Goal: Task Accomplishment & Management: Use online tool/utility

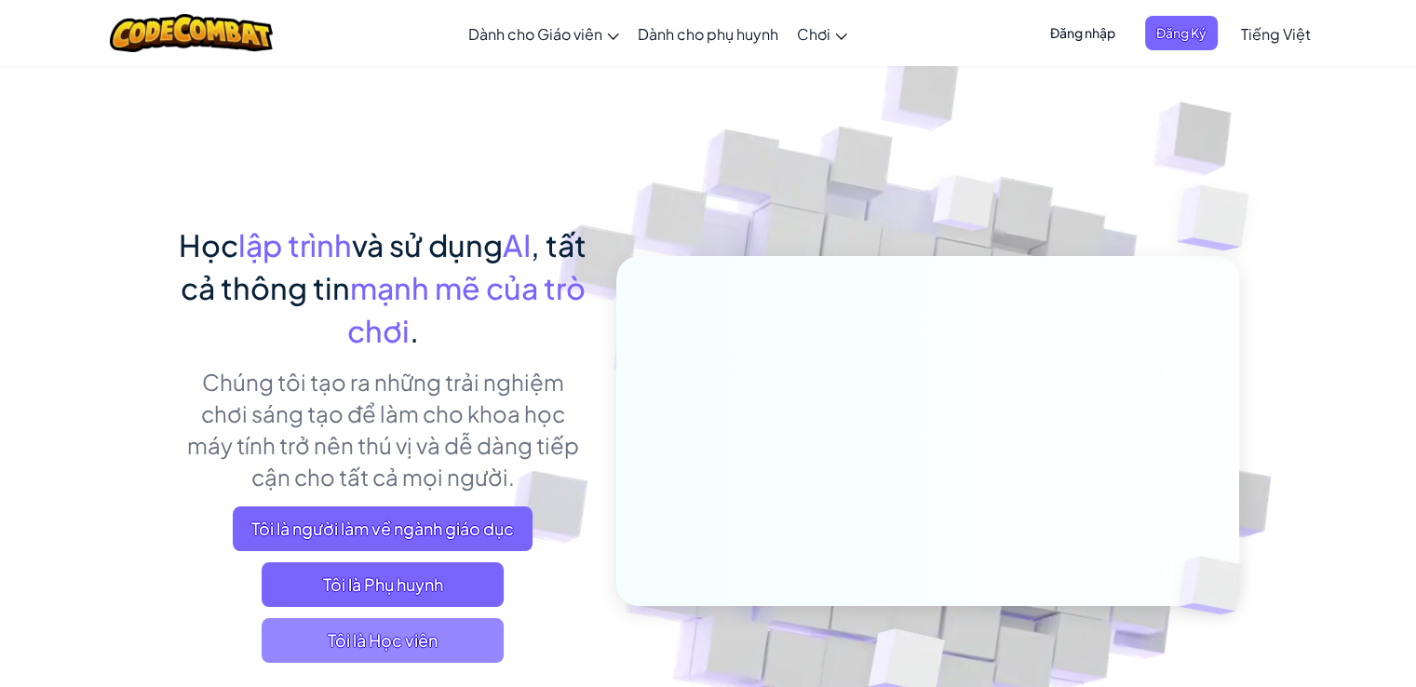
click at [425, 634] on font "Tôi là Học viên" at bounding box center [383, 639] width 110 height 21
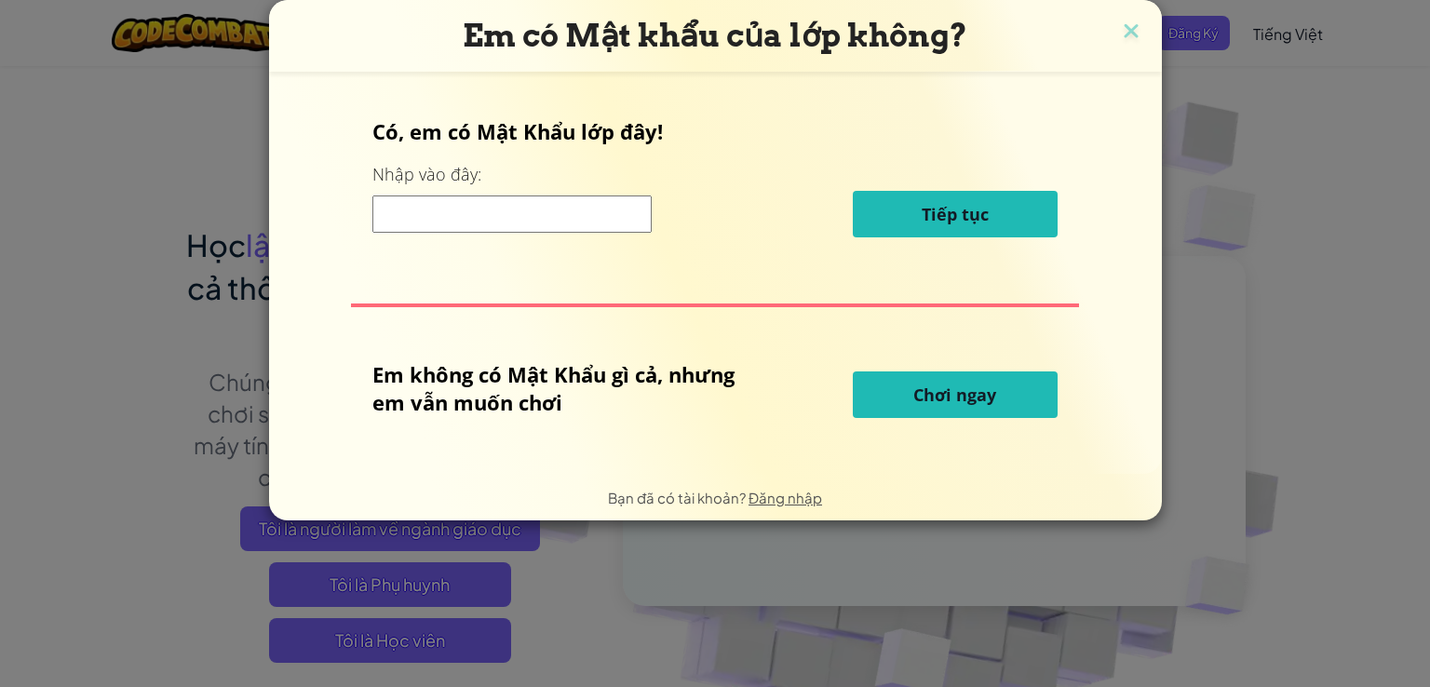
click at [935, 392] on font "Chơi ngay" at bounding box center [954, 395] width 83 height 22
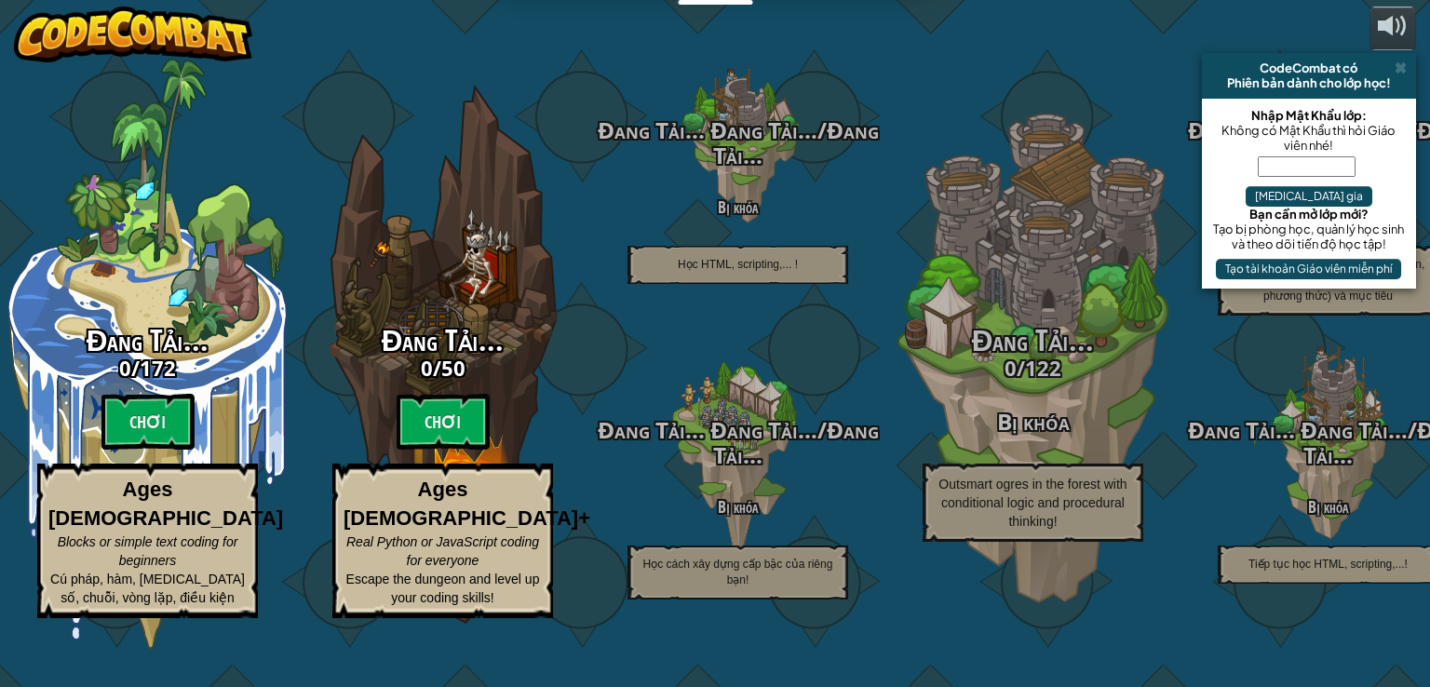
select select "vi"
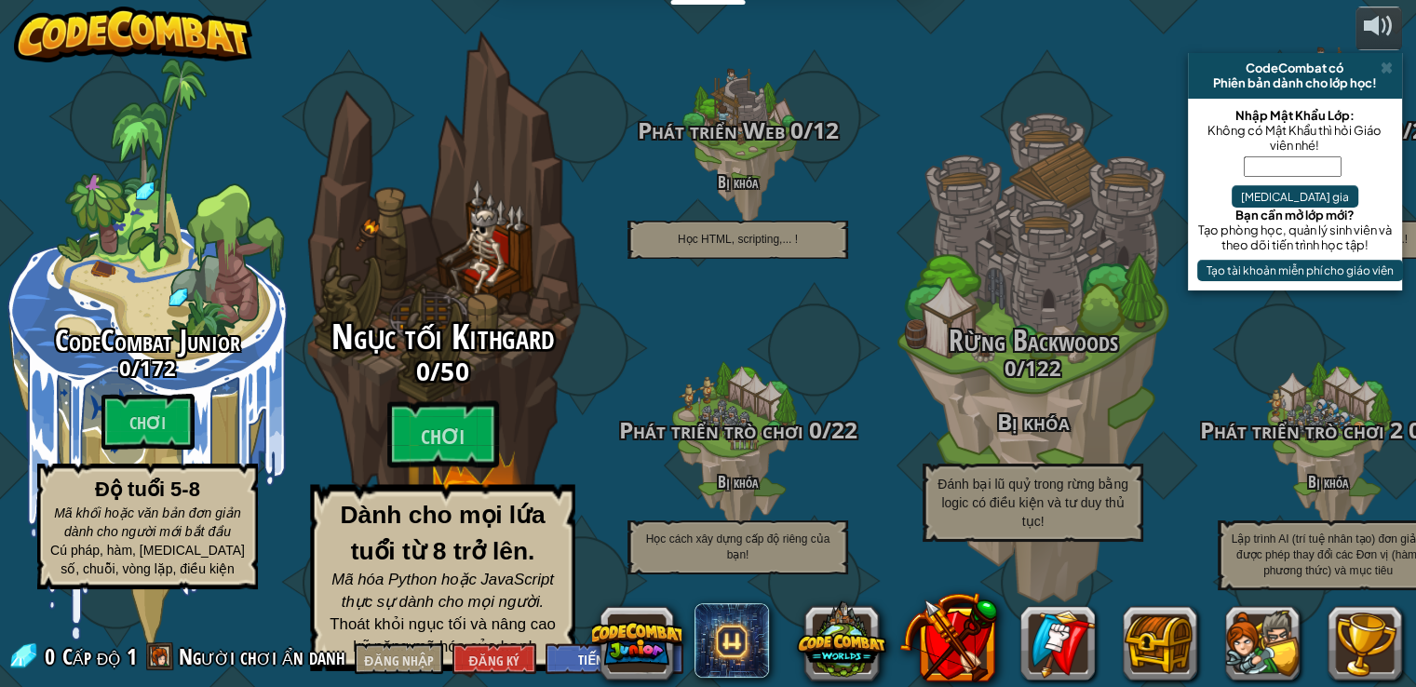
click at [439, 351] on font "Ngục tối Kithgard" at bounding box center [443, 337] width 223 height 48
select select "vi"
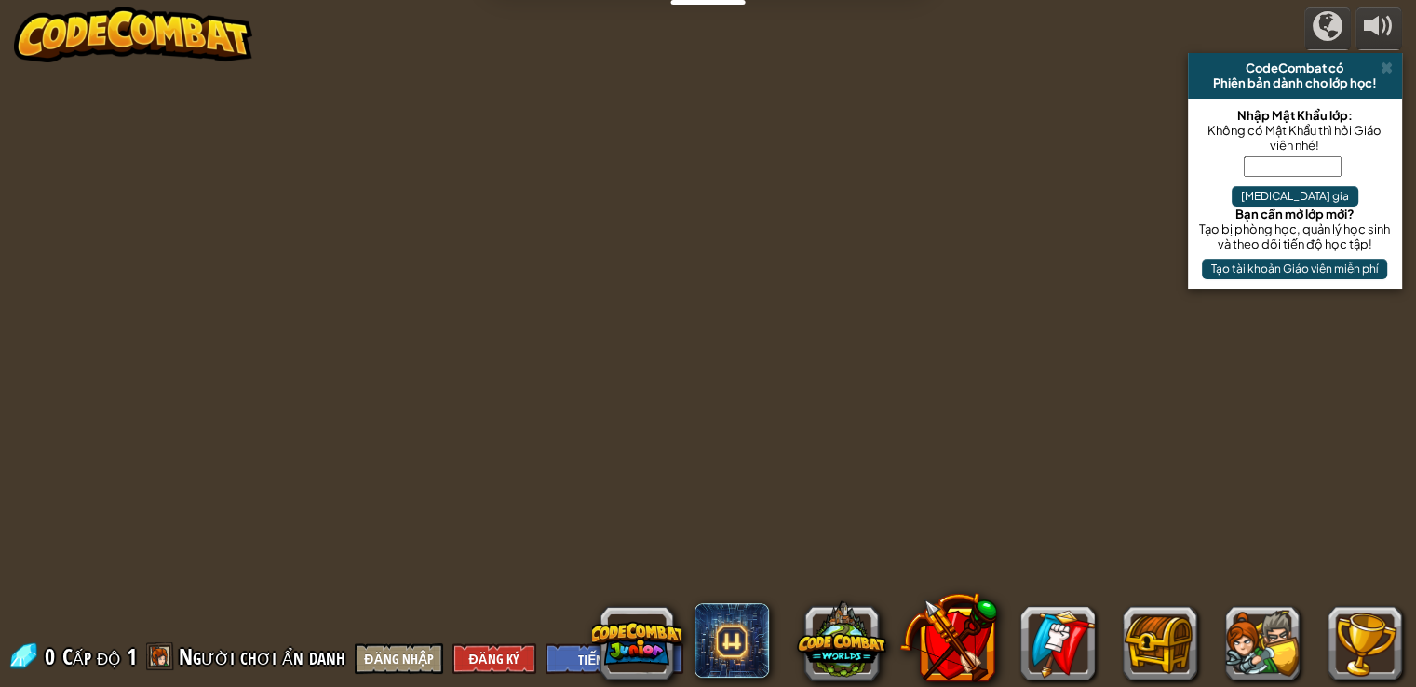
select select "vi"
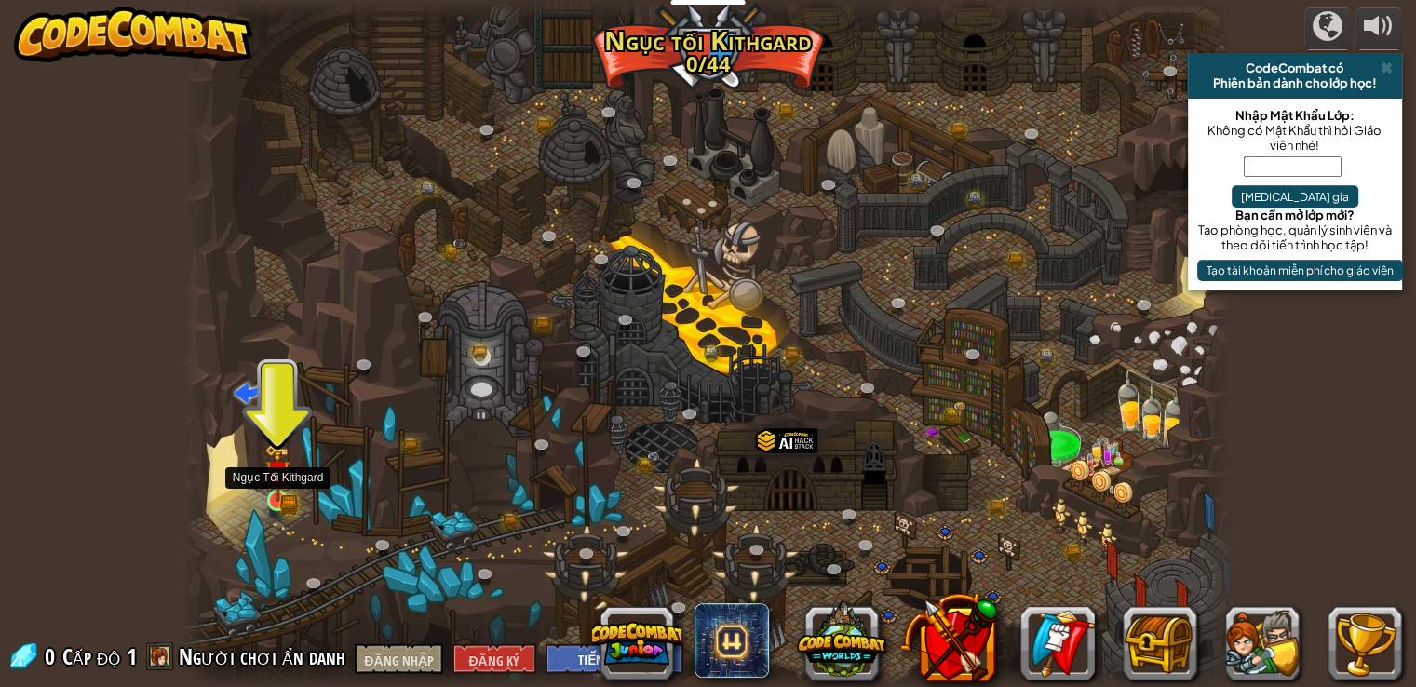
click at [267, 489] on img at bounding box center [277, 473] width 26 height 58
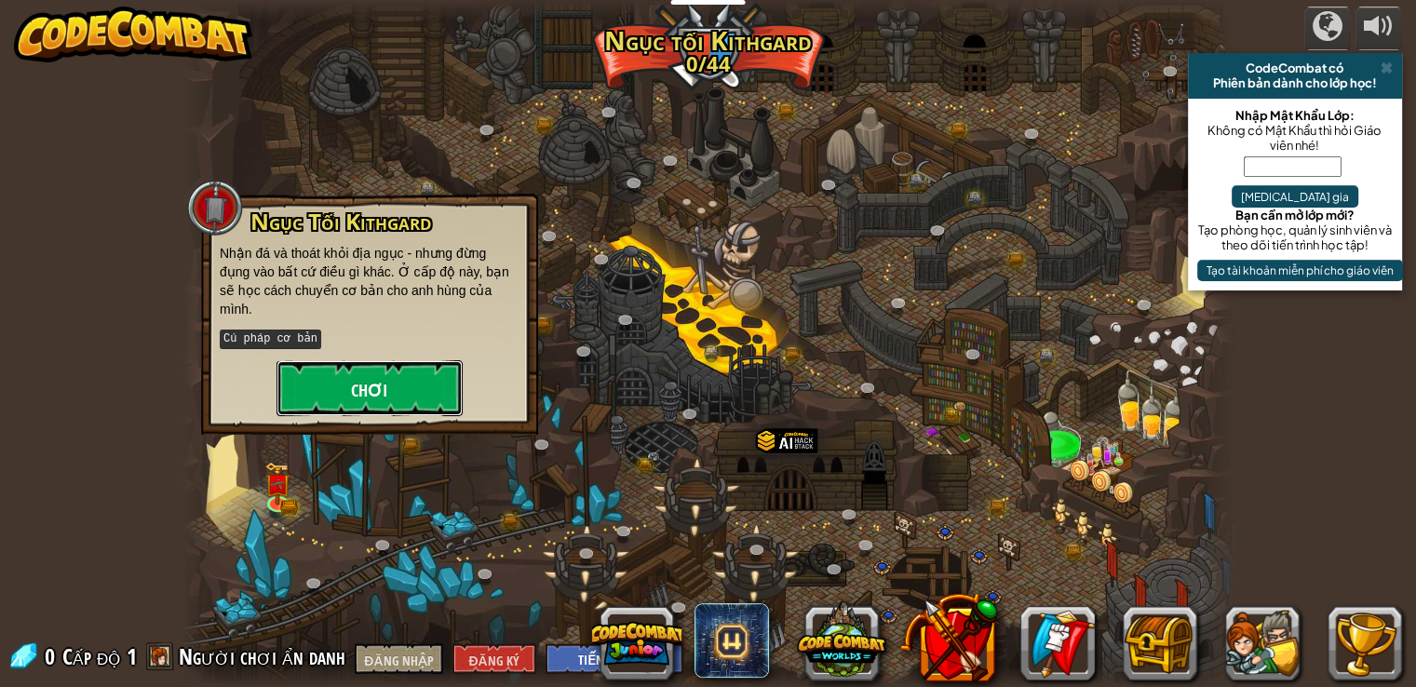
click at [380, 379] on font "Chơi" at bounding box center [369, 390] width 36 height 23
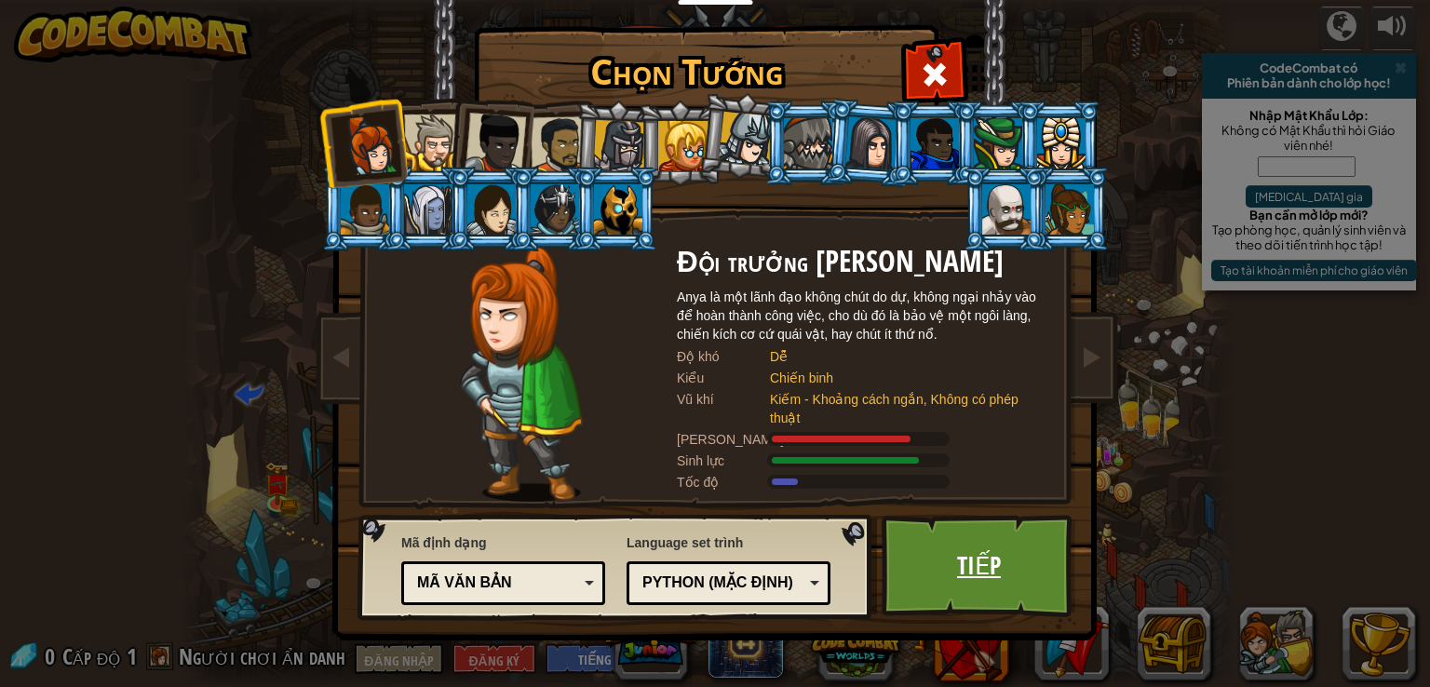
click at [1031, 561] on link "Tiếp" at bounding box center [979, 566] width 195 height 102
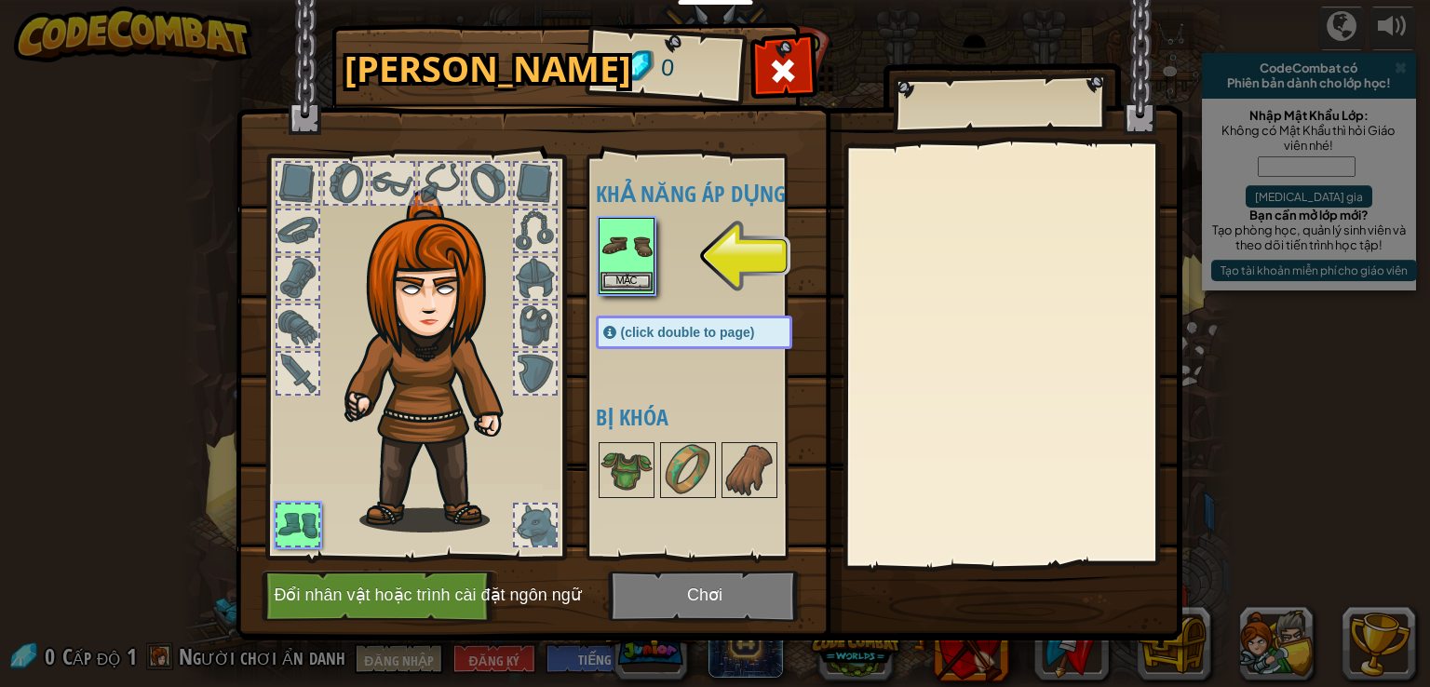
click at [618, 254] on img at bounding box center [627, 246] width 52 height 52
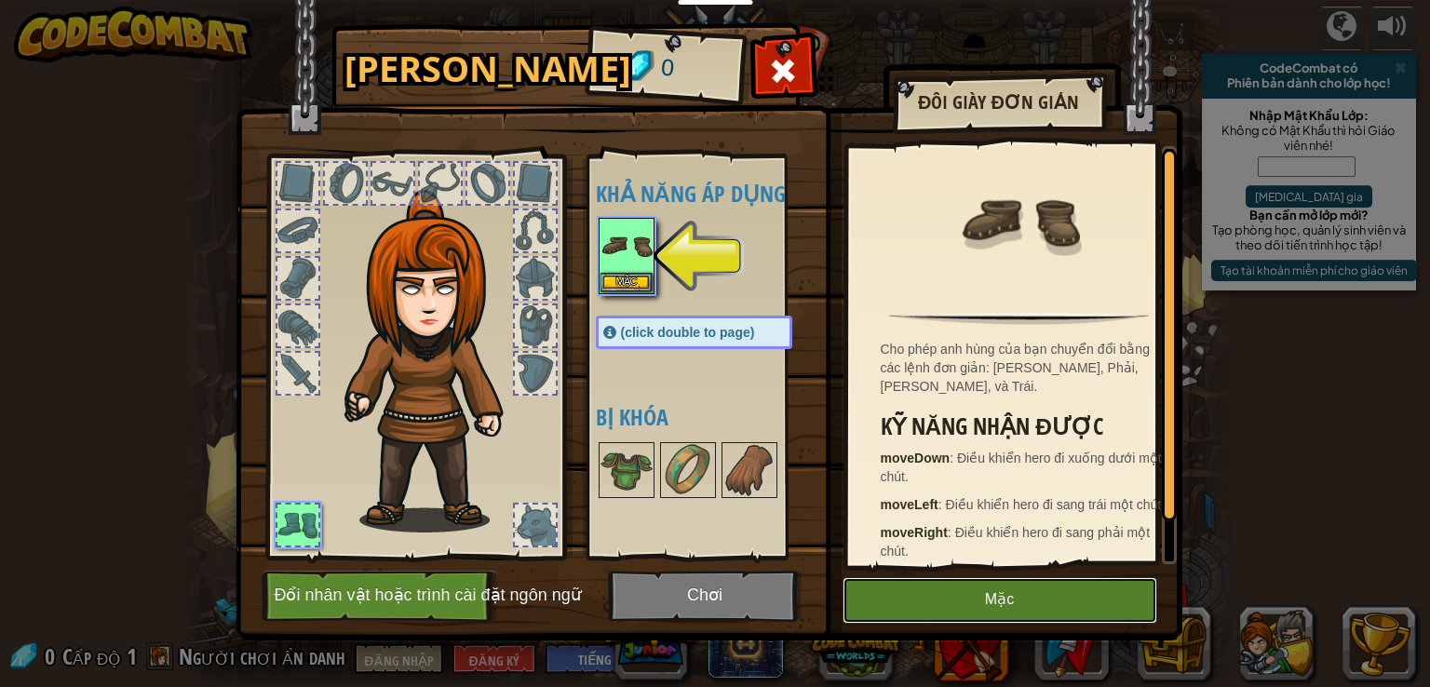
click at [1008, 591] on font "Mặc" at bounding box center [999, 599] width 29 height 16
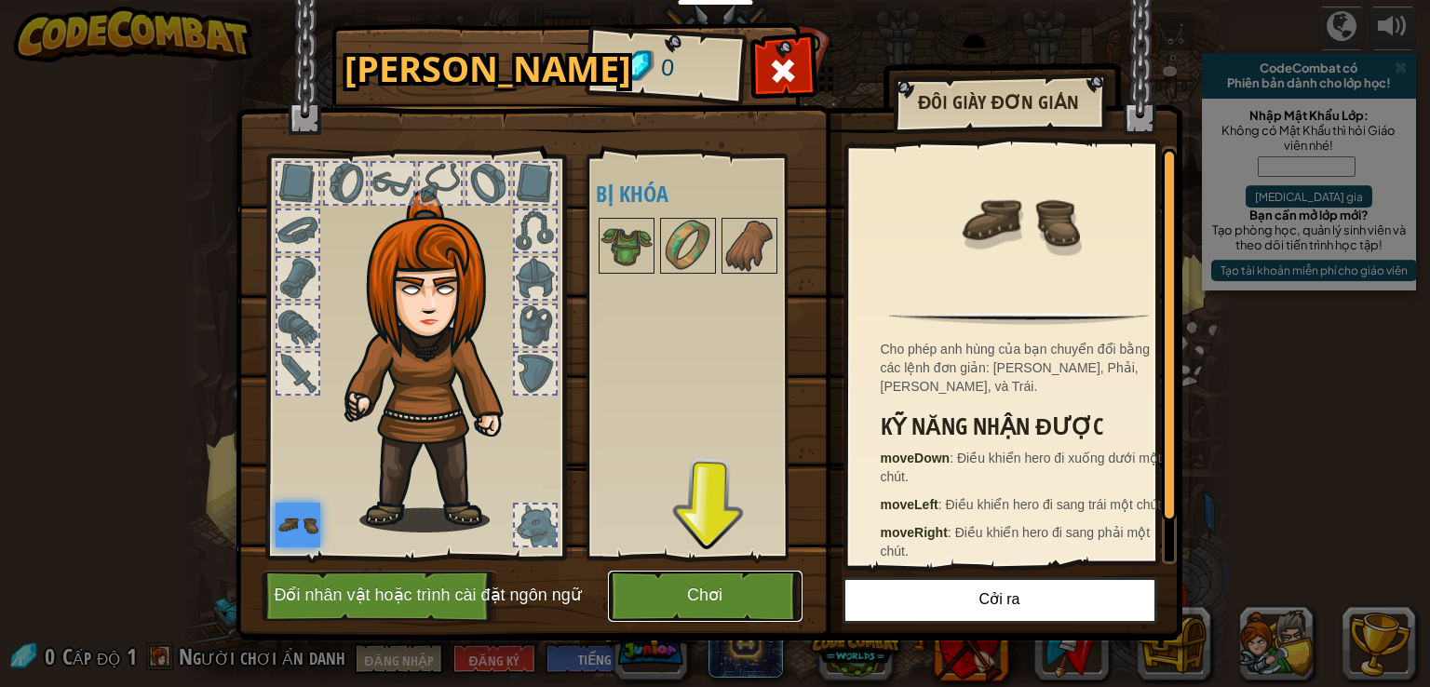
click at [724, 578] on button "Chơi" at bounding box center [705, 596] width 195 height 51
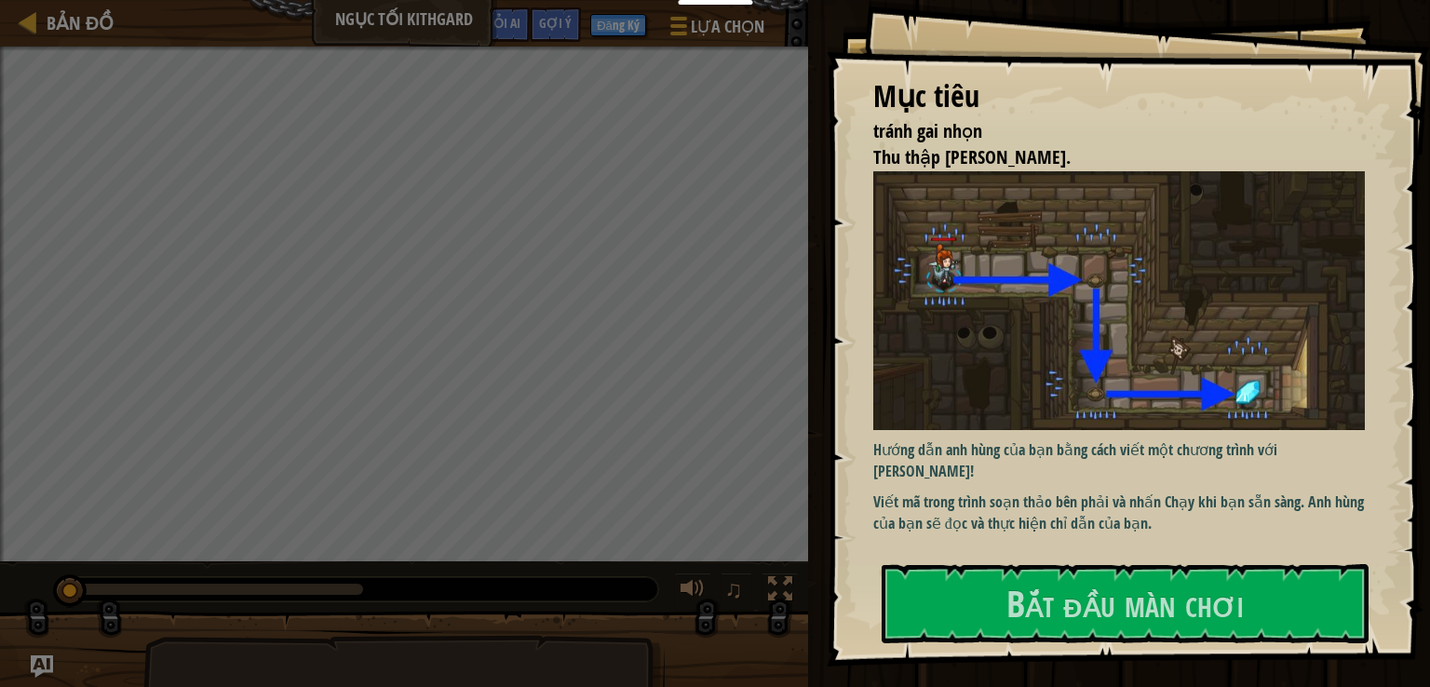
click at [986, 562] on div "Mục tiêu tránh gai nhọn Thu thập viên ngọc. Hướng dẫn anh hùng của bạn bằng các…" at bounding box center [1128, 333] width 603 height 667
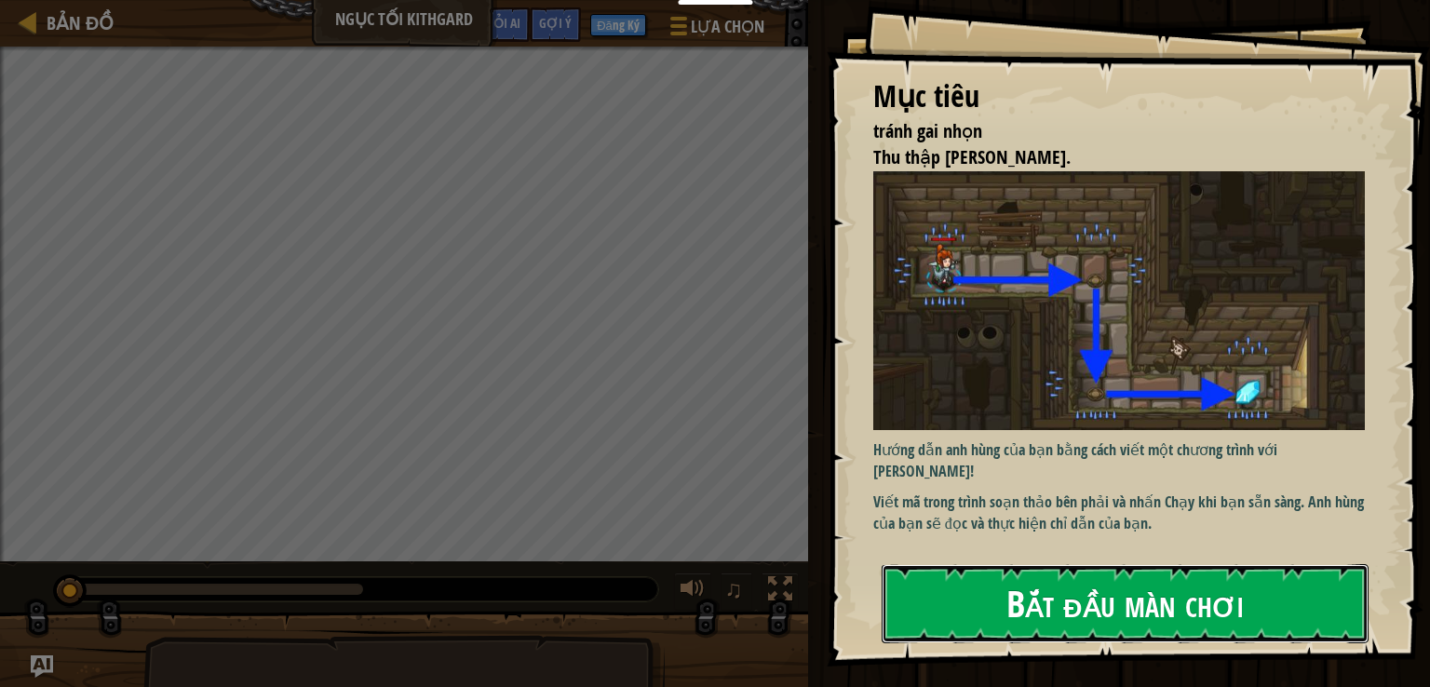
click at [986, 578] on button "Bắt đầu màn chơi" at bounding box center [1125, 603] width 487 height 78
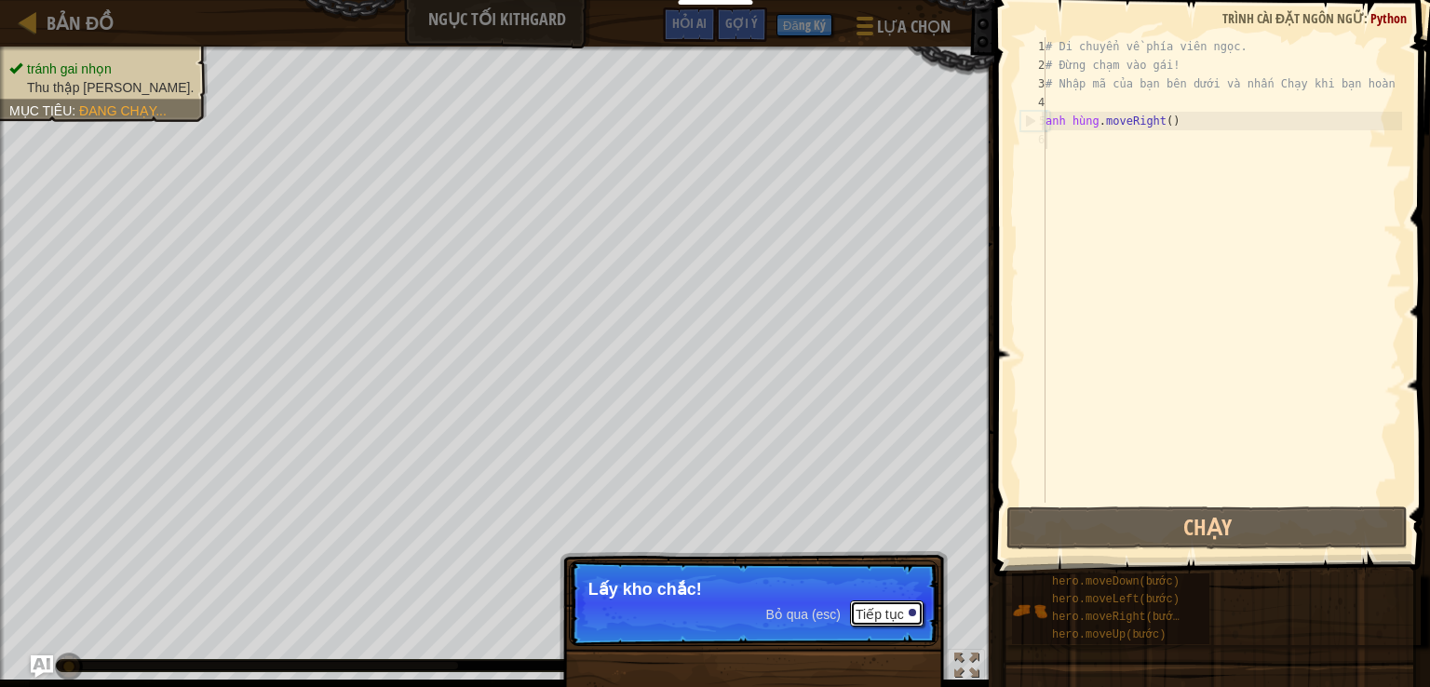
click at [876, 613] on font "Tiếp tục" at bounding box center [880, 614] width 48 height 15
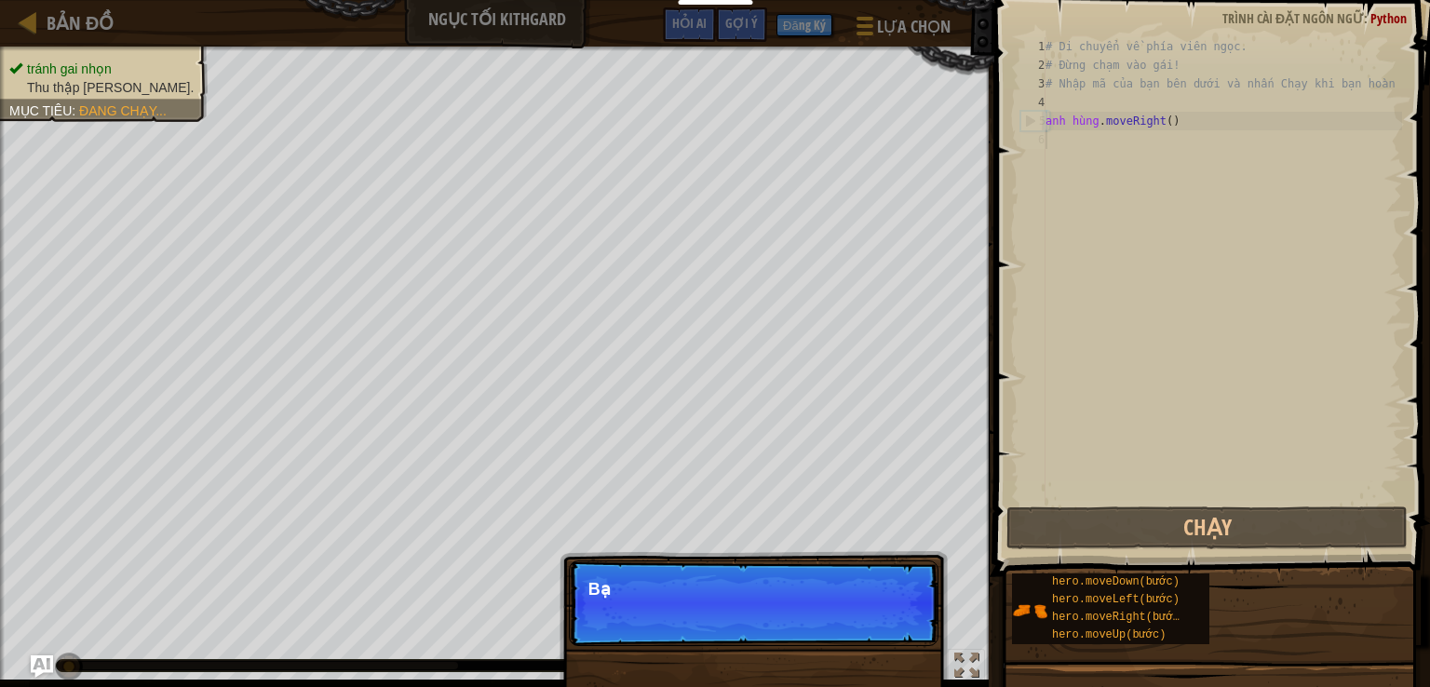
scroll to position [8, 0]
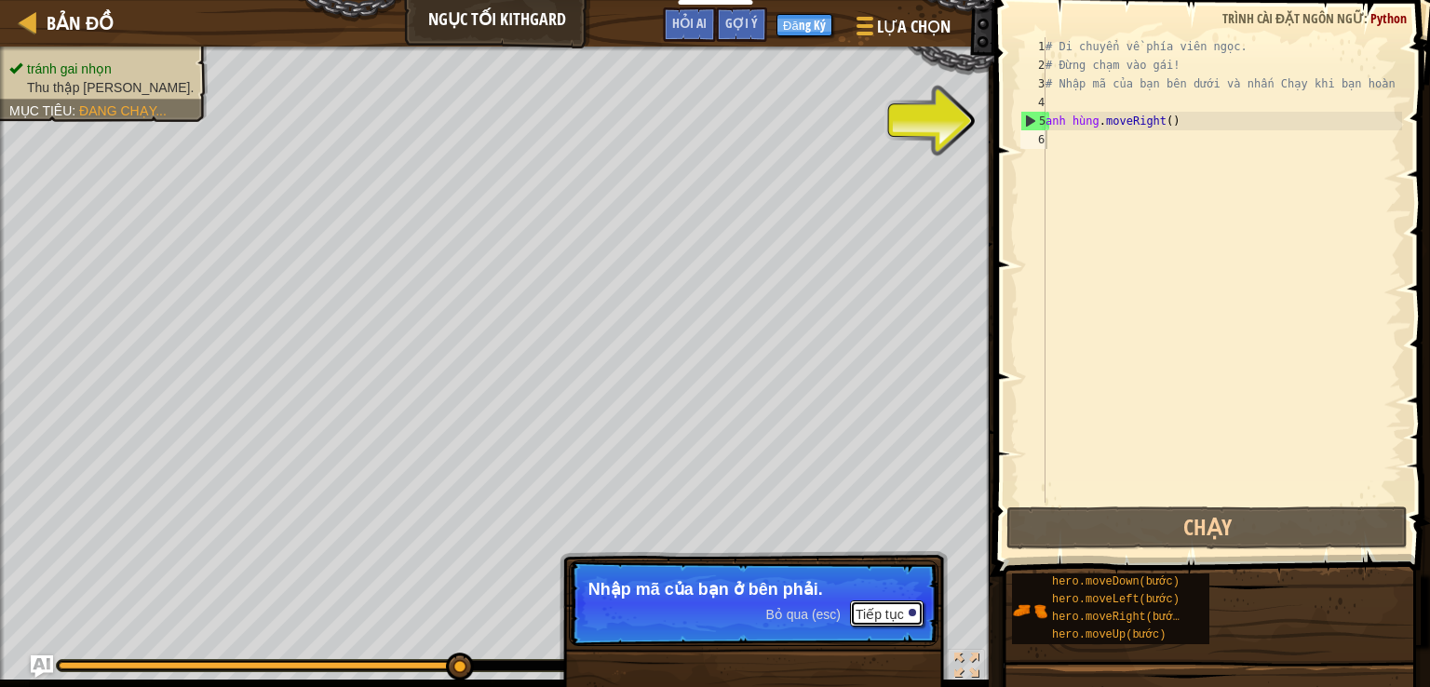
click at [875, 614] on font "Tiếp tục" at bounding box center [880, 614] width 48 height 15
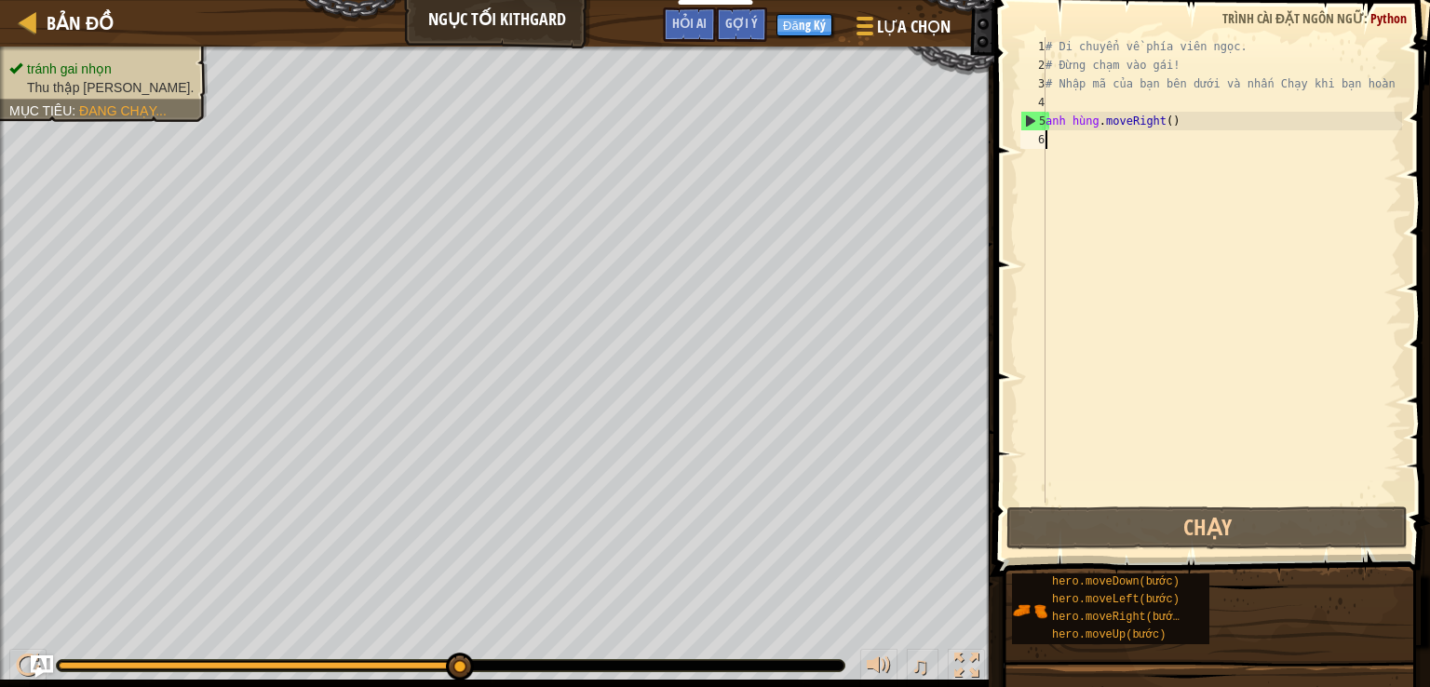
click at [1085, 142] on div "# Di chuyển về phía viên ngọc. # Đừng chạm vào gái! # Nhập mã của bạn bên dưới …" at bounding box center [1222, 288] width 360 height 503
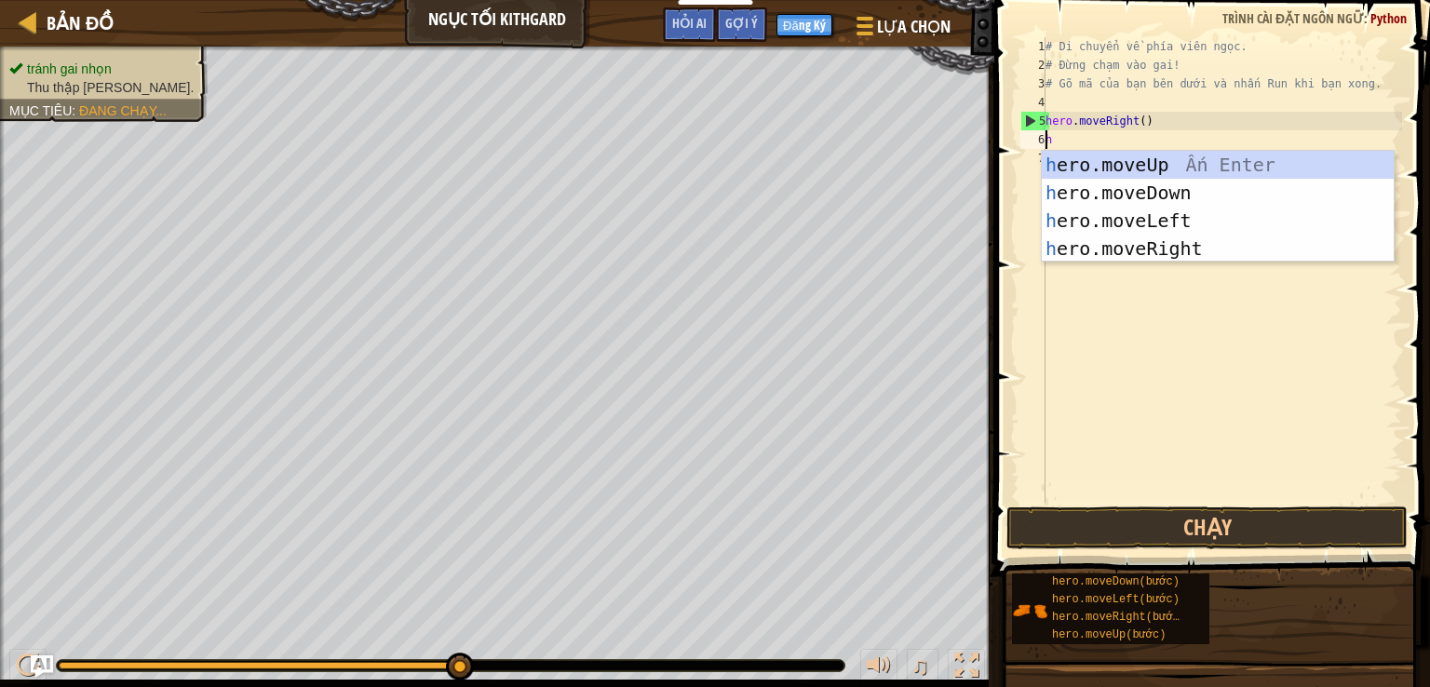
type textarea "he"
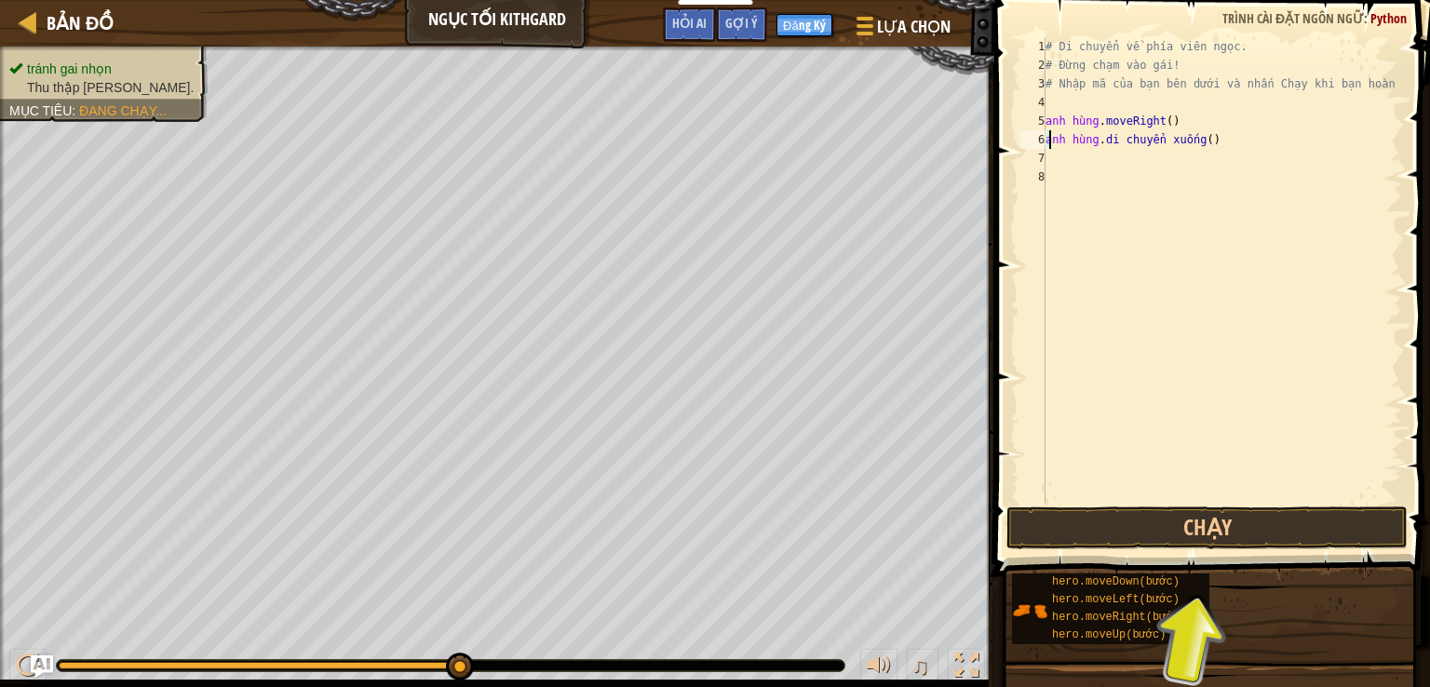
click at [1217, 135] on div "# Di chuyển về phía viên ngọc. # Đừng chạm vào gái! # Nhập mã của bạn bên dưới …" at bounding box center [1222, 288] width 360 height 503
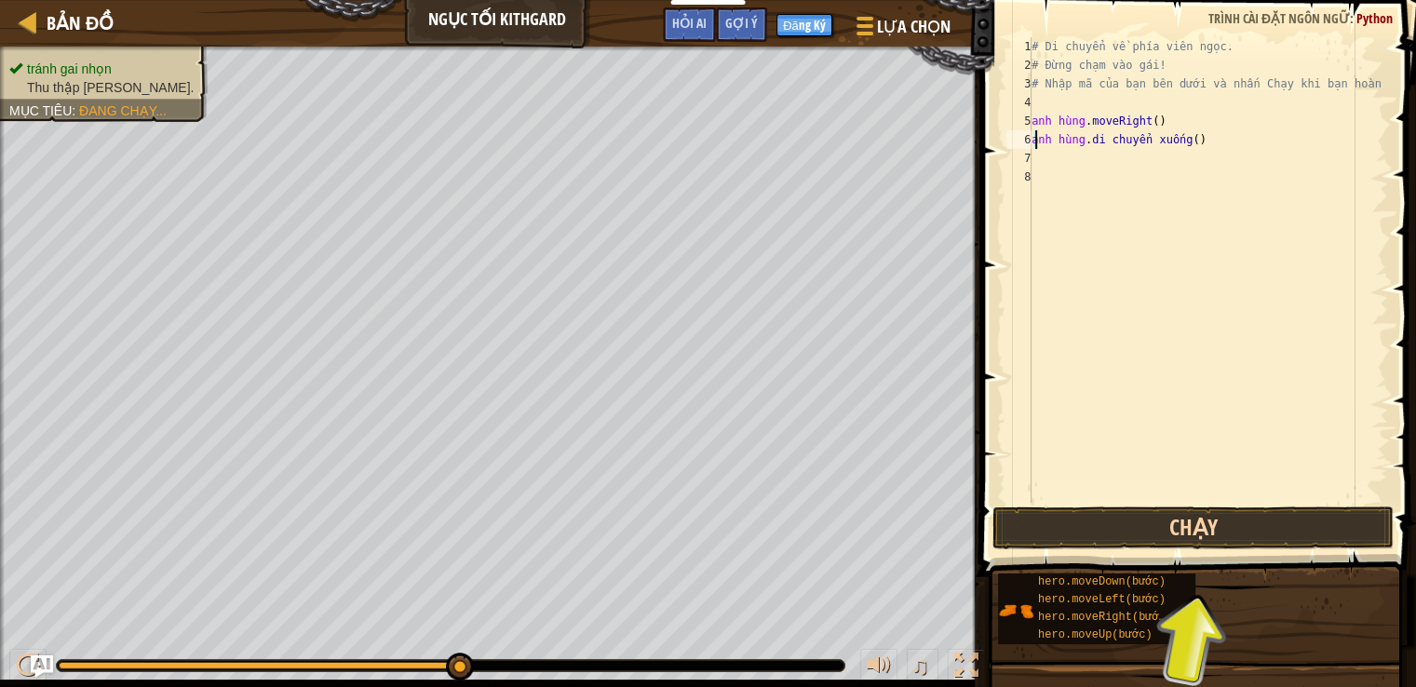
type textarea "hero.moveDown()"
click at [1185, 537] on button "Chạy" at bounding box center [1193, 528] width 401 height 43
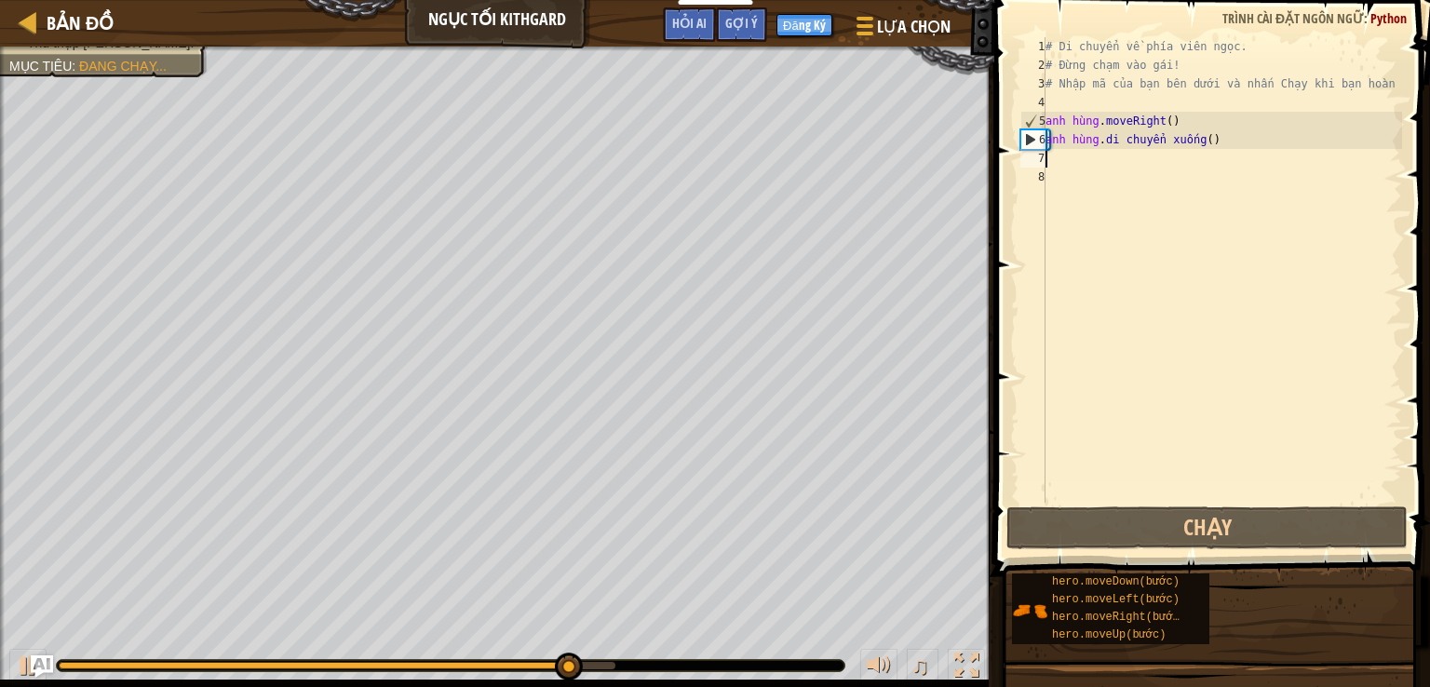
click at [1089, 159] on div "# Di chuyển về phía viên ngọc. # Đừng chạm vào gái! # Nhập mã của bạn bên dưới …" at bounding box center [1222, 288] width 360 height 503
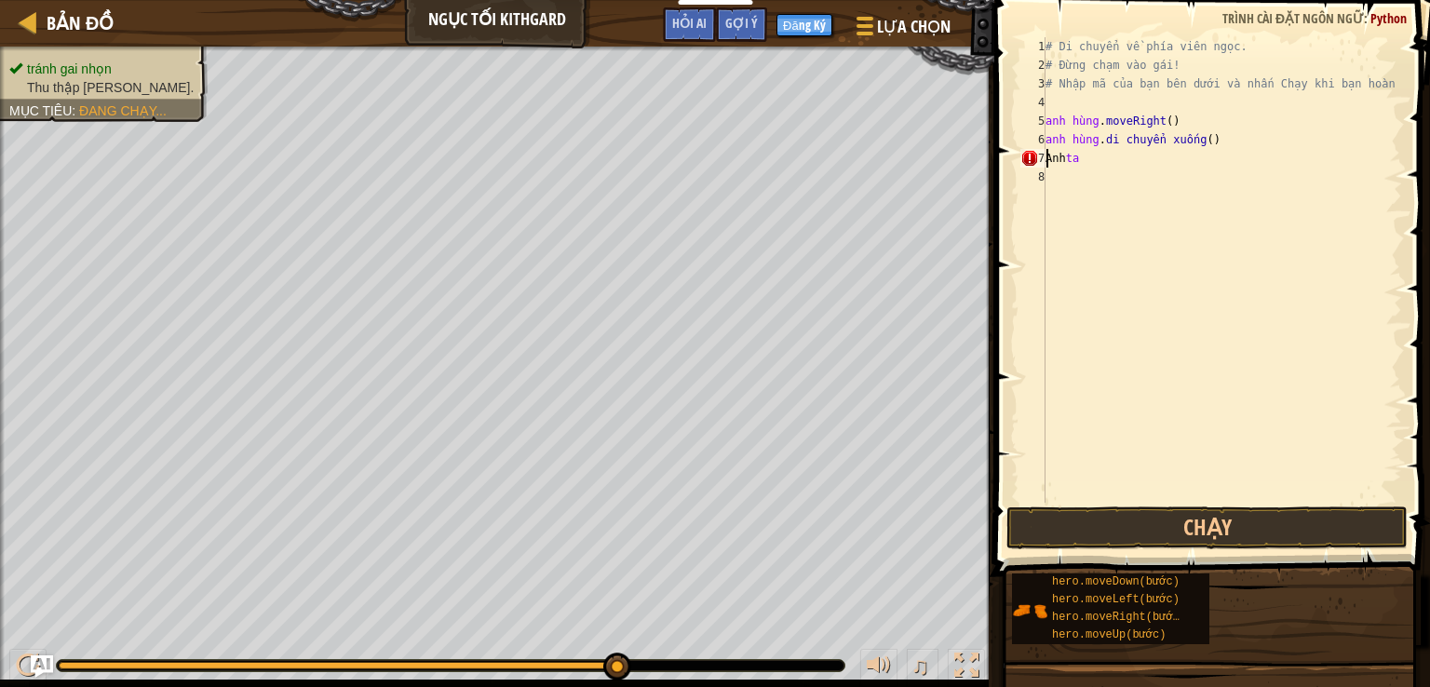
type textarea "h"
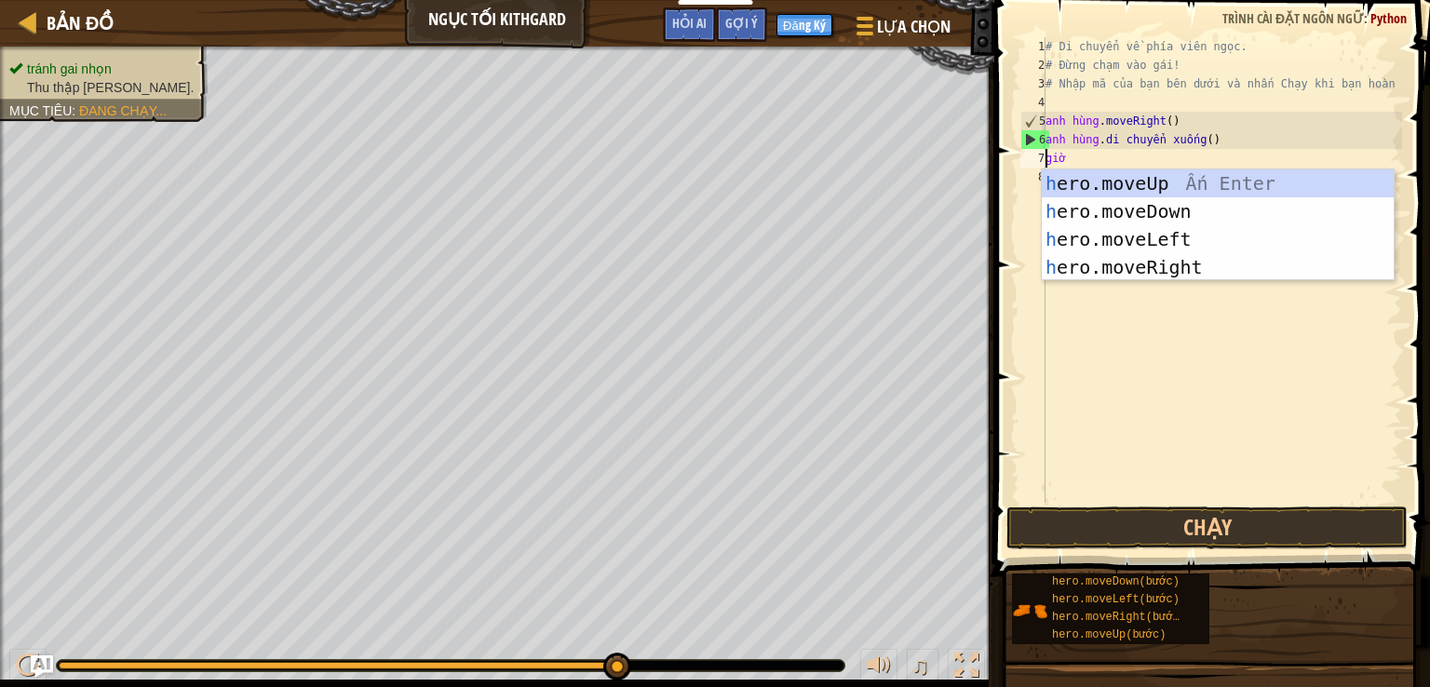
type textarea "he"
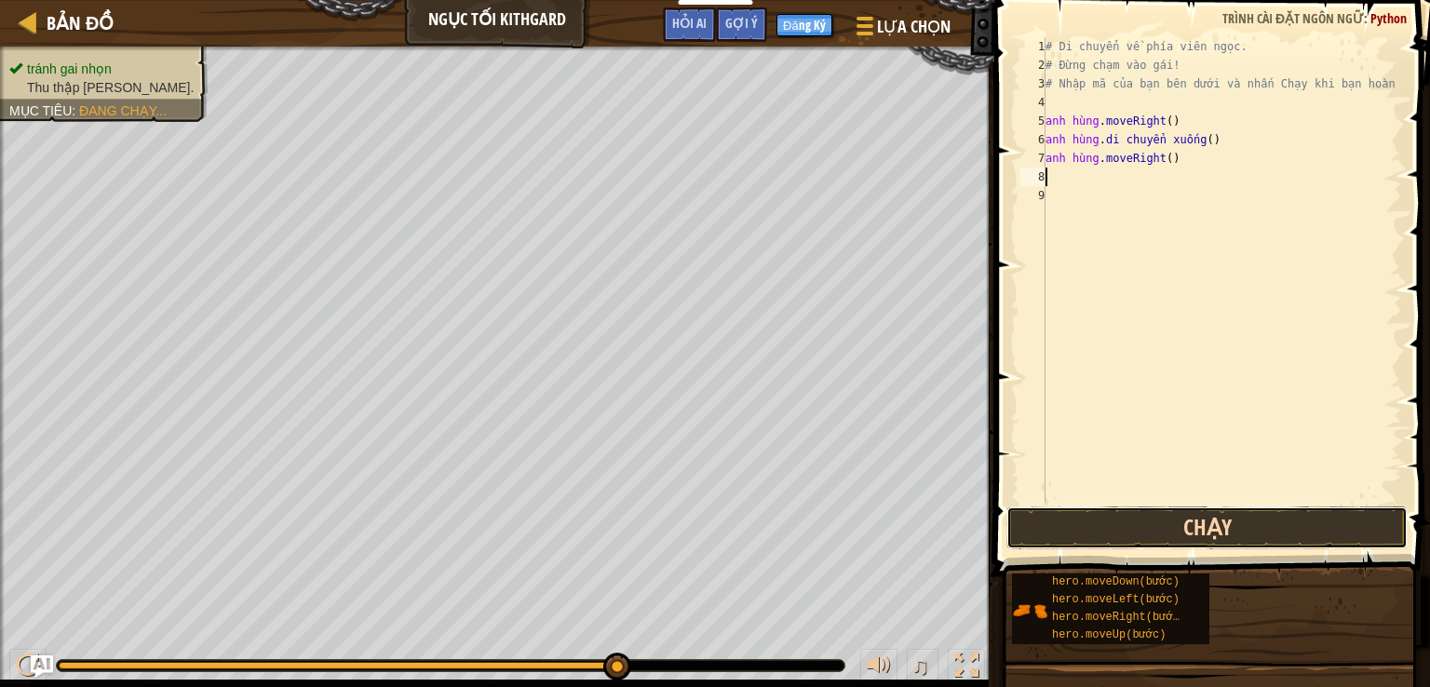
click at [1224, 535] on button "Chạy" at bounding box center [1207, 528] width 401 height 43
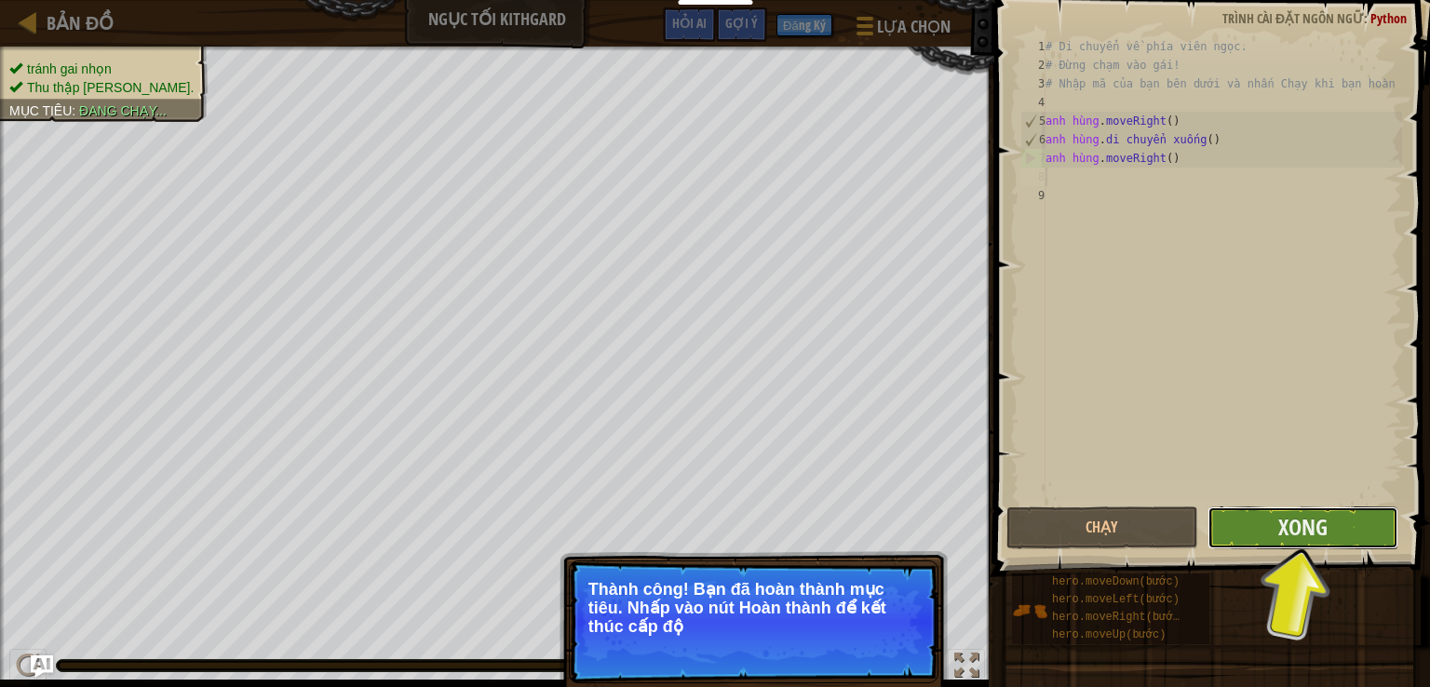
click at [1214, 525] on button "Xong" at bounding box center [1303, 528] width 191 height 43
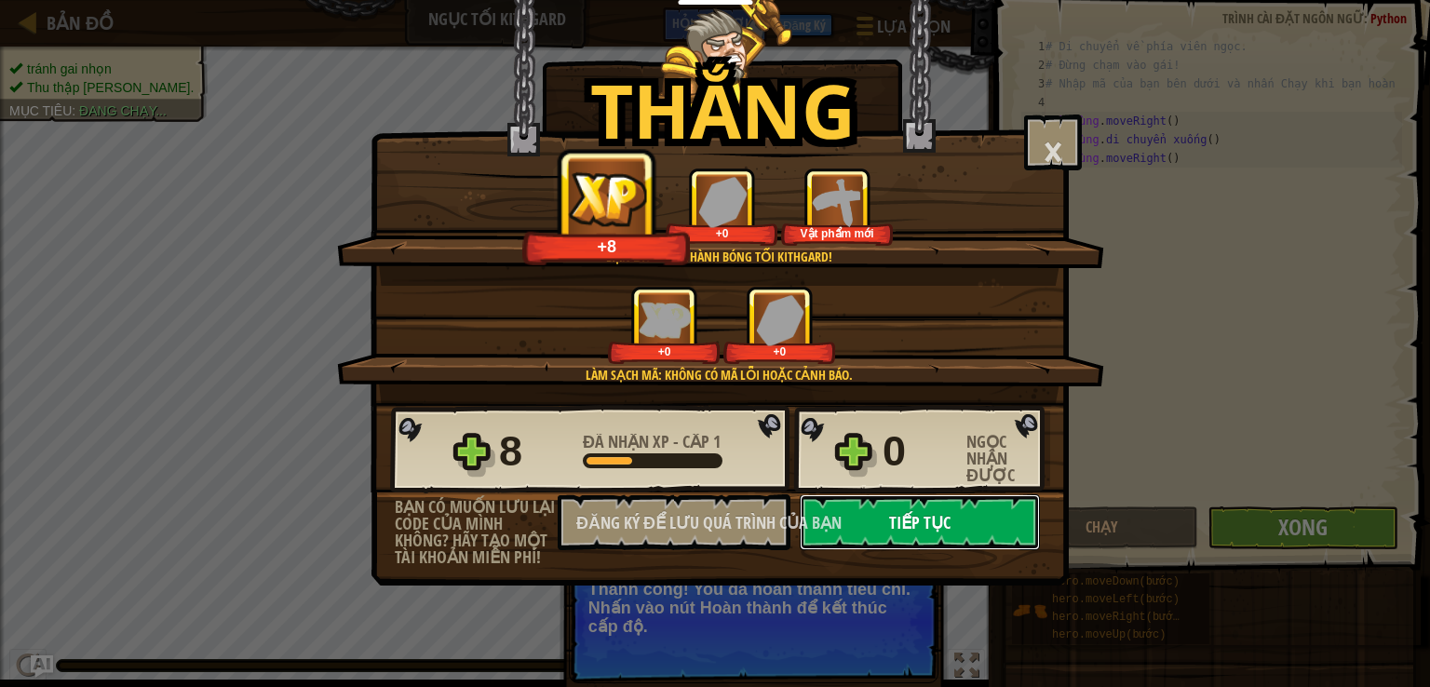
click at [995, 534] on button "Tiếp tục" at bounding box center [920, 522] width 240 height 56
select select "vi"
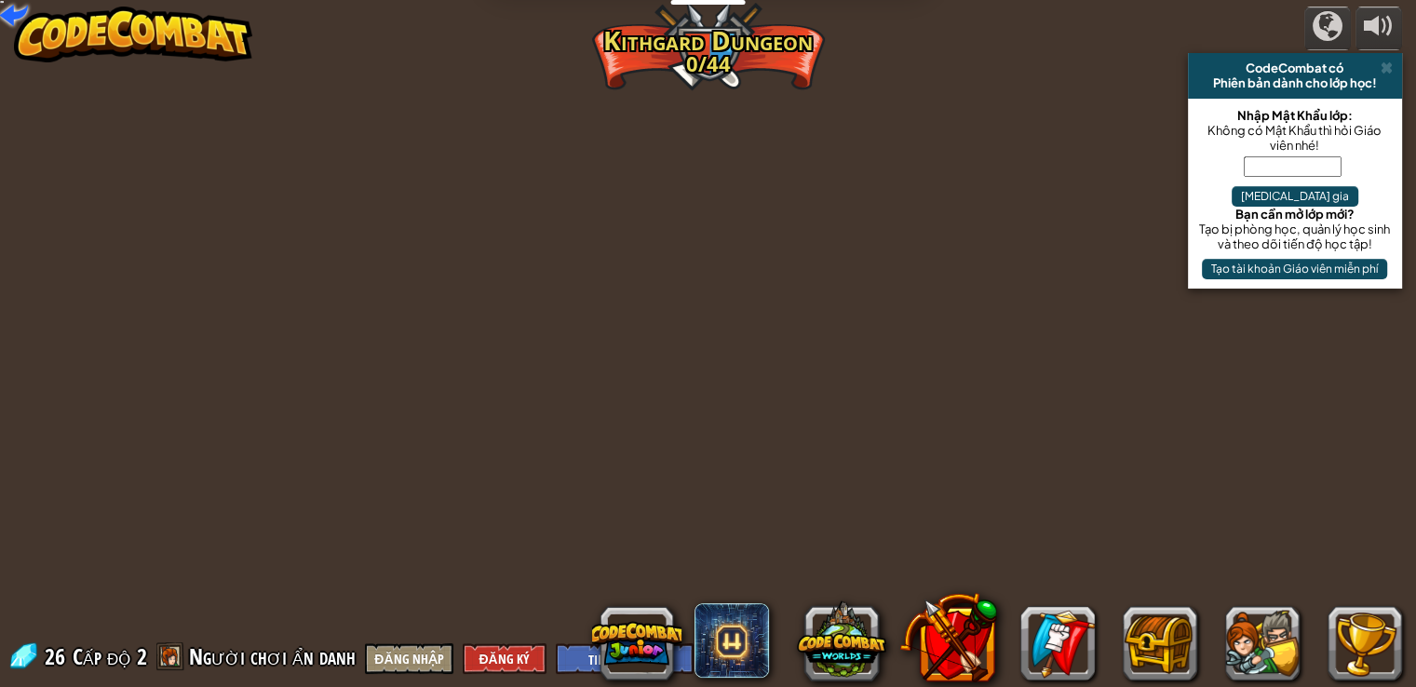
select select "vi"
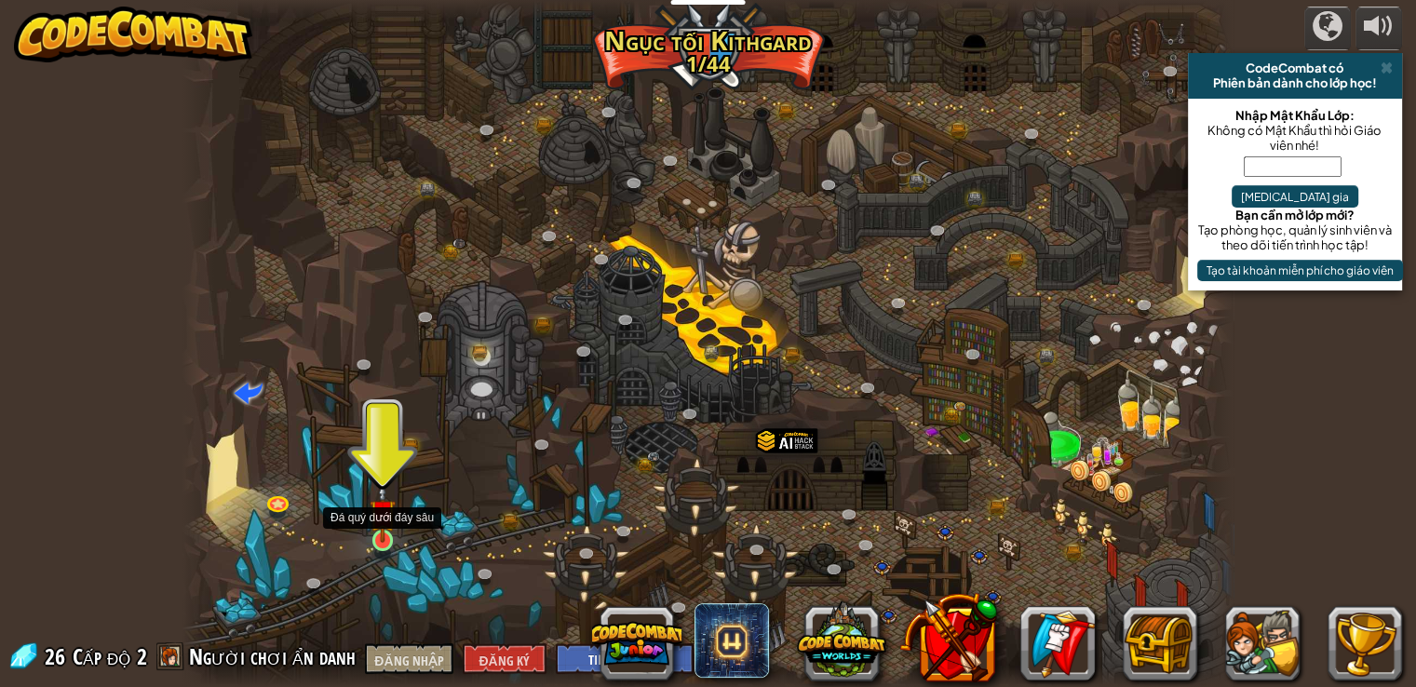
click at [377, 540] on img at bounding box center [383, 512] width 26 height 61
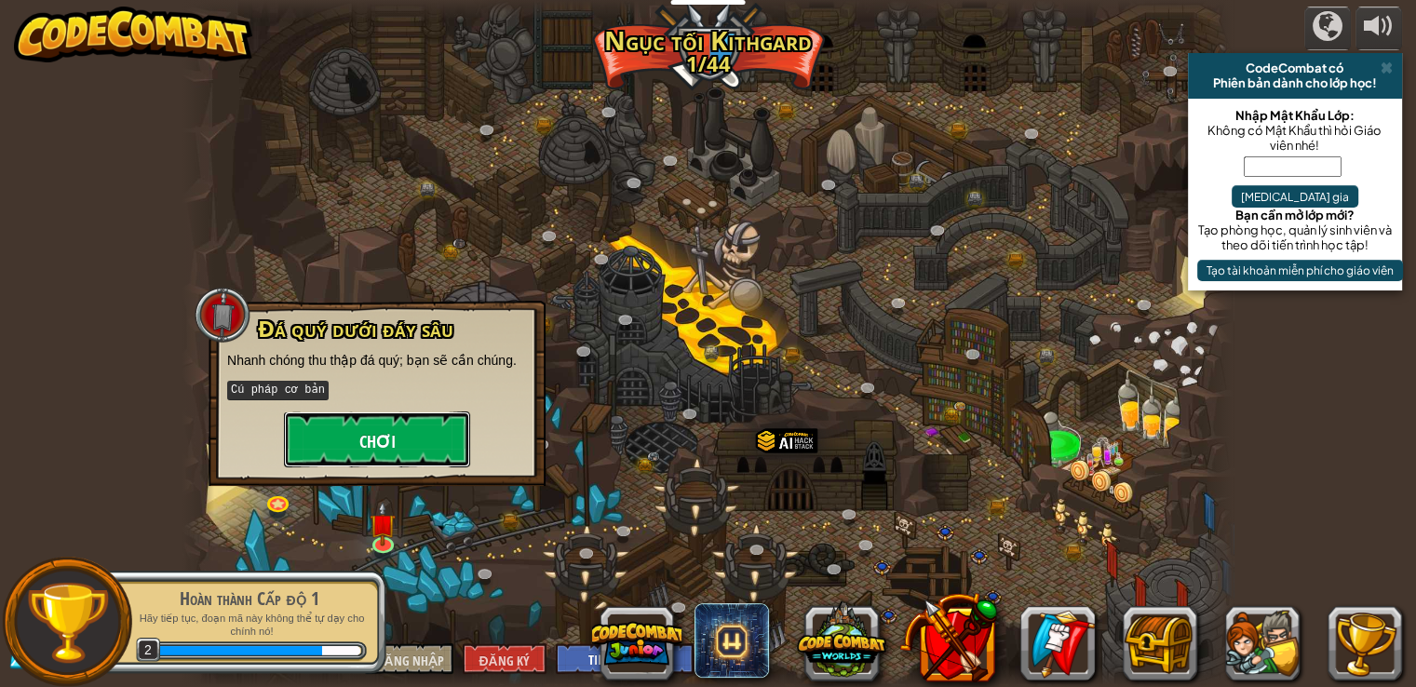
click at [405, 452] on button "Chơi" at bounding box center [377, 440] width 186 height 56
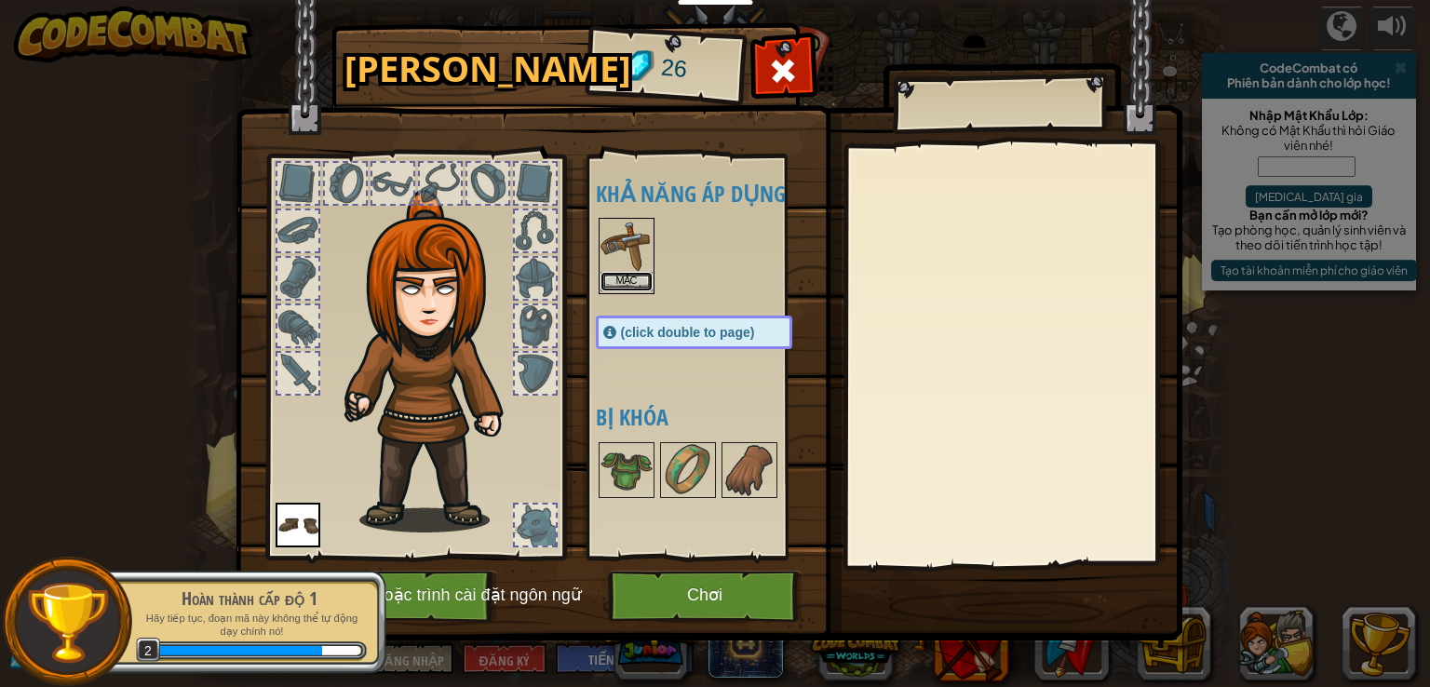
click at [640, 277] on button "Mặc" at bounding box center [627, 282] width 52 height 20
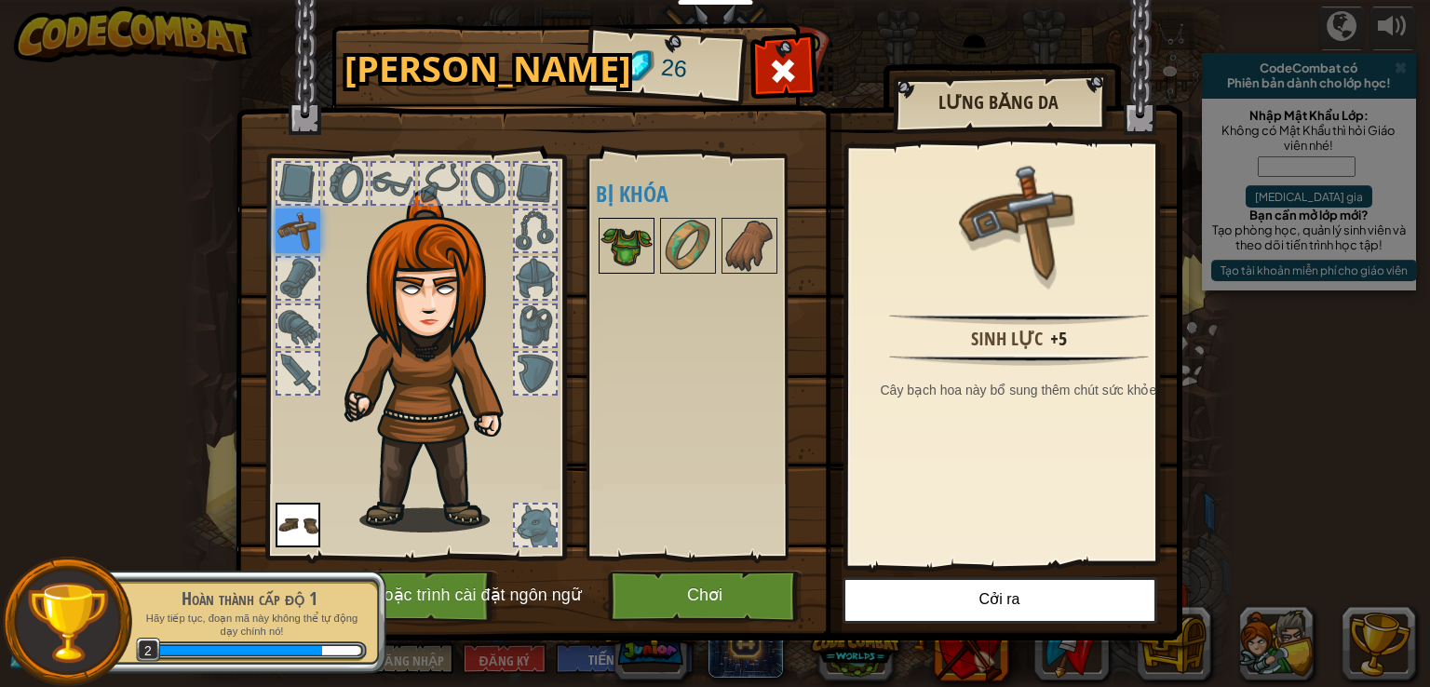
click at [645, 252] on img at bounding box center [627, 246] width 52 height 52
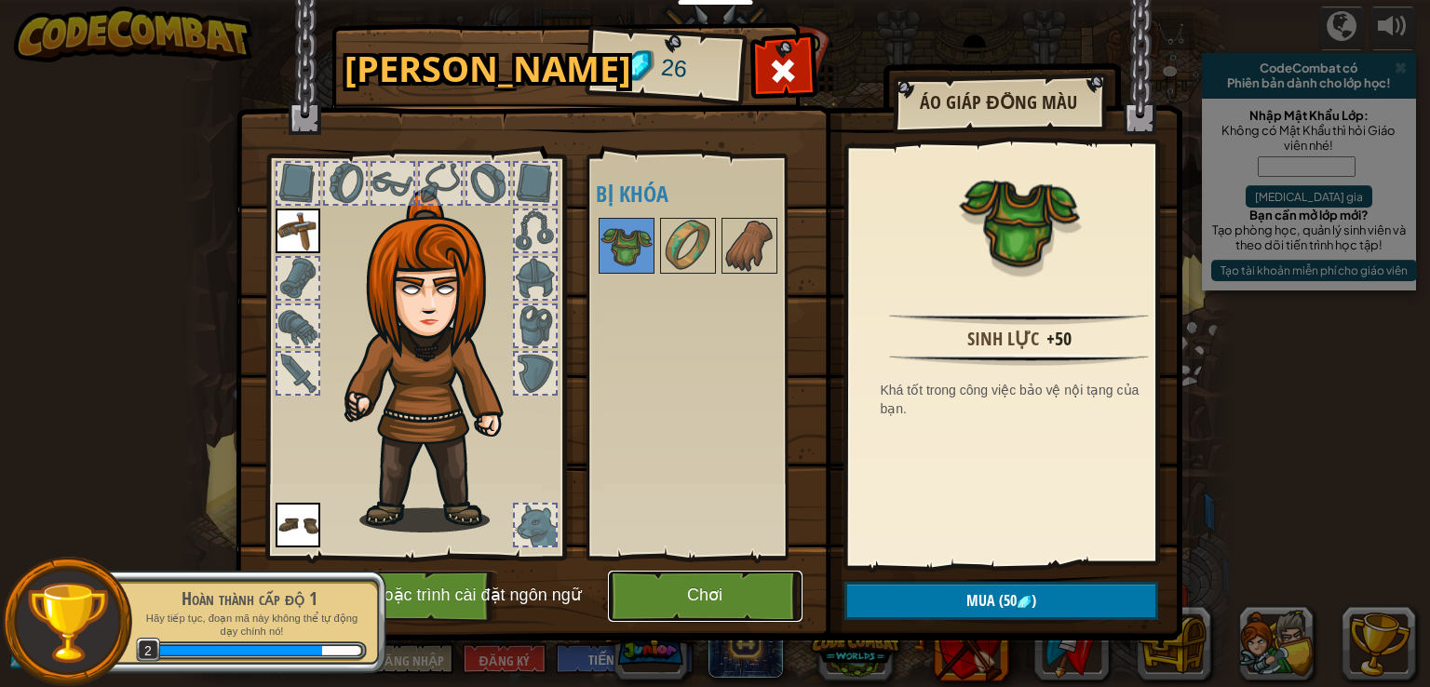
click at [752, 583] on button "Chơi" at bounding box center [705, 596] width 195 height 51
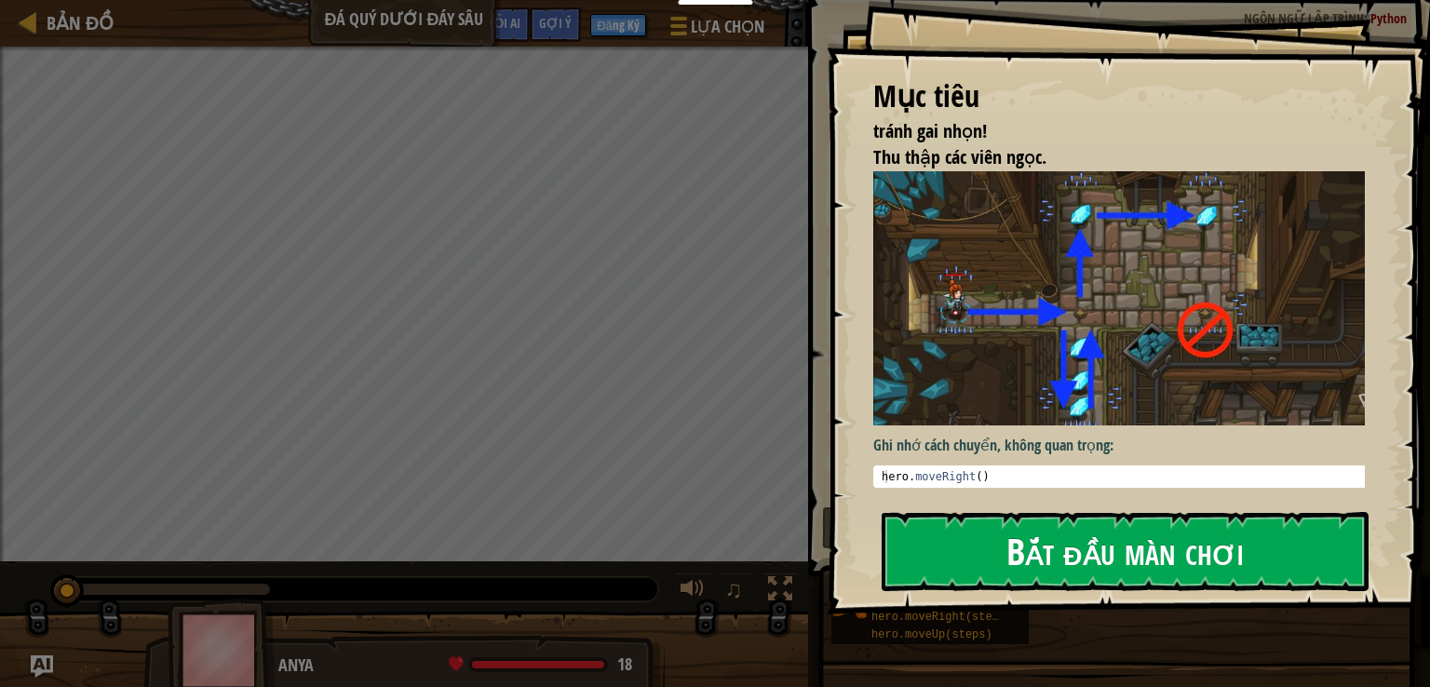
click at [1007, 526] on font "Bắt đầu màn chơi" at bounding box center [1125, 551] width 237 height 50
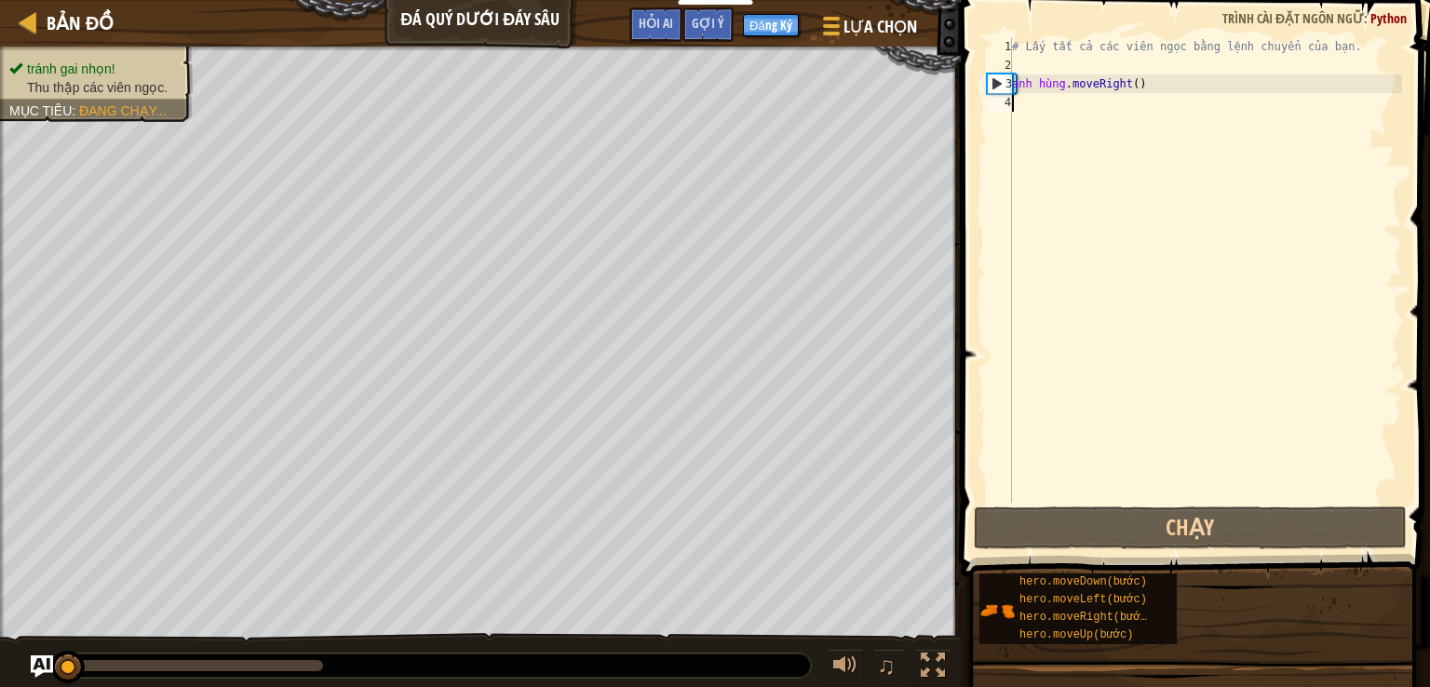
click at [1069, 114] on div "# Lấy tất cả các viên ngọc bằng lệnh chuyển của bạn. anh hùng . moveRight ( )" at bounding box center [1205, 288] width 394 height 503
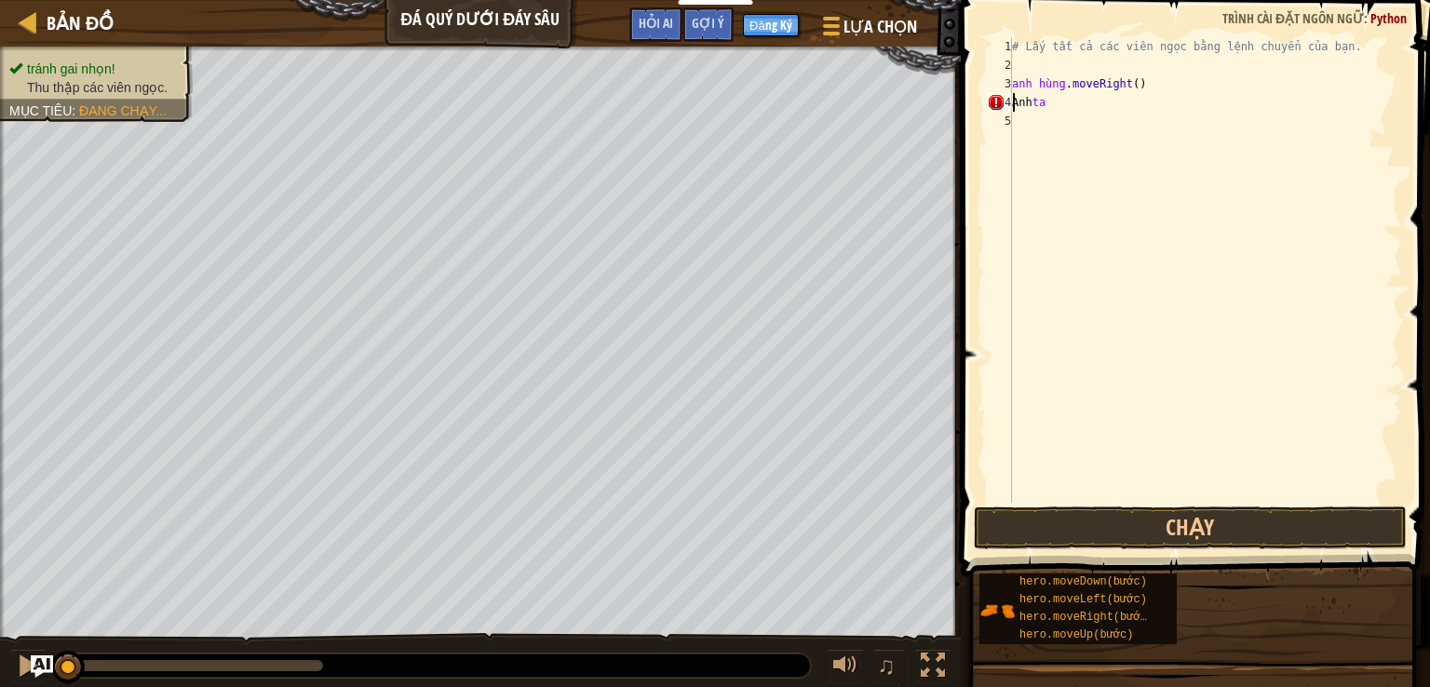
type textarea "her"
click at [1135, 100] on div "# Lấy tất cả các viên ngọc bằng lệnh chuyển của bạn. anh hùng . moveRight ( ) a…" at bounding box center [1205, 288] width 394 height 503
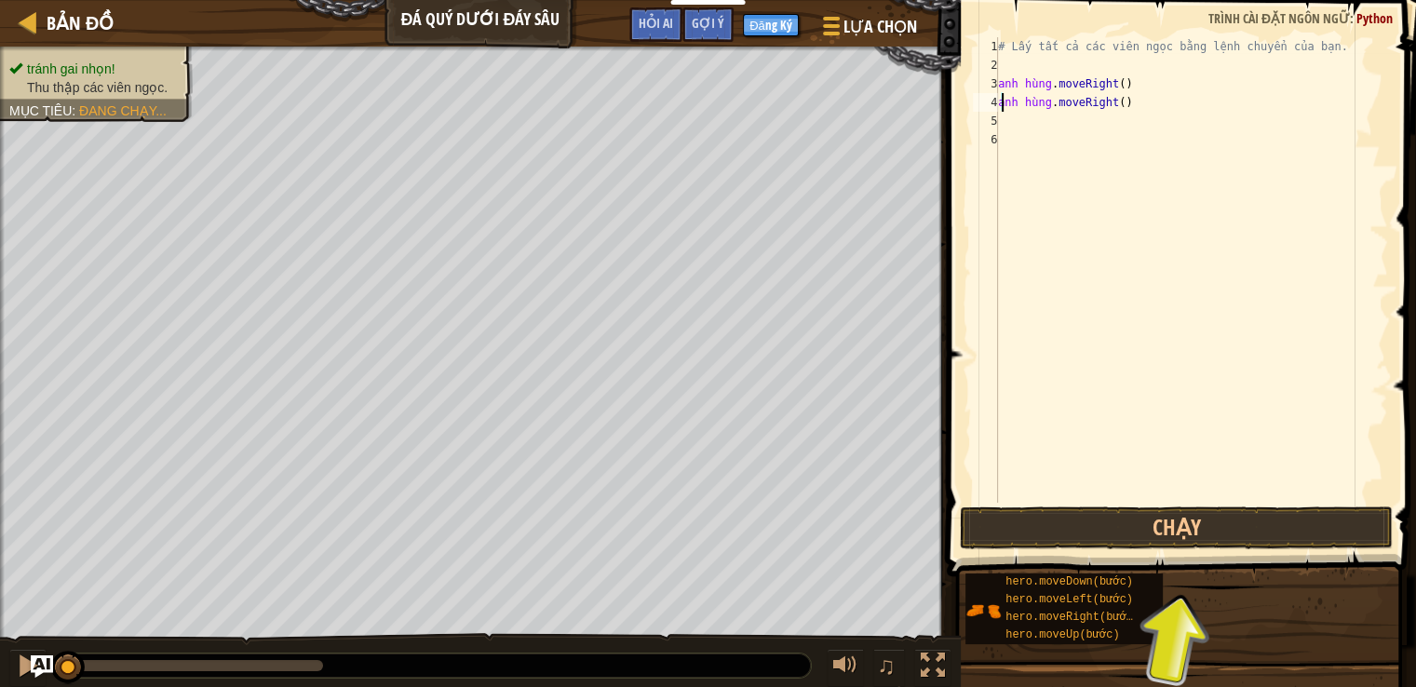
drag, startPoint x: 1135, startPoint y: 100, endPoint x: 1060, endPoint y: 105, distance: 75.6
click at [1060, 105] on div "# Lấy tất cả các viên ngọc bằng lệnh chuyển của bạn. anh hùng . moveRight ( ) a…" at bounding box center [1192, 288] width 394 height 503
drag, startPoint x: 1163, startPoint y: 101, endPoint x: 1053, endPoint y: 102, distance: 109.9
click at [1053, 102] on div "# Lấy tất cả các viên ngọc bằng lệnh chuyển của bạn. anh hùng . moveRight ( ) a…" at bounding box center [1192, 288] width 394 height 503
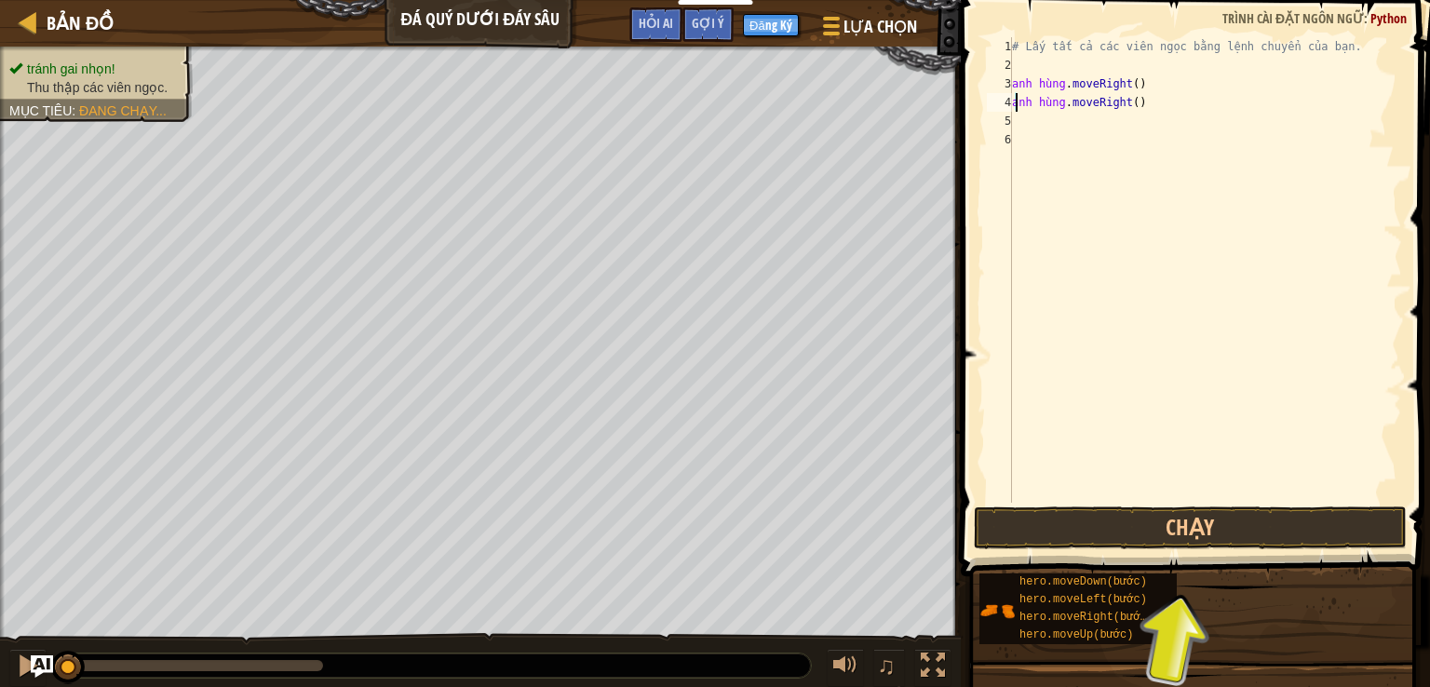
drag, startPoint x: 1019, startPoint y: 99, endPoint x: 1103, endPoint y: 105, distance: 84.1
click at [1103, 105] on div "# Lấy tất cả các viên ngọc bằng lệnh chuyển của bạn. anh hùng . moveRight ( ) a…" at bounding box center [1205, 288] width 394 height 503
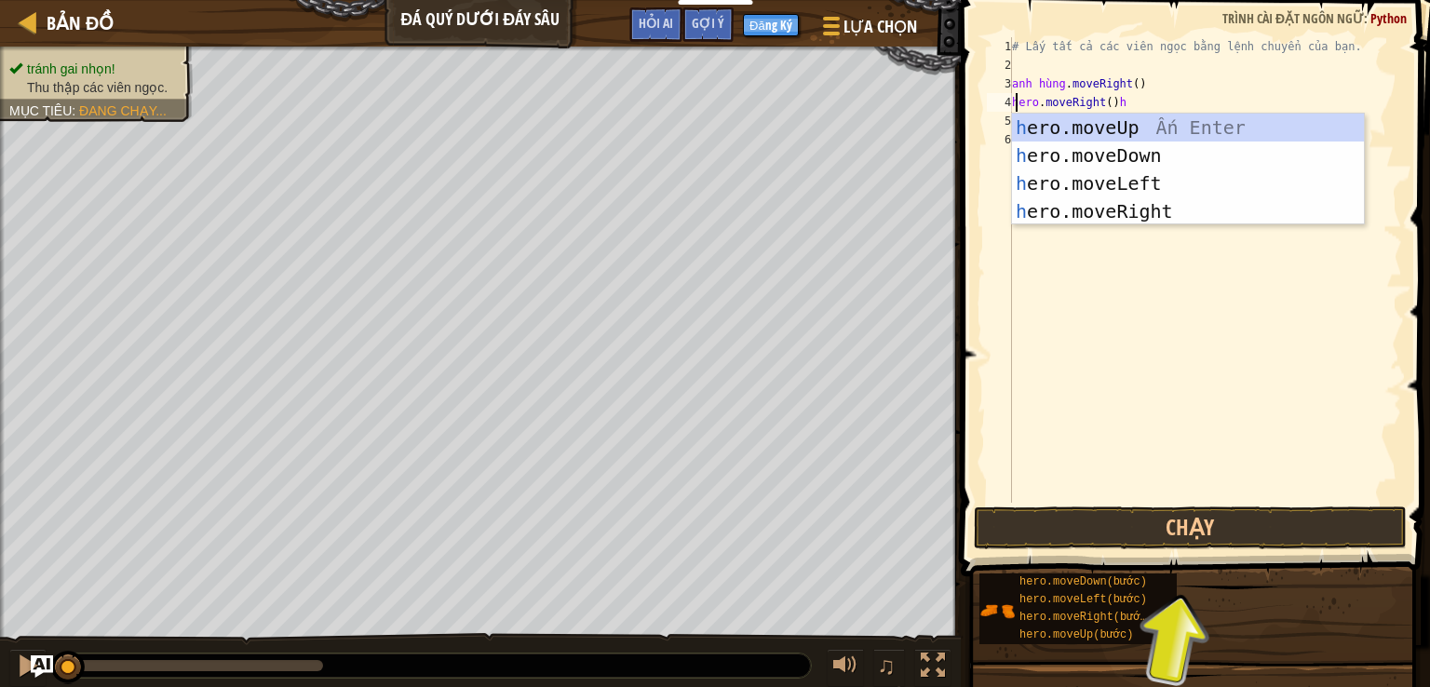
scroll to position [8, 7]
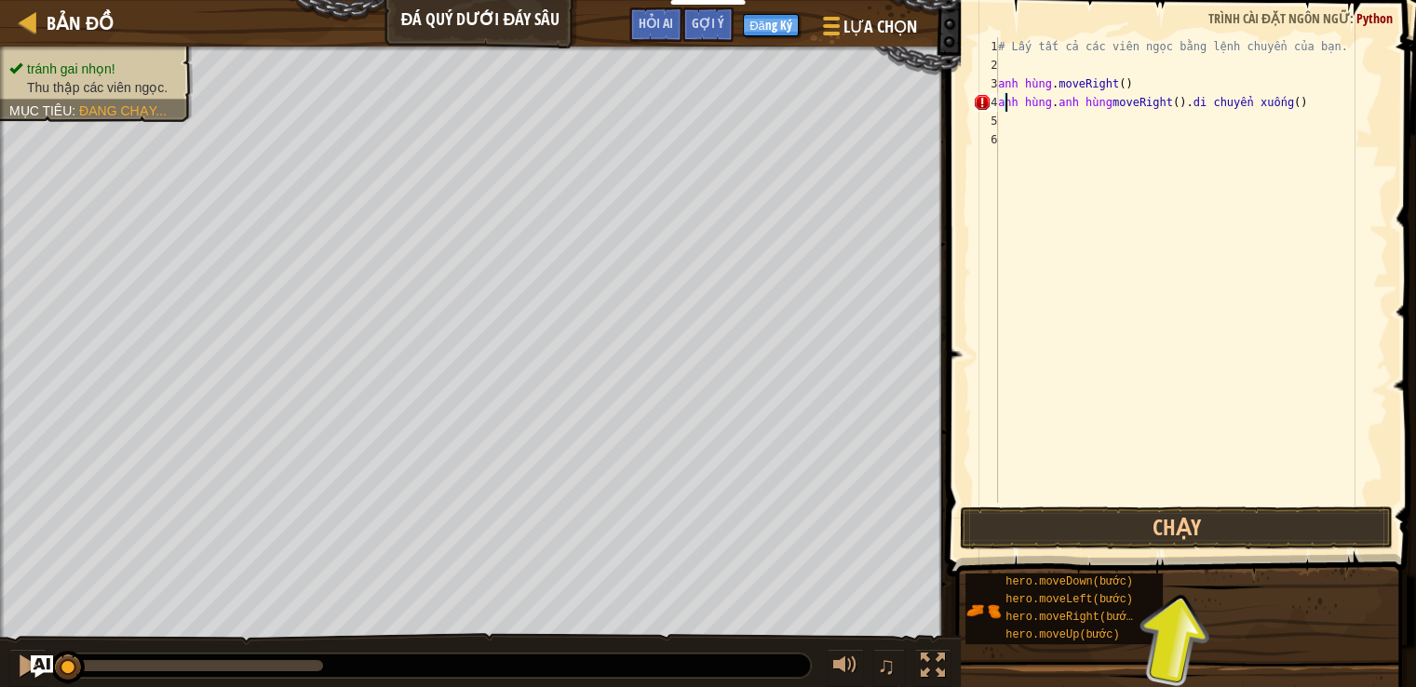
click at [1356, 103] on div "# Lấy tất cả các viên ngọc bằng lệnh chuyển của bạn. anh hùng . moveRight ( ) a…" at bounding box center [1192, 288] width 394 height 503
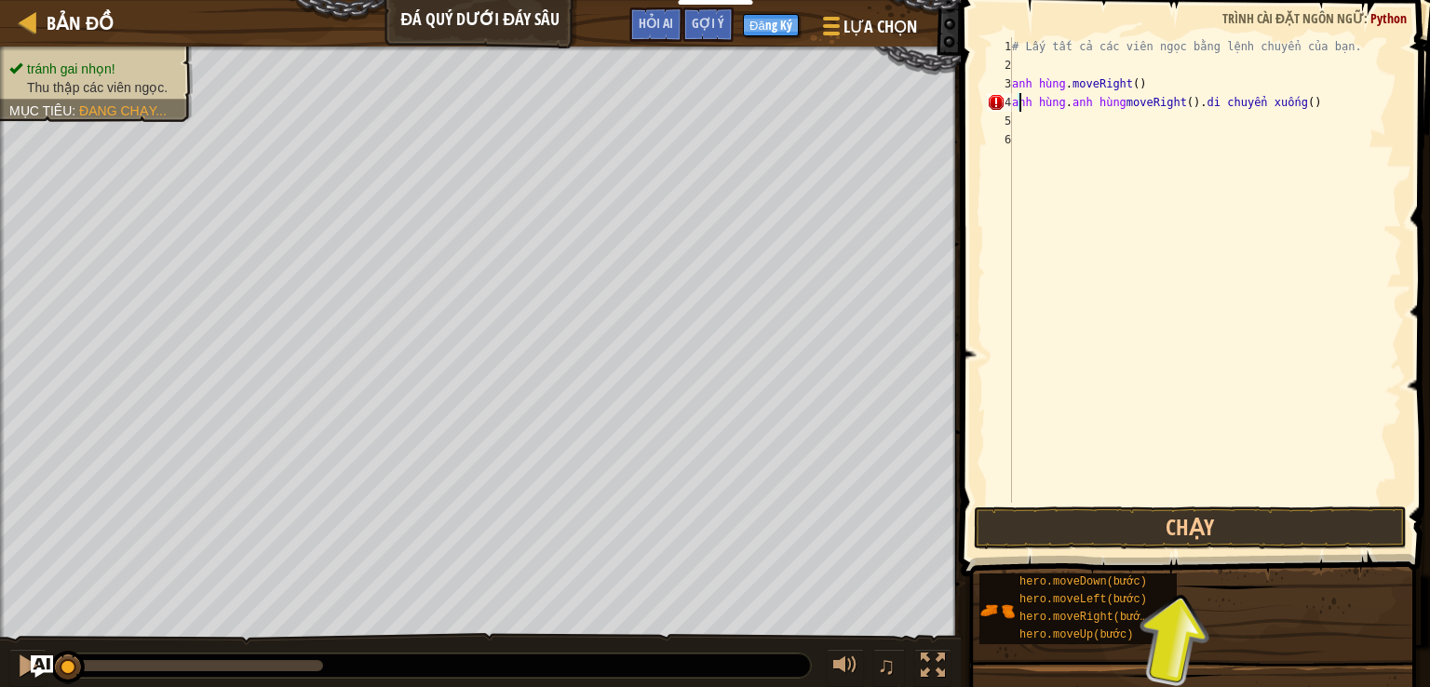
click at [1356, 103] on div "# Lấy tất cả các viên ngọc bằng lệnh chuyển của bạn. anh hùng . moveRight ( ) a…" at bounding box center [1205, 288] width 394 height 503
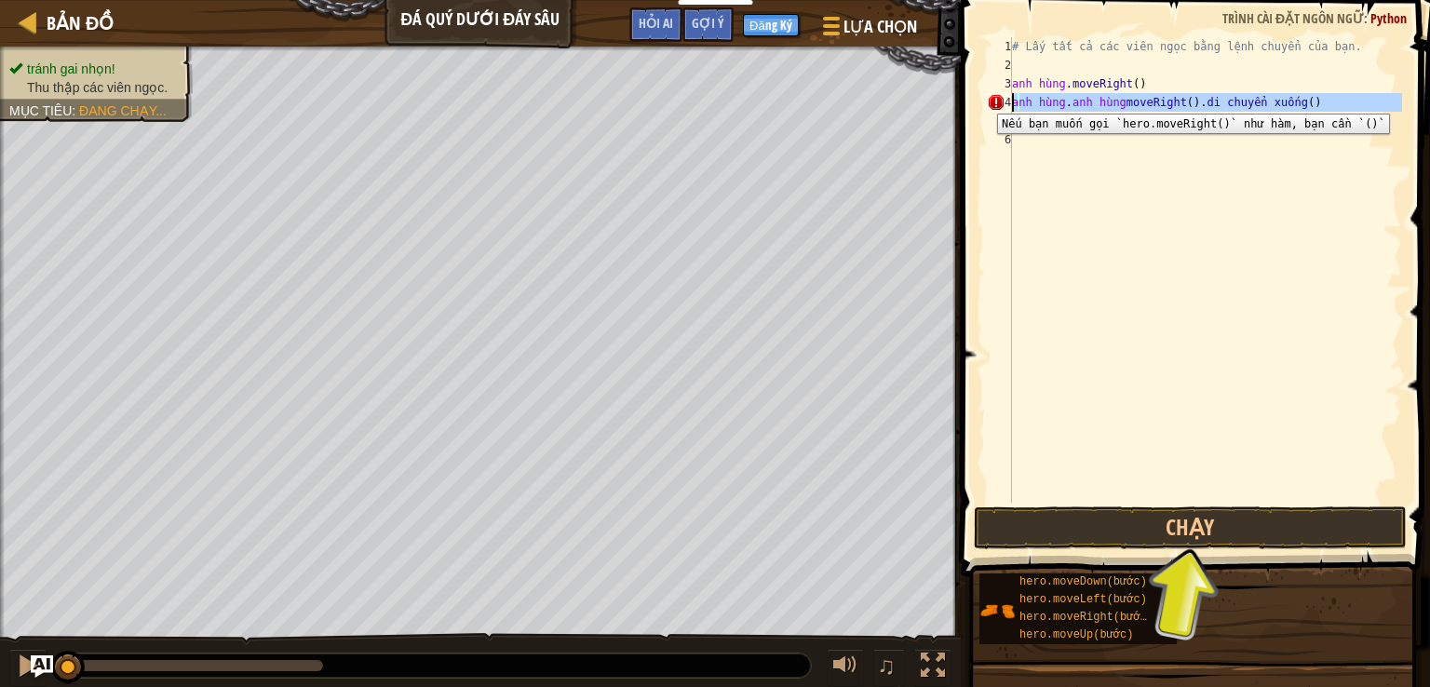
click at [983, 100] on div "hero.moveRight()hero.moveDown() 1 2 3 4 5 6 # Lấy tất cả các viên ngọc bằng lện…" at bounding box center [1192, 270] width 419 height 466
type textarea "hero.moveRight()hero.moveDown()"
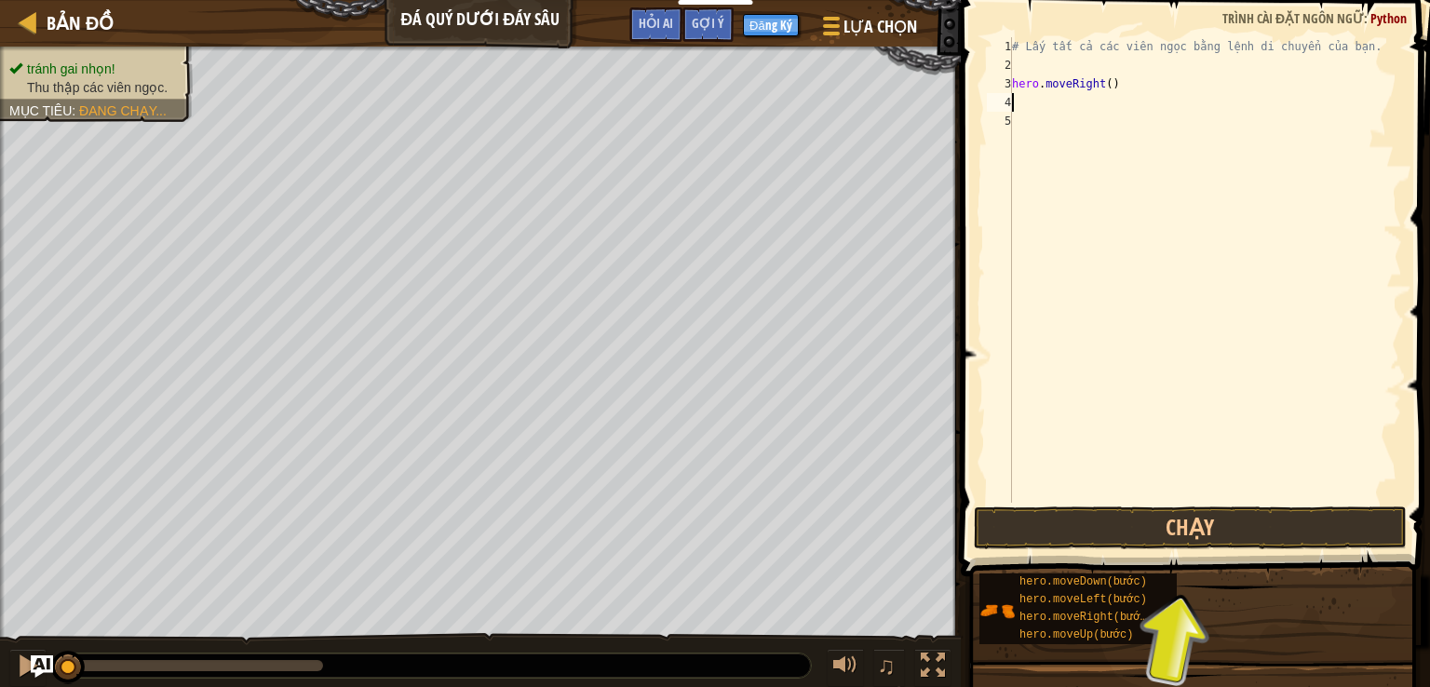
scroll to position [8, 0]
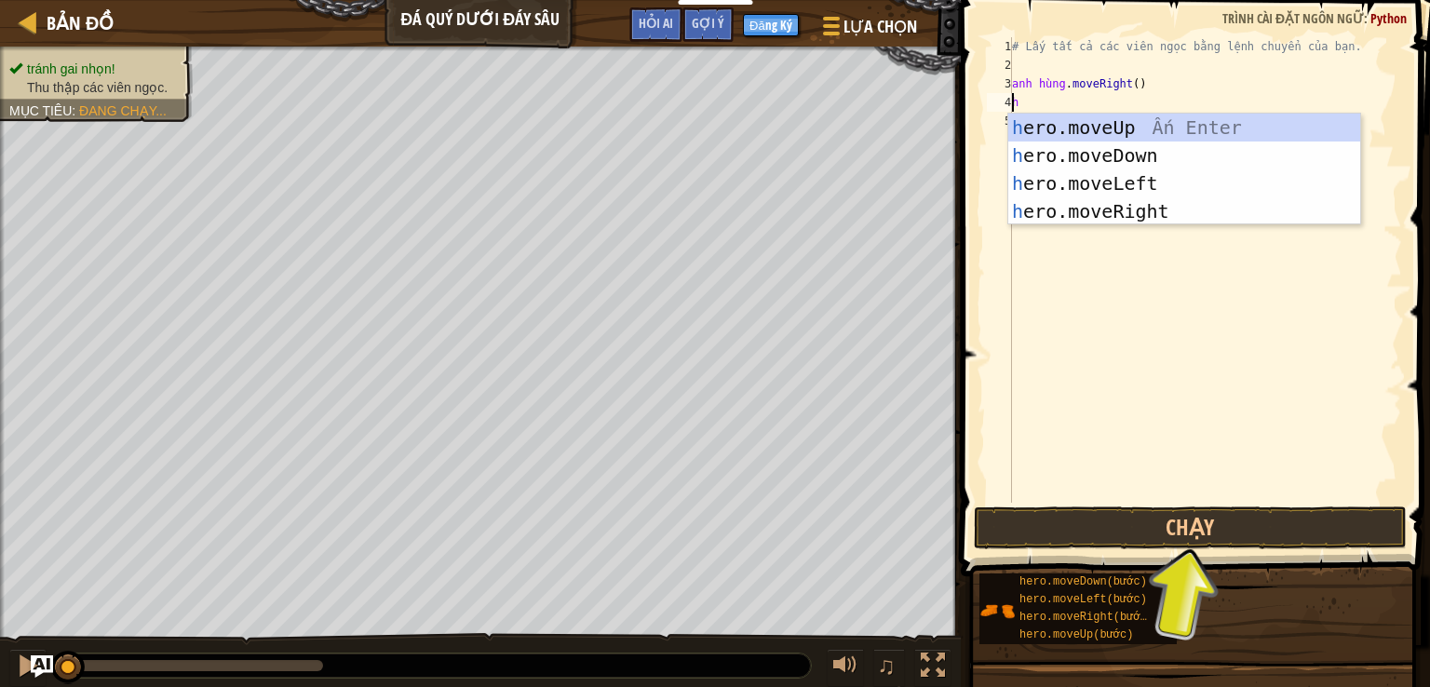
type textarea "he"
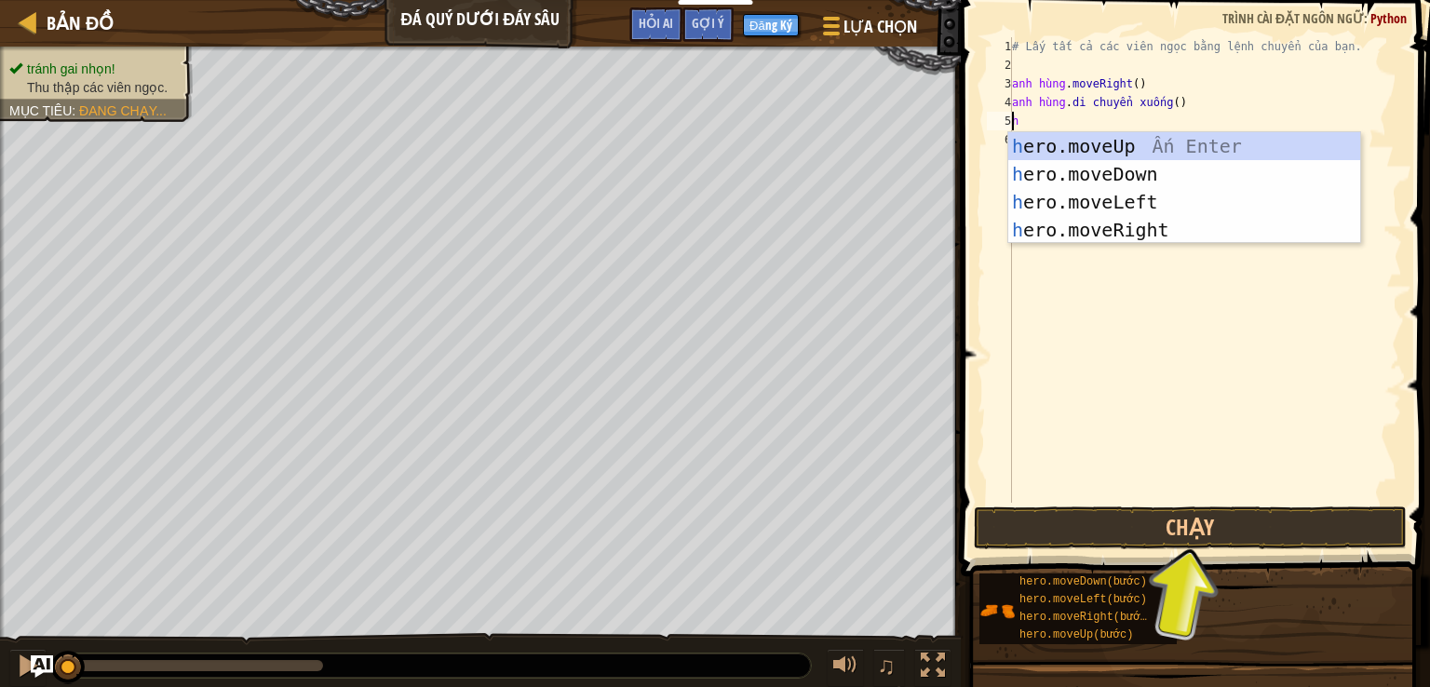
type textarea "he"
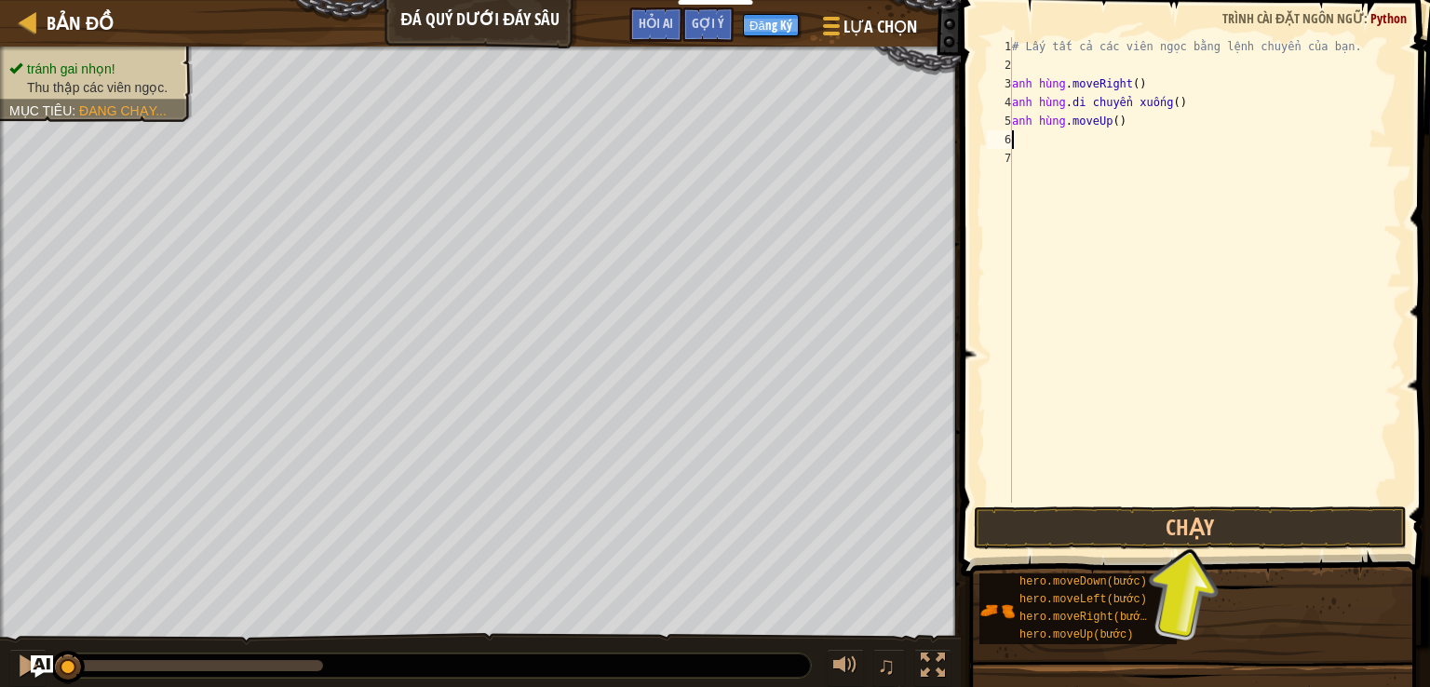
type textarea "he"
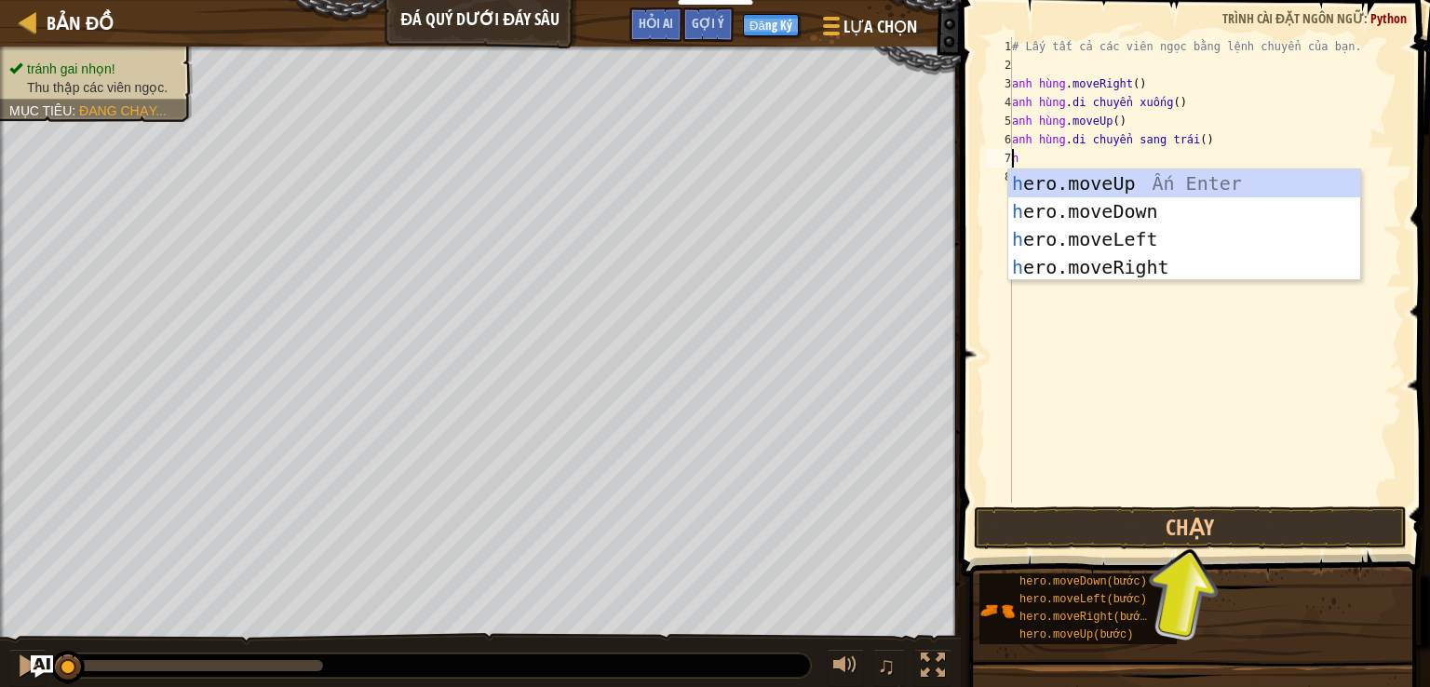
type textarea "he"
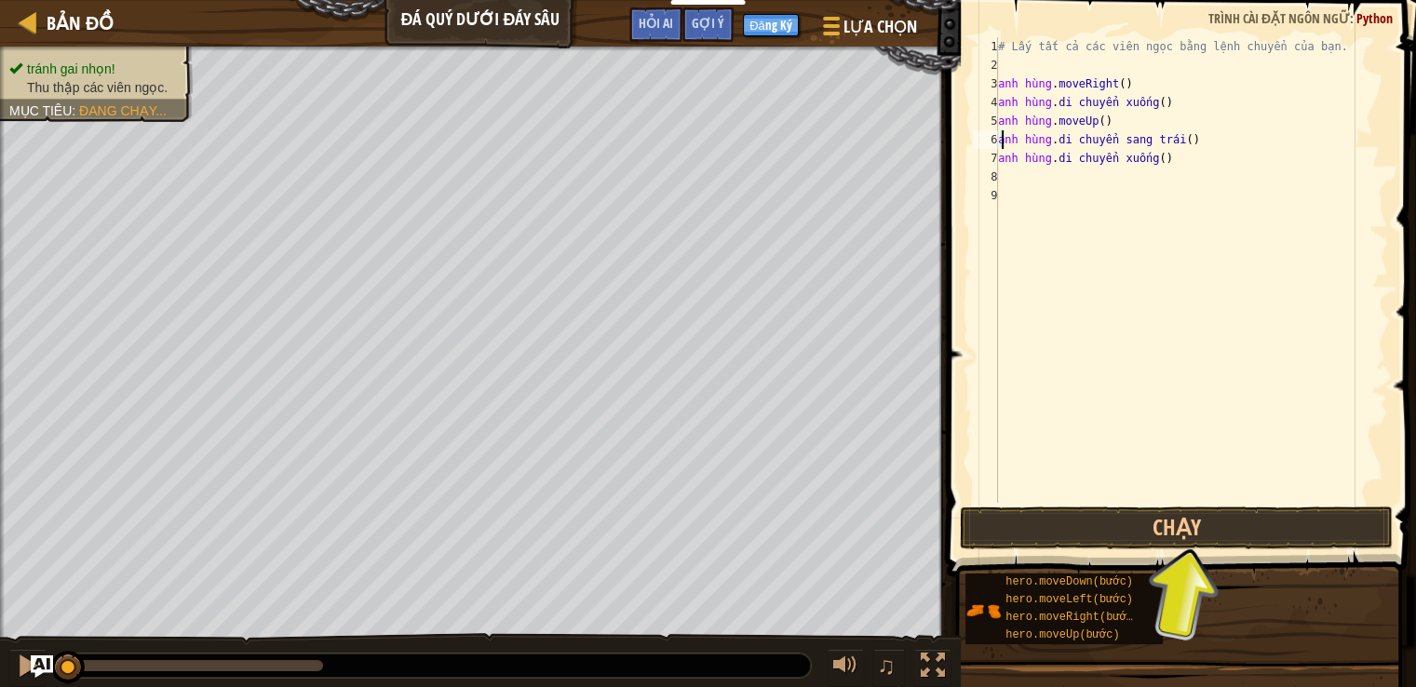
click at [1185, 137] on div "# Lấy tất cả các viên ngọc bằng lệnh chuyển của bạn. anh hùng . moveRight ( ) a…" at bounding box center [1192, 288] width 394 height 503
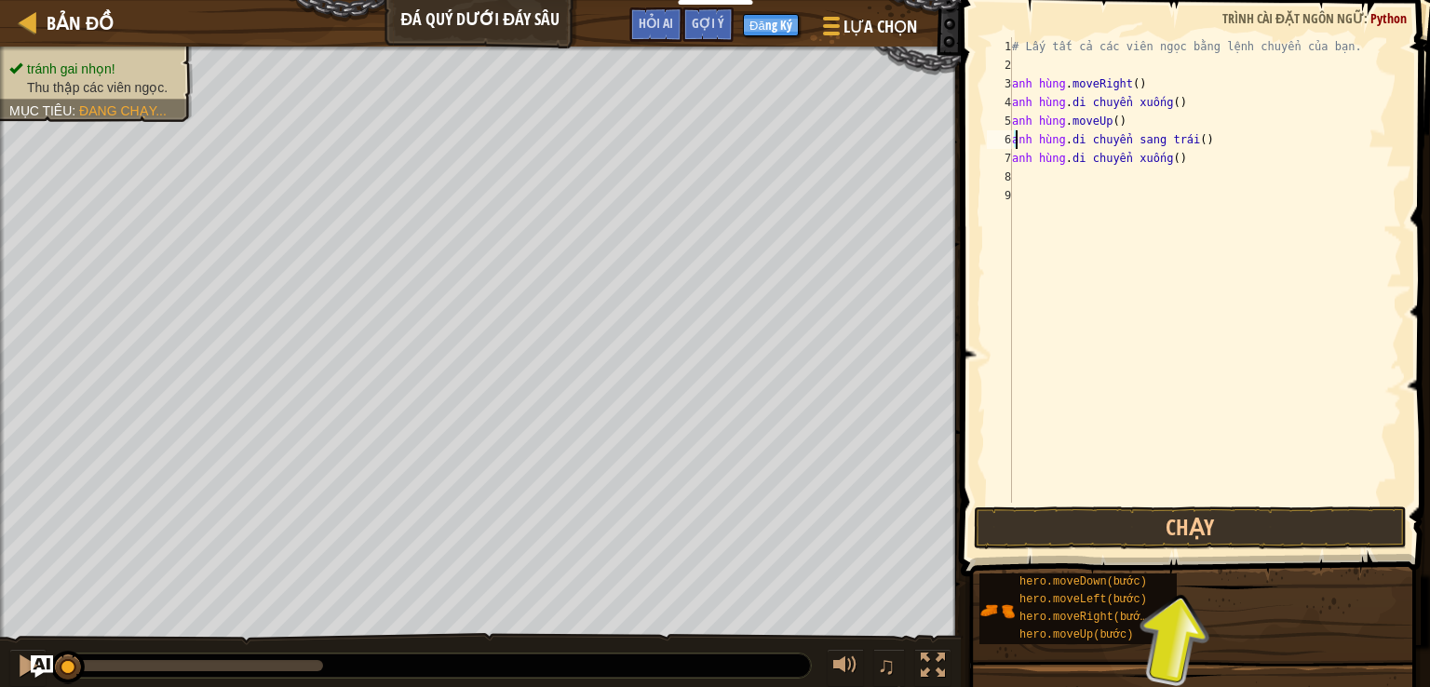
click at [1170, 142] on div "# Lấy tất cả các viên ngọc bằng lệnh chuyển của bạn. anh hùng . moveRight ( ) a…" at bounding box center [1205, 288] width 394 height 503
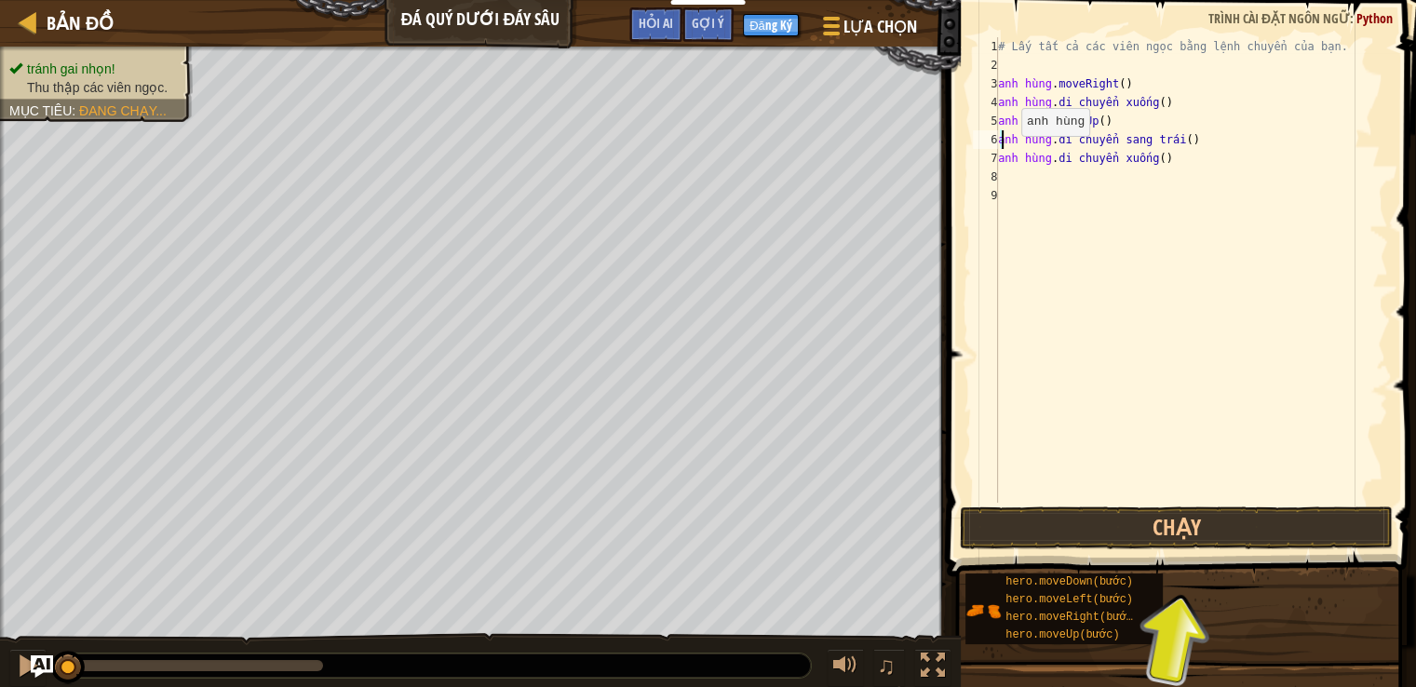
click at [1004, 143] on div "# Lấy tất cả các viên ngọc bằng lệnh chuyển của bạn. anh hùng . moveRight ( ) a…" at bounding box center [1192, 270] width 394 height 466
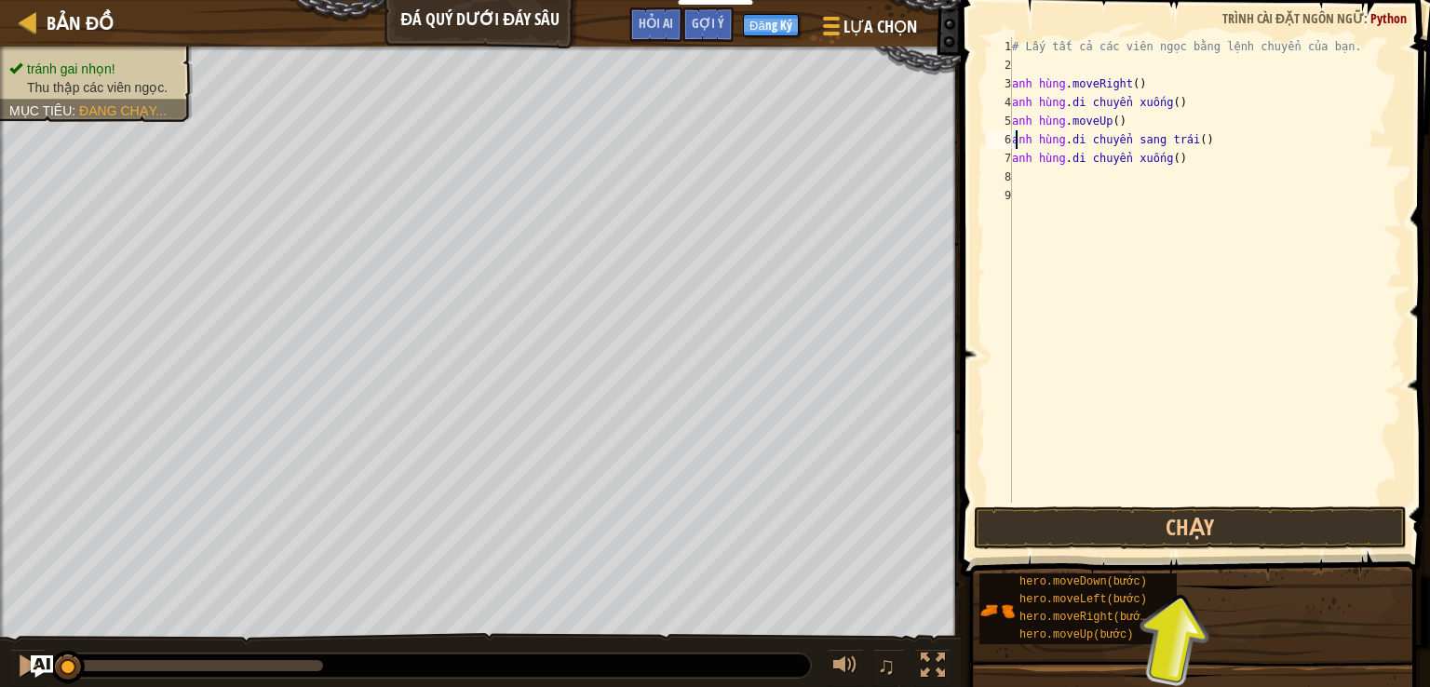
drag, startPoint x: 1204, startPoint y: 142, endPoint x: 1039, endPoint y: 146, distance: 164.9
click at [1039, 146] on div "# Lấy tất cả các viên ngọc bằng lệnh chuyển của bạn. anh hùng . moveRight ( ) a…" at bounding box center [1205, 288] width 394 height 503
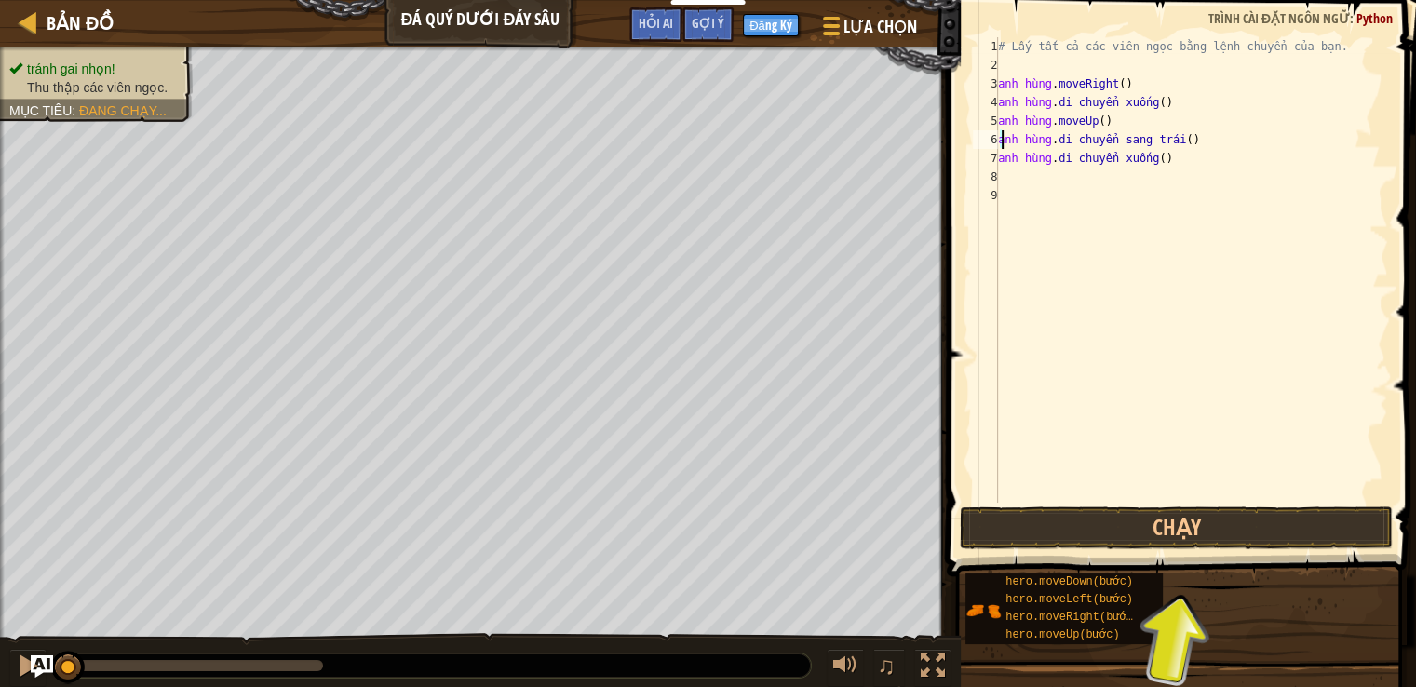
drag, startPoint x: 1016, startPoint y: 146, endPoint x: 1147, endPoint y: 141, distance: 131.4
click at [1147, 141] on div "# Lấy tất cả các viên ngọc bằng lệnh chuyển của bạn. anh hùng . moveRight ( ) a…" at bounding box center [1192, 288] width 394 height 503
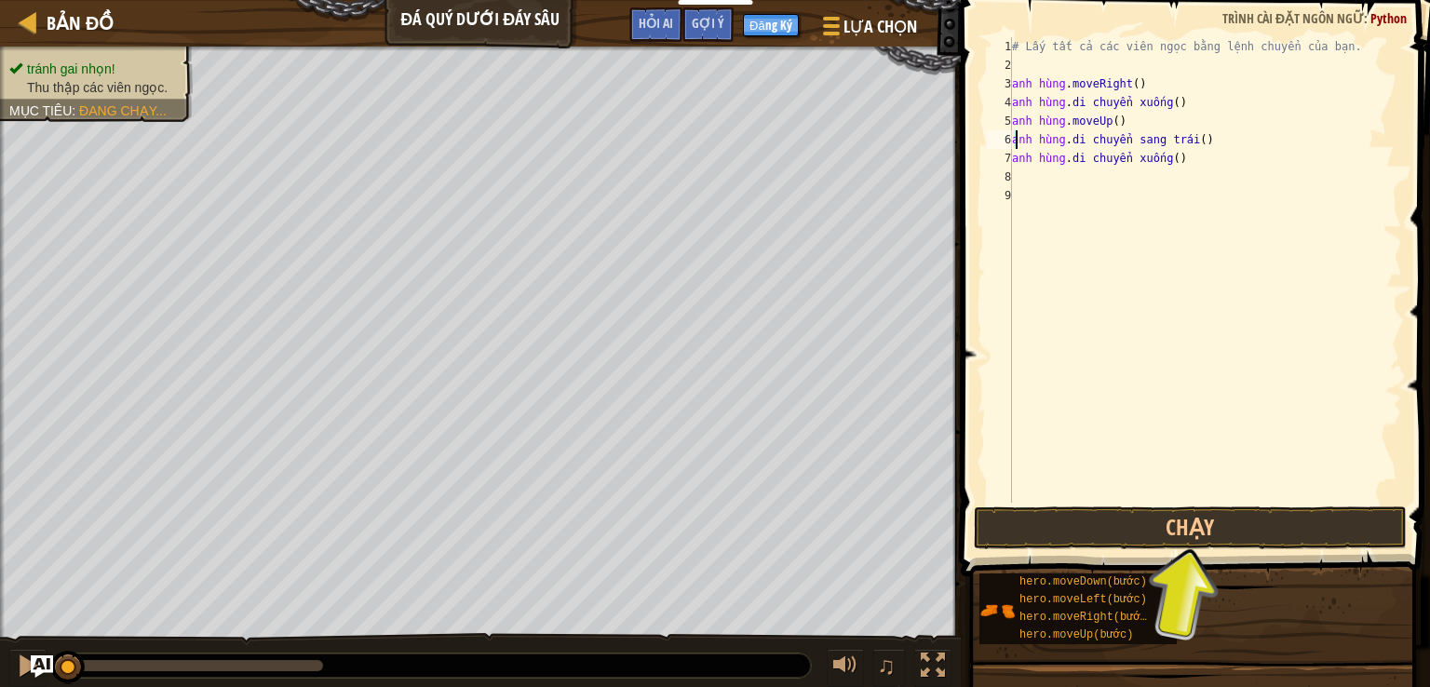
click at [1147, 141] on div "# Lấy tất cả các viên ngọc bằng lệnh chuyển của bạn. anh hùng . moveRight ( ) a…" at bounding box center [1205, 288] width 394 height 503
click at [1148, 141] on div "# Lấy tất cả các viên ngọc bằng lệnh chuyển của bạn. anh hùng . moveRight ( ) a…" at bounding box center [1205, 288] width 394 height 503
type textarea "hero.moveLeft() hero.moveDown()"
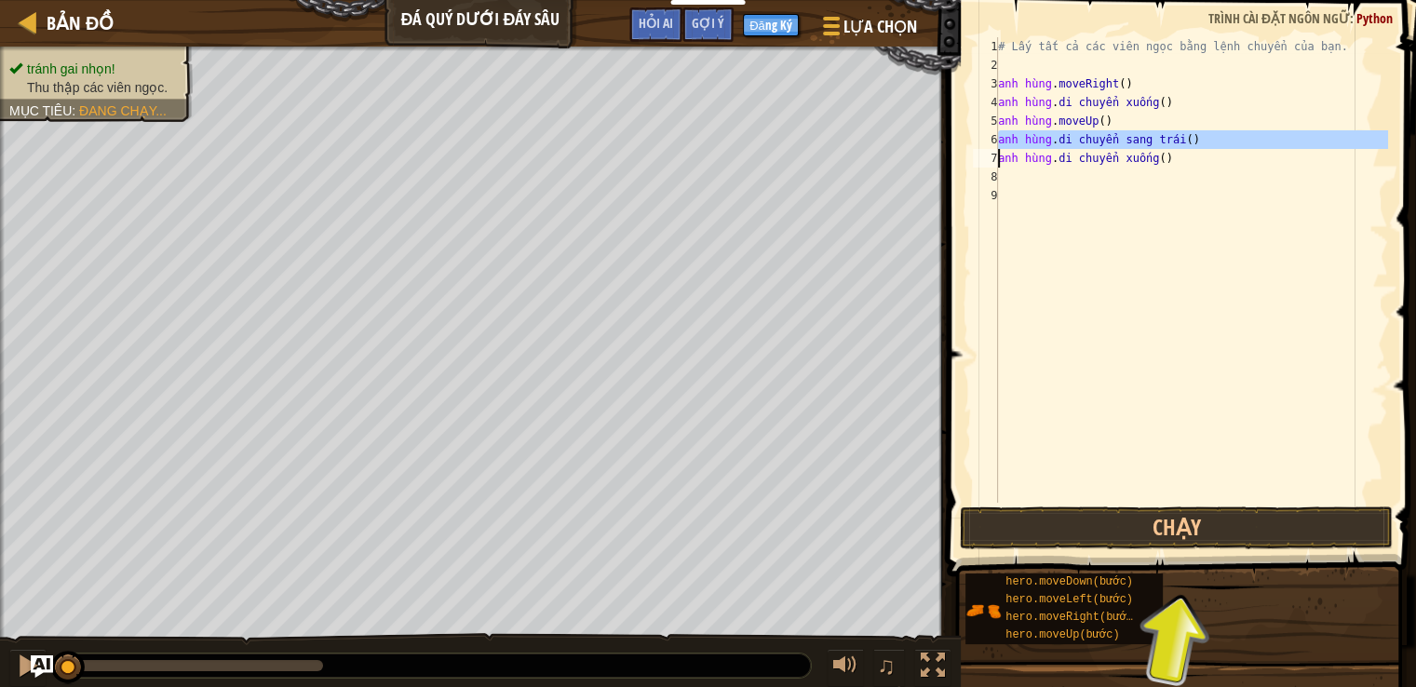
click at [1148, 141] on div "# Lấy tất cả các viên ngọc bằng lệnh chuyển của bạn. anh hùng . moveRight ( ) a…" at bounding box center [1192, 288] width 394 height 503
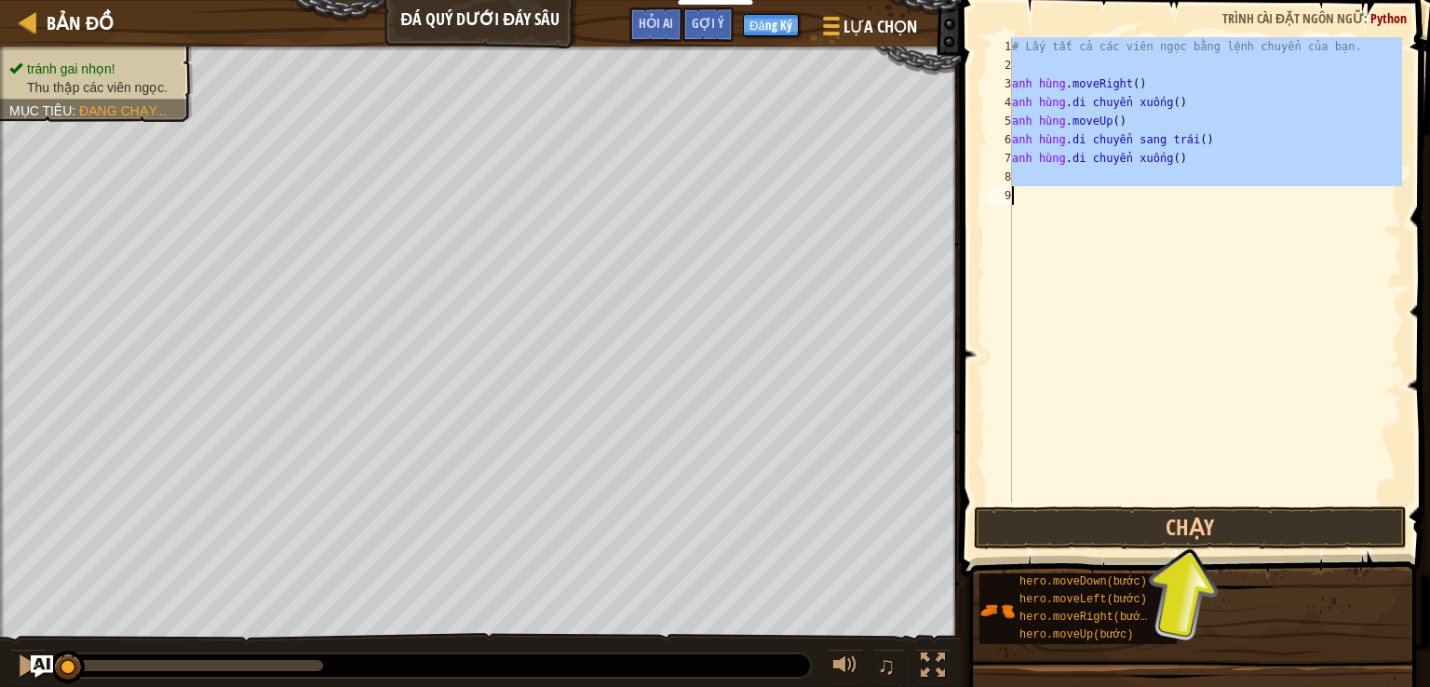
click at [1152, 139] on div "# Lấy tất cả các viên ngọc bằng lệnh chuyển của bạn. anh hùng . moveRight ( ) a…" at bounding box center [1205, 270] width 394 height 466
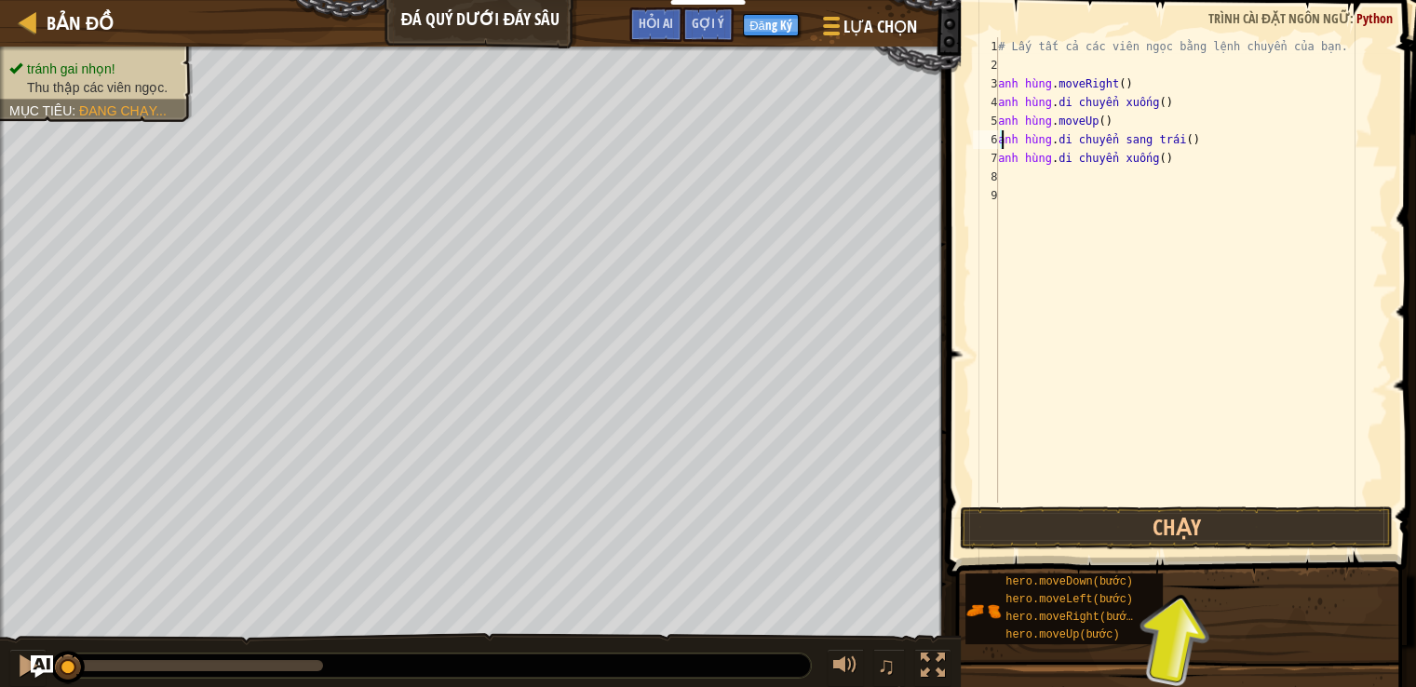
click at [1154, 138] on div "# Lấy tất cả các viên ngọc bằng lệnh chuyển của bạn. anh hùng . moveRight ( ) a…" at bounding box center [1192, 288] width 394 height 503
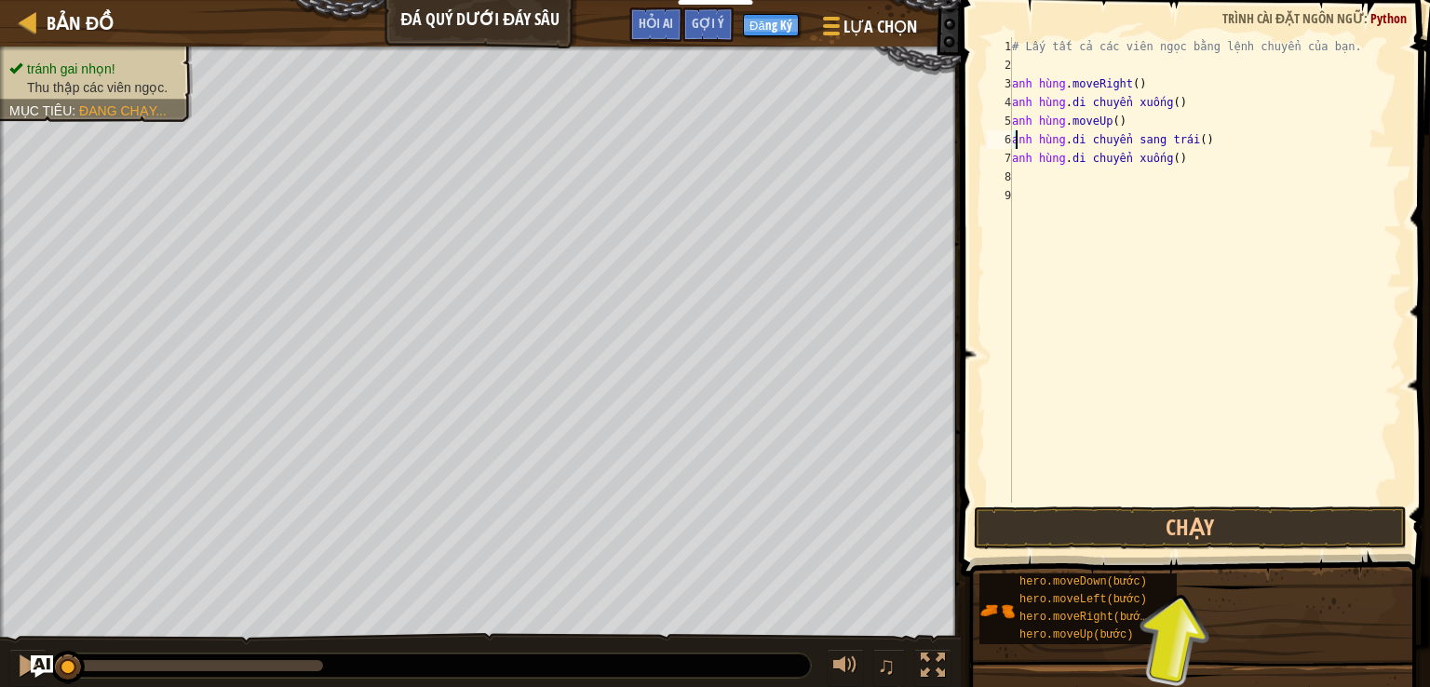
click at [1155, 138] on div "# Lấy tất cả các viên ngọc bằng lệnh chuyển của bạn. anh hùng . moveRight ( ) a…" at bounding box center [1205, 270] width 394 height 466
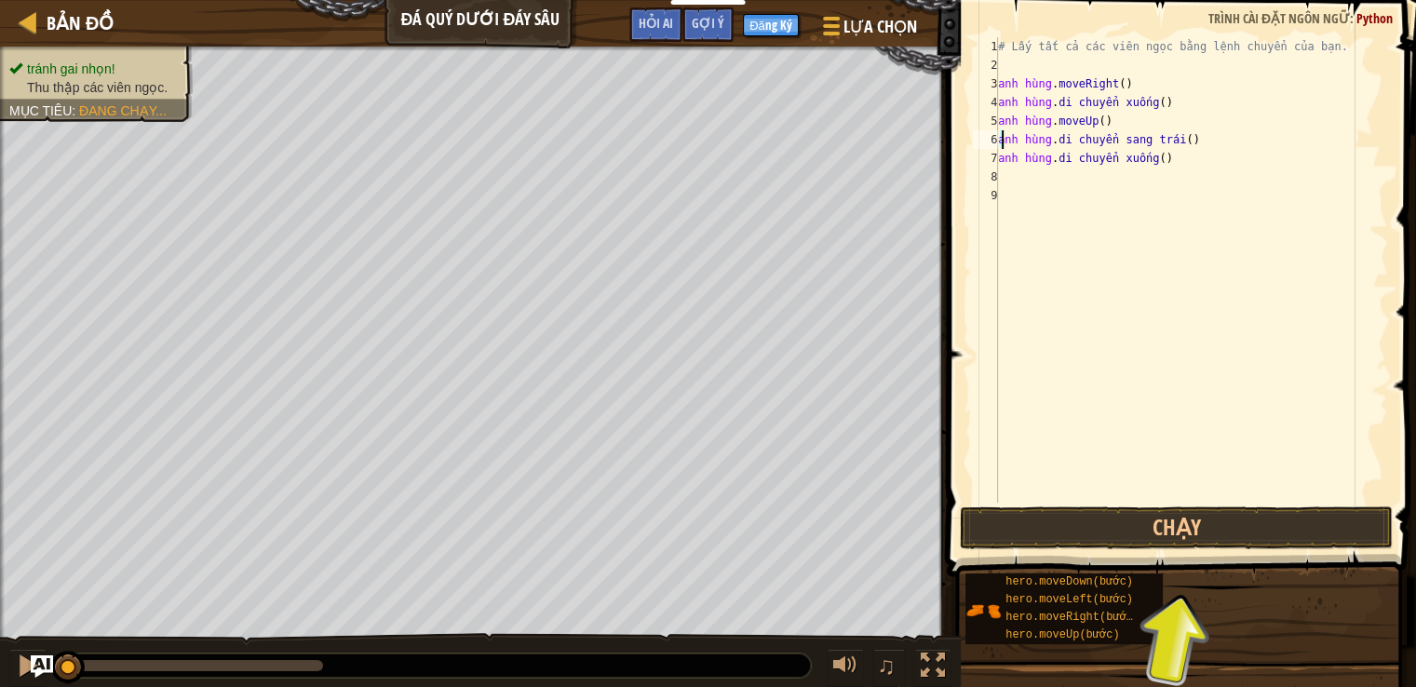
click at [1155, 138] on div "# Lấy tất cả các viên ngọc bằng lệnh chuyển của bạn. anh hùng . moveRight ( ) a…" at bounding box center [1192, 288] width 394 height 503
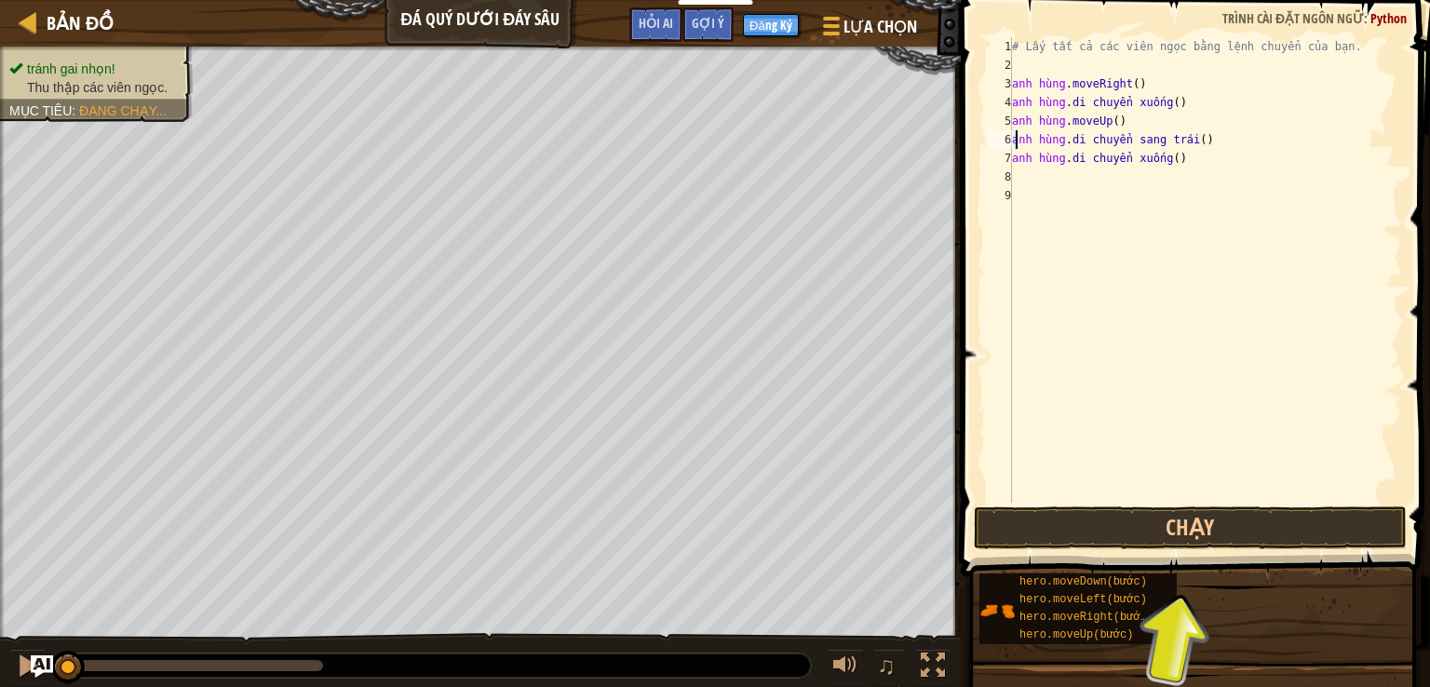
click at [1152, 140] on div "# Lấy tất cả các viên ngọc bằng lệnh chuyển của bạn. anh hùng . moveRight ( ) a…" at bounding box center [1205, 270] width 394 height 466
click at [1152, 140] on div "# Lấy tất cả các viên ngọc bằng lệnh chuyển của bạn. anh hùng . moveRight ( ) a…" at bounding box center [1205, 288] width 394 height 503
click at [1146, 149] on div "# Lấy tất cả các viên ngọc bằng lệnh chuyển của bạn. anh hùng . moveRight ( ) a…" at bounding box center [1205, 288] width 394 height 503
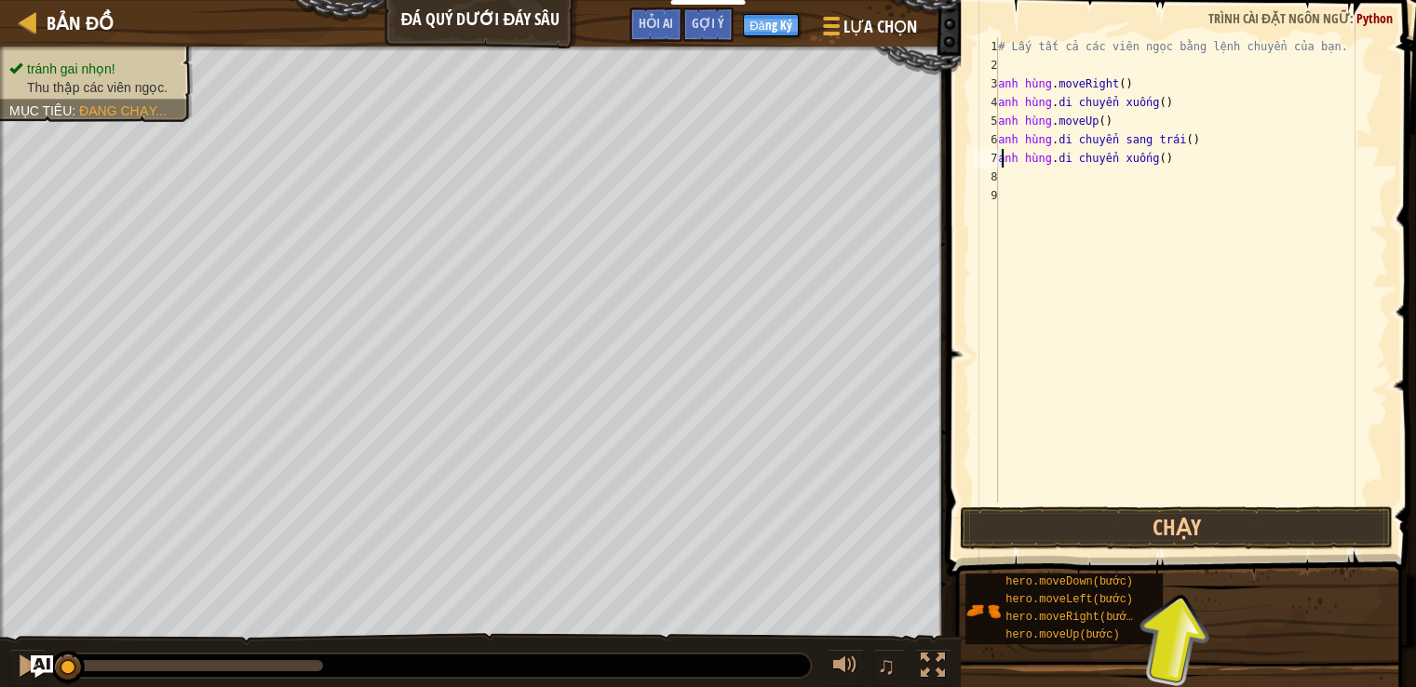
click at [1069, 138] on div "# Lấy tất cả các viên ngọc bằng lệnh chuyển của bạn. anh hùng . moveRight ( ) a…" at bounding box center [1192, 288] width 394 height 503
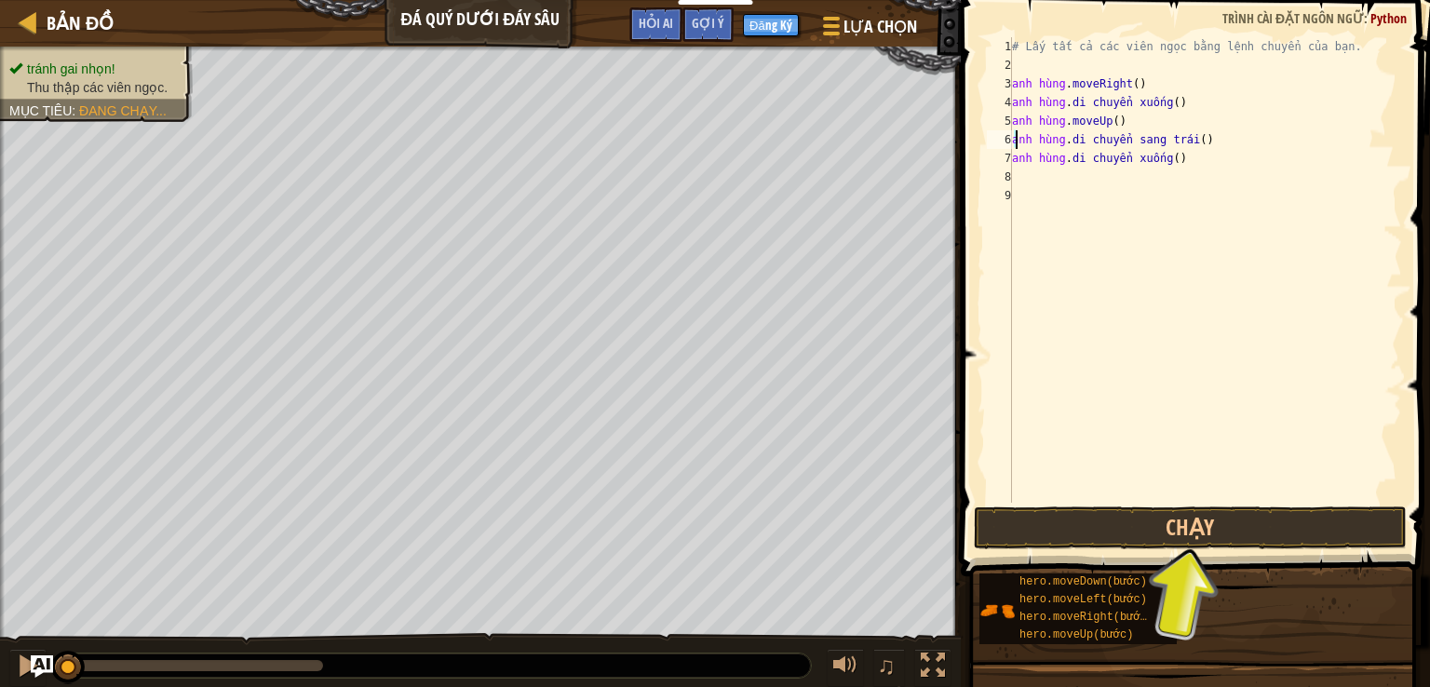
click at [1072, 138] on div "# Lấy tất cả các viên ngọc bằng lệnh chuyển của bạn. anh hùng . moveRight ( ) a…" at bounding box center [1205, 288] width 394 height 503
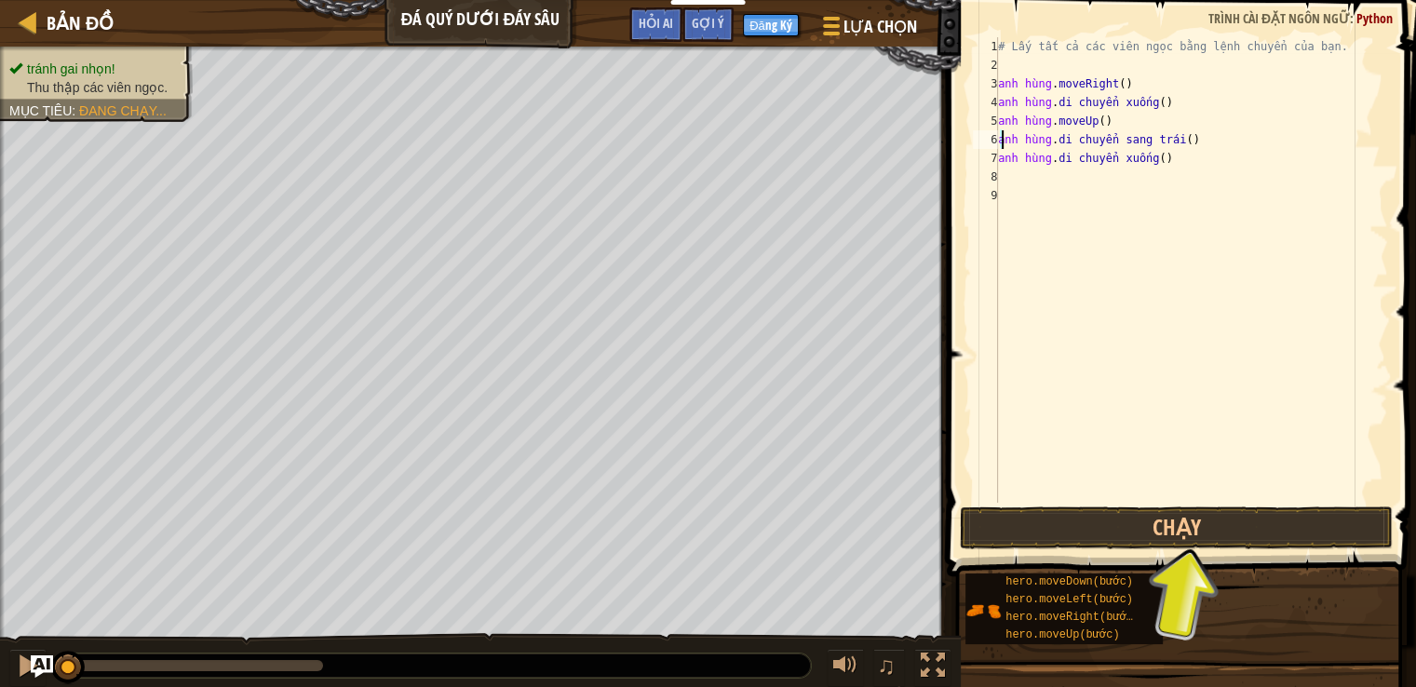
click at [1072, 138] on div "# Lấy tất cả các viên ngọc bằng lệnh chuyển của bạn. anh hùng . moveRight ( ) a…" at bounding box center [1192, 270] width 394 height 466
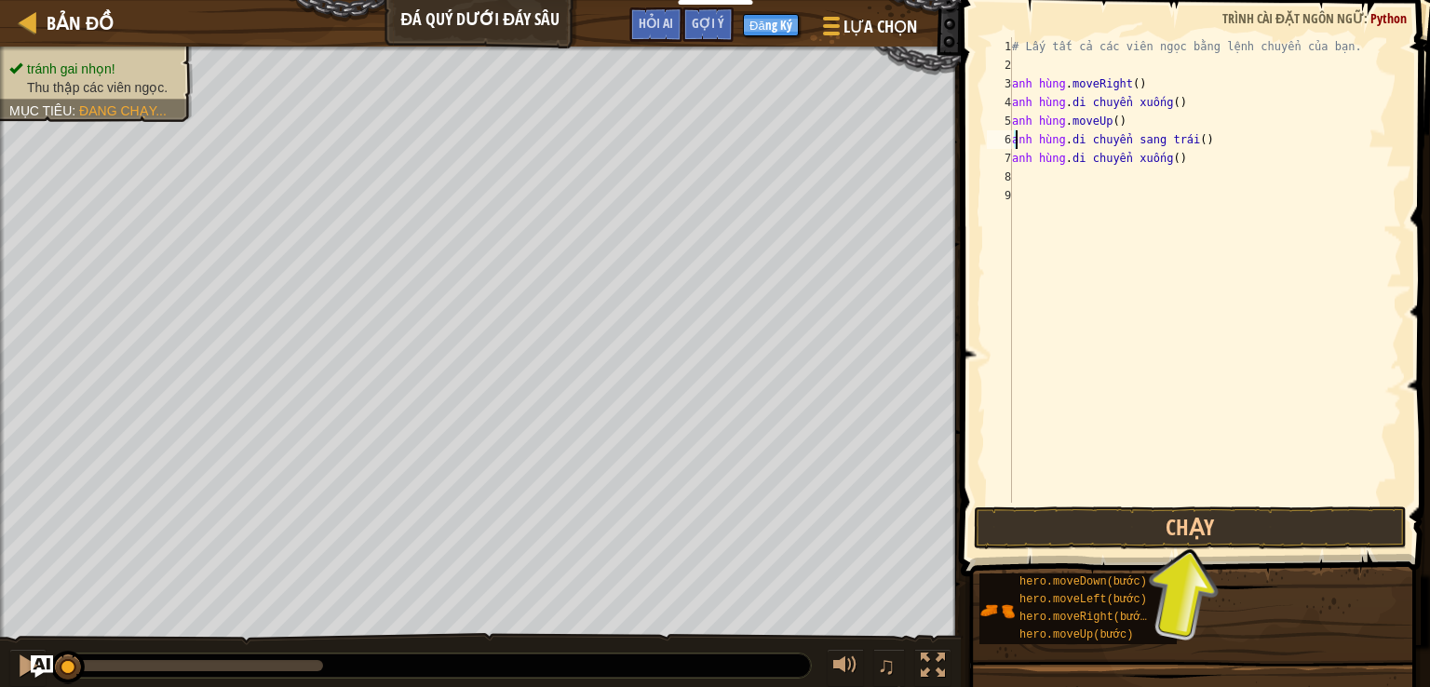
click at [1072, 138] on div "# Lấy tất cả các viên ngọc bằng lệnh chuyển của bạn. anh hùng . moveRight ( ) a…" at bounding box center [1205, 288] width 394 height 503
click at [1158, 137] on div "# Lấy tất cả các viên ngọc bằng lệnh chuyển của bạn. anh hùng . moveRight ( ) a…" at bounding box center [1205, 270] width 394 height 466
click at [1158, 137] on div "# Lấy tất cả các viên ngọc bằng lệnh chuyển của bạn. anh hùng . moveRight ( ) a…" at bounding box center [1205, 288] width 394 height 503
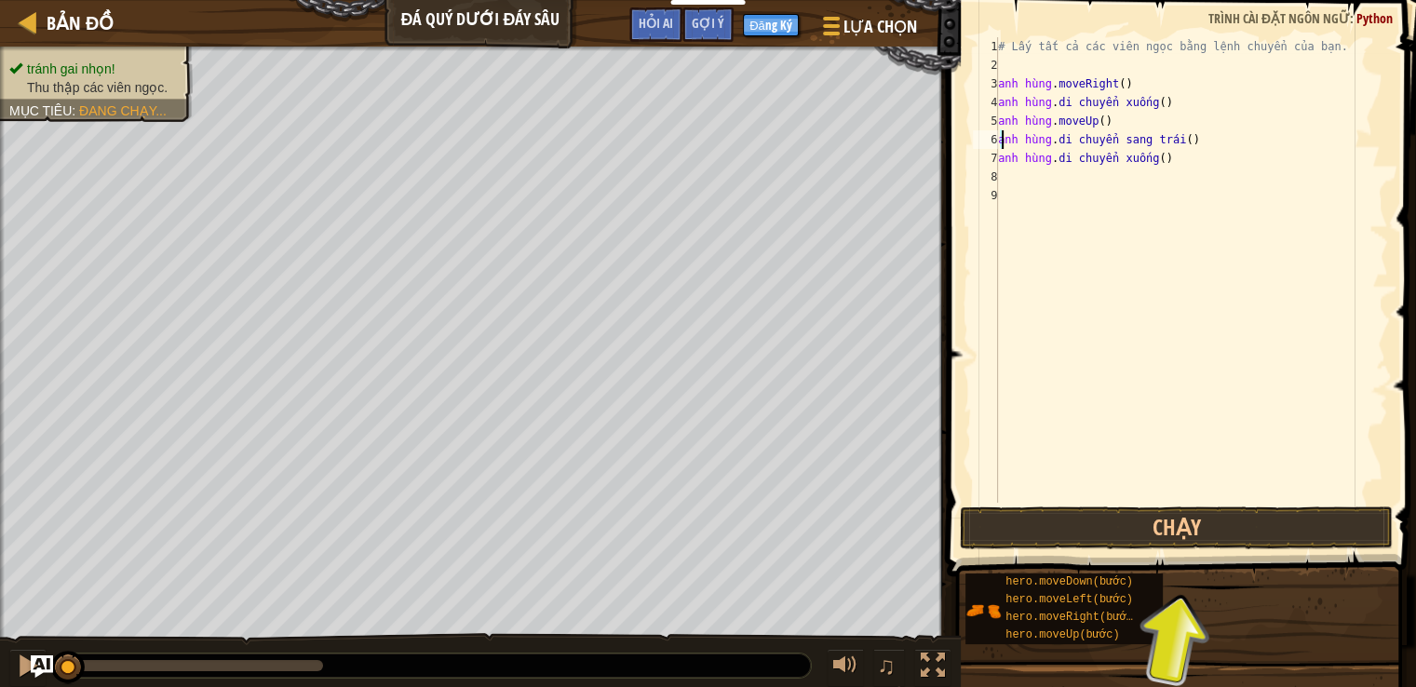
click at [1179, 136] on div "# Lấy tất cả các viên ngọc bằng lệnh chuyển của bạn. anh hùng . moveRight ( ) a…" at bounding box center [1192, 270] width 394 height 466
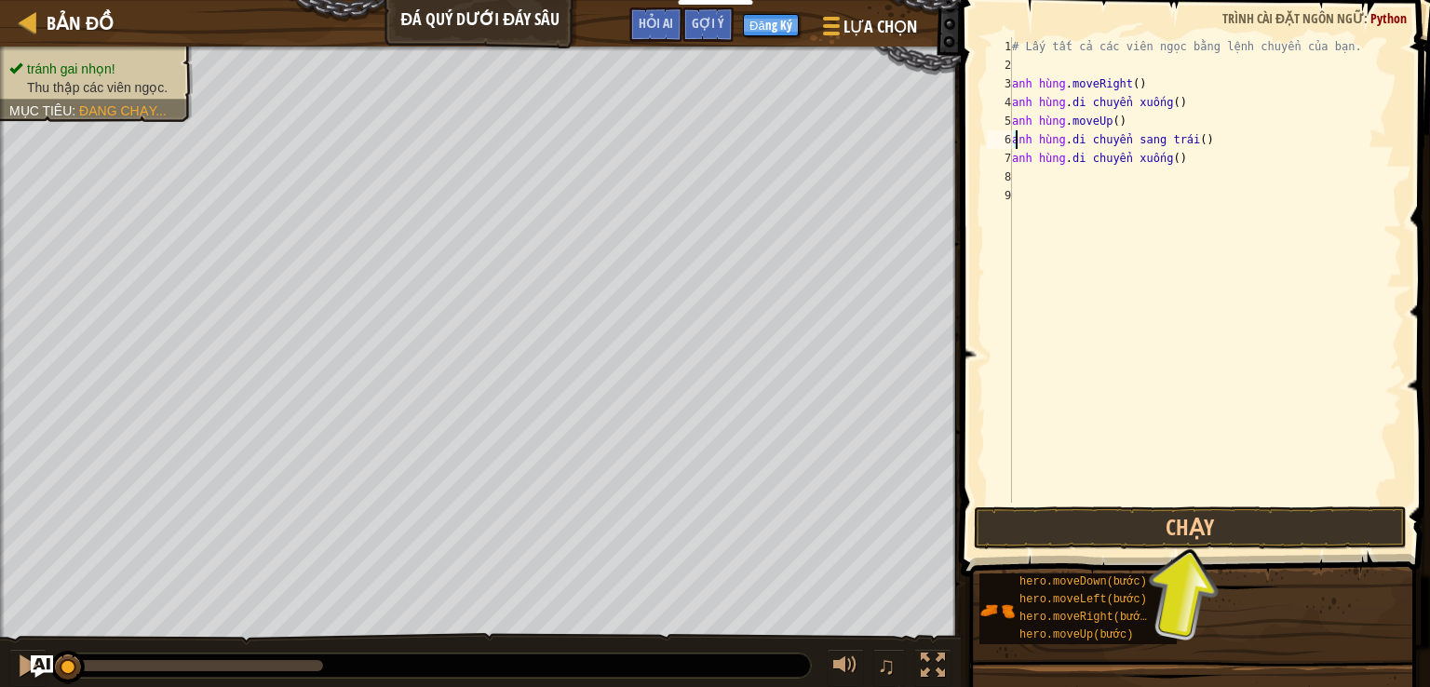
click at [1186, 138] on div "# Lấy tất cả các viên ngọc bằng lệnh chuyển của bạn. anh hùng . moveRight ( ) a…" at bounding box center [1205, 288] width 394 height 503
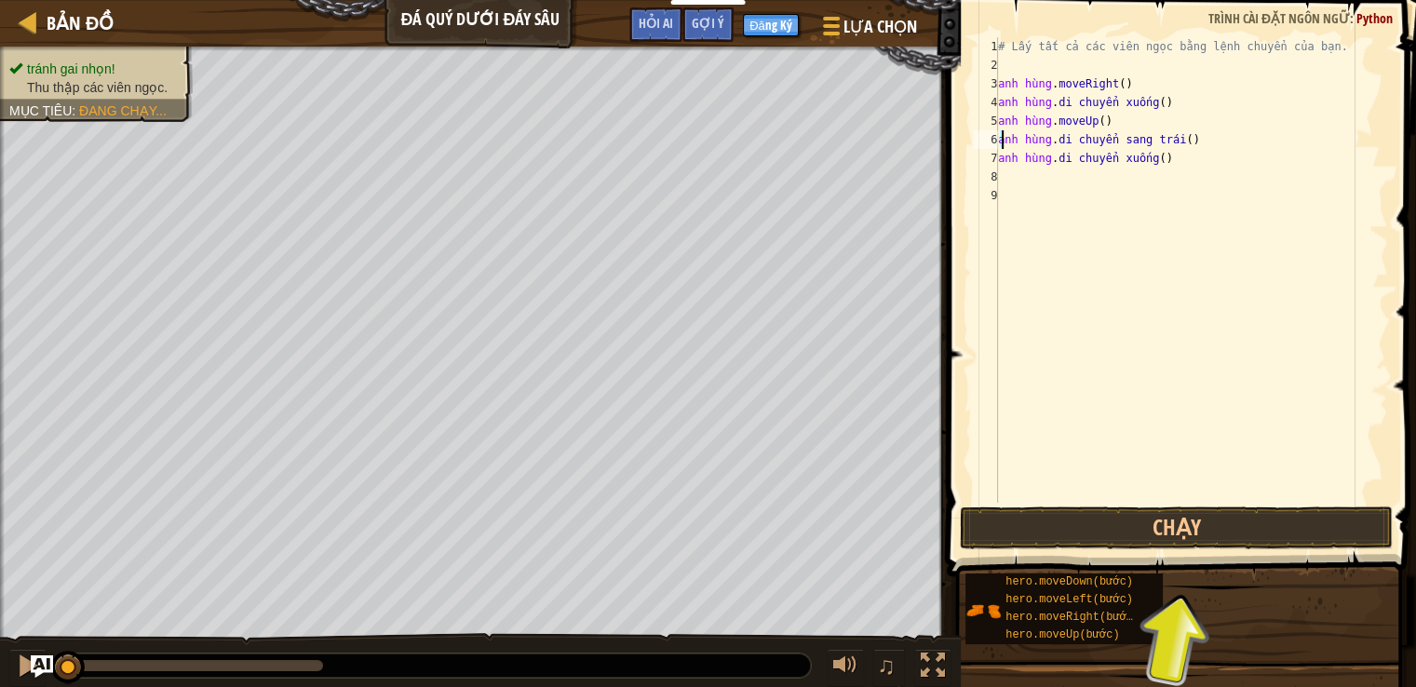
click at [1203, 139] on div "# Lấy tất cả các viên ngọc bằng lệnh chuyển của bạn. anh hùng . moveRight ( ) a…" at bounding box center [1192, 288] width 394 height 503
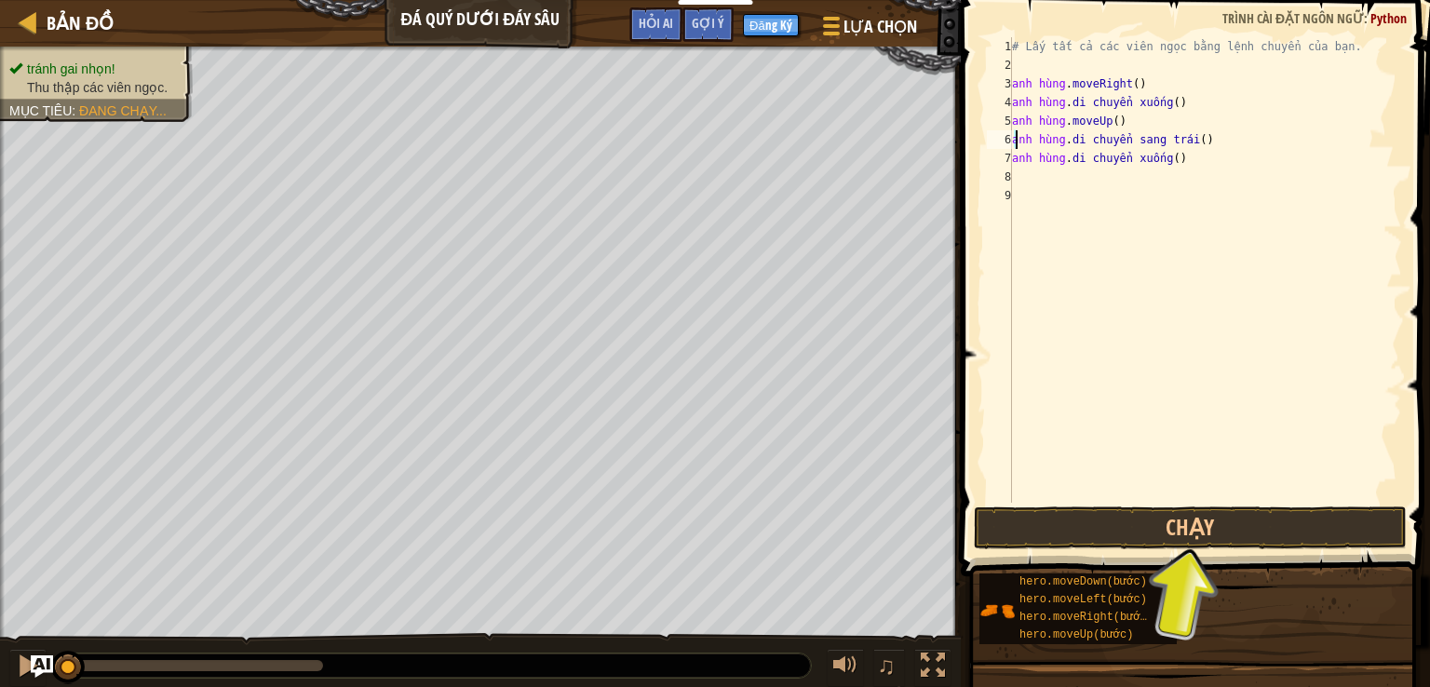
click at [1203, 139] on div "# Lấy tất cả các viên ngọc bằng lệnh chuyển của bạn. anh hùng . moveRight ( ) a…" at bounding box center [1205, 288] width 394 height 503
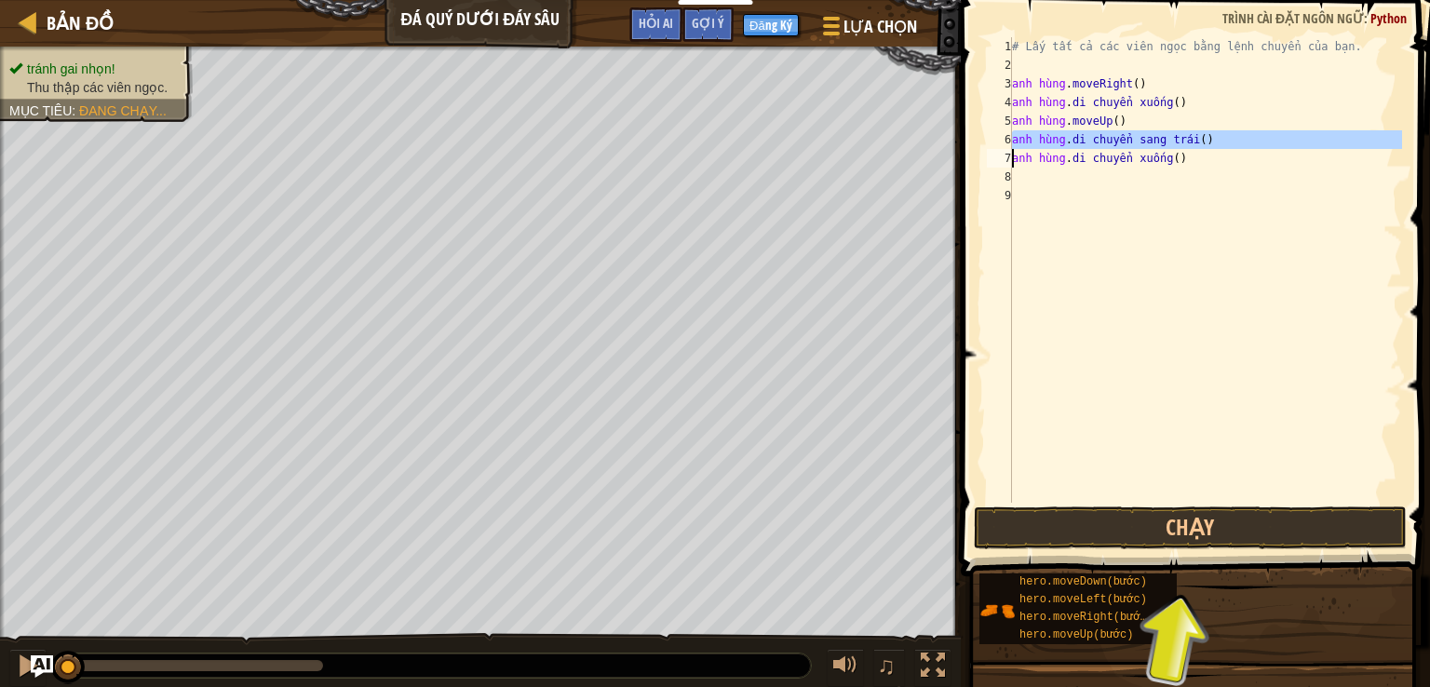
click at [1203, 139] on div "# Lấy tất cả các viên ngọc bằng lệnh chuyển của bạn. anh hùng . moveRight ( ) a…" at bounding box center [1205, 288] width 394 height 503
drag, startPoint x: 1201, startPoint y: 139, endPoint x: 1262, endPoint y: 139, distance: 60.5
click at [1262, 139] on div "# Lấy tất cả các viên ngọc bằng lệnh chuyển của bạn. anh hùng . moveRight ( ) a…" at bounding box center [1205, 270] width 394 height 466
type textarea "hero.moveLeft()"
click at [1232, 139] on div "# Lấy tất cả các viên ngọc bằng lệnh chuyển của bạn. anh hùng . moveRight ( ) a…" at bounding box center [1205, 288] width 394 height 503
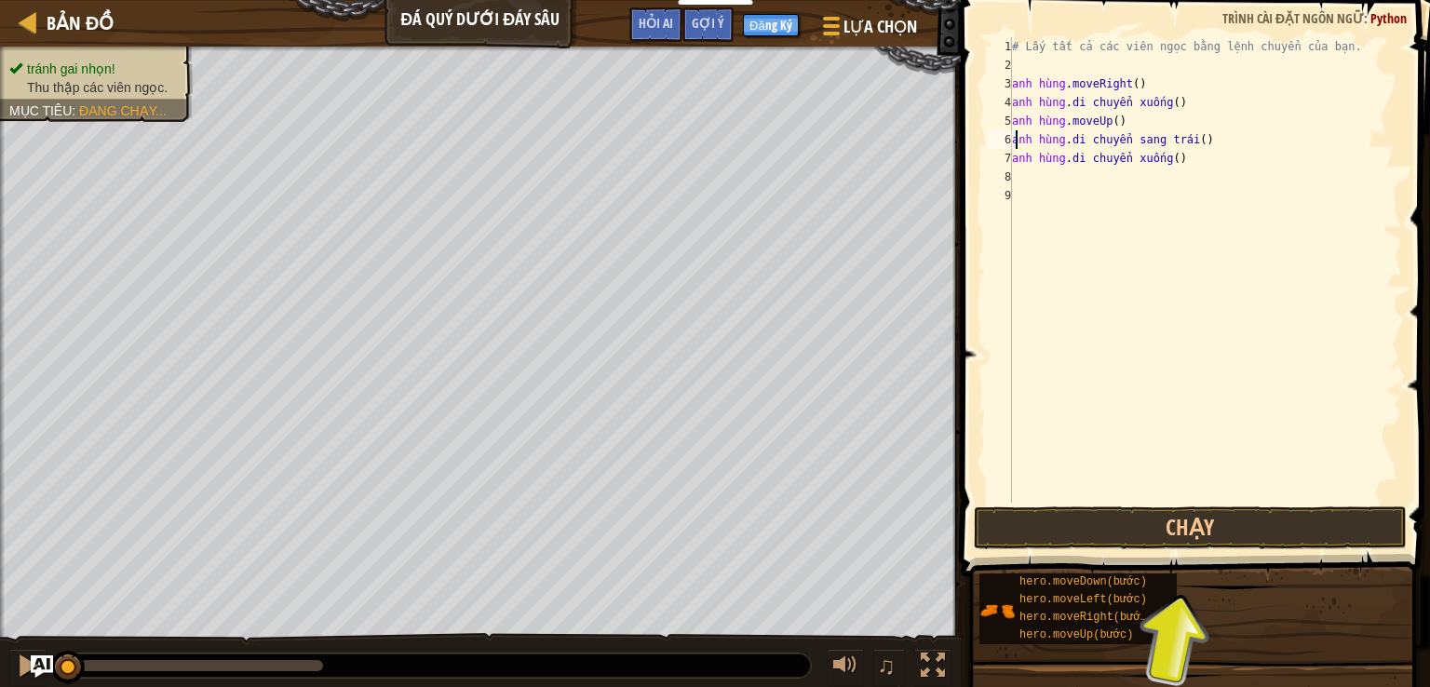
click at [1202, 142] on div "# Lấy tất cả các viên ngọc bằng lệnh chuyển của bạn. anh hùng . moveRight ( ) a…" at bounding box center [1205, 288] width 394 height 503
click at [1202, 142] on div "# Lấy tất cả các viên ngọc bằng lệnh chuyển của bạn. anh hùng . moveRight ( ) a…" at bounding box center [1205, 270] width 394 height 466
click at [1202, 142] on div "# Lấy tất cả các viên ngọc bằng lệnh chuyển của bạn. anh hùng . moveRight ( ) a…" at bounding box center [1205, 288] width 394 height 503
click at [1183, 140] on div "# Lấy tất cả các viên ngọc bằng lệnh chuyển của bạn. anh hùng . moveRight ( ) a…" at bounding box center [1205, 270] width 394 height 466
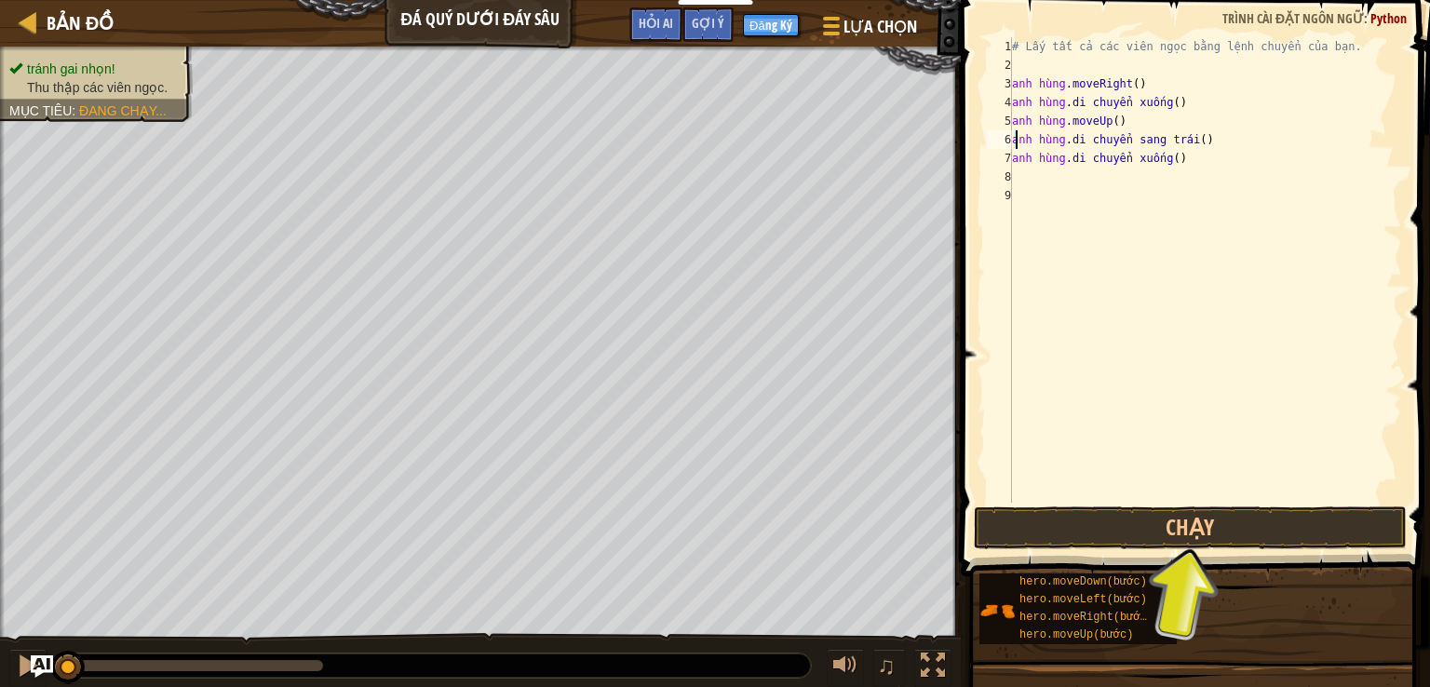
click at [1183, 140] on div "# Lấy tất cả các viên ngọc bằng lệnh chuyển của bạn. anh hùng . moveRight ( ) a…" at bounding box center [1205, 288] width 394 height 503
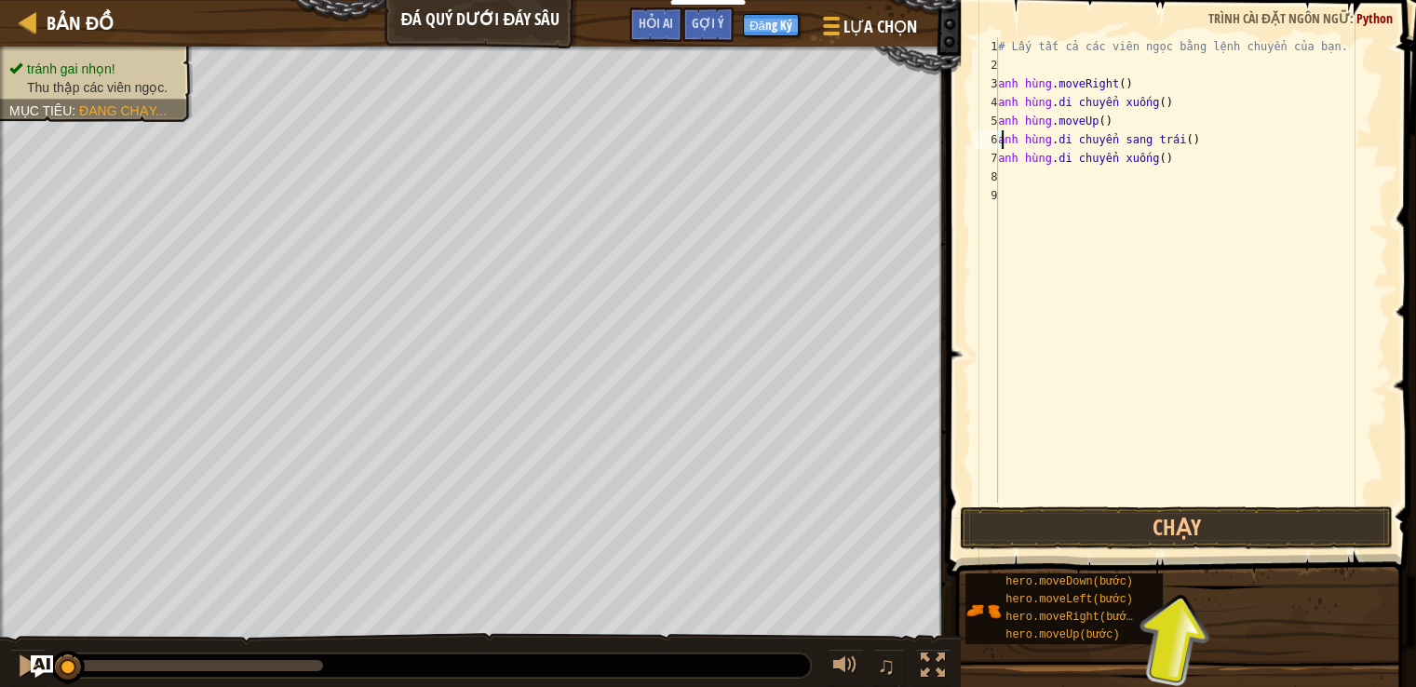
click at [1148, 132] on div "# Lấy tất cả các viên ngọc bằng lệnh chuyển của bạn. anh hùng . moveRight ( ) a…" at bounding box center [1192, 270] width 394 height 466
click at [1162, 169] on div "# Lấy tất cả các viên ngọc bằng lệnh chuyển của bạn. anh hùng . moveRight ( ) a…" at bounding box center [1192, 288] width 394 height 503
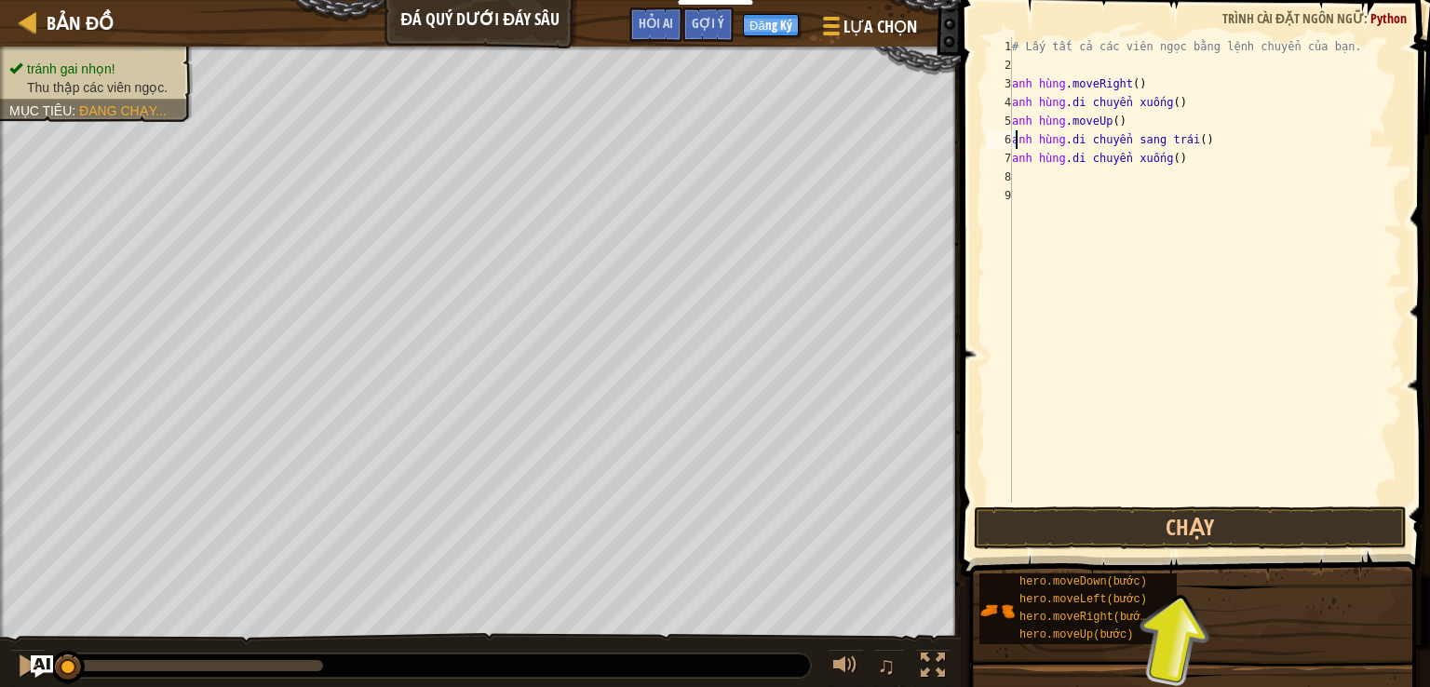
click at [1152, 141] on div "# Lấy tất cả các viên ngọc bằng lệnh chuyển của bạn. anh hùng . moveRight ( ) a…" at bounding box center [1205, 288] width 394 height 503
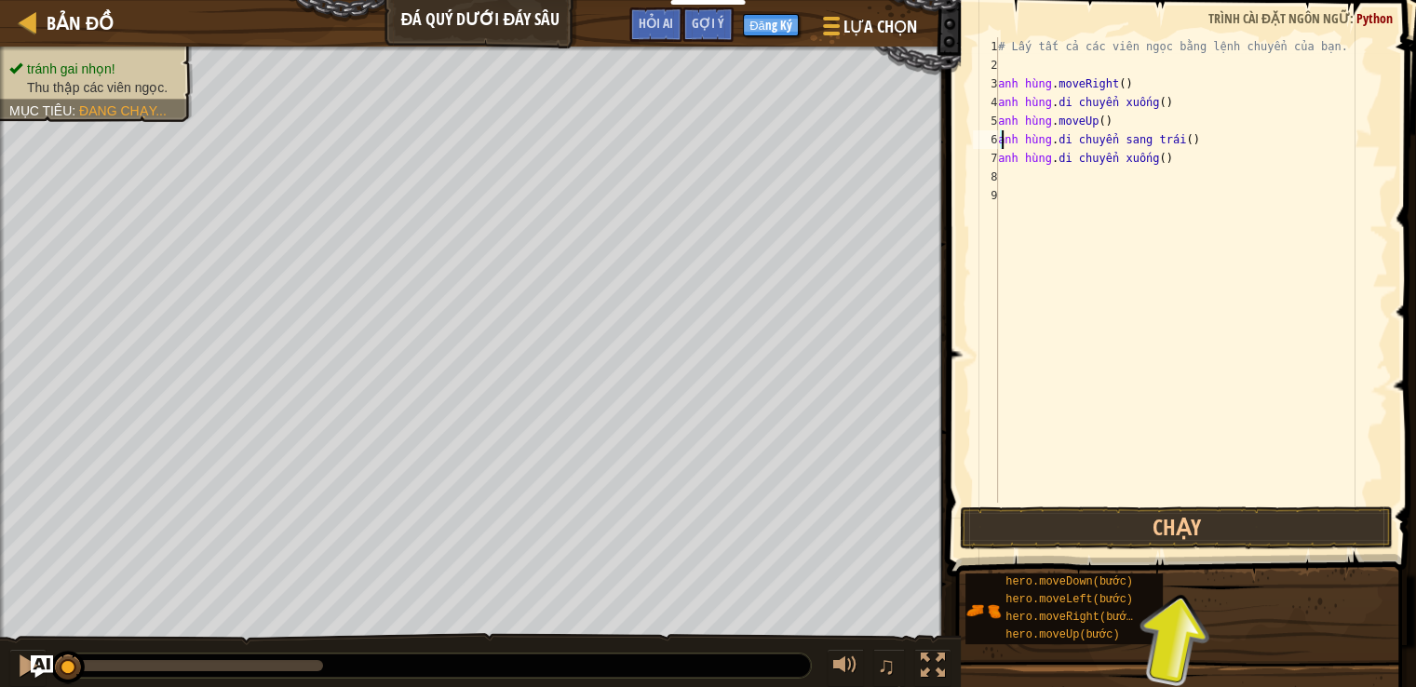
click at [1152, 141] on div "# Lấy tất cả các viên ngọc bằng lệnh chuyển của bạn. anh hùng . moveRight ( ) a…" at bounding box center [1192, 288] width 394 height 503
type textarea "hero.moveLeft() hero.moveDown()"
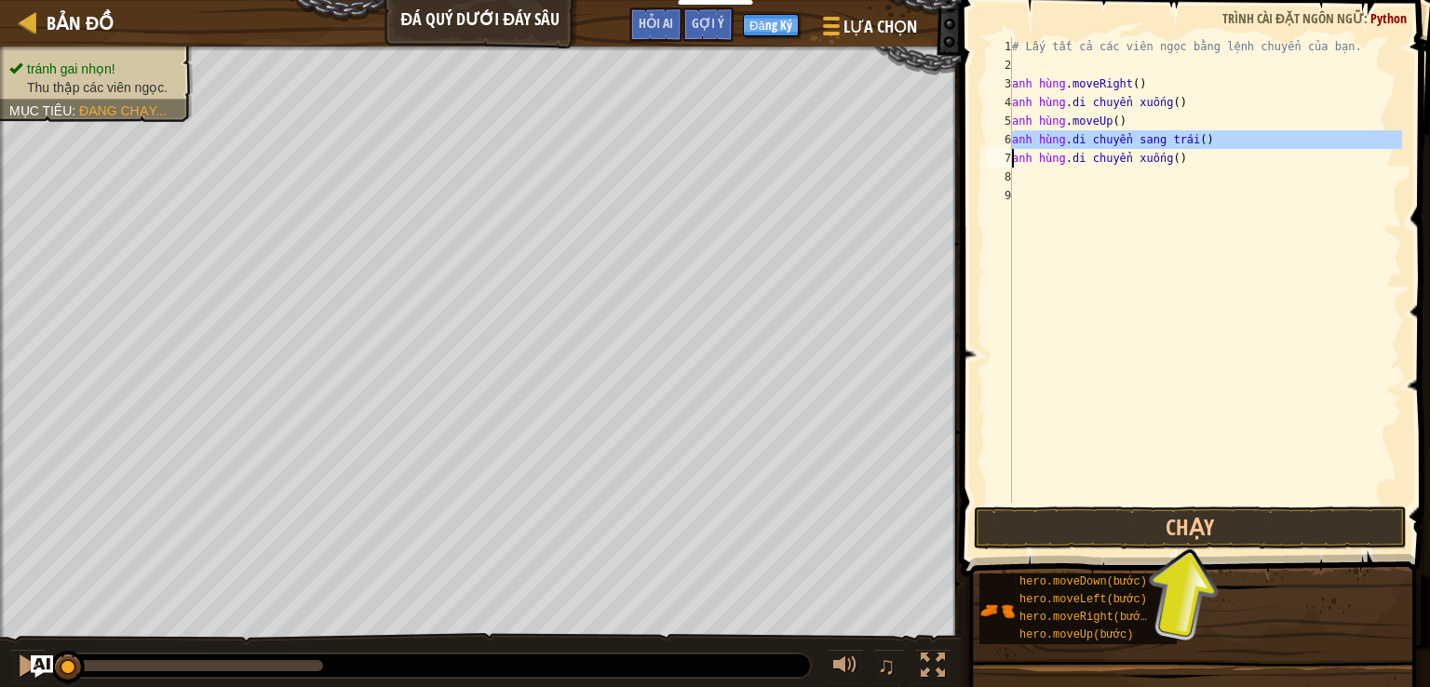
click at [1152, 141] on div "# Lấy tất cả các viên ngọc bằng lệnh chuyển của bạn. anh hùng . moveRight ( ) a…" at bounding box center [1205, 288] width 394 height 503
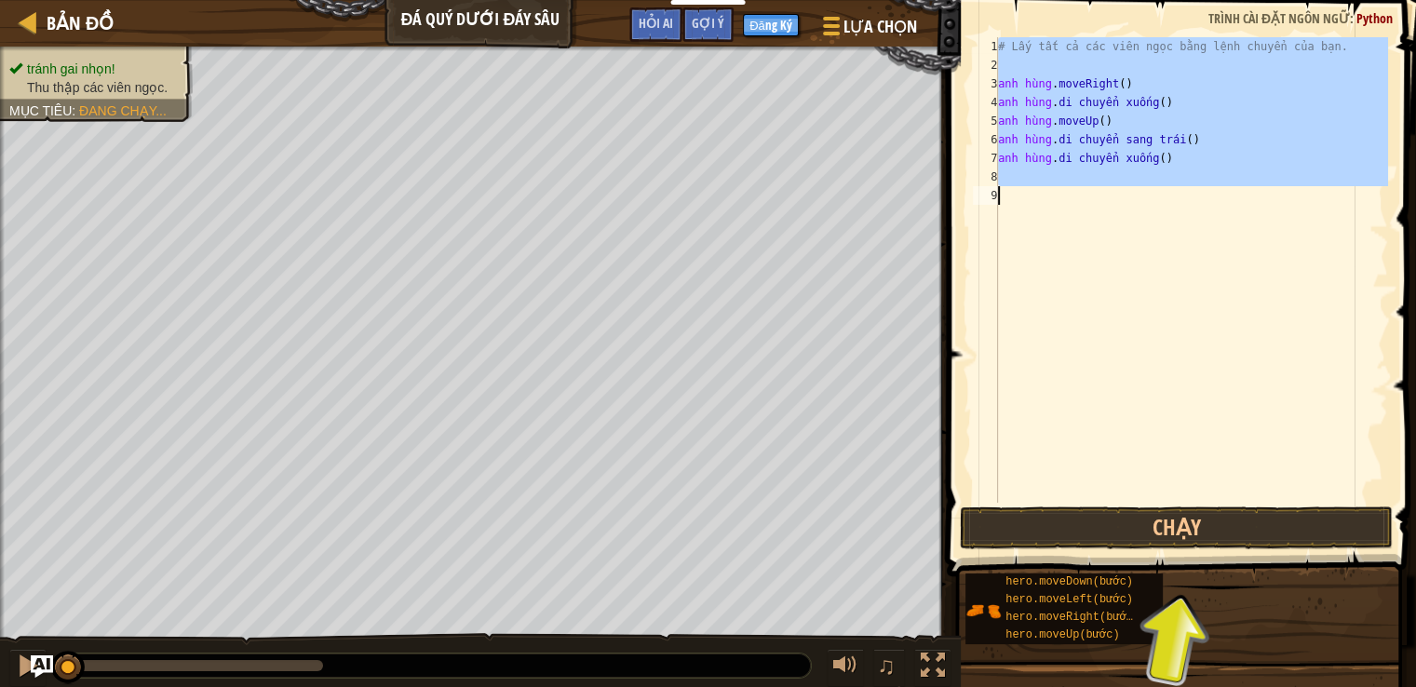
click at [1152, 140] on div "# Lấy tất cả các viên ngọc bằng lệnh chuyển của bạn. anh hùng . moveRight ( ) a…" at bounding box center [1192, 270] width 394 height 466
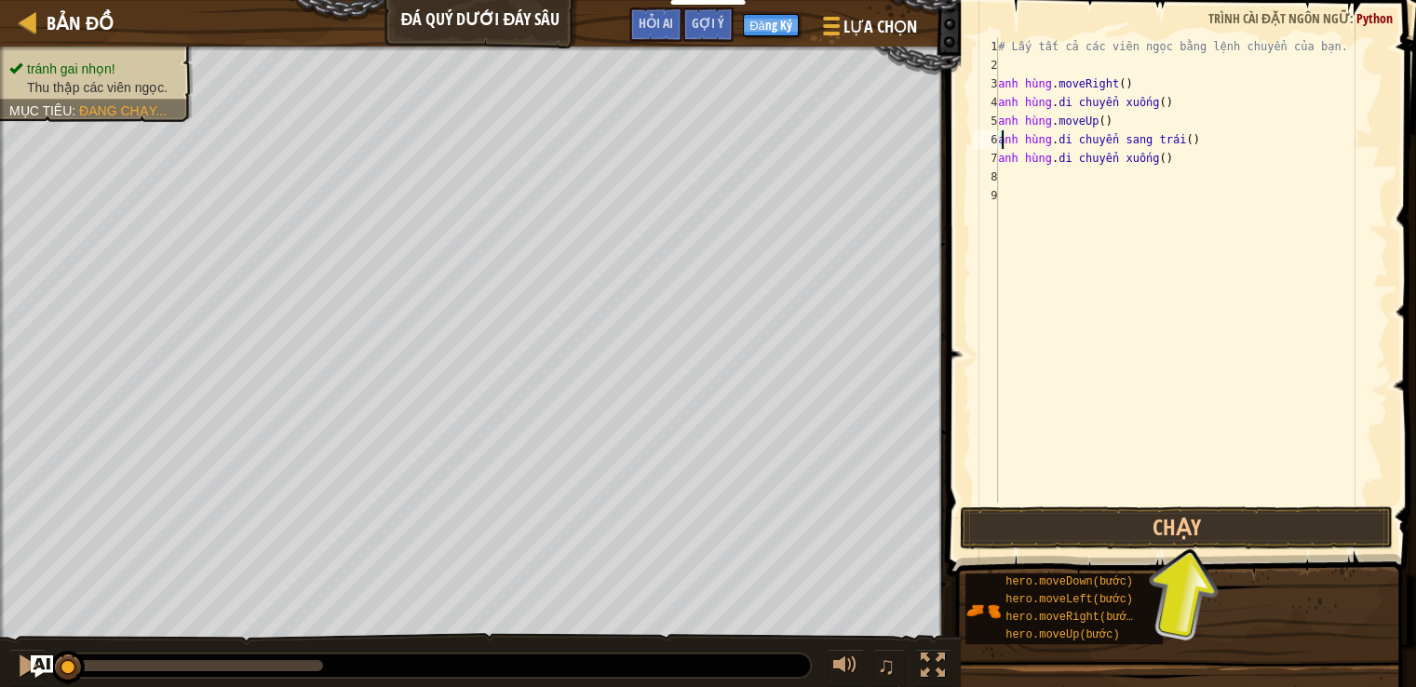
click at [1152, 140] on div "# Lấy tất cả các viên ngọc bằng lệnh chuyển của bạn. anh hùng . moveRight ( ) a…" at bounding box center [1192, 288] width 394 height 503
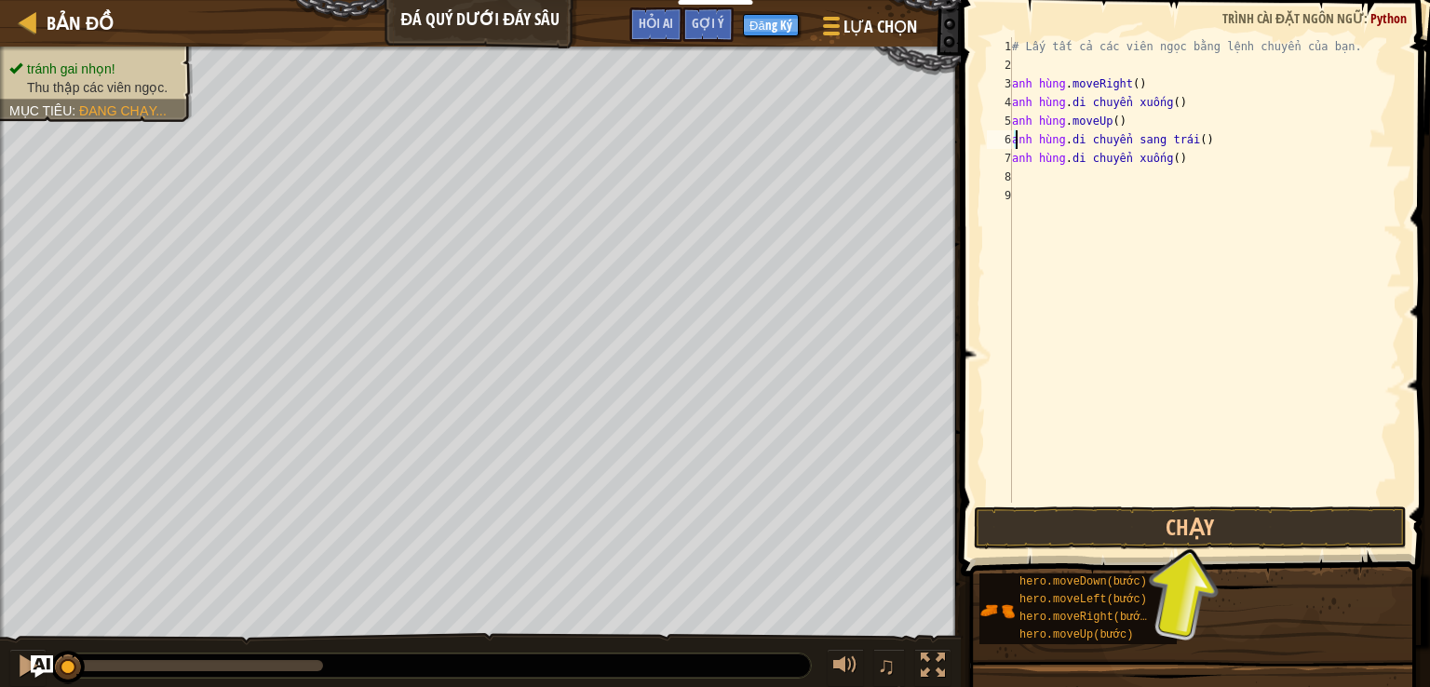
click at [1152, 140] on div "# Lấy tất cả các viên ngọc bằng lệnh chuyển của bạn. anh hùng . moveRight ( ) a…" at bounding box center [1205, 288] width 394 height 503
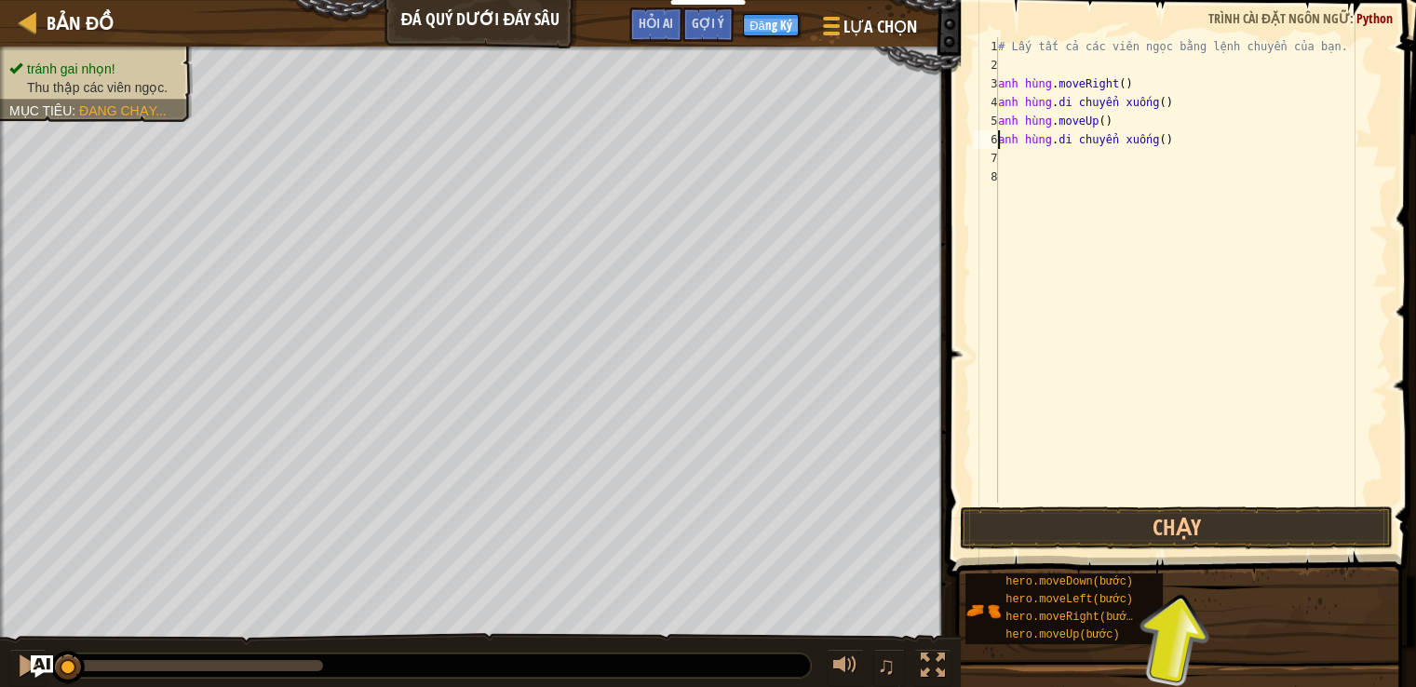
click at [1152, 140] on div "# Lấy tất cả các viên ngọc bằng lệnh chuyển của bạn. anh hùng . moveRight ( ) a…" at bounding box center [1192, 288] width 394 height 503
click at [1152, 140] on div "# Lấy tất cả các viên ngọc bằng lệnh chuyển của bạn. anh hùng . moveRight ( ) a…" at bounding box center [1192, 270] width 394 height 466
click at [1152, 140] on div "# Lấy tất cả các viên ngọc bằng lệnh chuyển của bạn. anh hùng . moveRight ( ) a…" at bounding box center [1192, 288] width 394 height 503
click at [1142, 139] on div "# Lấy tất cả các viên ngọc bằng lệnh chuyển của bạn. anh hùng . moveRight ( ) a…" at bounding box center [1192, 270] width 394 height 466
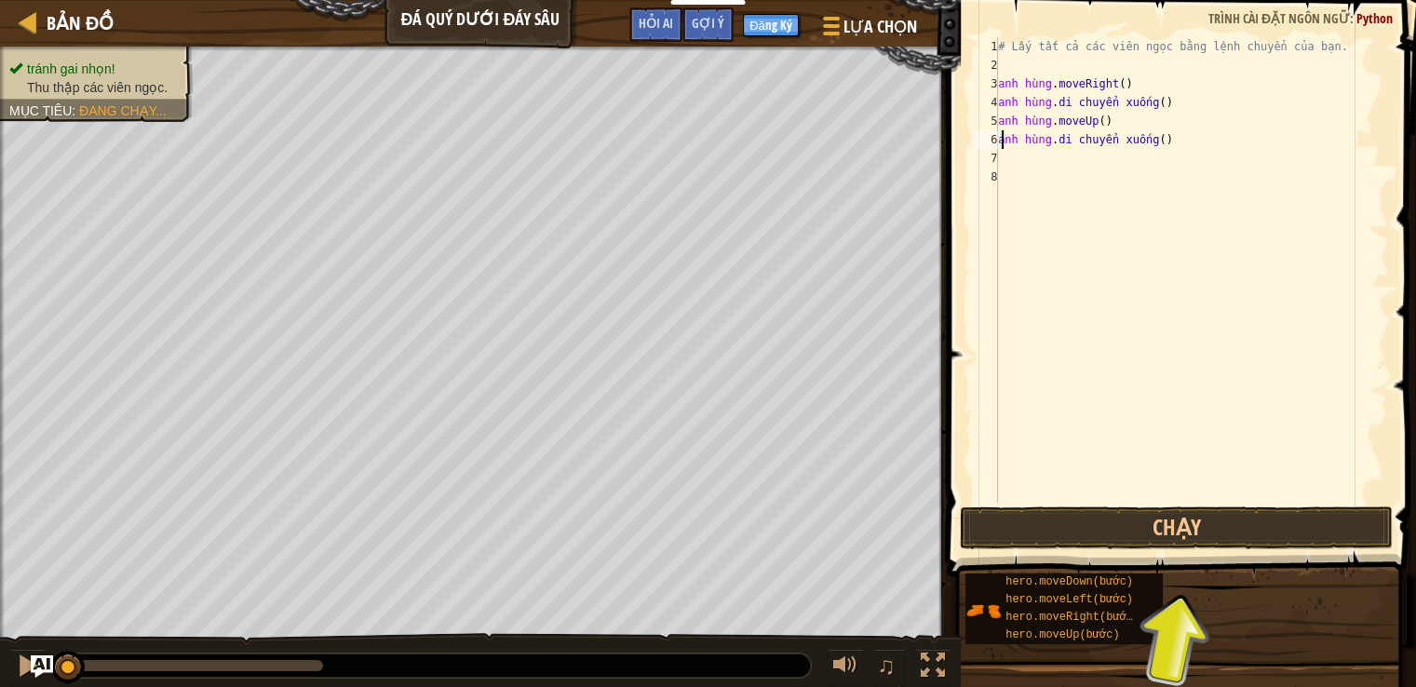
click at [1142, 139] on div "# Lấy tất cả các viên ngọc bằng lệnh chuyển của bạn. anh hùng . moveRight ( ) a…" at bounding box center [1192, 288] width 394 height 503
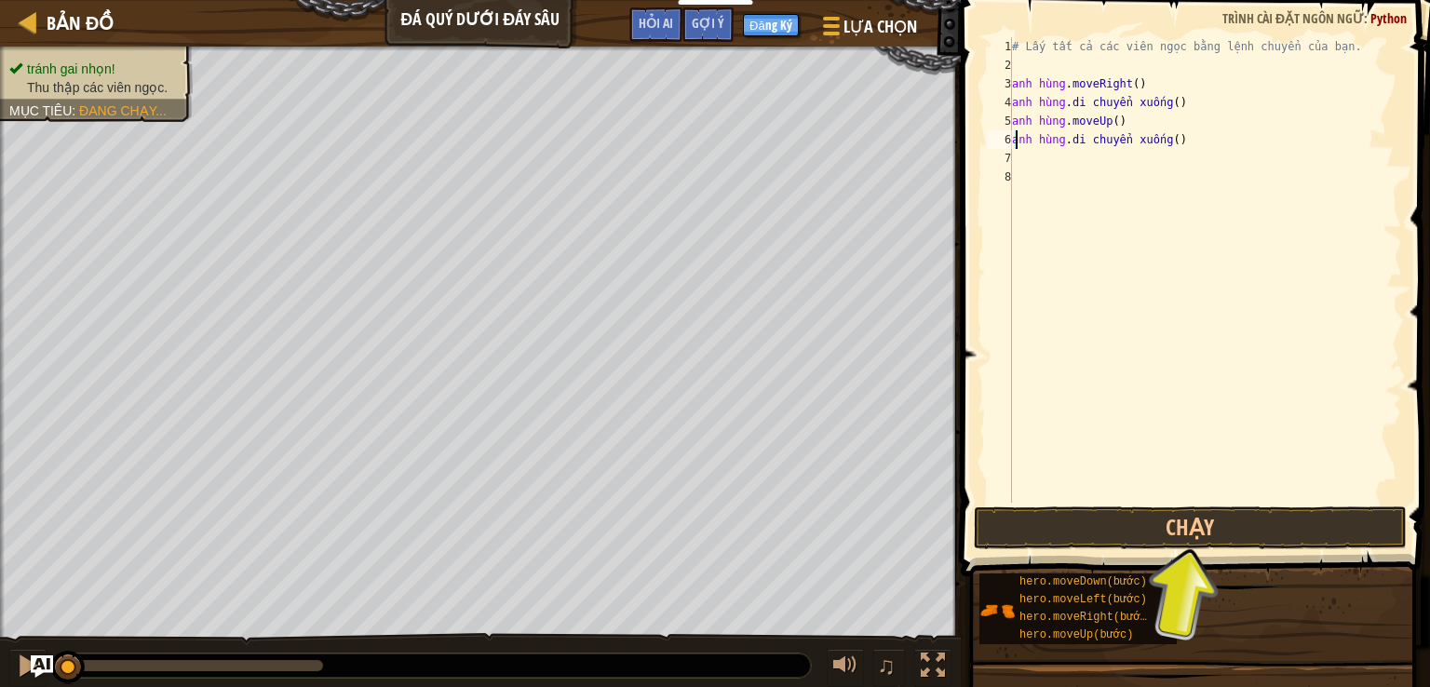
click at [1142, 139] on div "# Lấy tất cả các viên ngọc bằng lệnh chuyển của bạn. anh hùng . moveRight ( ) a…" at bounding box center [1205, 288] width 394 height 503
type textarea "hero.moveDown()"
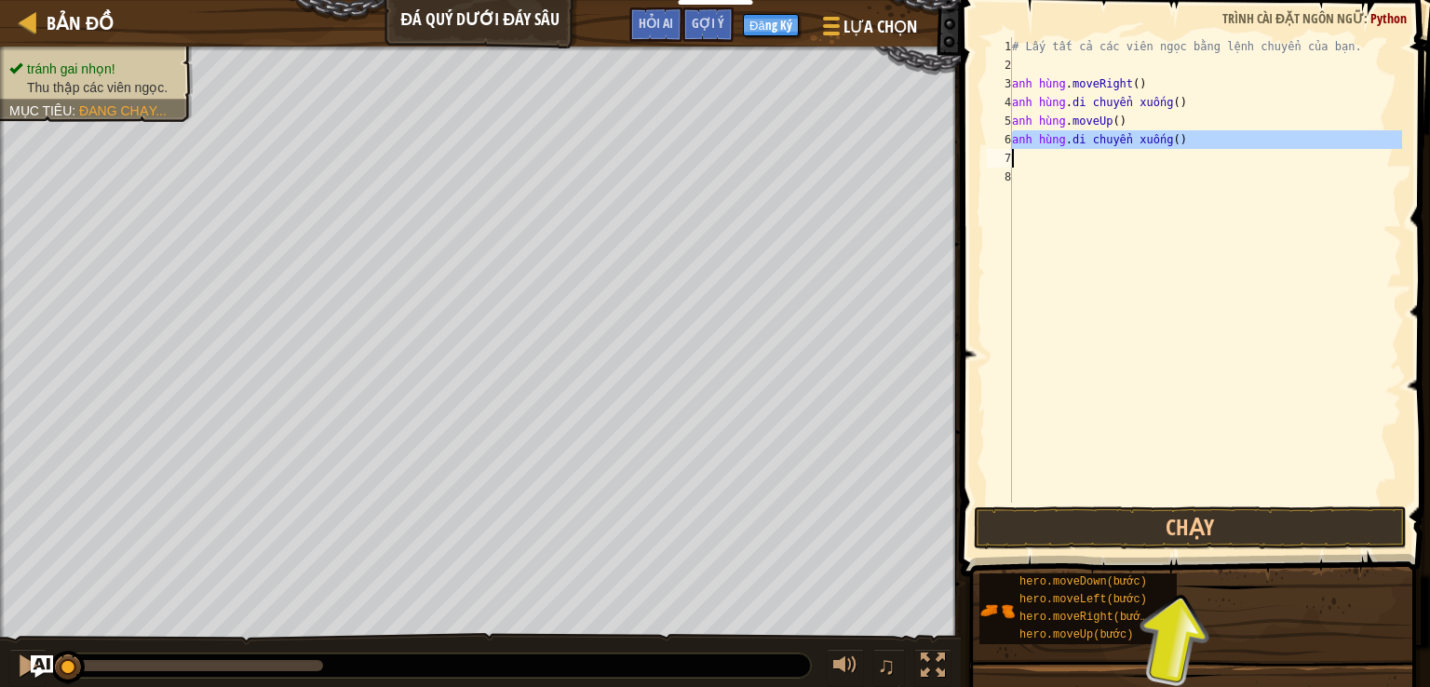
click at [1142, 139] on div "# Lấy tất cả các viên ngọc bằng lệnh chuyển của bạn. anh hùng . moveRight ( ) a…" at bounding box center [1205, 288] width 394 height 503
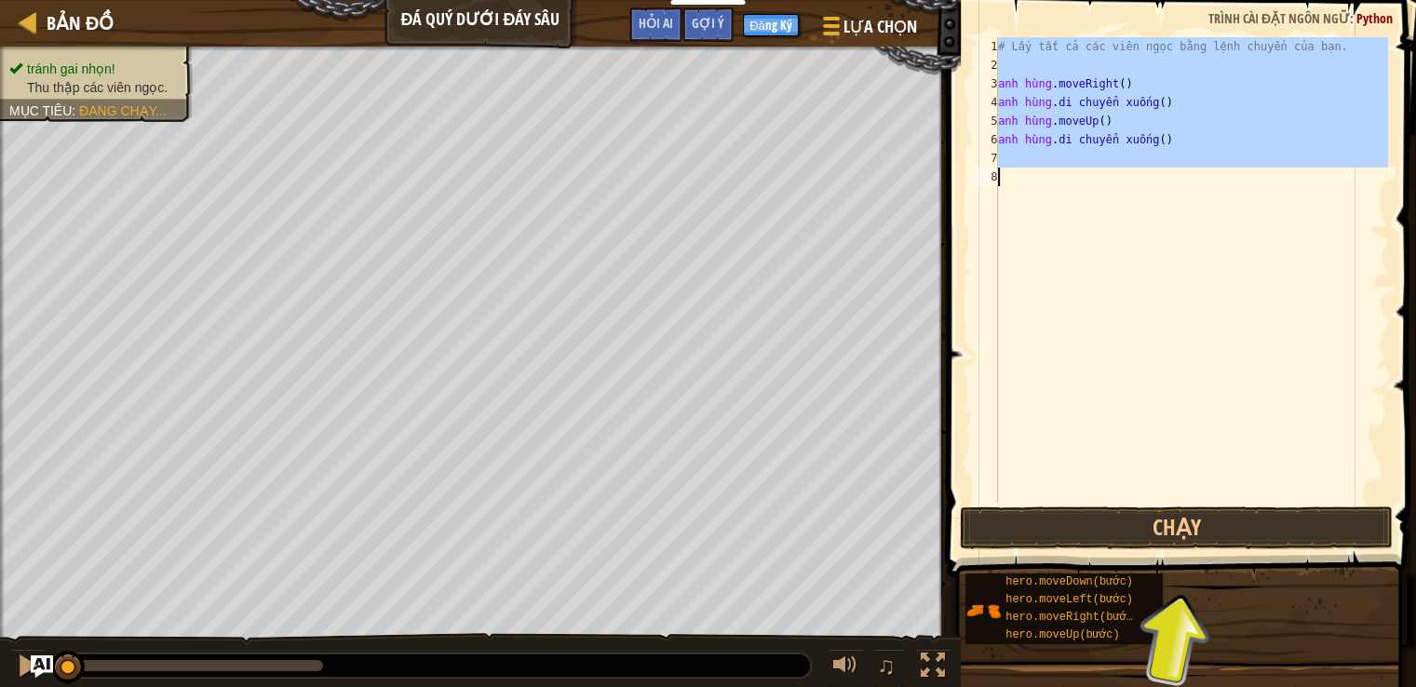
click at [1142, 139] on div "# Lấy tất cả các viên ngọc bằng lệnh chuyển của bạn. anh hùng . moveRight ( ) a…" at bounding box center [1192, 270] width 394 height 466
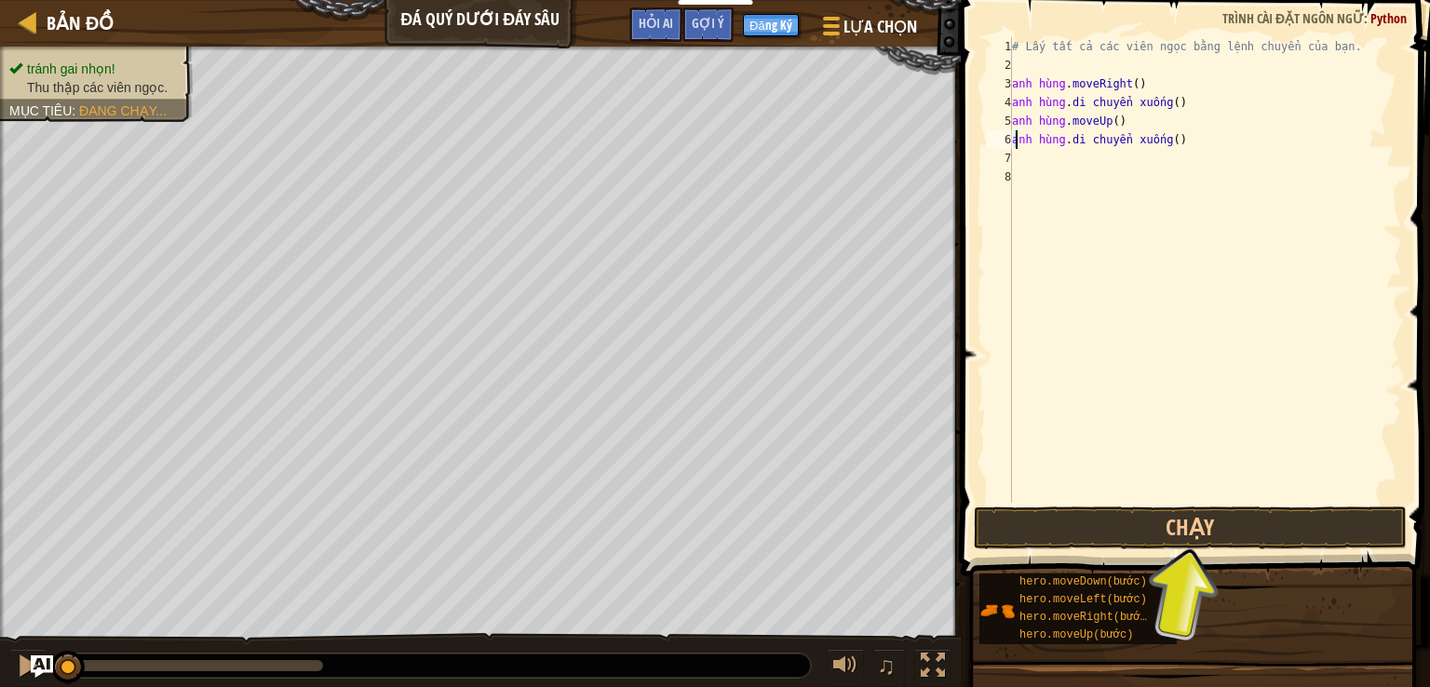
click at [1142, 139] on div "# Lấy tất cả các viên ngọc bằng lệnh chuyển của bạn. anh hùng . moveRight ( ) a…" at bounding box center [1205, 288] width 394 height 503
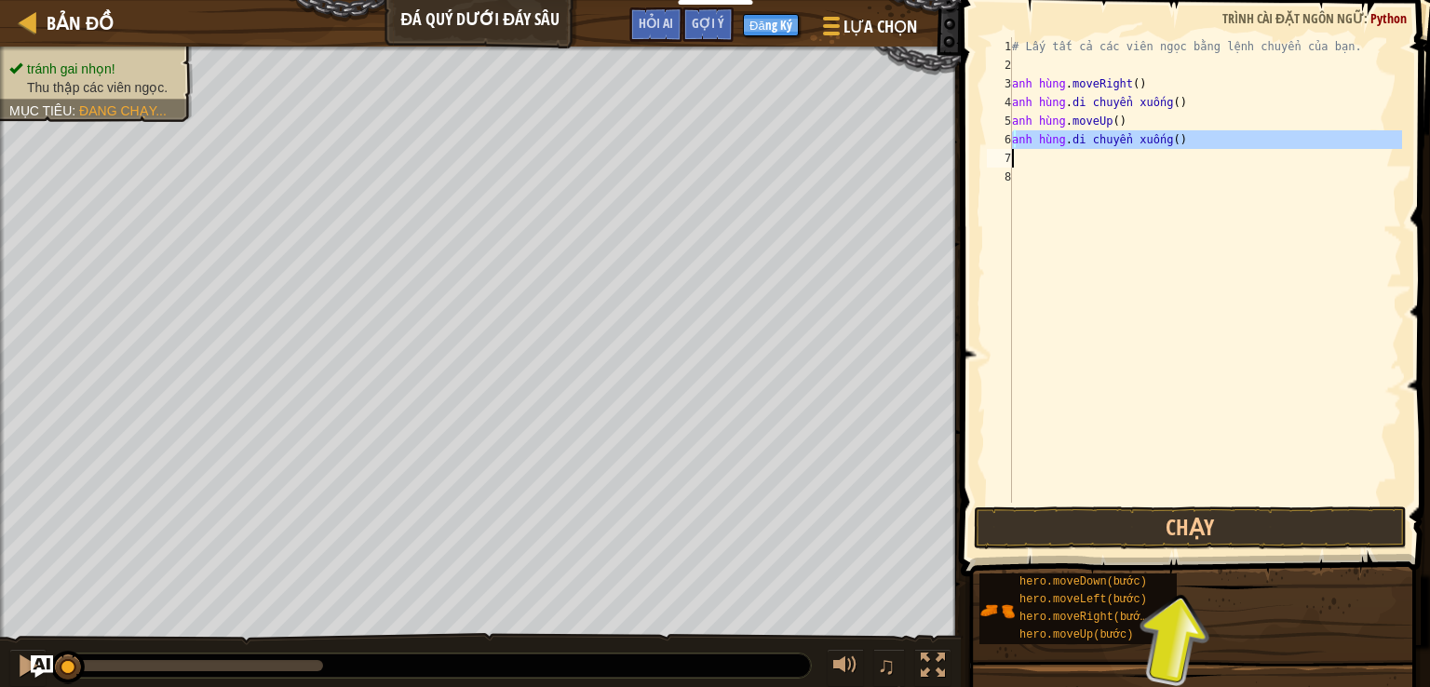
click at [1143, 139] on div "# Lấy tất cả các viên ngọc bằng lệnh chuyển của bạn. anh hùng . moveRight ( ) a…" at bounding box center [1205, 288] width 394 height 503
type textarea "hero.moveDown()"
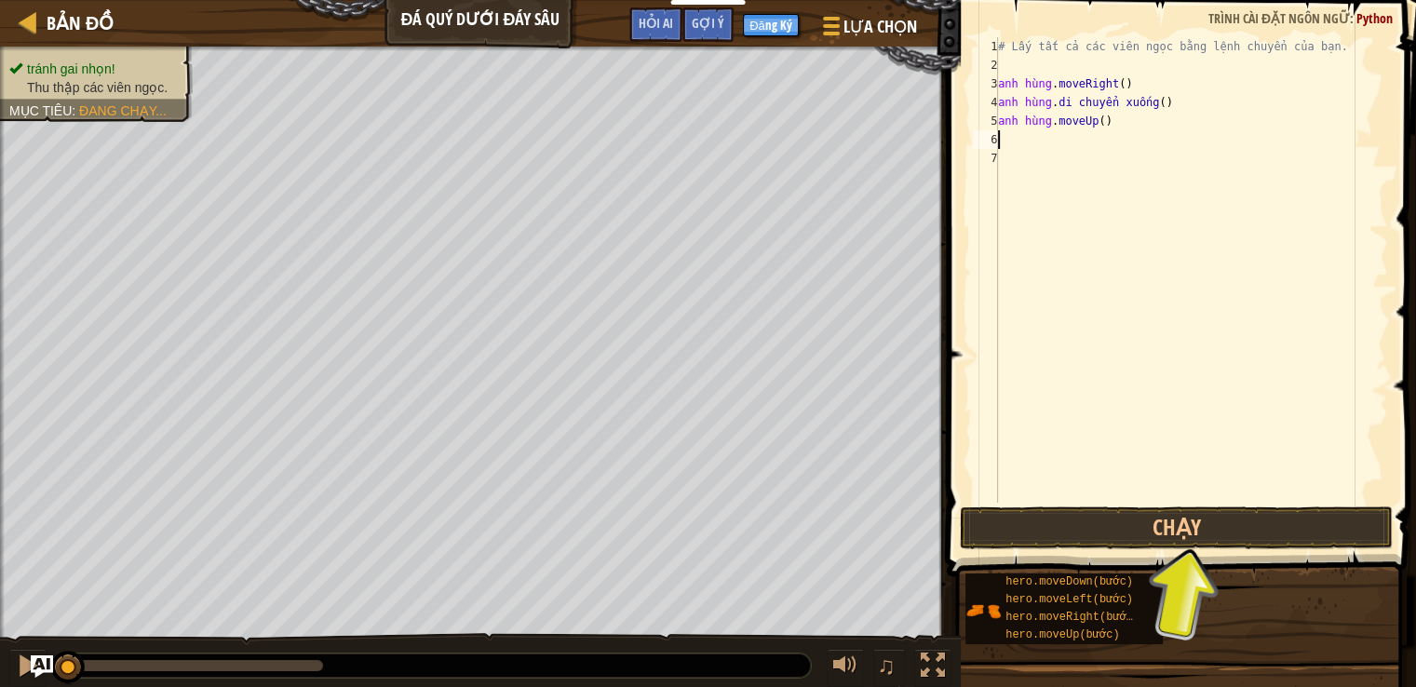
click at [1080, 139] on div "# Lấy tất cả các viên ngọc bằng lệnh chuyển của bạn. anh hùng . moveRight ( ) a…" at bounding box center [1192, 288] width 394 height 503
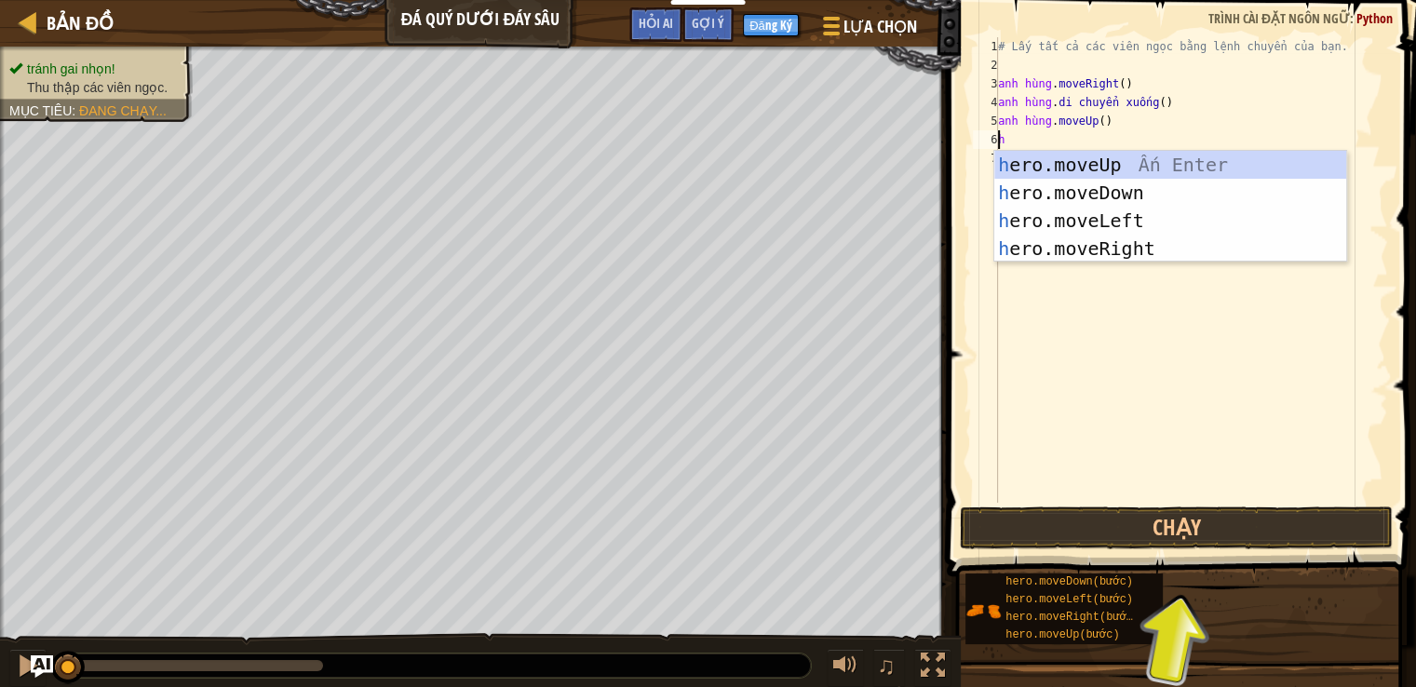
type textarea "he"
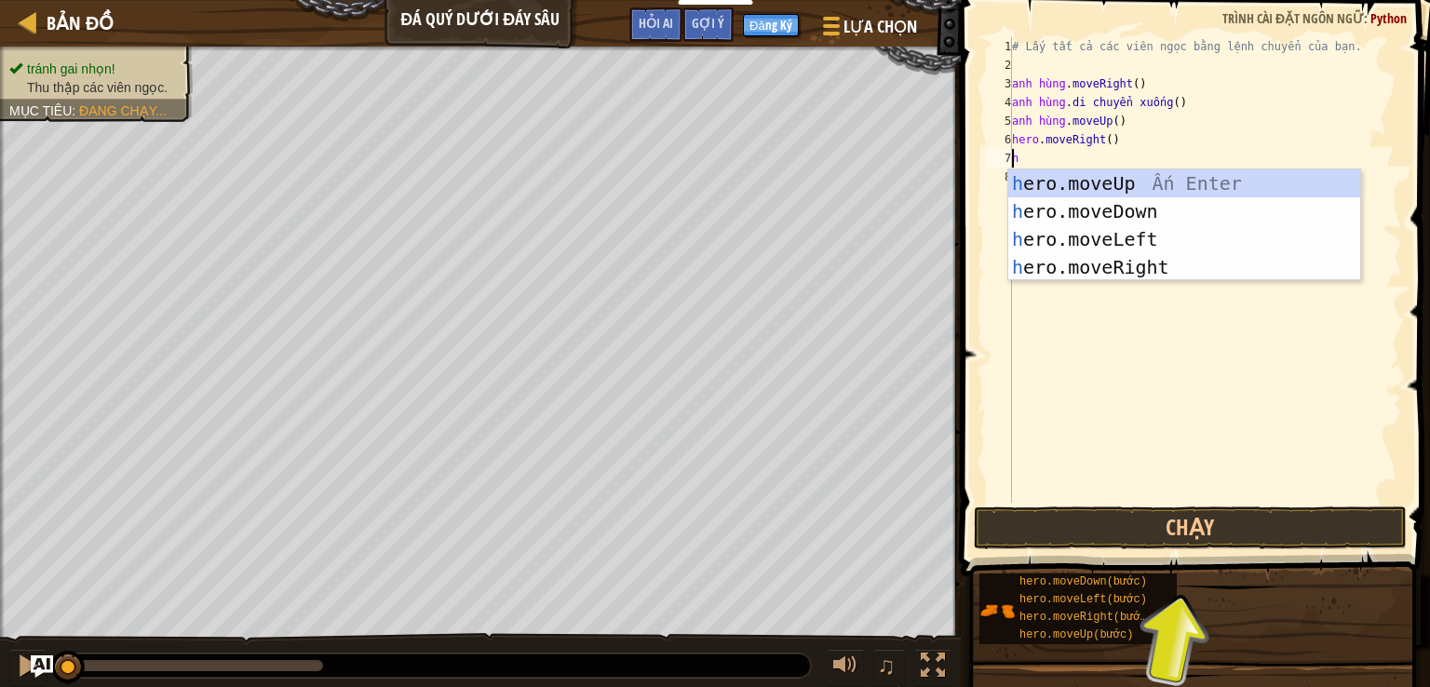
type textarea "he"
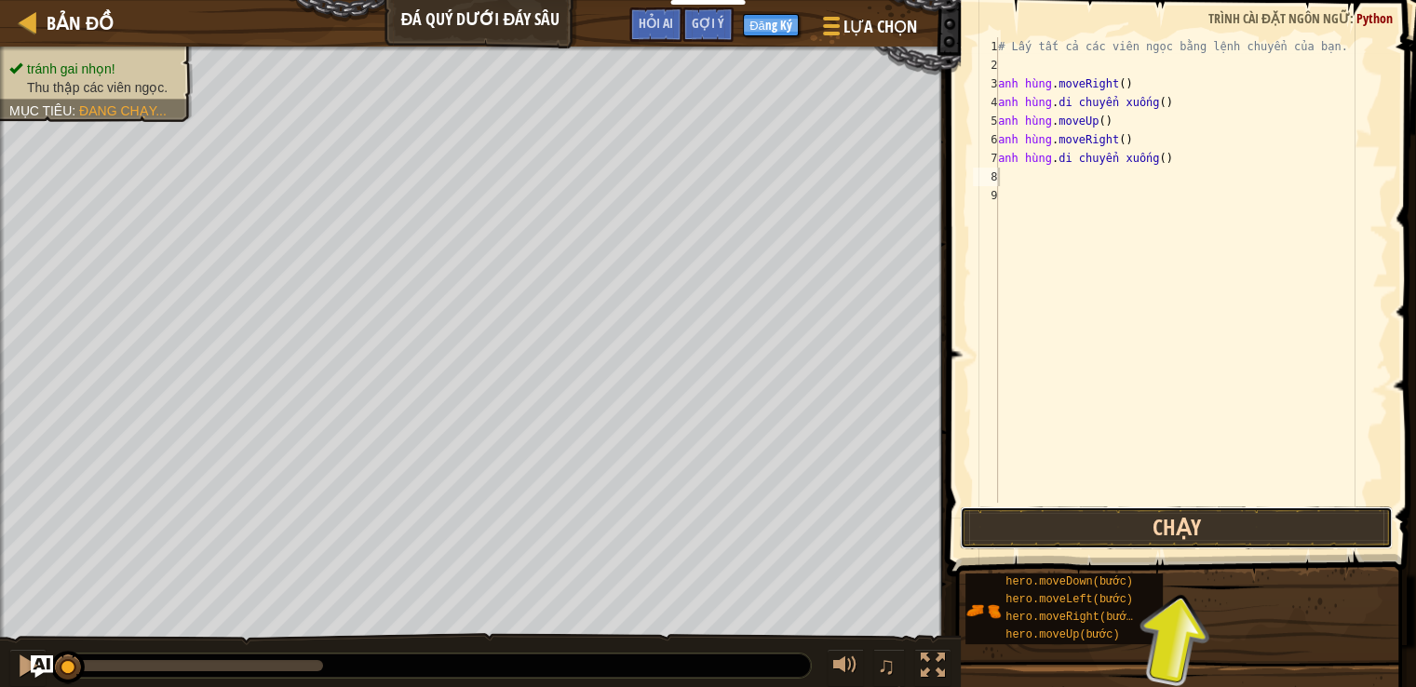
click at [1274, 533] on button "Chạy" at bounding box center [1177, 528] width 434 height 43
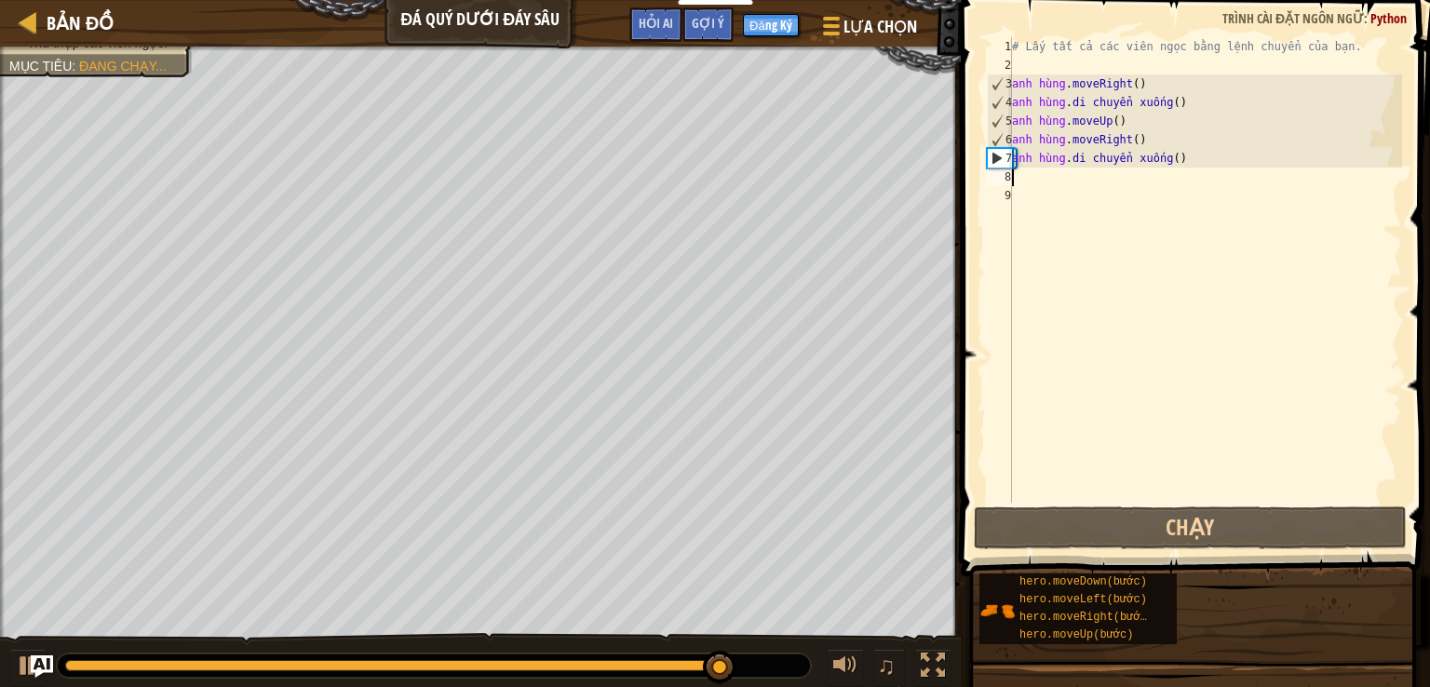
click at [1065, 188] on div "# Lấy tất cả các viên ngọc bằng lệnh chuyển của bạn. anh hùng . moveRight ( ) a…" at bounding box center [1205, 288] width 394 height 503
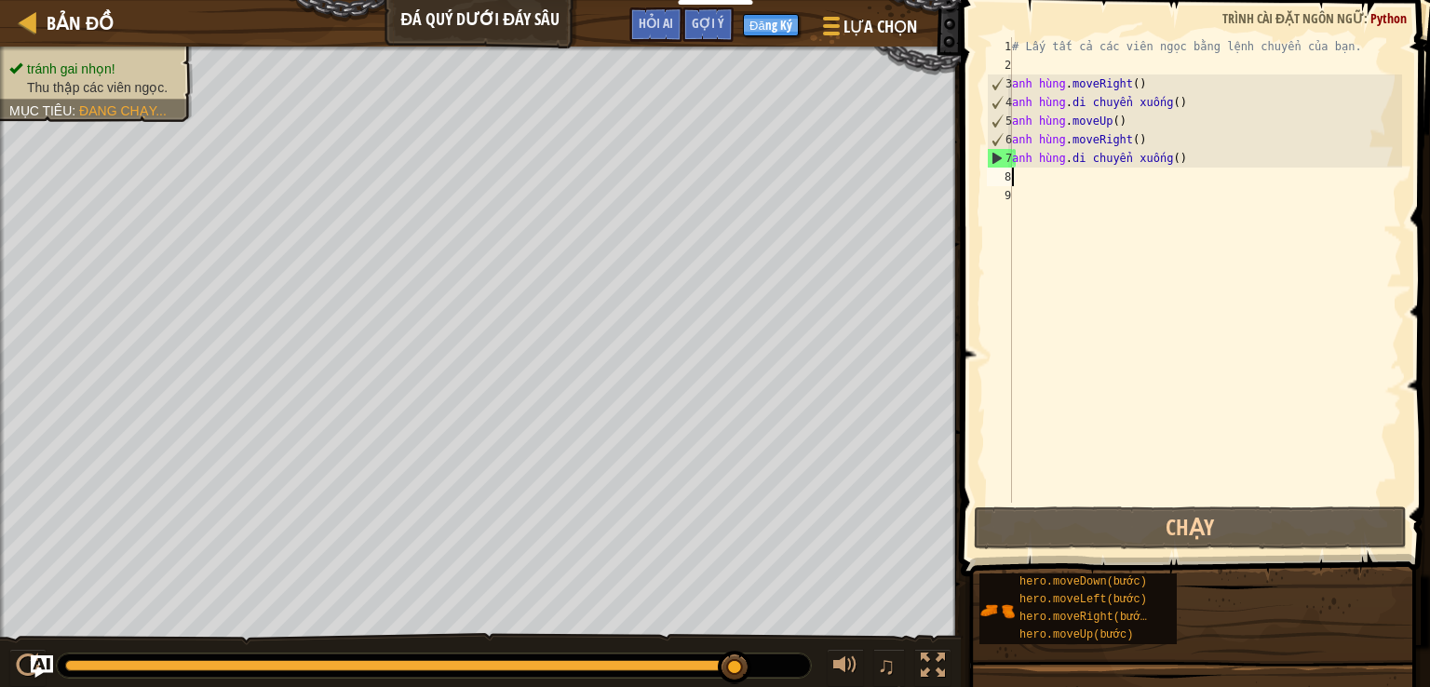
click at [1062, 183] on div "# Lấy tất cả các viên ngọc bằng lệnh chuyển của bạn. anh hùng . moveRight ( ) a…" at bounding box center [1205, 288] width 394 height 503
click at [1094, 160] on div "# Lấy tất cả các viên ngọc bằng lệnh chuyển của bạn. anh hùng . moveRight ( ) a…" at bounding box center [1205, 288] width 394 height 503
type textarea "hero.moveDown()"
click at [1099, 157] on div "# Lấy tất cả các viên ngọc bằng lệnh chuyển của bạn. anh hùng . moveRight ( ) a…" at bounding box center [1205, 288] width 394 height 503
drag, startPoint x: 1099, startPoint y: 157, endPoint x: 1105, endPoint y: 176, distance: 19.7
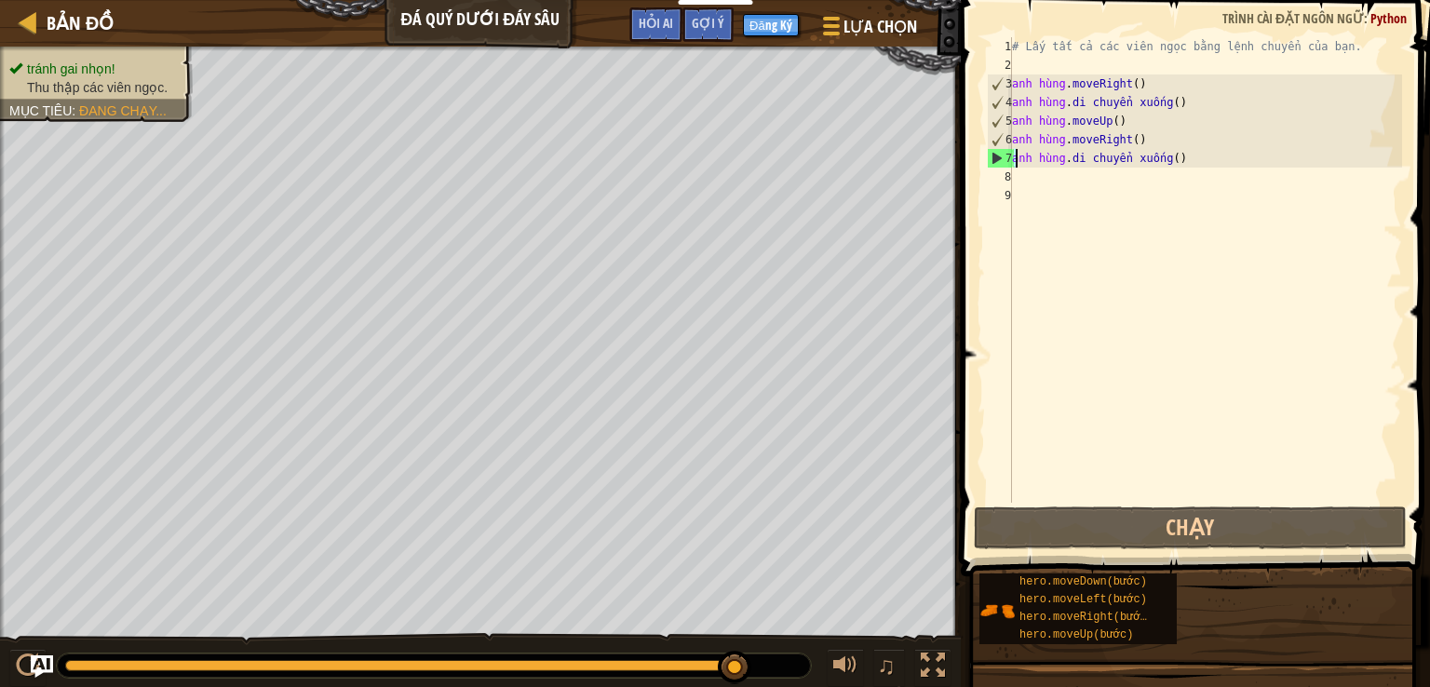
click at [1101, 159] on div "# Lấy tất cả các viên ngọc bằng lệnh chuyển của bạn. anh hùng . moveRight ( ) a…" at bounding box center [1205, 288] width 394 height 503
click at [1107, 188] on div "# Lấy tất cả các viên ngọc bằng lệnh chuyển của bạn. anh hùng . moveRight ( ) a…" at bounding box center [1205, 288] width 394 height 503
click at [1039, 178] on div "# Lấy tất cả các viên ngọc bằng lệnh chuyển của bạn. anh hùng . moveRight ( ) a…" at bounding box center [1205, 288] width 394 height 503
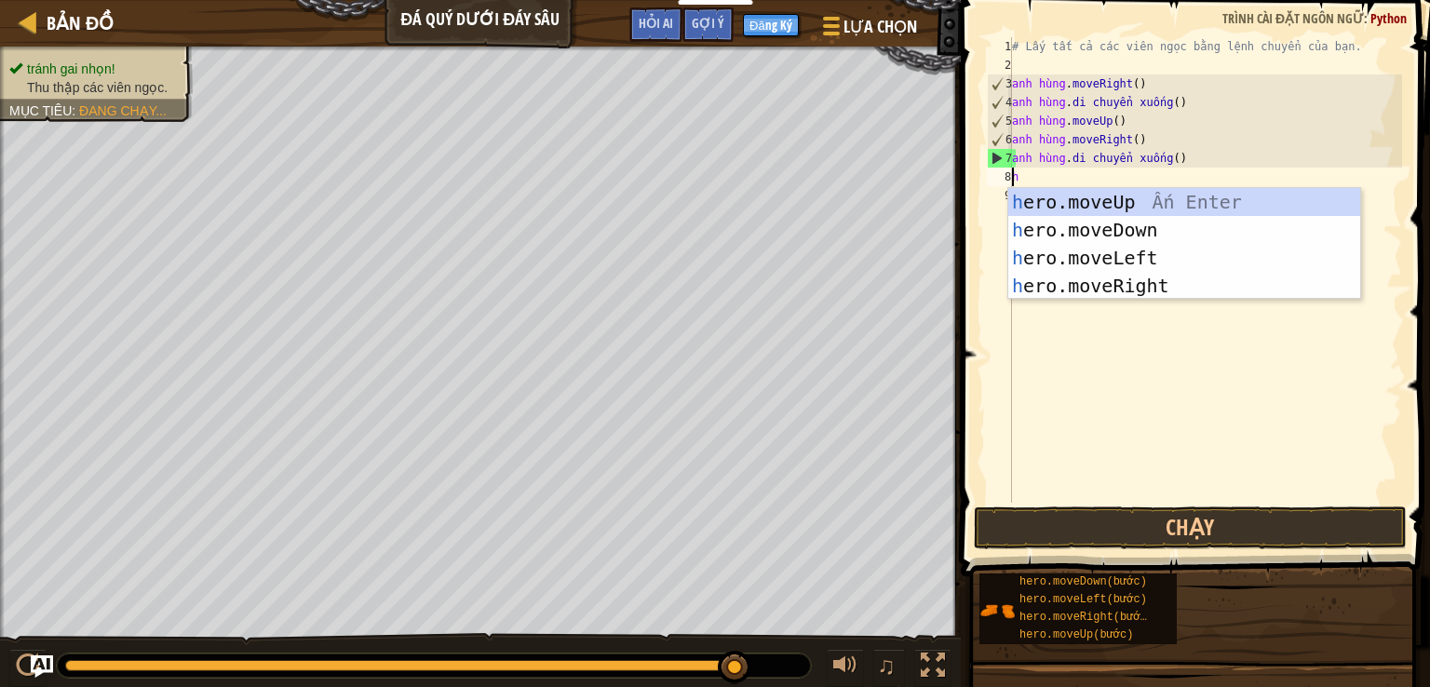
type textarea "he"
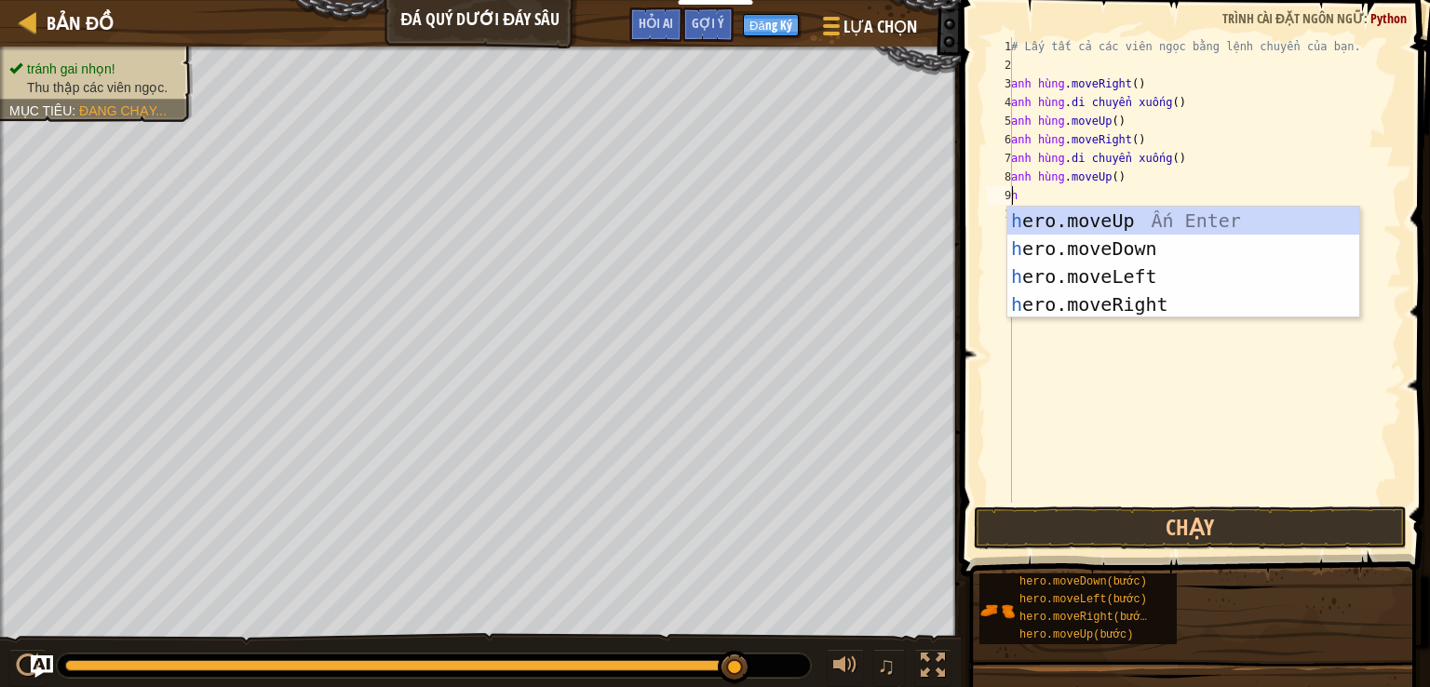
type textarea "he"
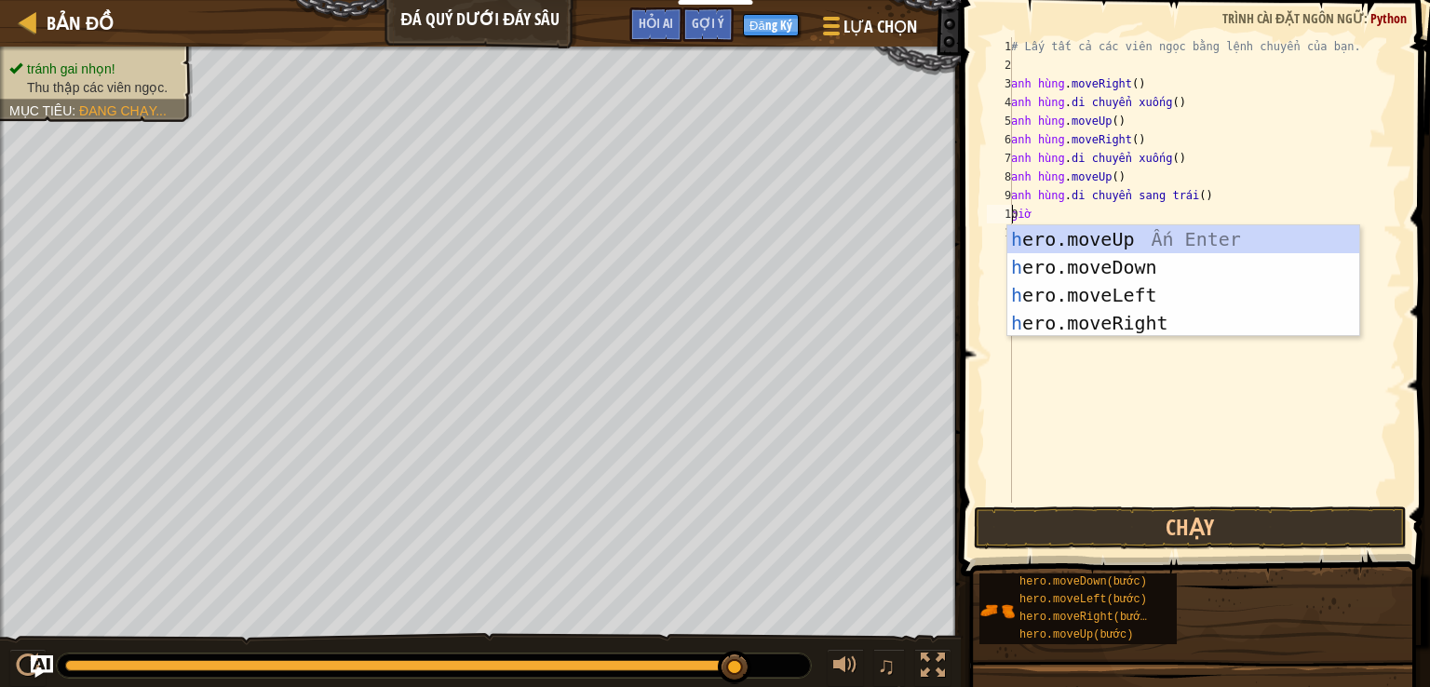
type textarea "he"
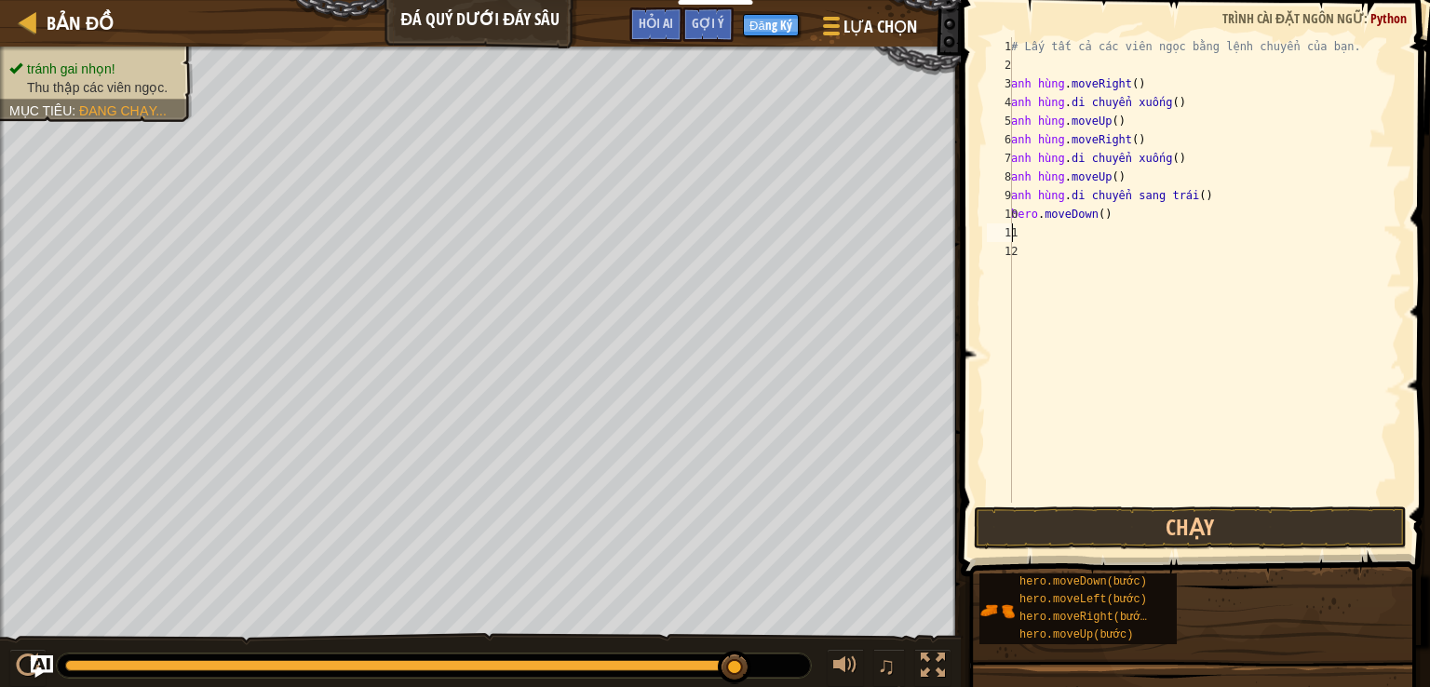
type textarea "he"
click at [1184, 529] on button "Chạy" at bounding box center [1191, 528] width 434 height 43
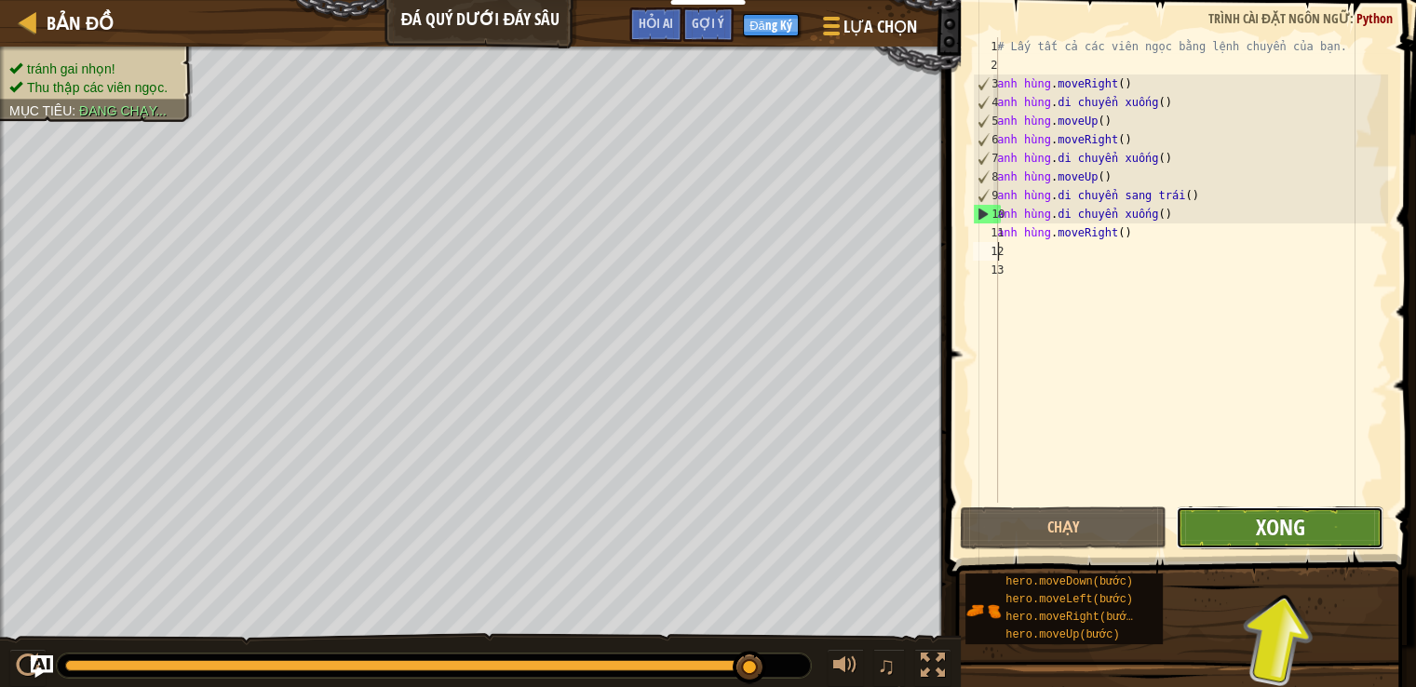
click at [1264, 531] on font "Xong" at bounding box center [1279, 527] width 49 height 30
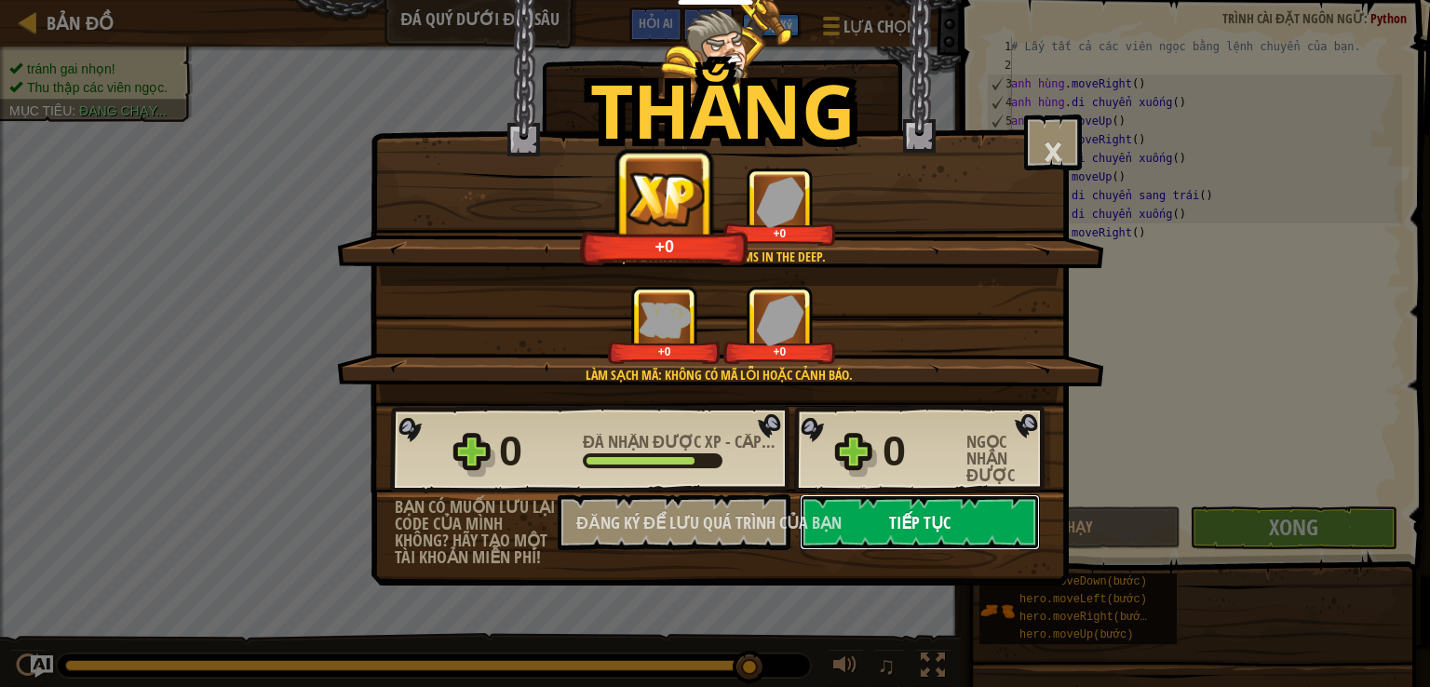
click at [916, 522] on font "Tiếp tục" at bounding box center [919, 522] width 61 height 23
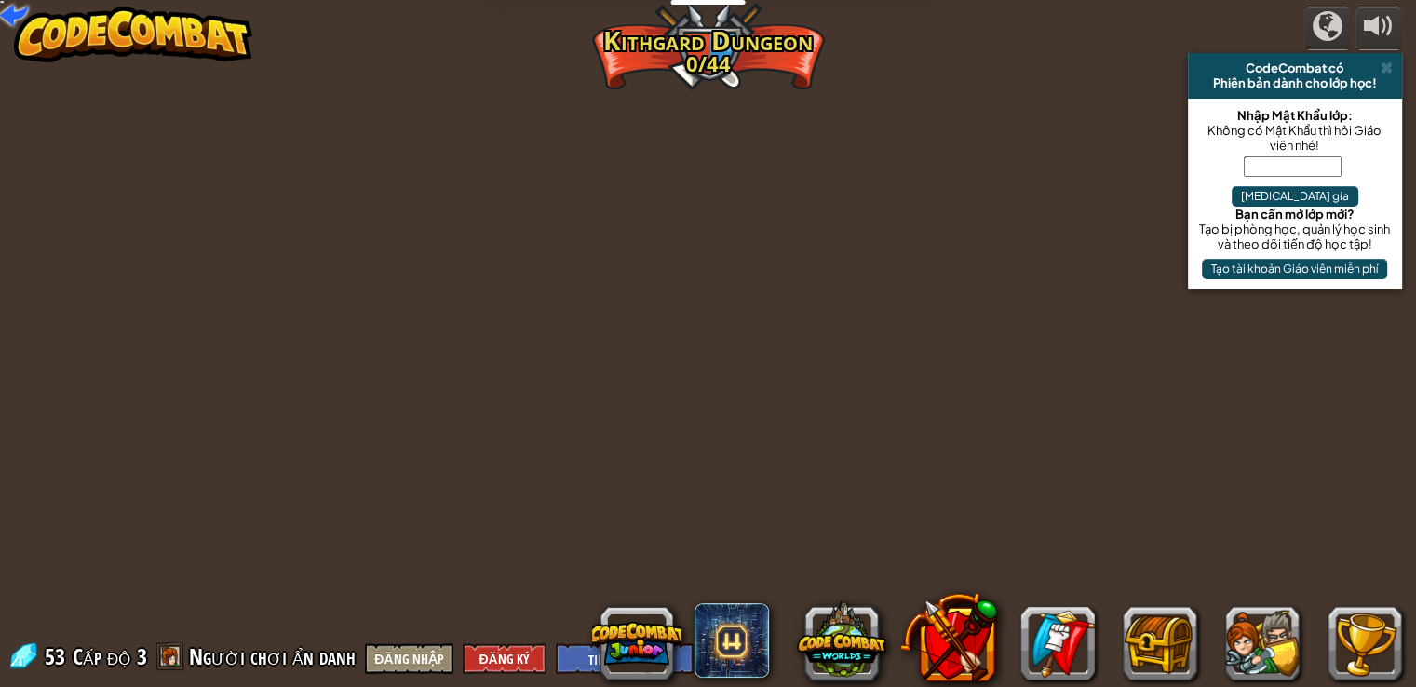
select select "vi"
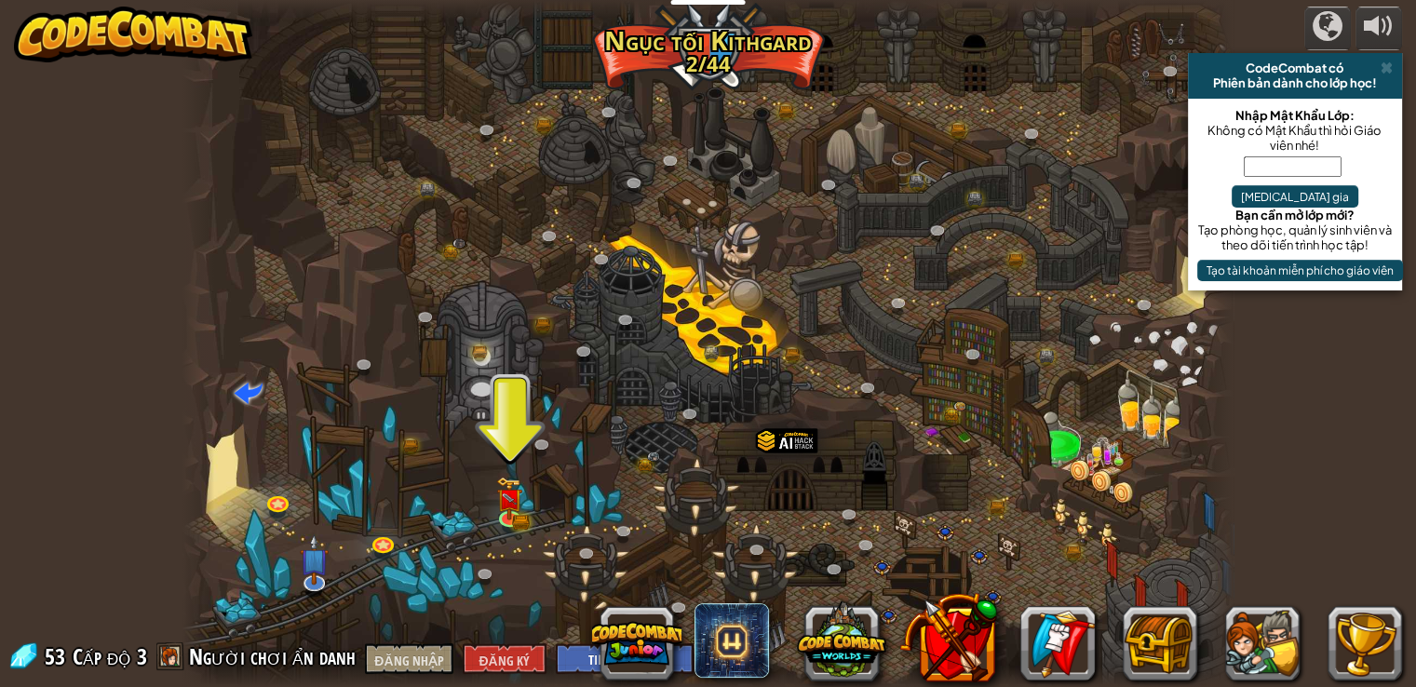
click at [535, 507] on div at bounding box center [708, 343] width 1051 height 687
click at [518, 517] on link at bounding box center [511, 516] width 37 height 37
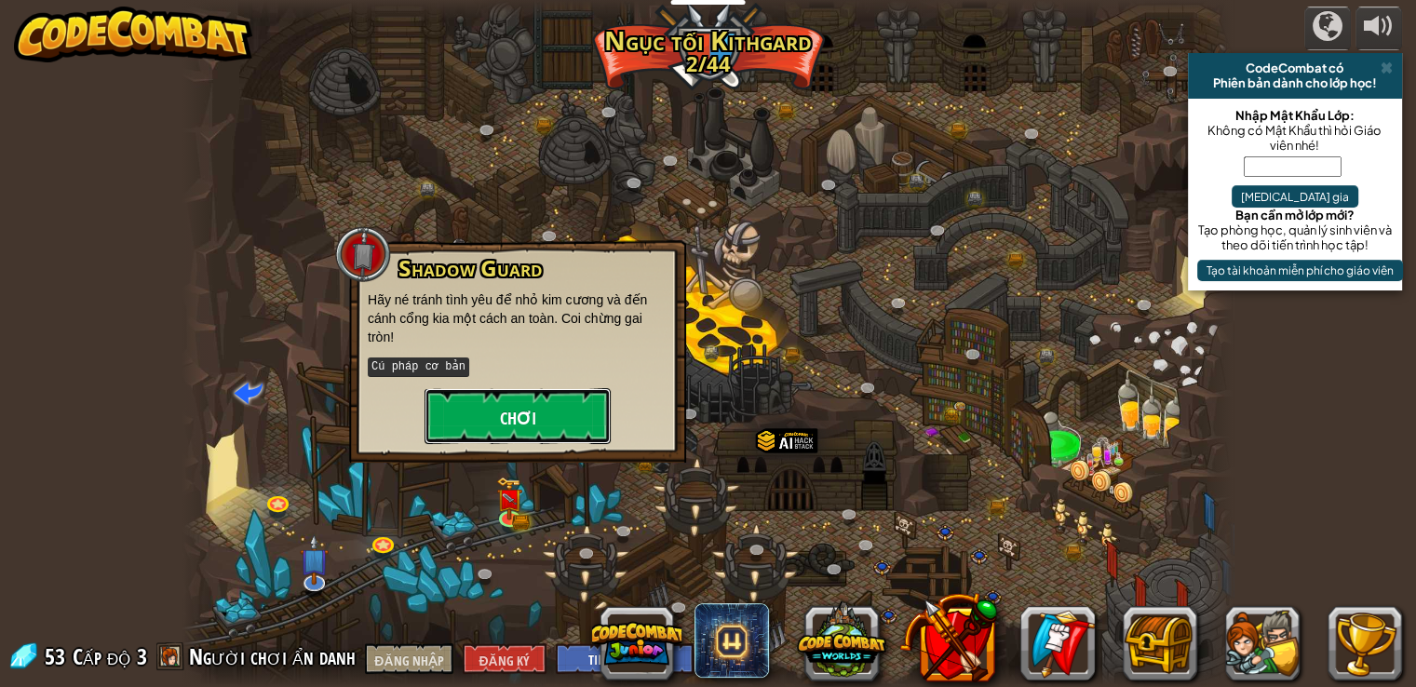
click at [524, 413] on font "Chơi" at bounding box center [517, 418] width 36 height 23
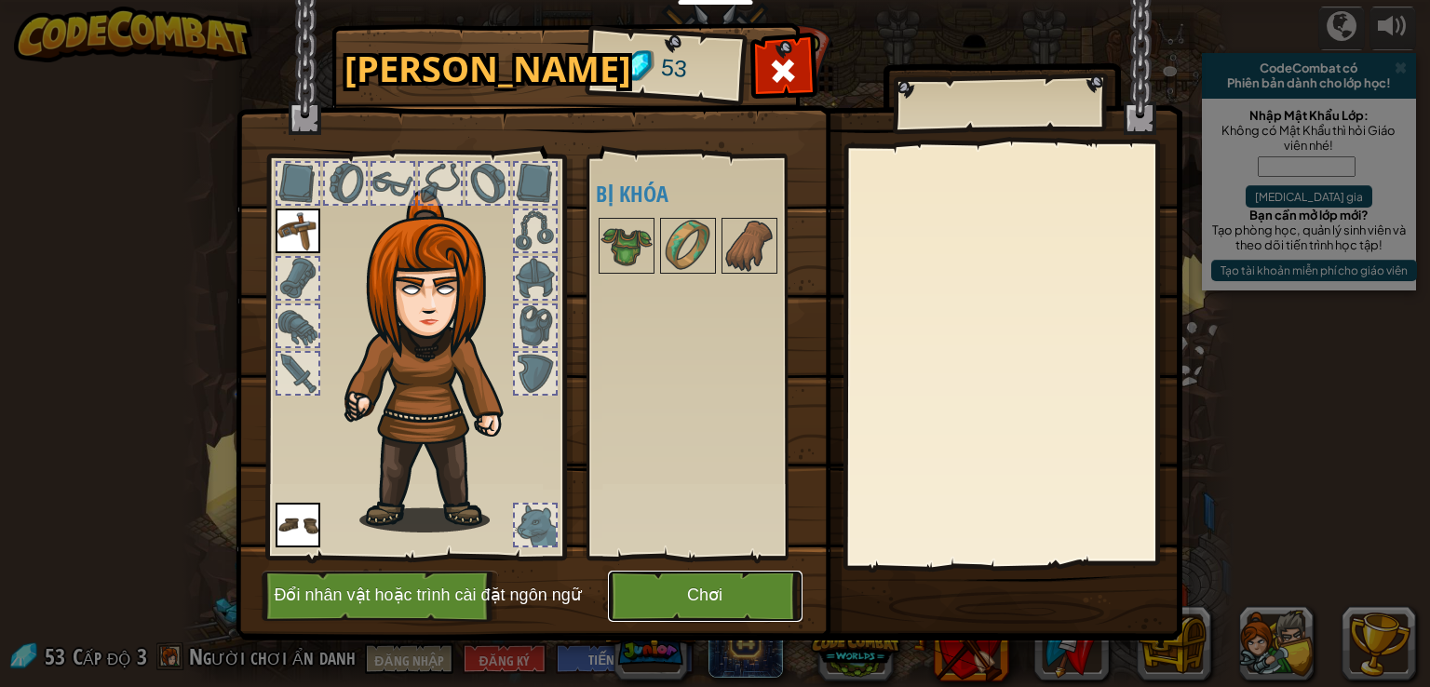
click at [682, 589] on button "Chơi" at bounding box center [705, 596] width 195 height 51
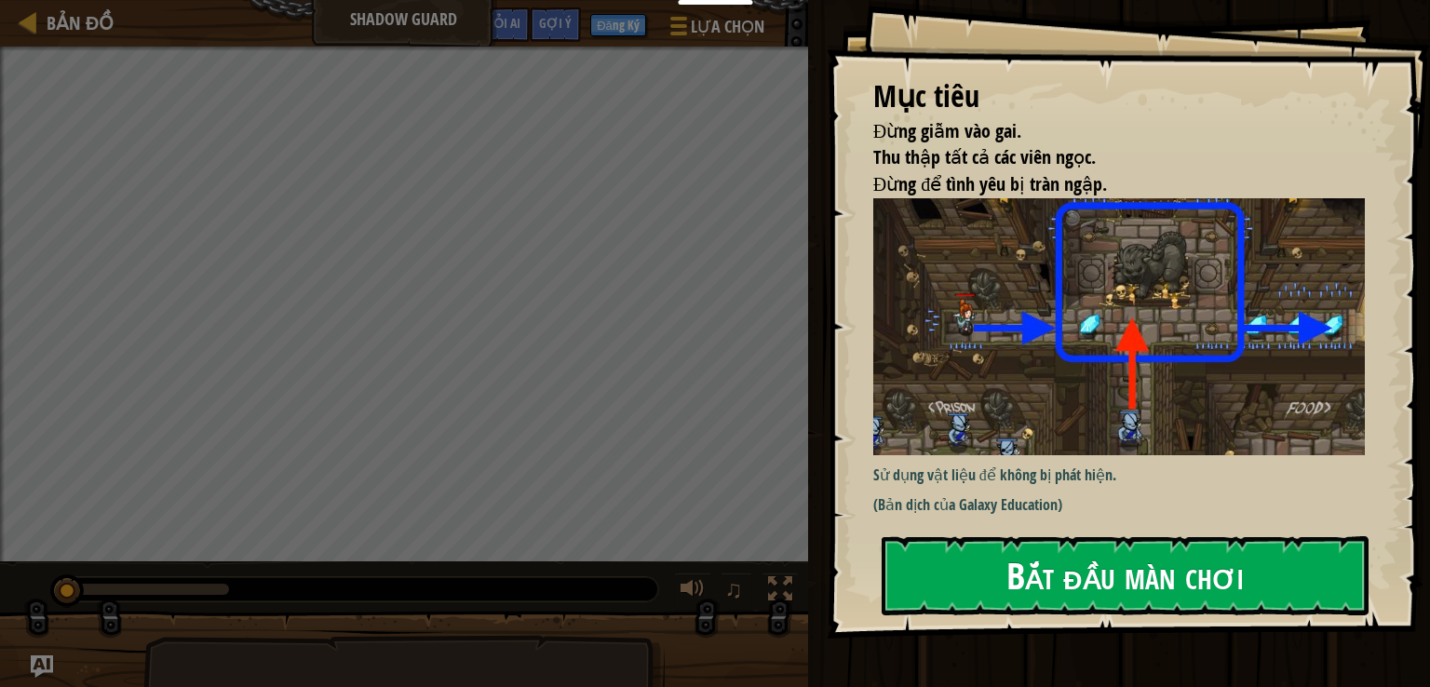
click at [946, 557] on button "Bắt đầu màn chơi" at bounding box center [1125, 575] width 487 height 78
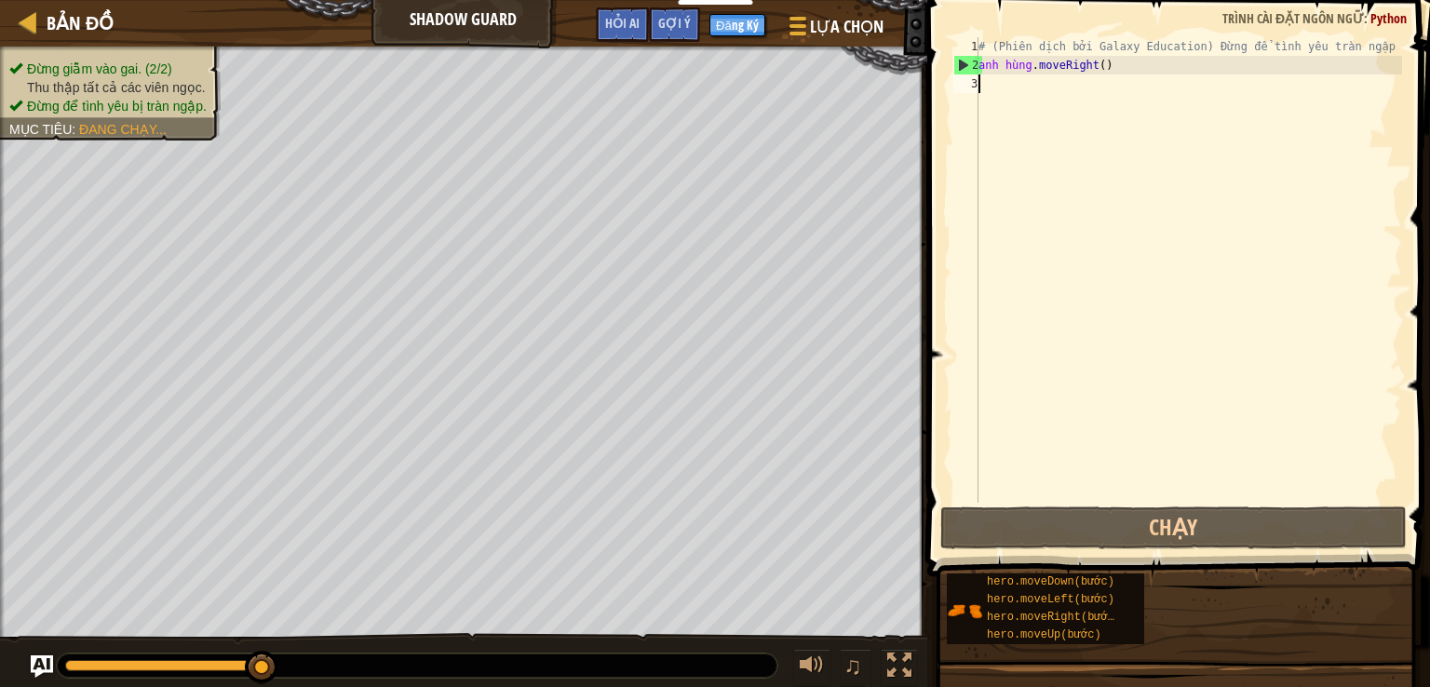
click at [1008, 90] on div "# (Phiên dịch bởi Galaxy Education) Đừng để tình yêu tràn ngập nhìn thấy. Hãy t…" at bounding box center [1188, 288] width 427 height 503
type textarea "he"
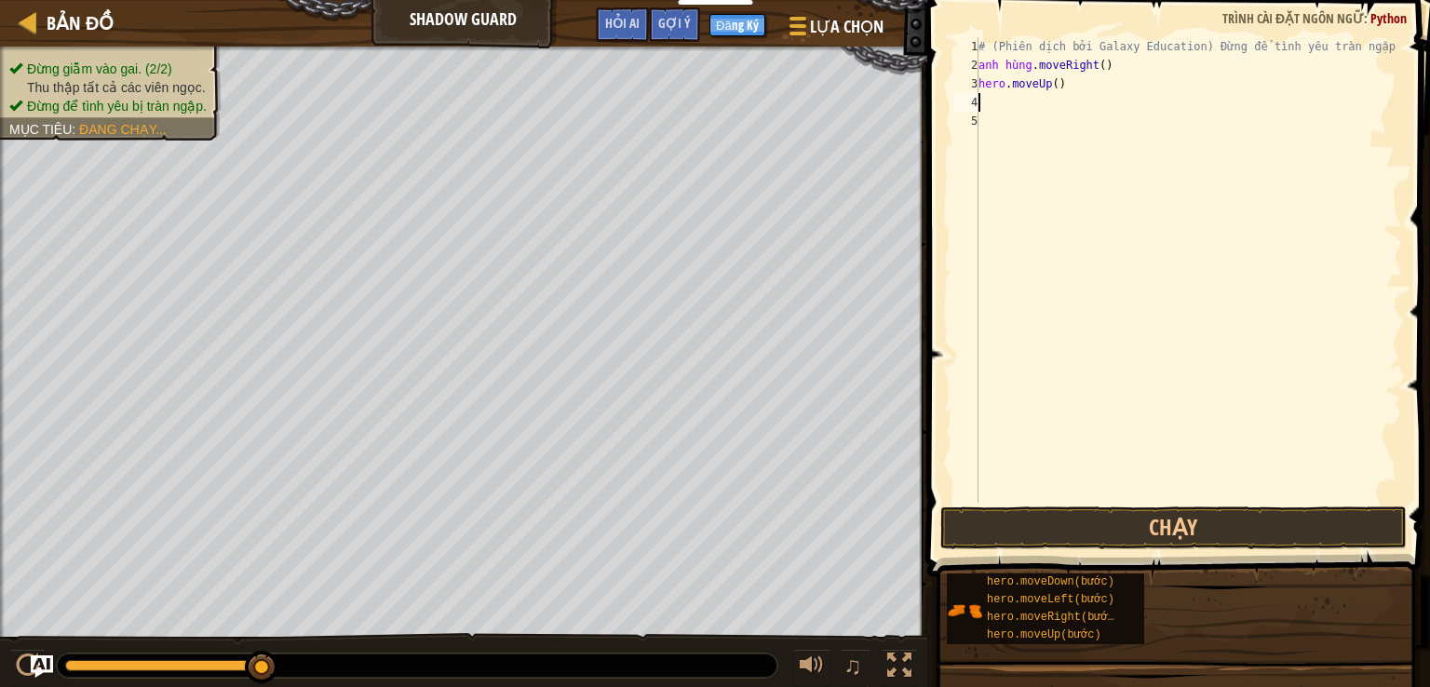
type textarea "he"
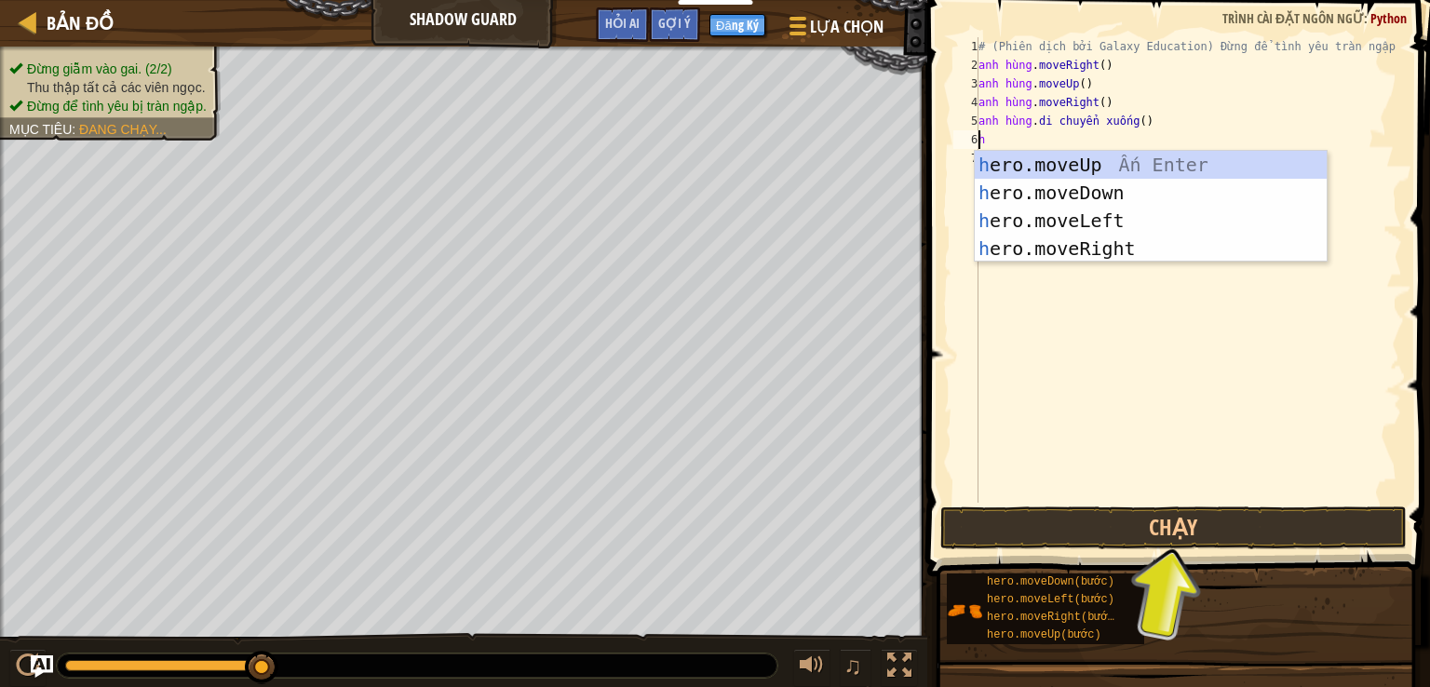
type textarea "he"
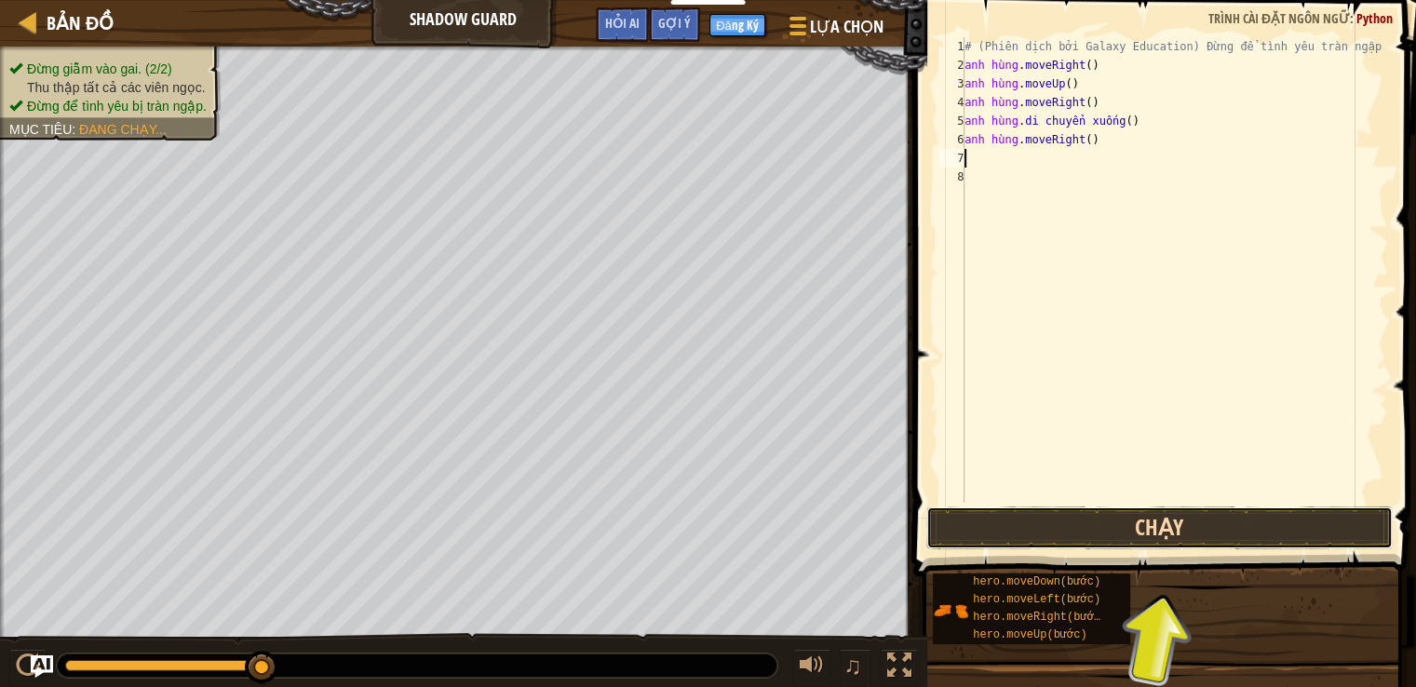
click at [1198, 519] on button "Chạy" at bounding box center [1160, 528] width 467 height 43
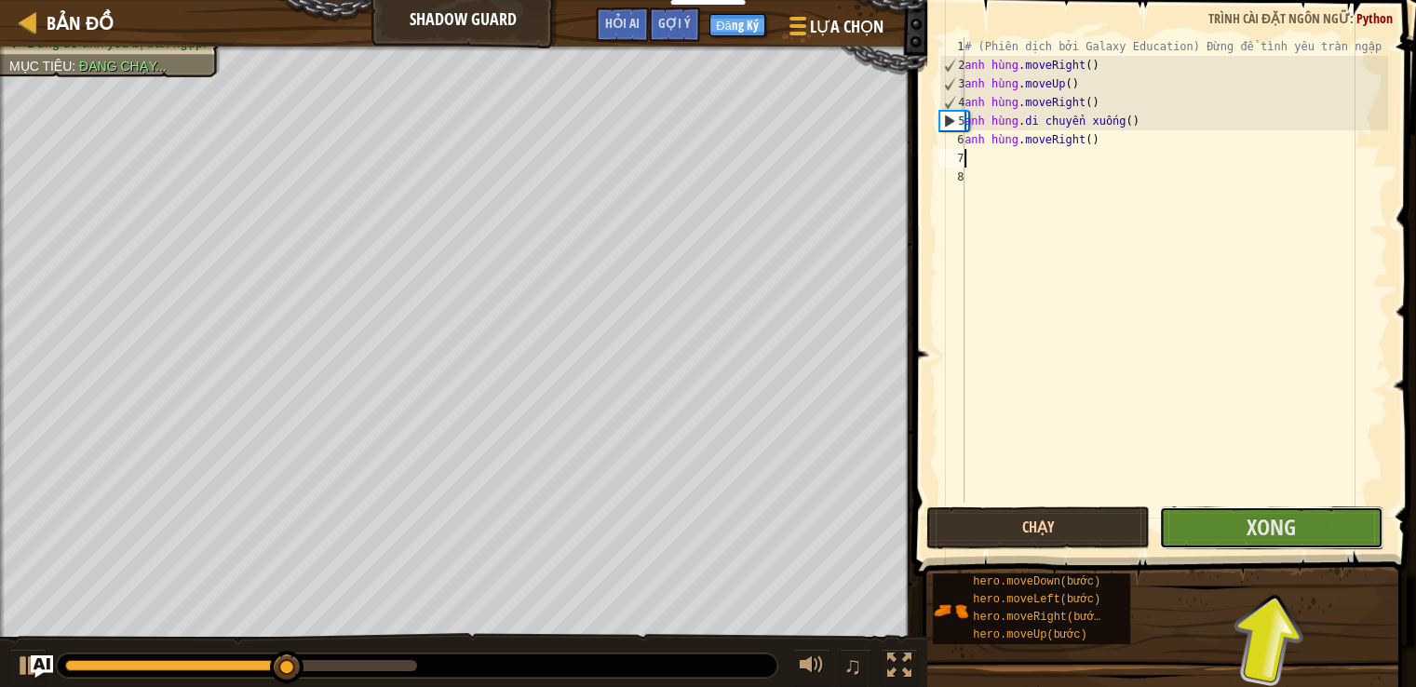
click at [1198, 519] on button "Xong" at bounding box center [1270, 528] width 223 height 43
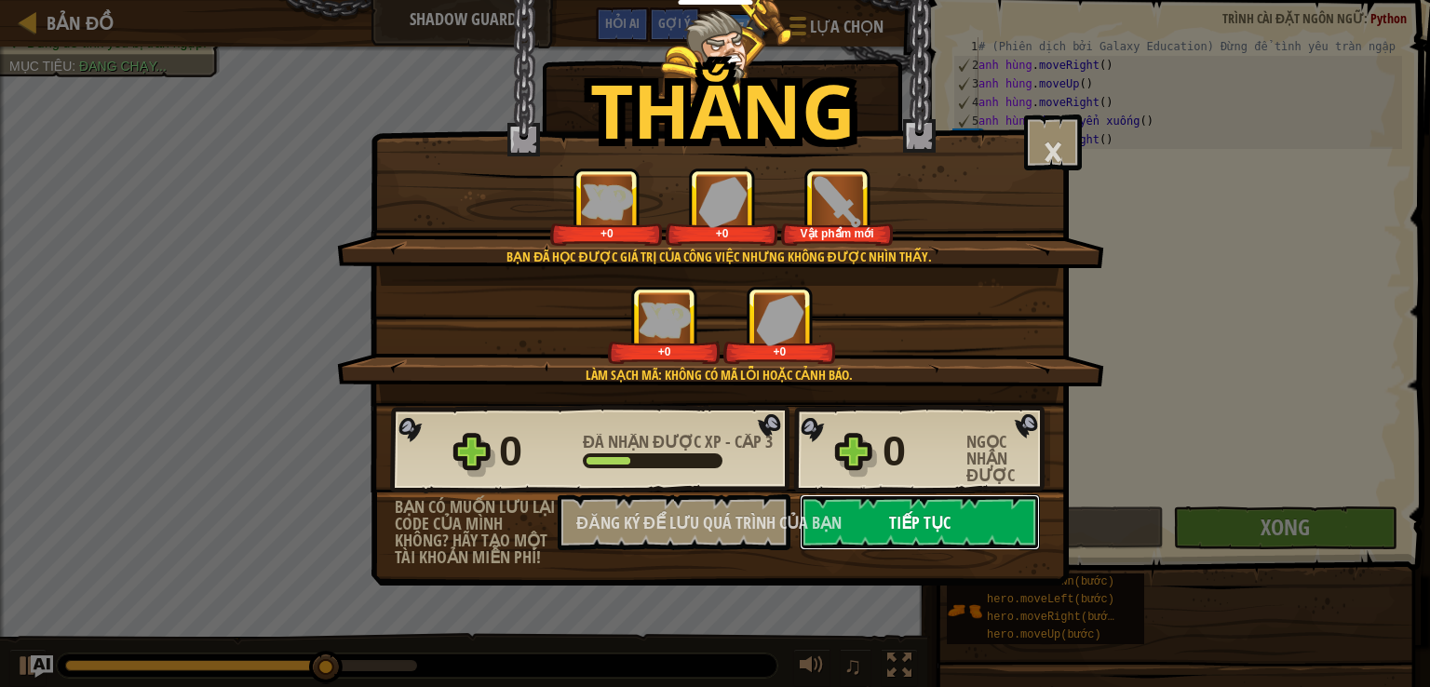
click at [969, 529] on button "Tiếp tục" at bounding box center [920, 522] width 240 height 56
select select "vi"
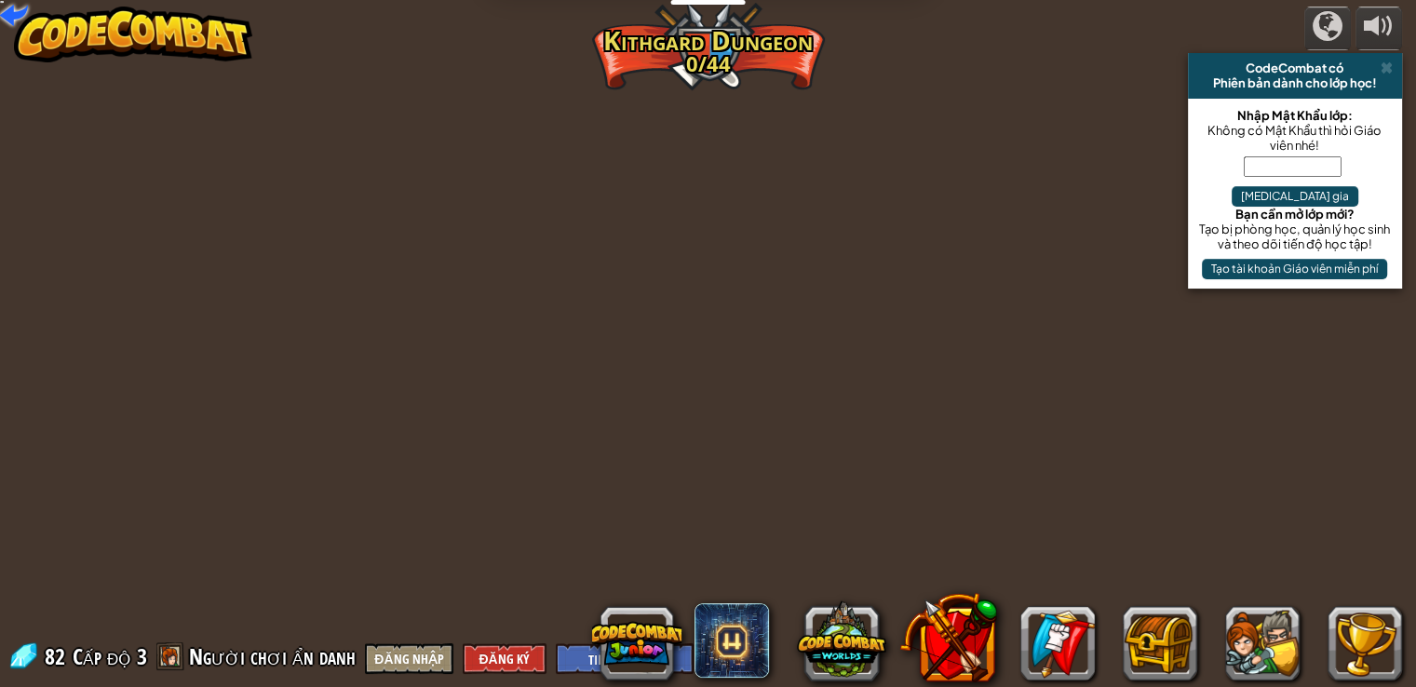
select select "vi"
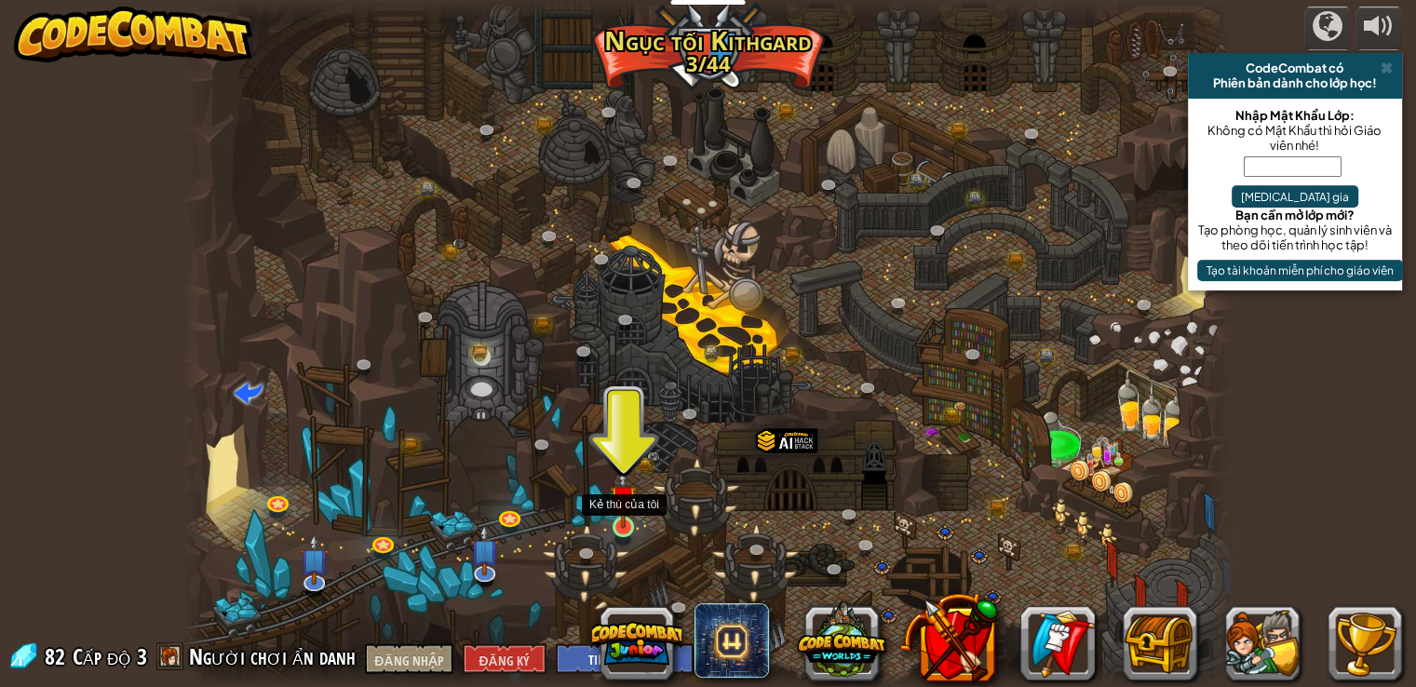
click at [629, 515] on img at bounding box center [623, 498] width 26 height 61
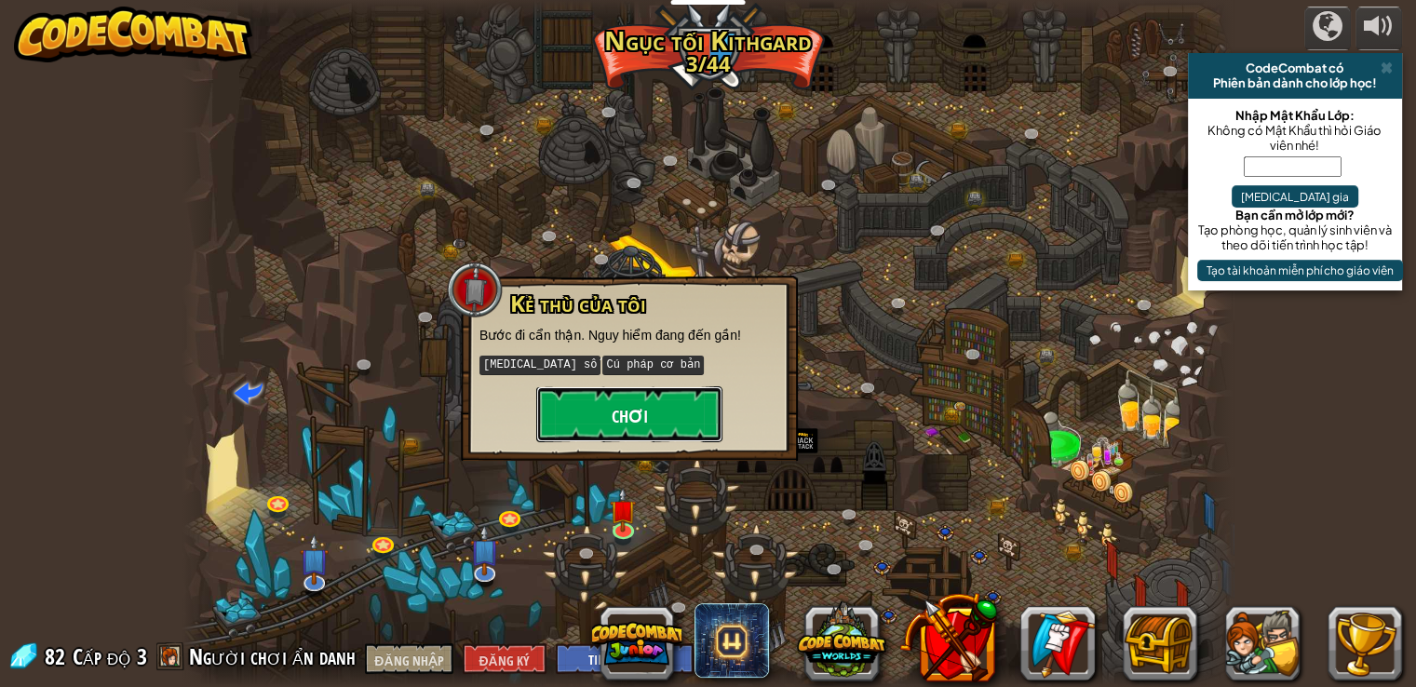
click at [635, 420] on font "Chơi" at bounding box center [629, 416] width 36 height 23
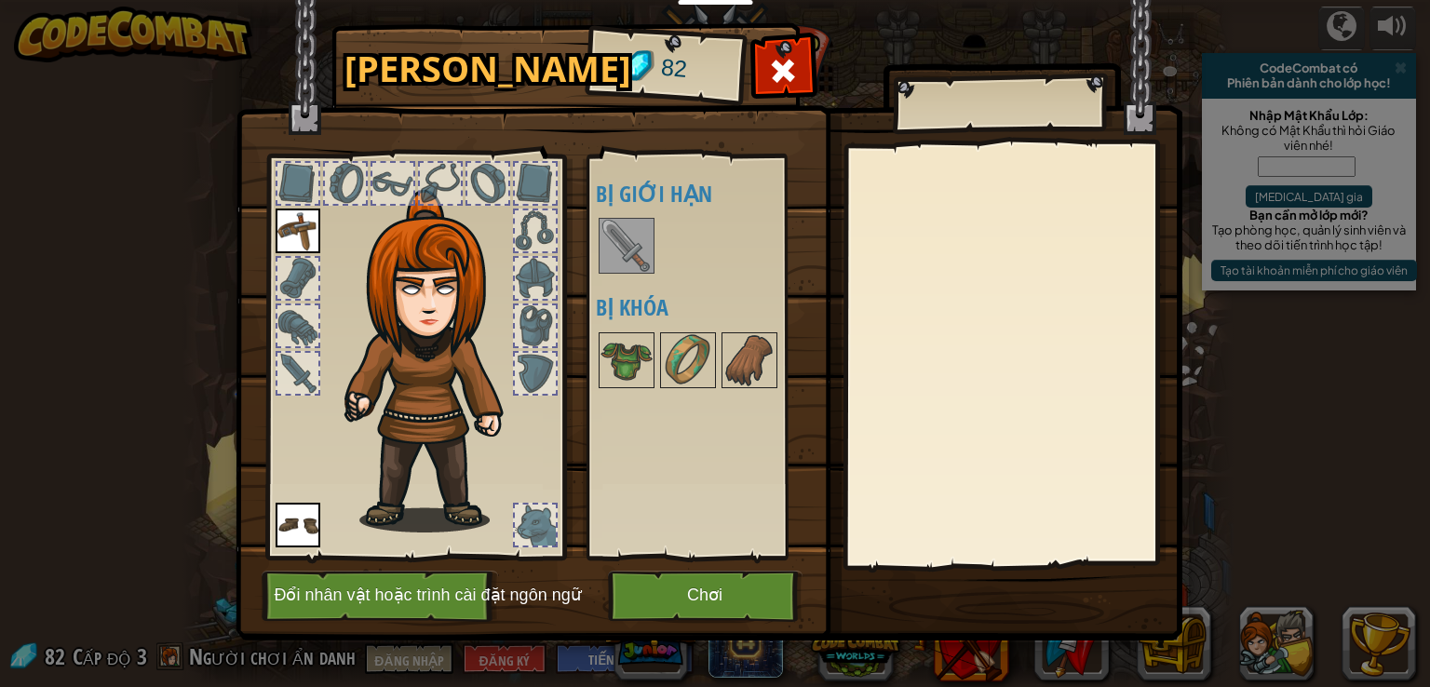
click at [623, 238] on img at bounding box center [627, 246] width 52 height 52
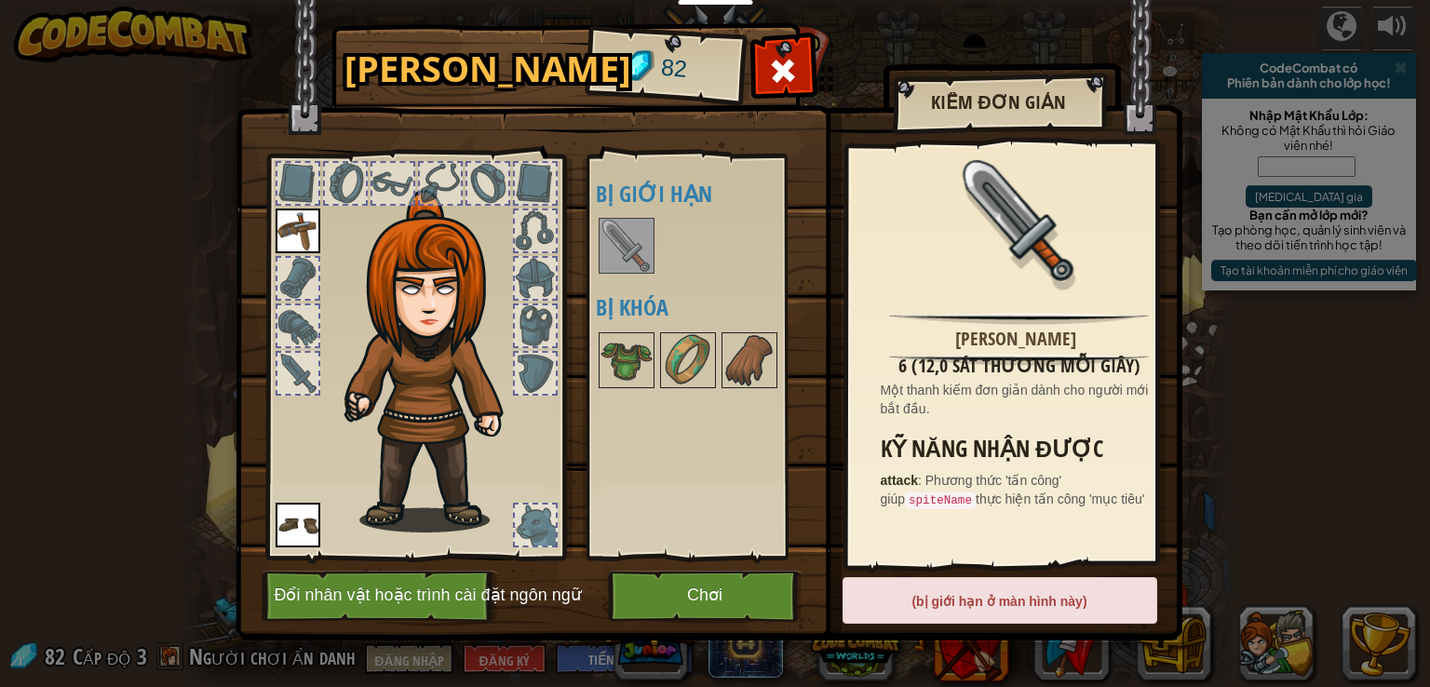
click at [941, 612] on div "(bị giới hạn ở màn hình này)" at bounding box center [1000, 600] width 315 height 47
click at [702, 561] on img at bounding box center [709, 303] width 947 height 676
click at [712, 589] on font "Chơi" at bounding box center [704, 596] width 35 height 19
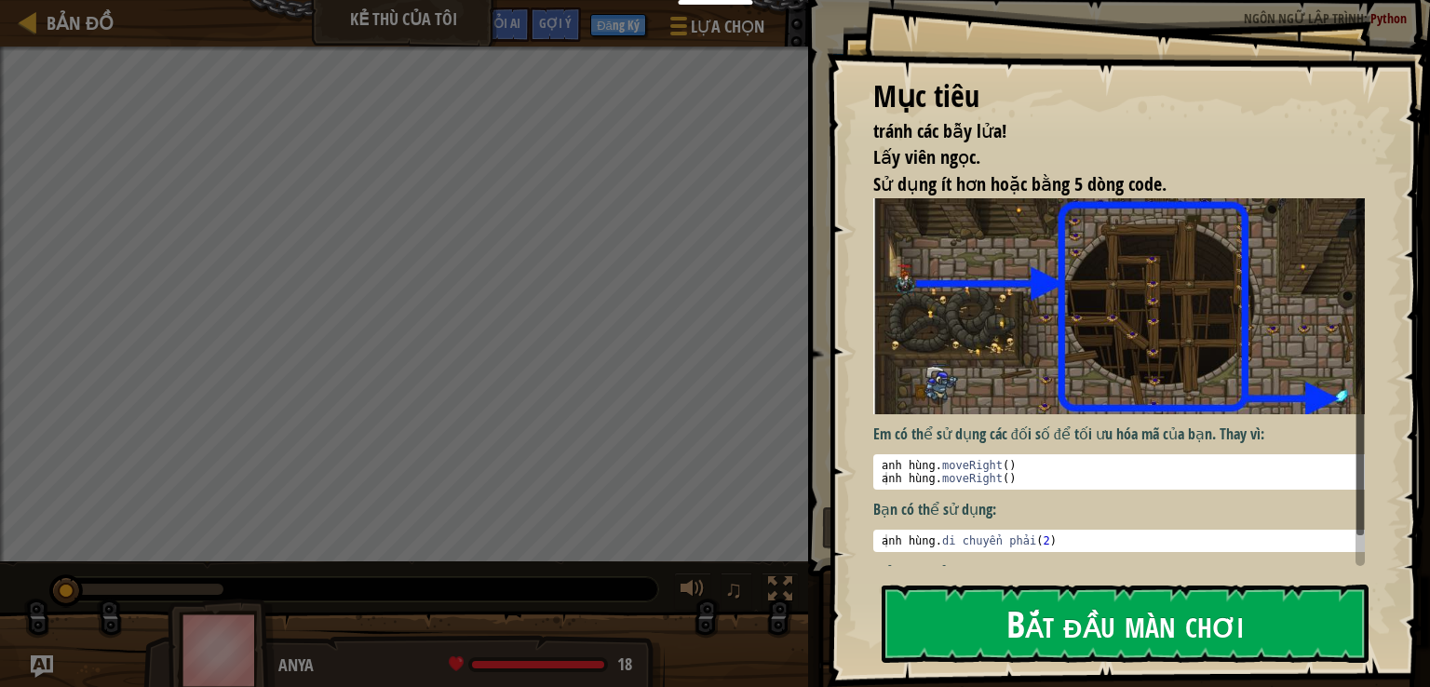
click at [1009, 614] on font "Bắt đầu màn chơi" at bounding box center [1125, 623] width 237 height 50
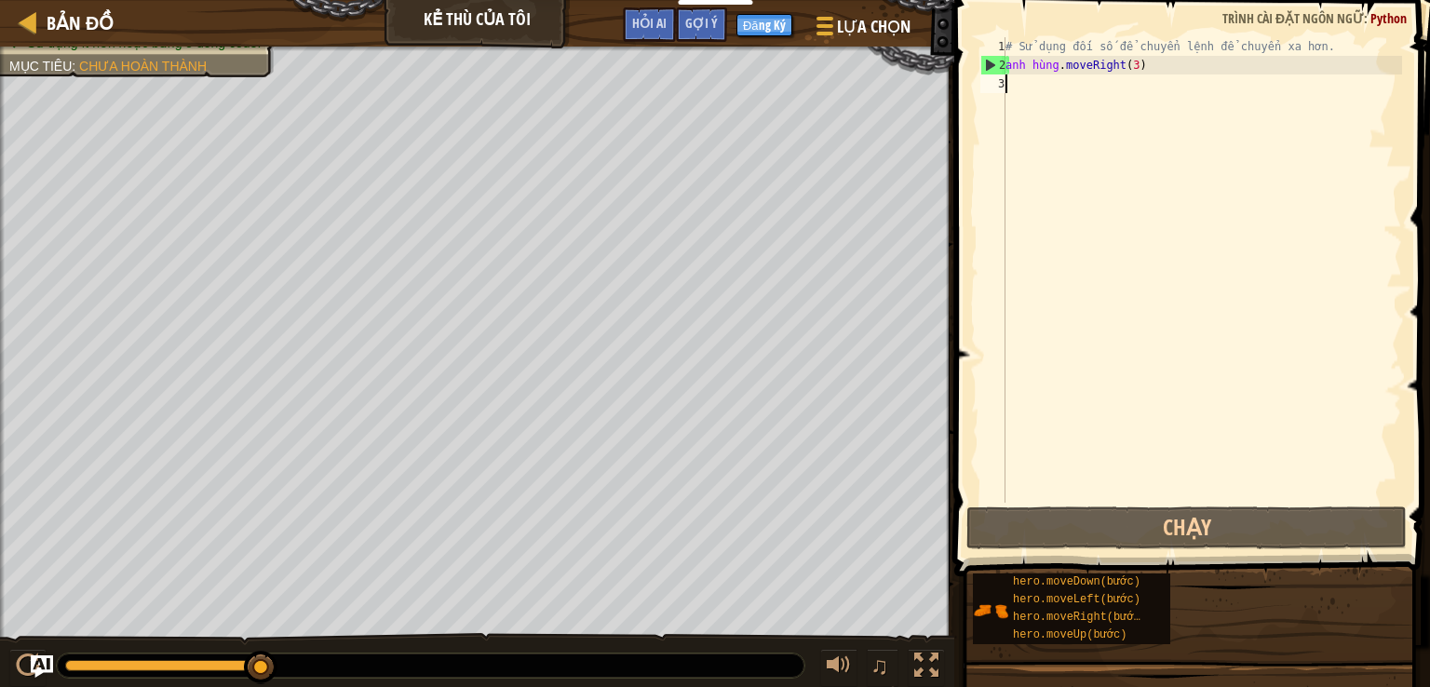
click at [1064, 88] on div "# Sử dụng đối số để chuyển lệnh để chuyển xa hơn. anh hùng . moveRight ( 3 )" at bounding box center [1202, 288] width 400 height 503
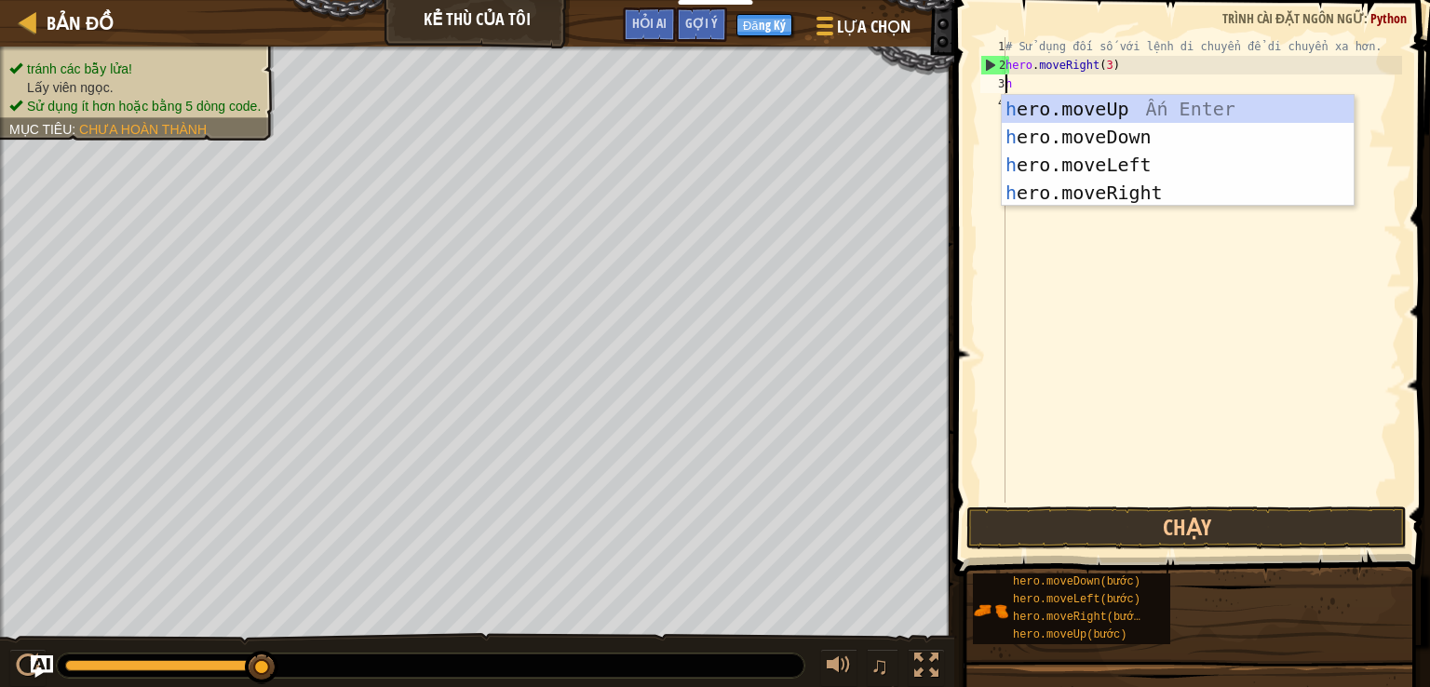
scroll to position [8, 0]
type textarea "he"
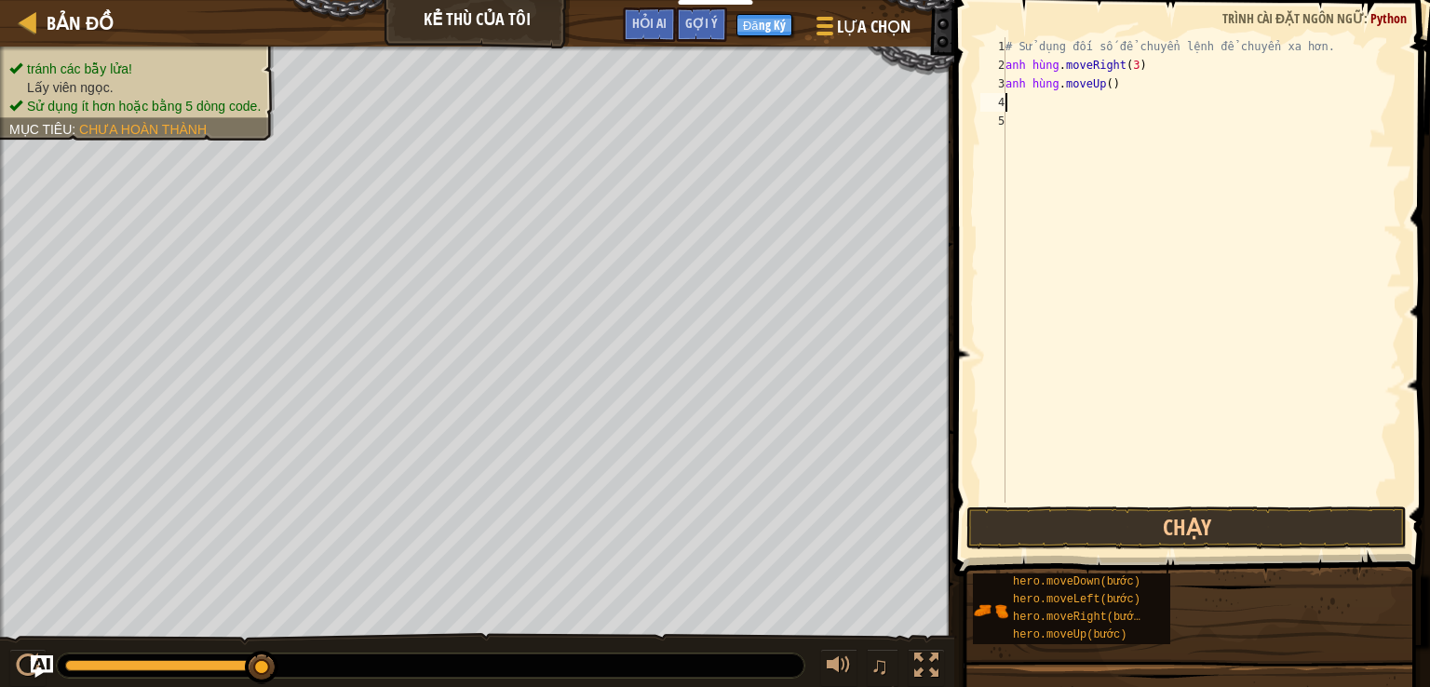
click at [1123, 85] on div "# Sử dụng đối số để chuyển lệnh để chuyển xa hơn. anh hùng . moveRight ( 3 ) an…" at bounding box center [1202, 288] width 400 height 503
click at [1114, 85] on div "# Sử dụng đối số để chuyển lệnh để chuyển xa hơn. anh hùng . moveRight ( 3 ) an…" at bounding box center [1202, 288] width 400 height 503
click at [1122, 84] on div "# Sử dụng đối số để chuyển lệnh để chuyển xa hơn. anh hùng . moveRight ( 3 ) an…" at bounding box center [1202, 288] width 400 height 503
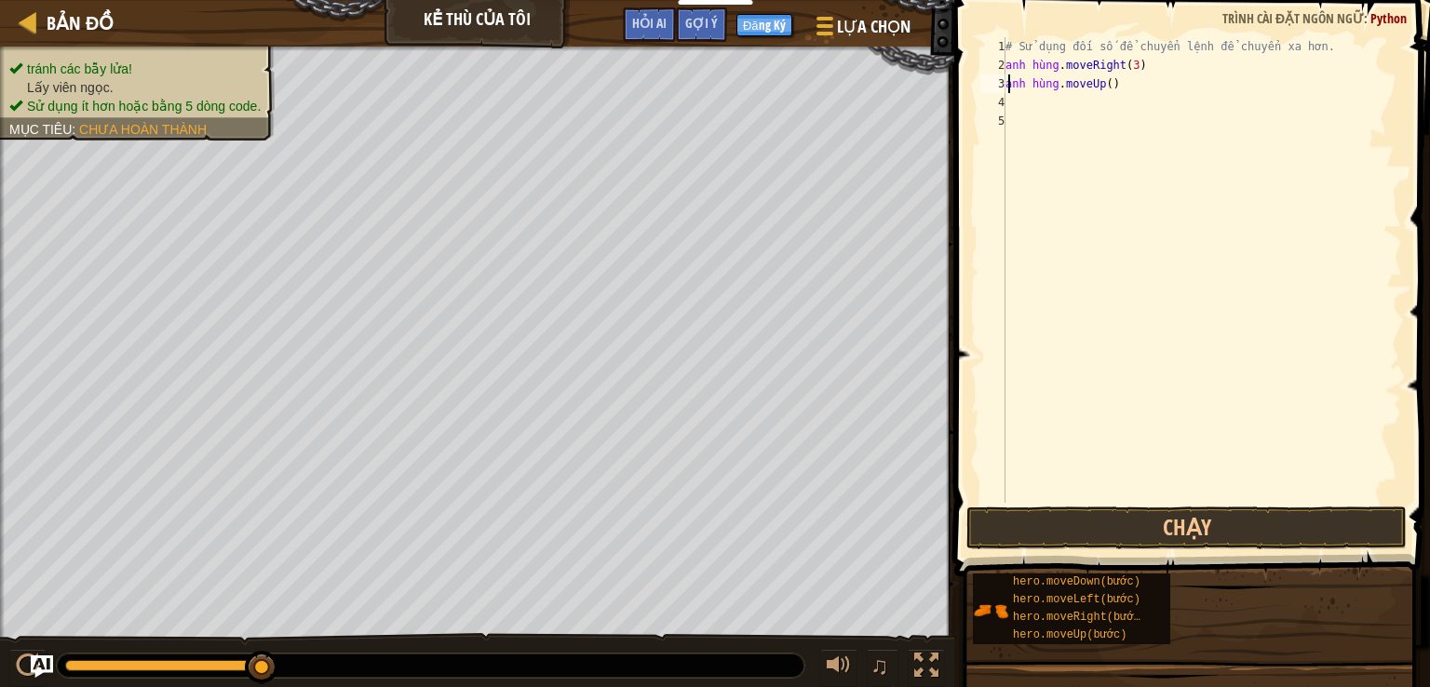
type textarea "hero.moveUp()"
click at [1124, 83] on div "# Sử dụng đối số để chuyển lệnh để chuyển xa hơn. anh hùng . moveRight ( 3 ) an…" at bounding box center [1202, 270] width 400 height 466
click at [1132, 83] on div "# Sử dụng đối số để chuyển lệnh để chuyển xa hơn. anh hùng . moveRight ( 3 ) an…" at bounding box center [1202, 288] width 400 height 503
click at [1095, 86] on div "# Sử dụng đối số để chuyển lệnh để chuyển xa hơn. anh hùng . moveRight ( 3 ) an…" at bounding box center [1202, 288] width 400 height 503
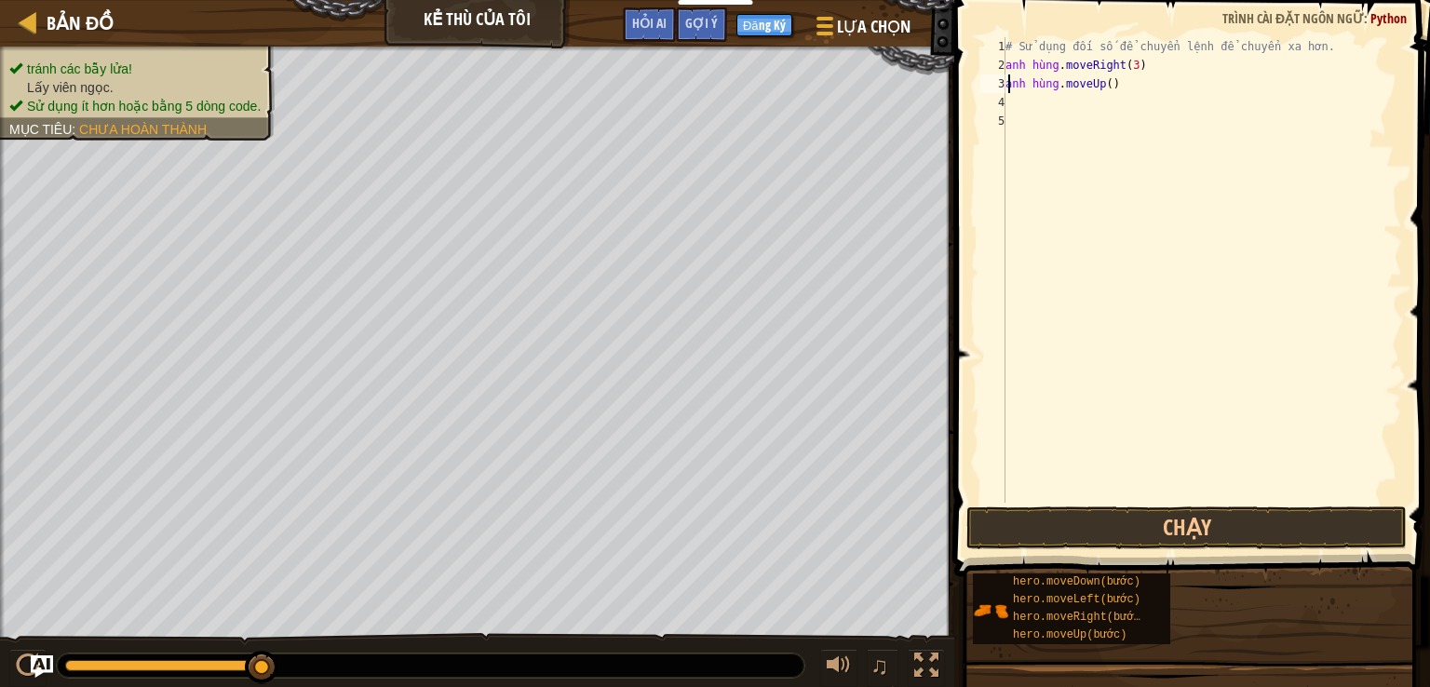
click at [1095, 86] on div "# Sử dụng đối số để chuyển lệnh để chuyển xa hơn. anh hùng . moveRight ( 3 ) an…" at bounding box center [1202, 288] width 400 height 503
click at [1076, 83] on div "# Sử dụng đối số để chuyển lệnh để chuyển xa hơn. anh hùng . moveRight ( 3 ) an…" at bounding box center [1202, 270] width 400 height 466
click at [1076, 83] on div "# Sử dụng đối số để chuyển lệnh để chuyển xa hơn. anh hùng . moveRight ( 3 ) an…" at bounding box center [1202, 288] width 400 height 503
click at [1043, 99] on div "# Sử dụng đối số để chuyển lệnh để chuyển xa hơn. anh hùng . moveRight ( 3 ) an…" at bounding box center [1202, 288] width 400 height 503
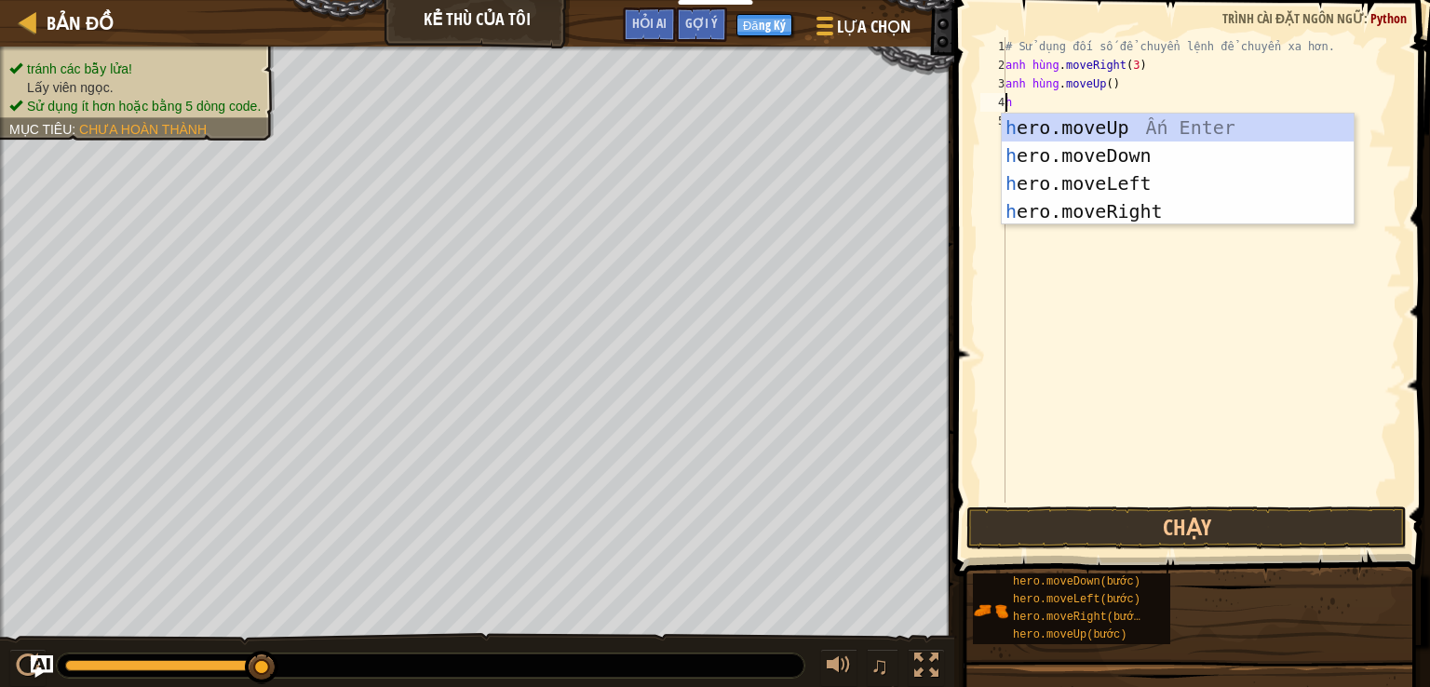
type textarea "he"
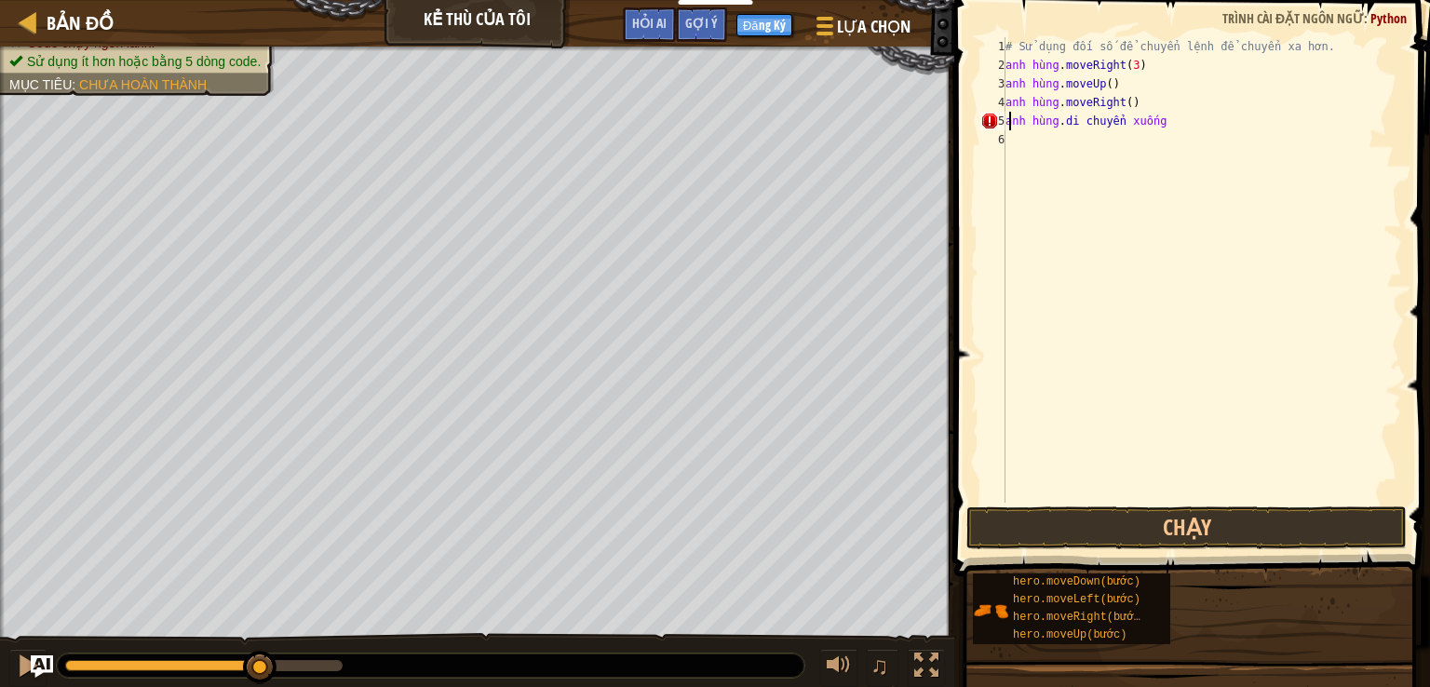
scroll to position [8, 7]
type textarea "hero.move down (3)"
type textarea "h"
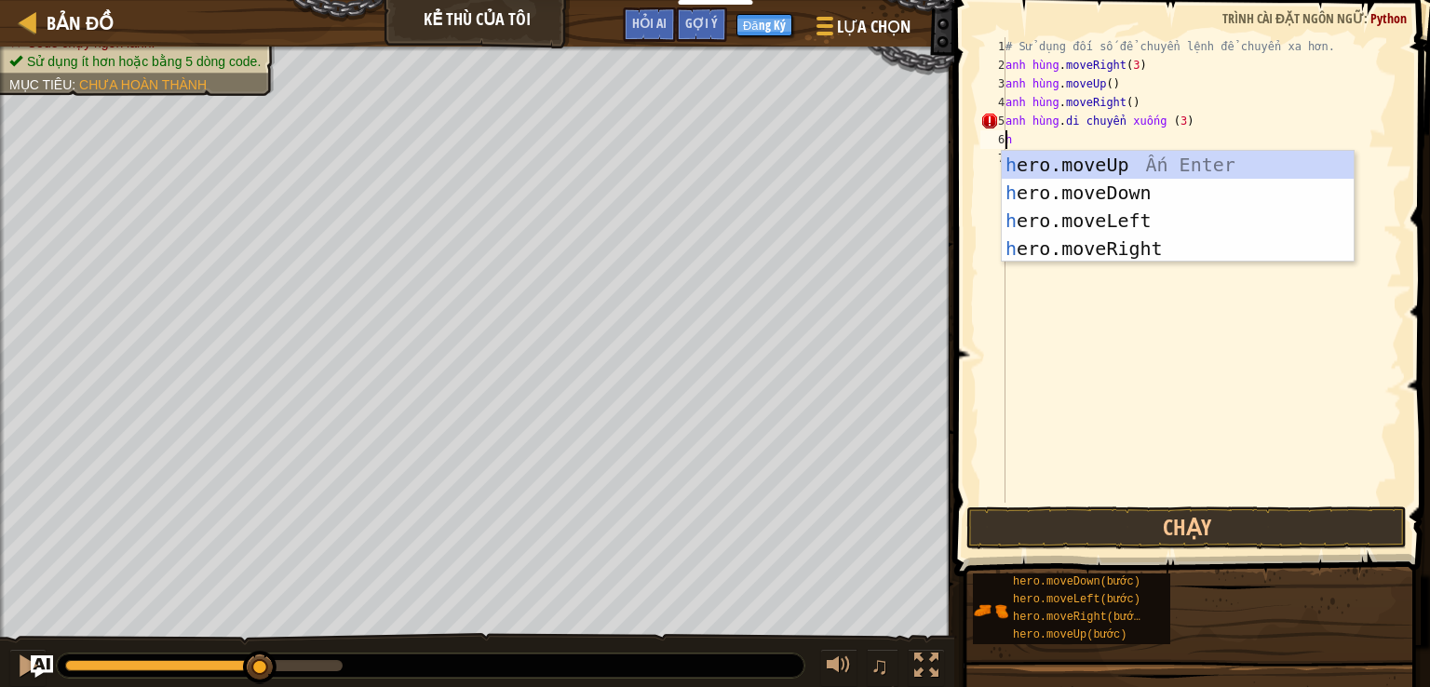
type textarea "he"
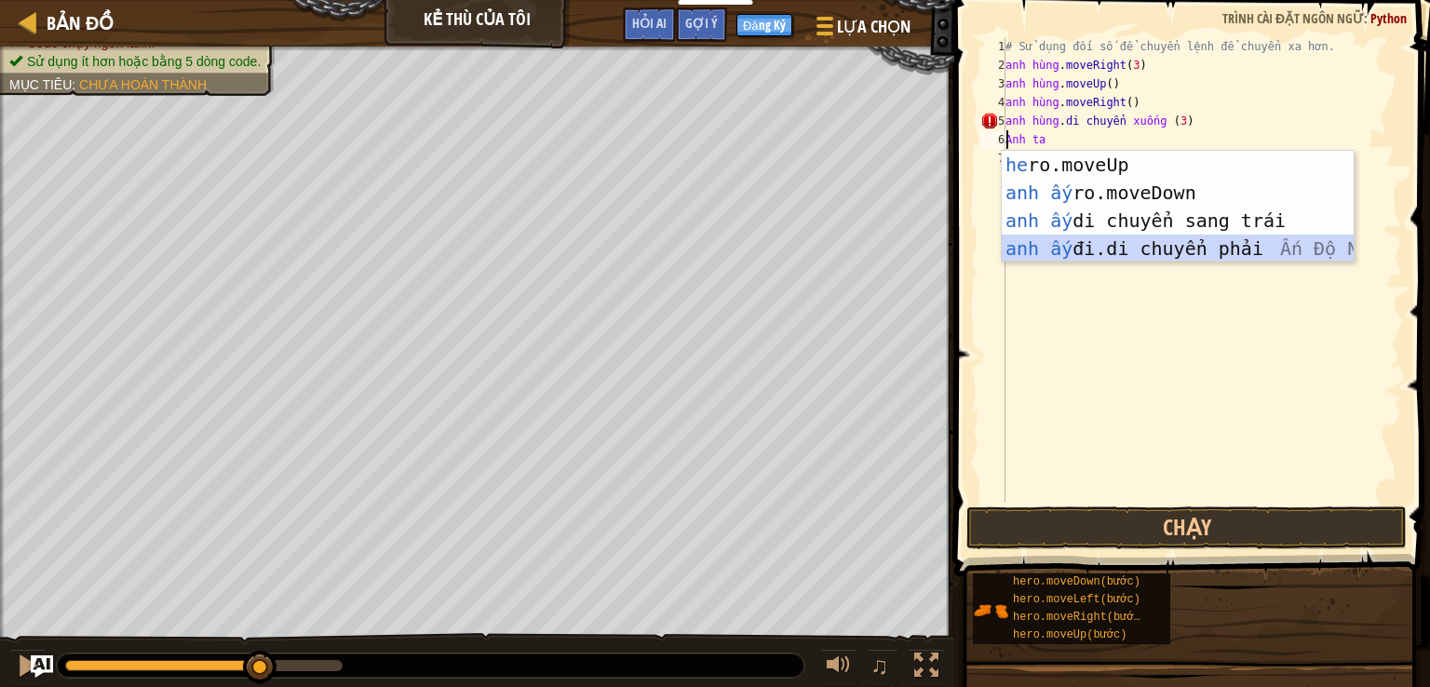
click at [1108, 239] on div "he ro.moveUp Ấn Enter anh ấy ro.moveDown [GEOGRAPHIC_DATA] Nhập anh ấy di chuyể…" at bounding box center [1178, 235] width 352 height 168
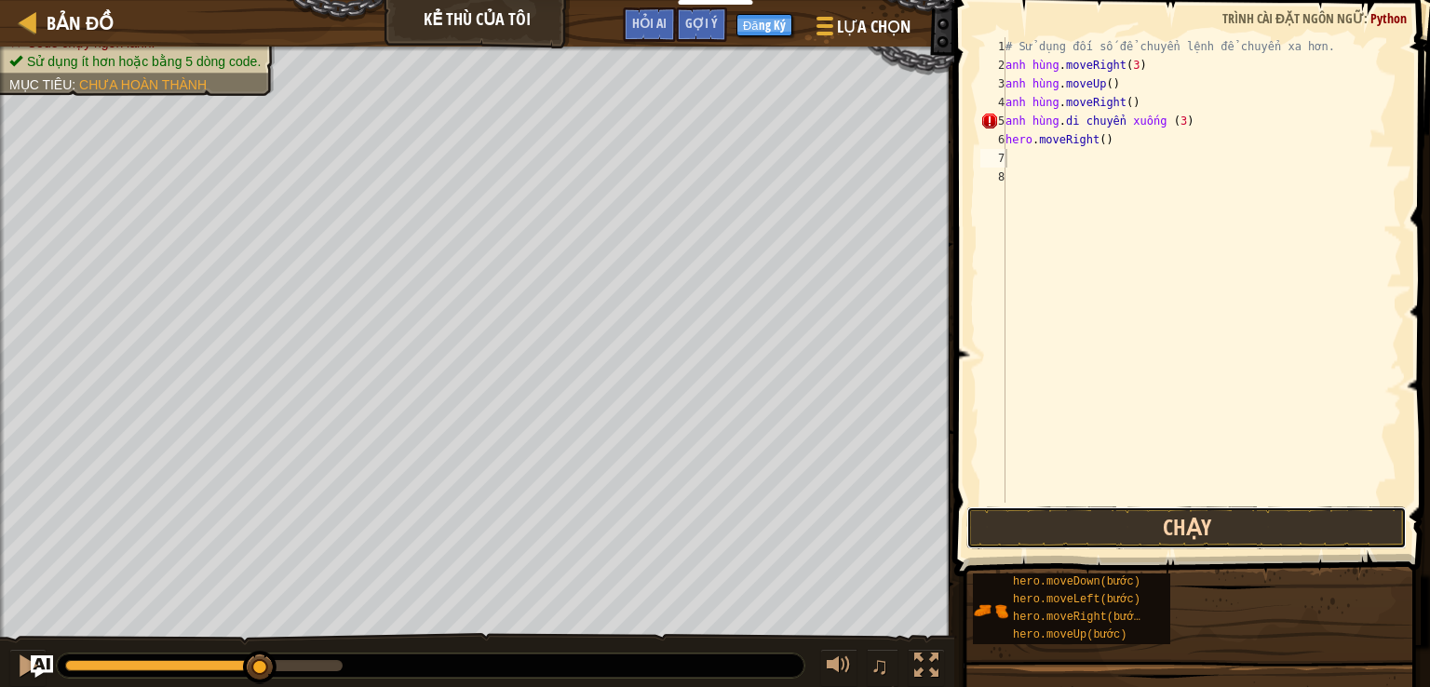
click at [1155, 520] on button "Chạy" at bounding box center [1187, 528] width 440 height 43
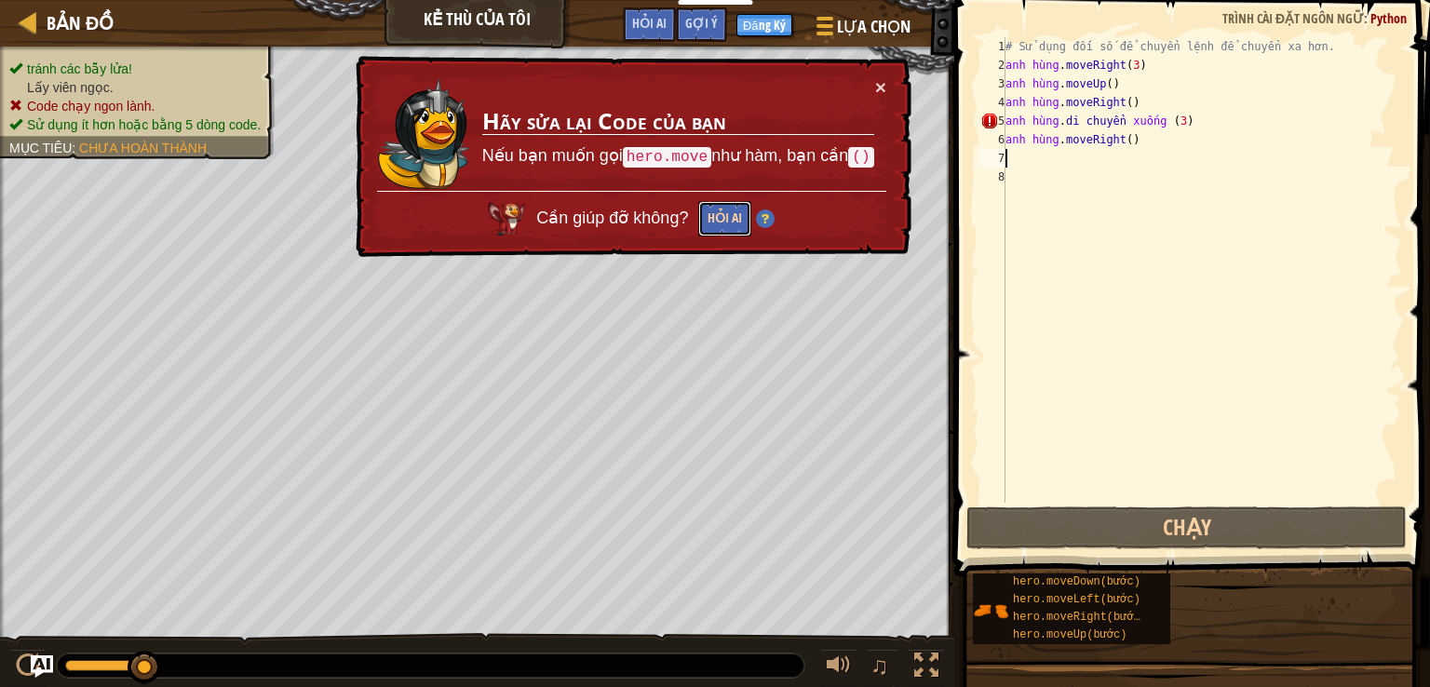
click at [710, 221] on button "Hỏi AI" at bounding box center [724, 219] width 53 height 36
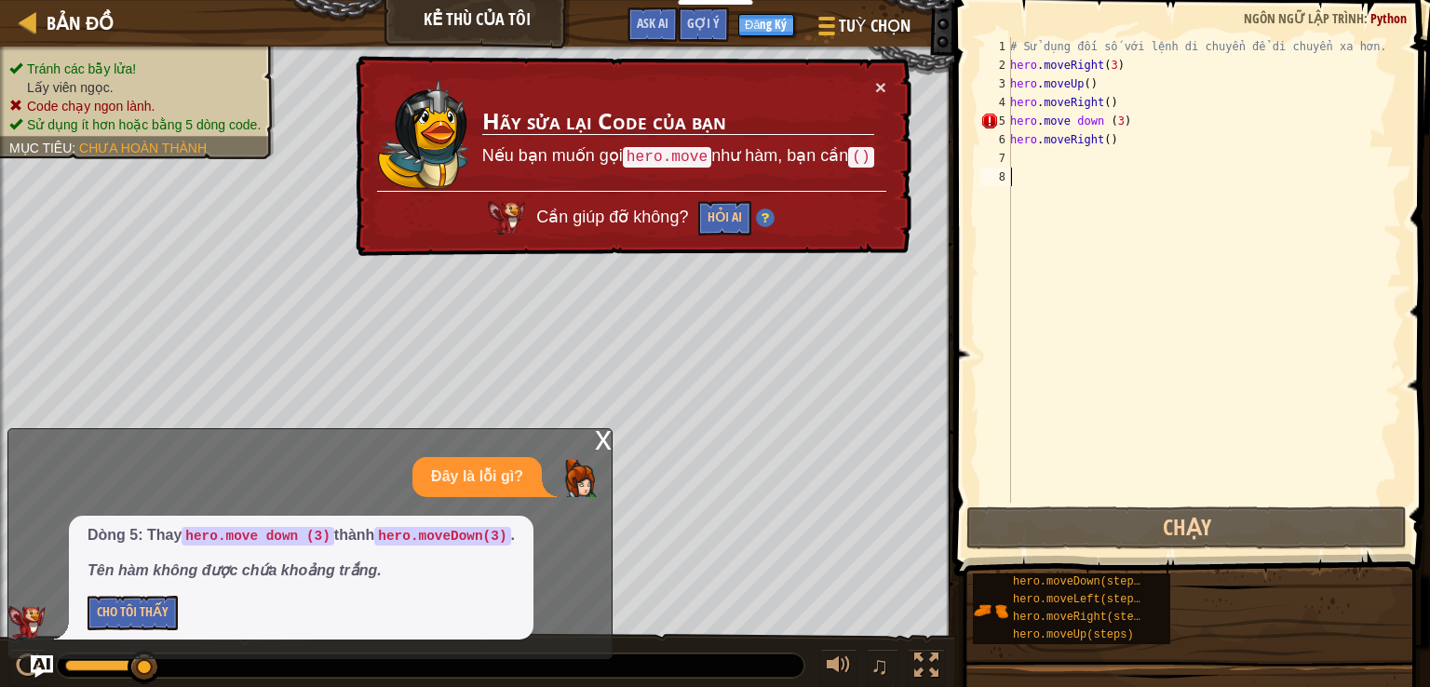
drag, startPoint x: 1096, startPoint y: 191, endPoint x: 1080, endPoint y: 164, distance: 31.3
click at [1095, 182] on div "# Sử dụng đối số với lệnh di chuyển để di chuyển xa hơn. hero . moveRight ( 3 )…" at bounding box center [1205, 288] width 396 height 503
click at [1073, 124] on div "# Sử dụng đối số với lệnh di chuyển để di chuyển xa hơn. hero . moveRight ( 3 )…" at bounding box center [1205, 288] width 396 height 503
click at [1073, 124] on div "# Sử dụng đối số với lệnh di chuyển để di chuyển xa hơn. hero . moveRight ( 3 )…" at bounding box center [1205, 270] width 396 height 466
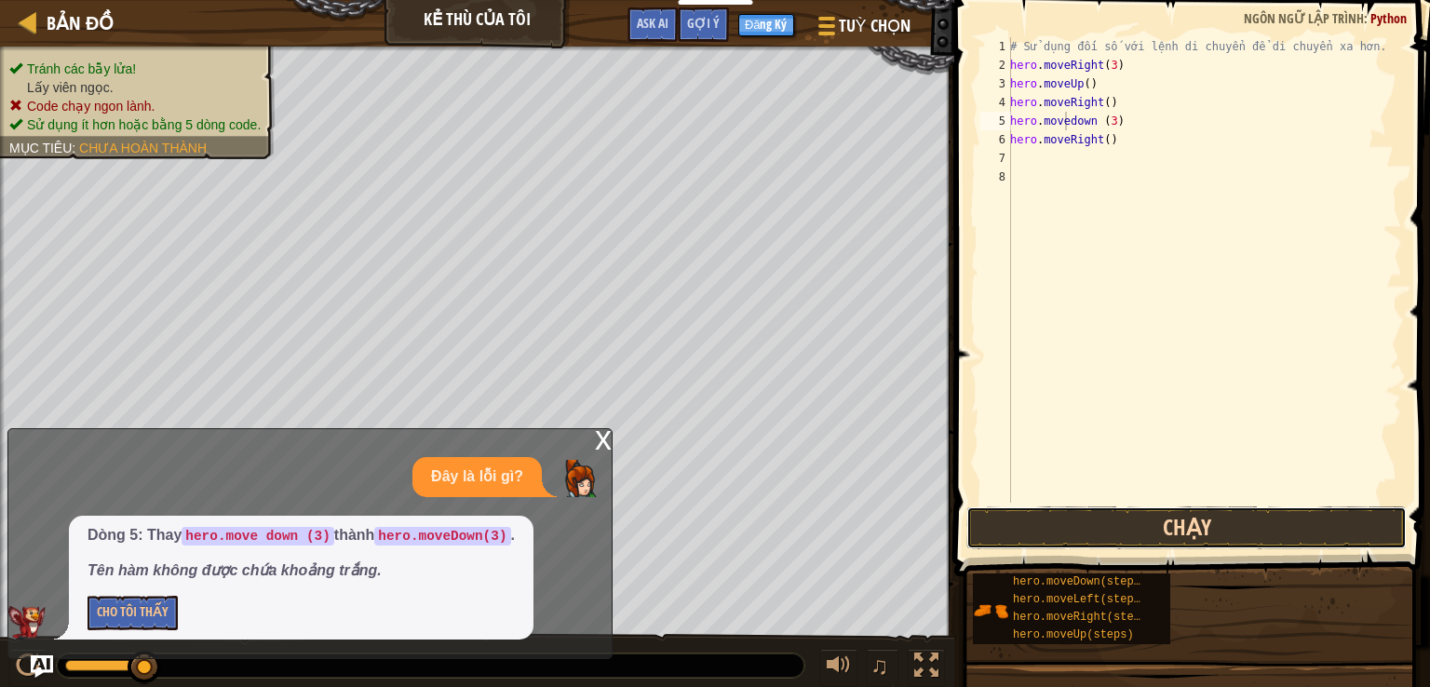
click at [1198, 526] on button "Chạy" at bounding box center [1187, 528] width 440 height 43
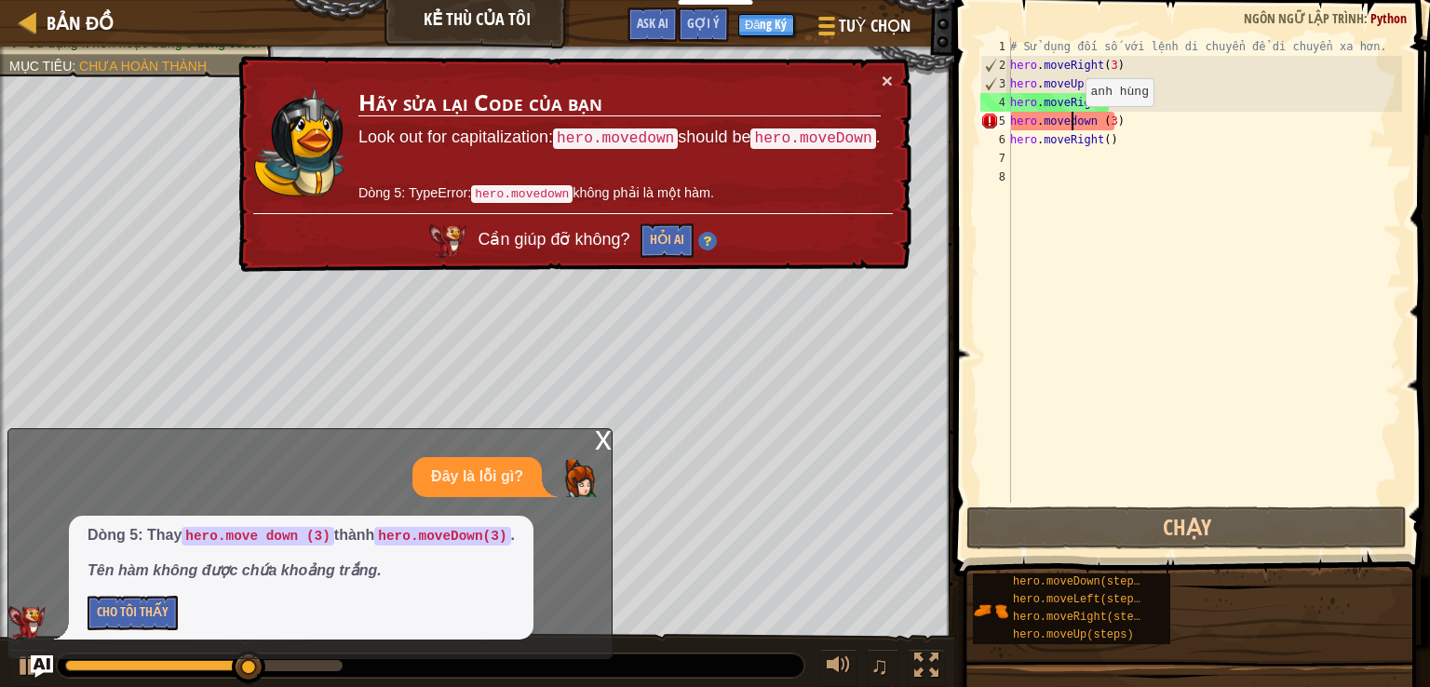
click at [1069, 124] on div "# Sử dụng đối số với lệnh di chuyển để di chuyển xa hơn. hero . moveRight ( 3 )…" at bounding box center [1205, 288] width 396 height 503
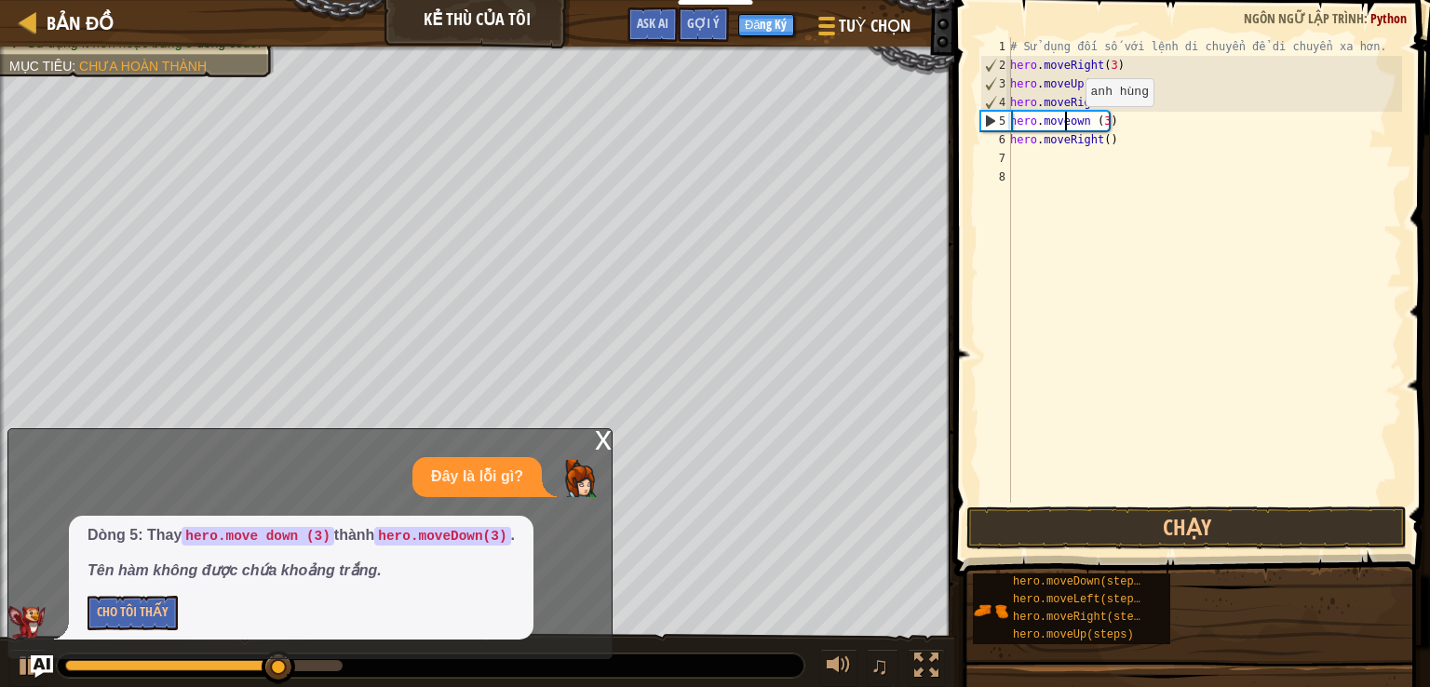
scroll to position [8, 4]
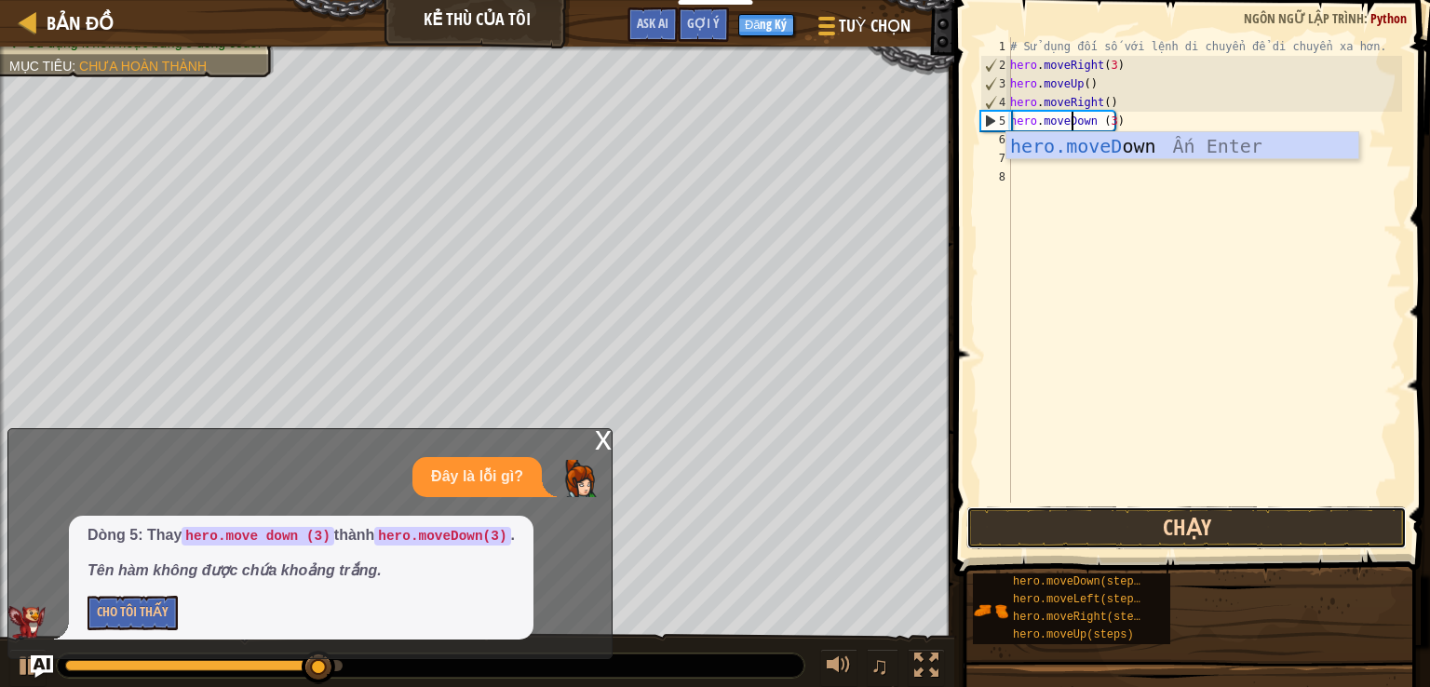
click at [1223, 531] on button "Chạy" at bounding box center [1187, 528] width 440 height 43
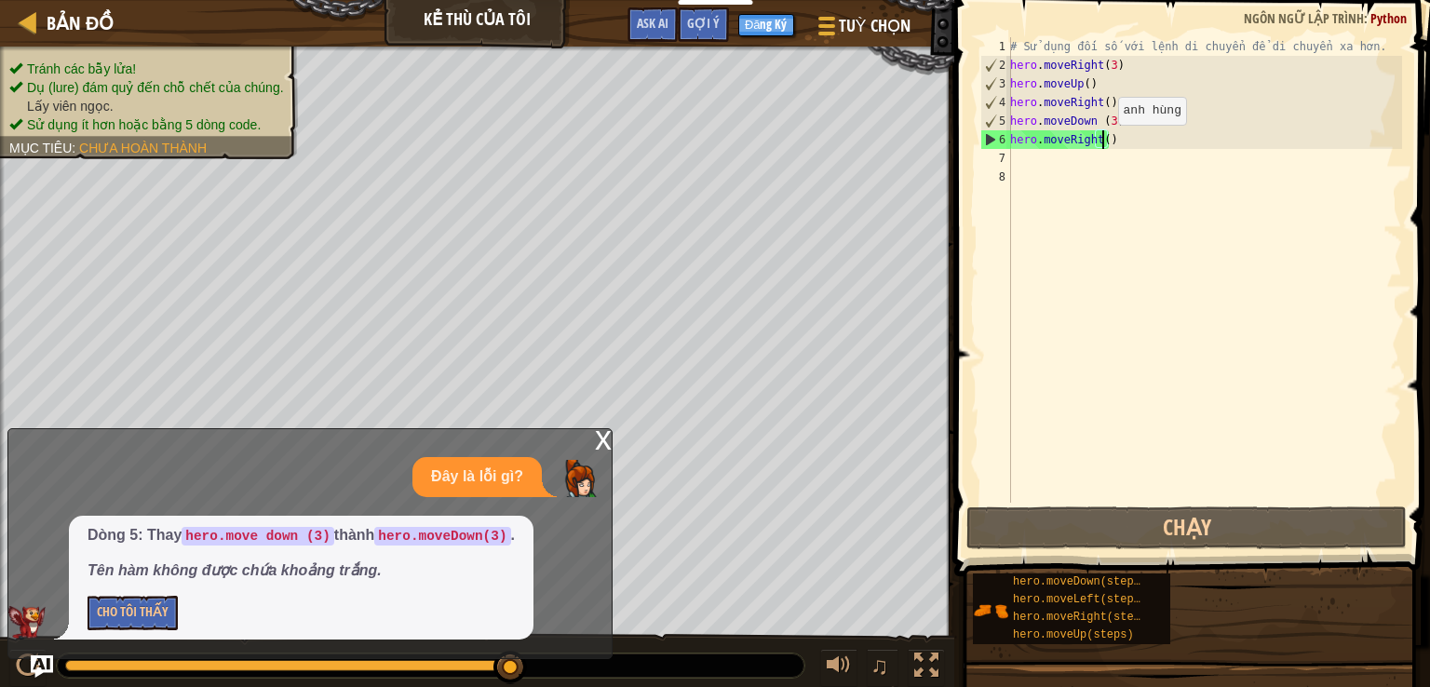
click at [1102, 142] on div "# Sử dụng đối số với lệnh di chuyển để di chuyển xa hơn. hero . moveRight ( 3 )…" at bounding box center [1205, 288] width 396 height 503
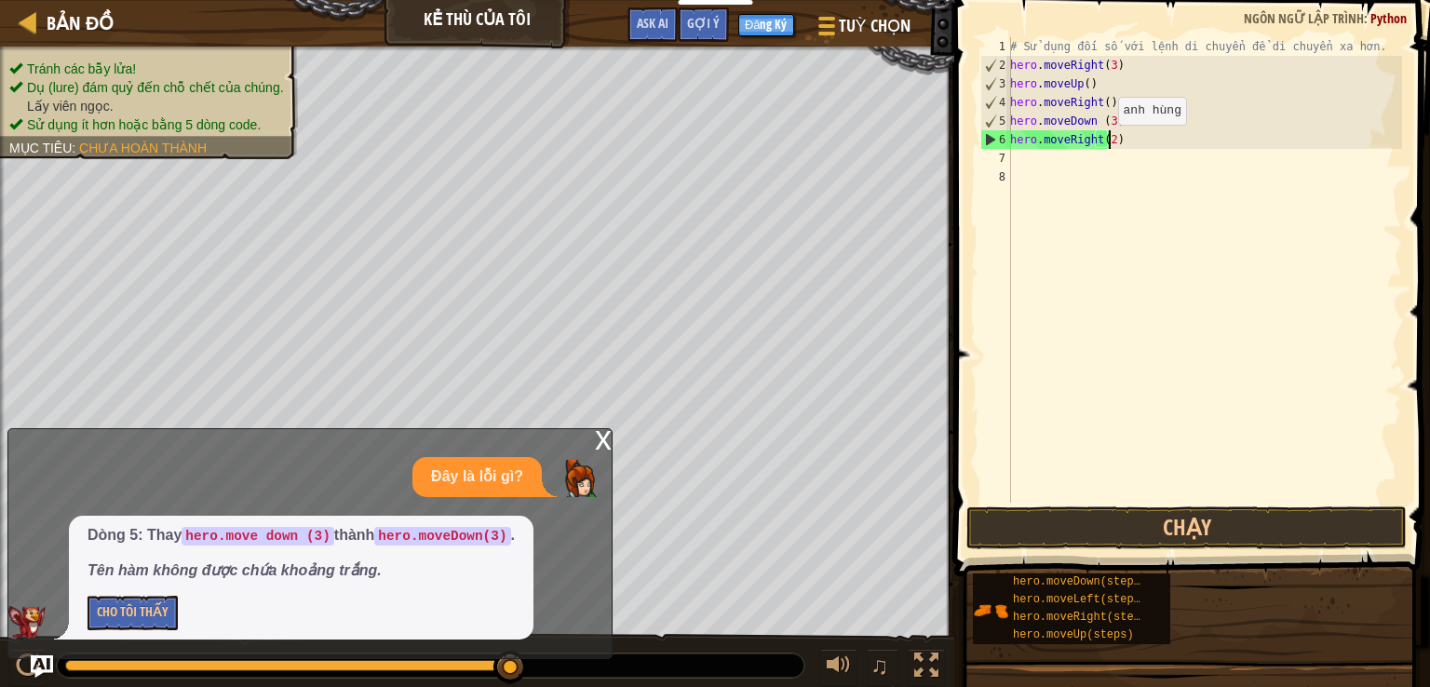
scroll to position [8, 7]
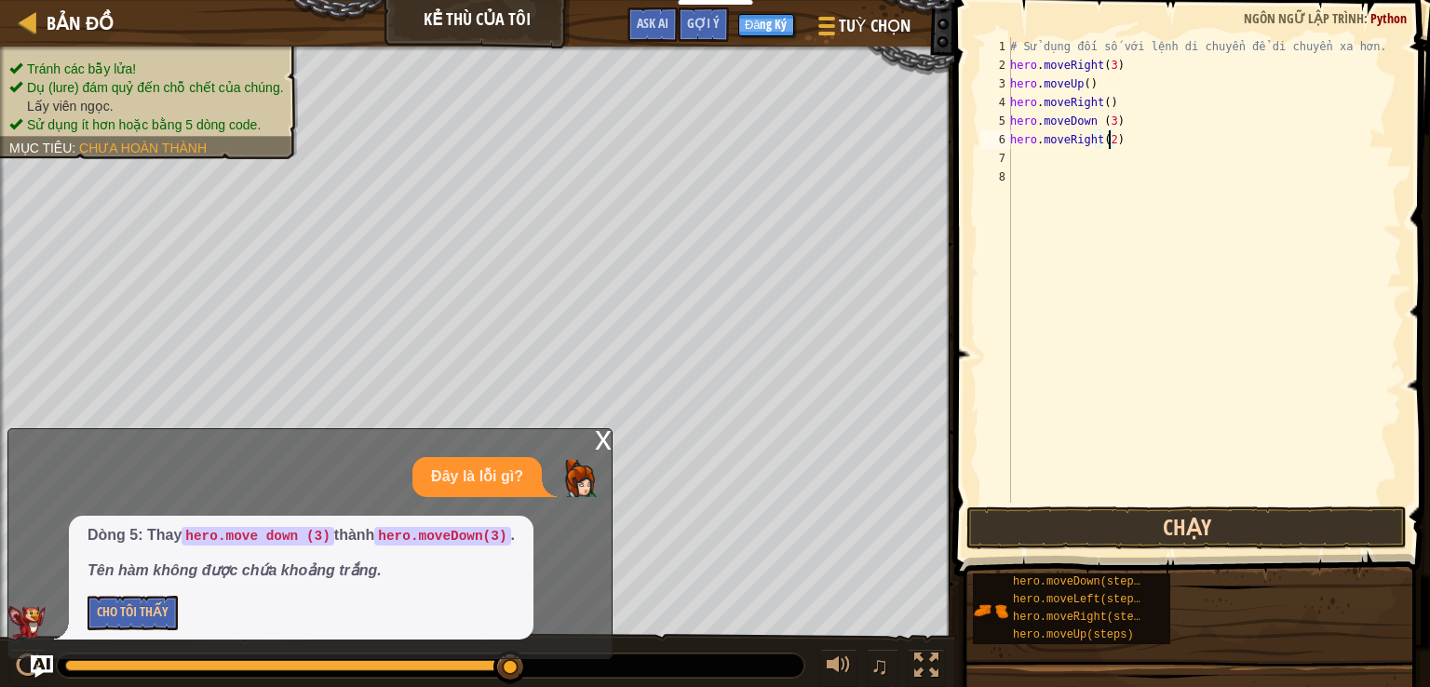
type textarea "hero.moveRight(2)"
click at [1205, 529] on button "Chạy" at bounding box center [1187, 528] width 440 height 43
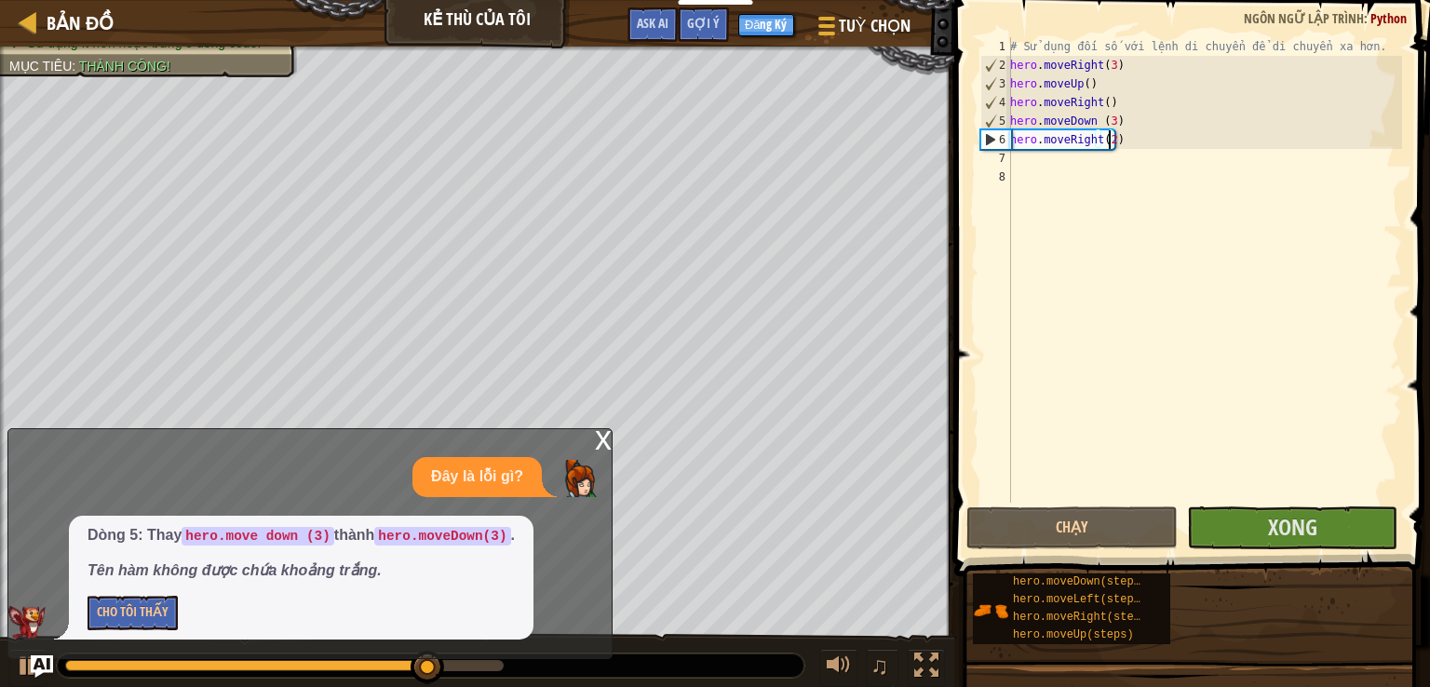
click at [608, 443] on div "x" at bounding box center [603, 438] width 17 height 19
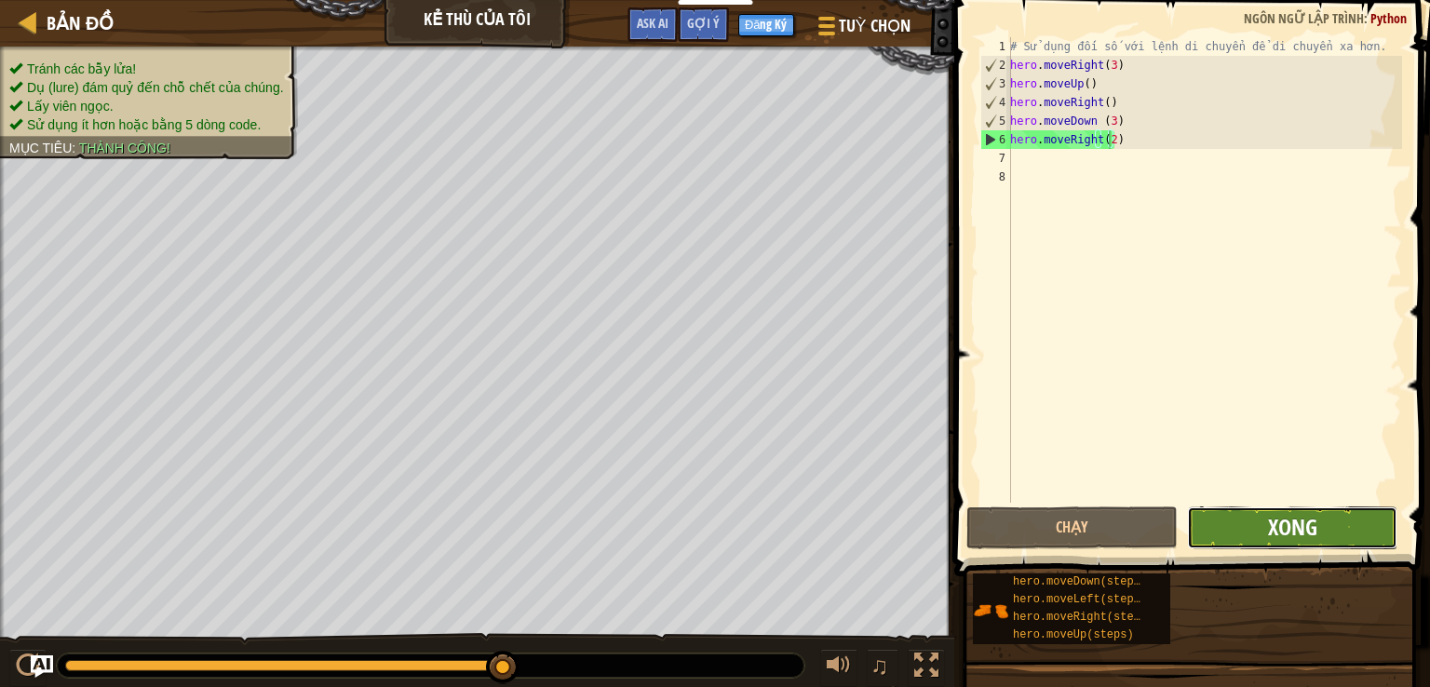
click at [1278, 526] on span "Xong" at bounding box center [1292, 527] width 49 height 30
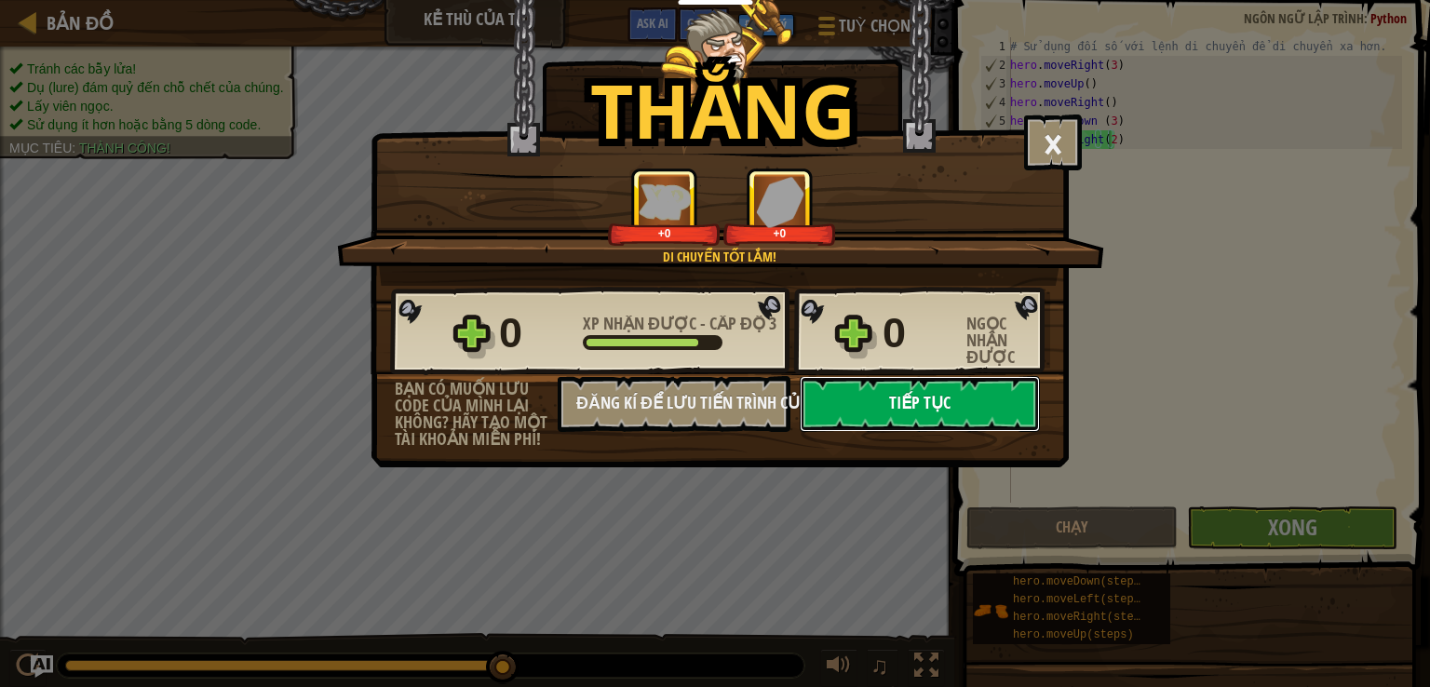
click at [995, 400] on button "Tiếp tục" at bounding box center [920, 404] width 240 height 56
select select "vi"
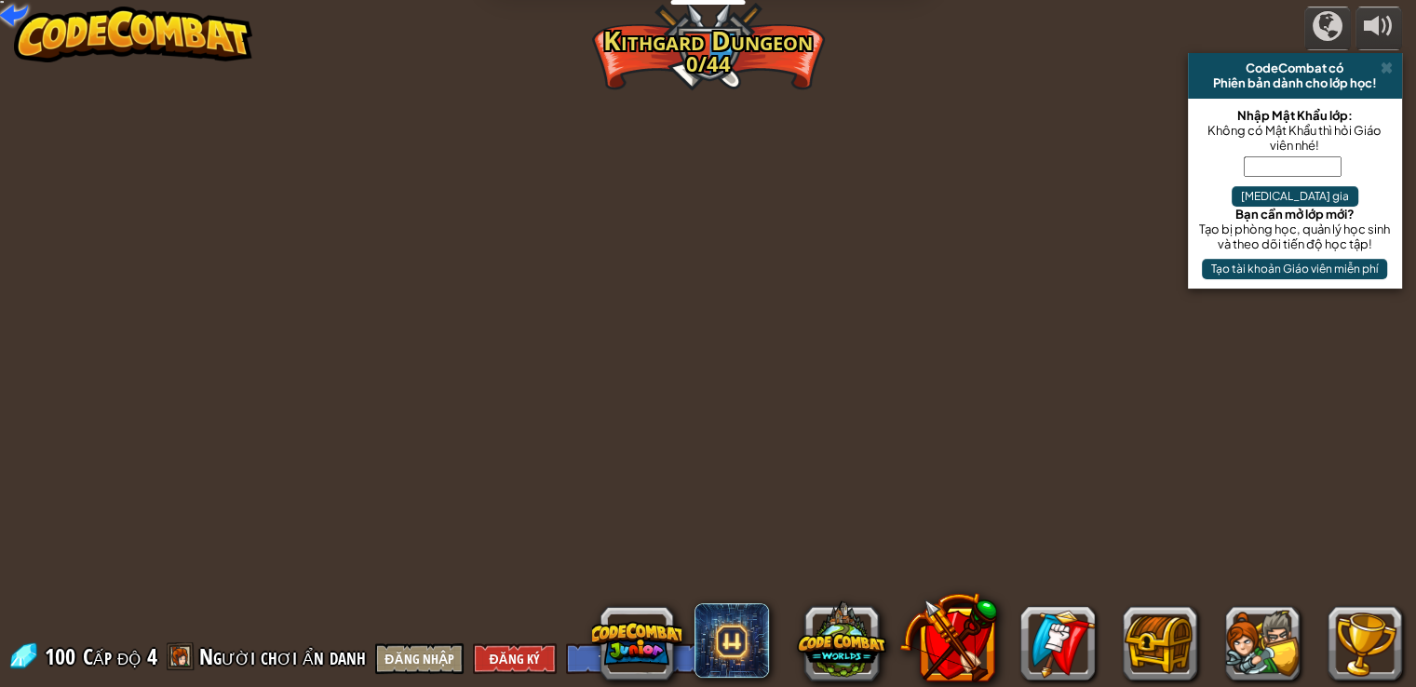
select select "vi"
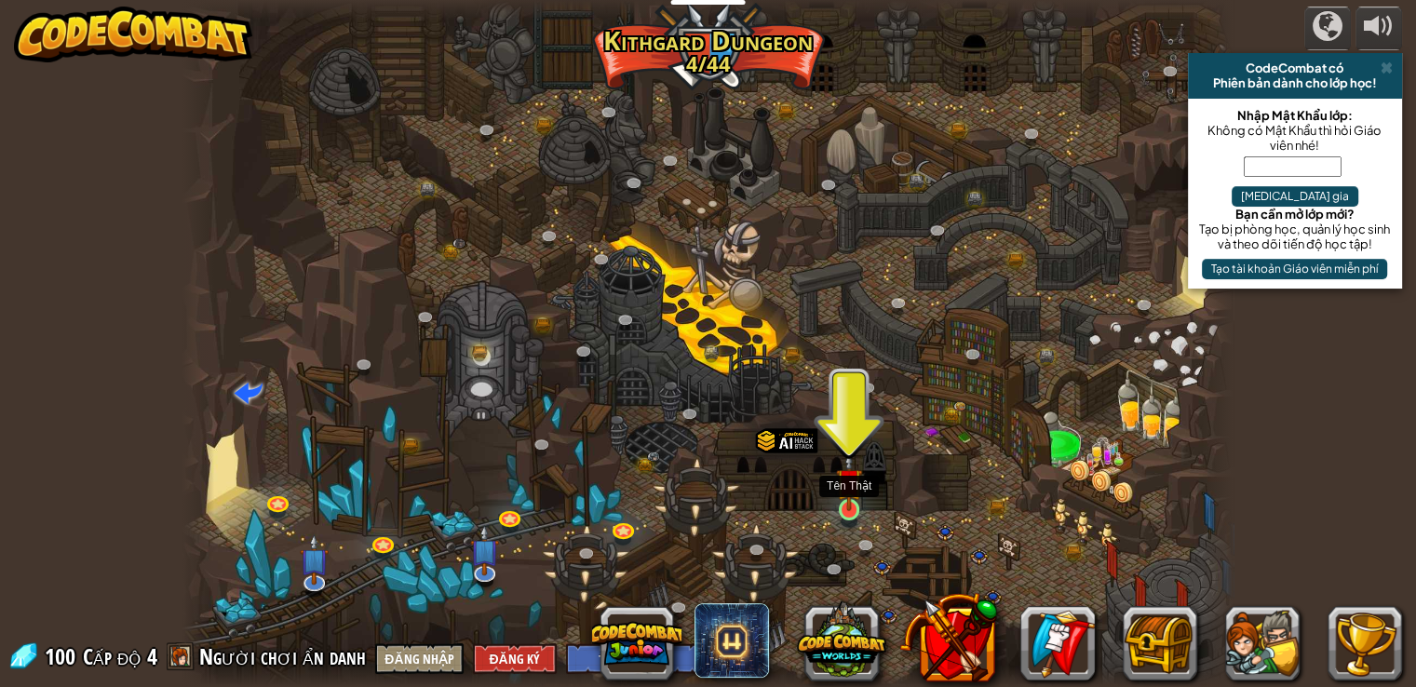
click at [846, 506] on img at bounding box center [849, 482] width 26 height 61
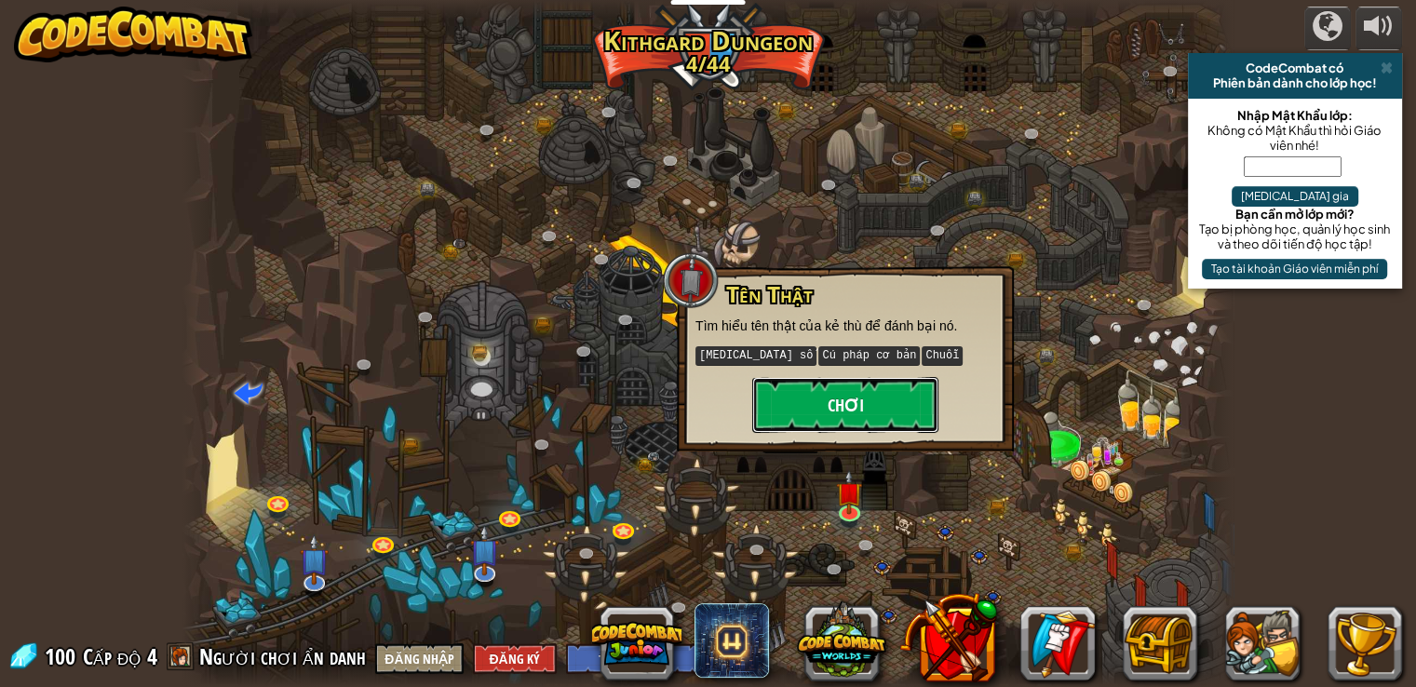
click at [852, 399] on button "Chơi" at bounding box center [845, 405] width 186 height 56
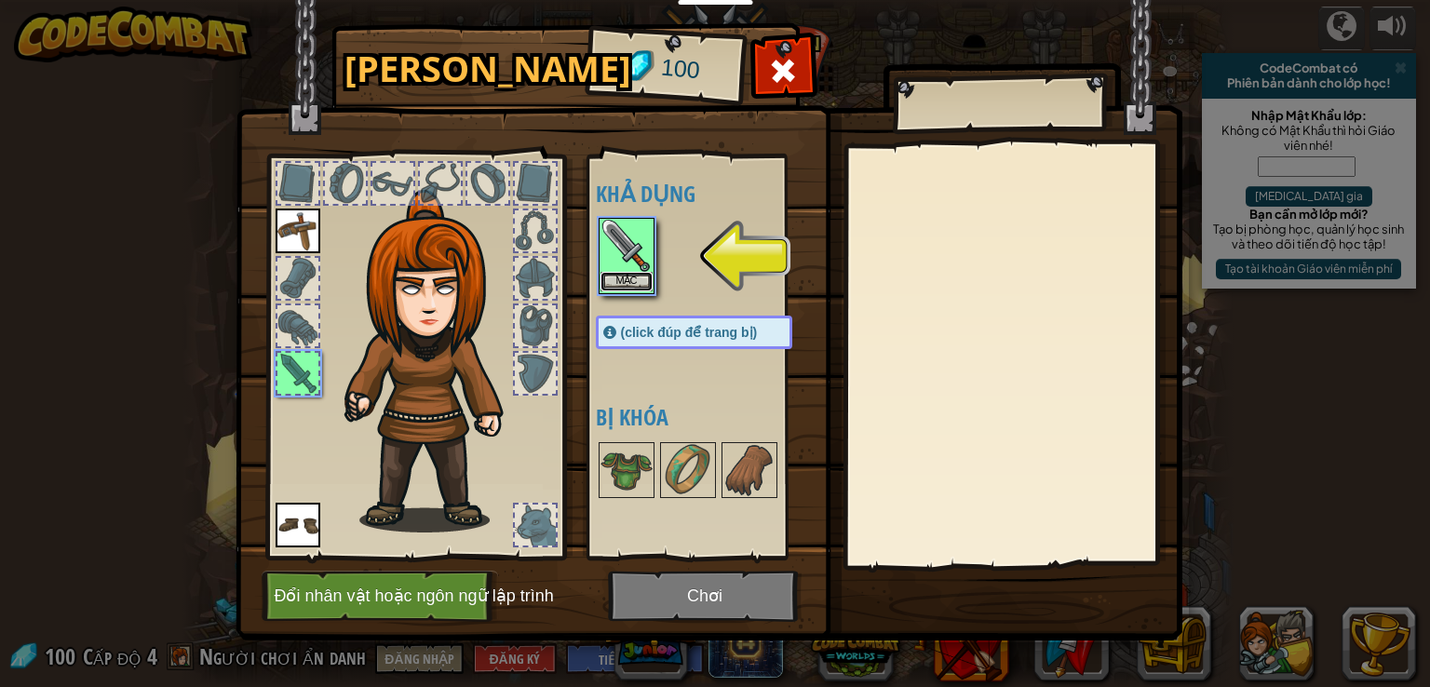
click at [631, 286] on button "Mặc" at bounding box center [627, 282] width 52 height 20
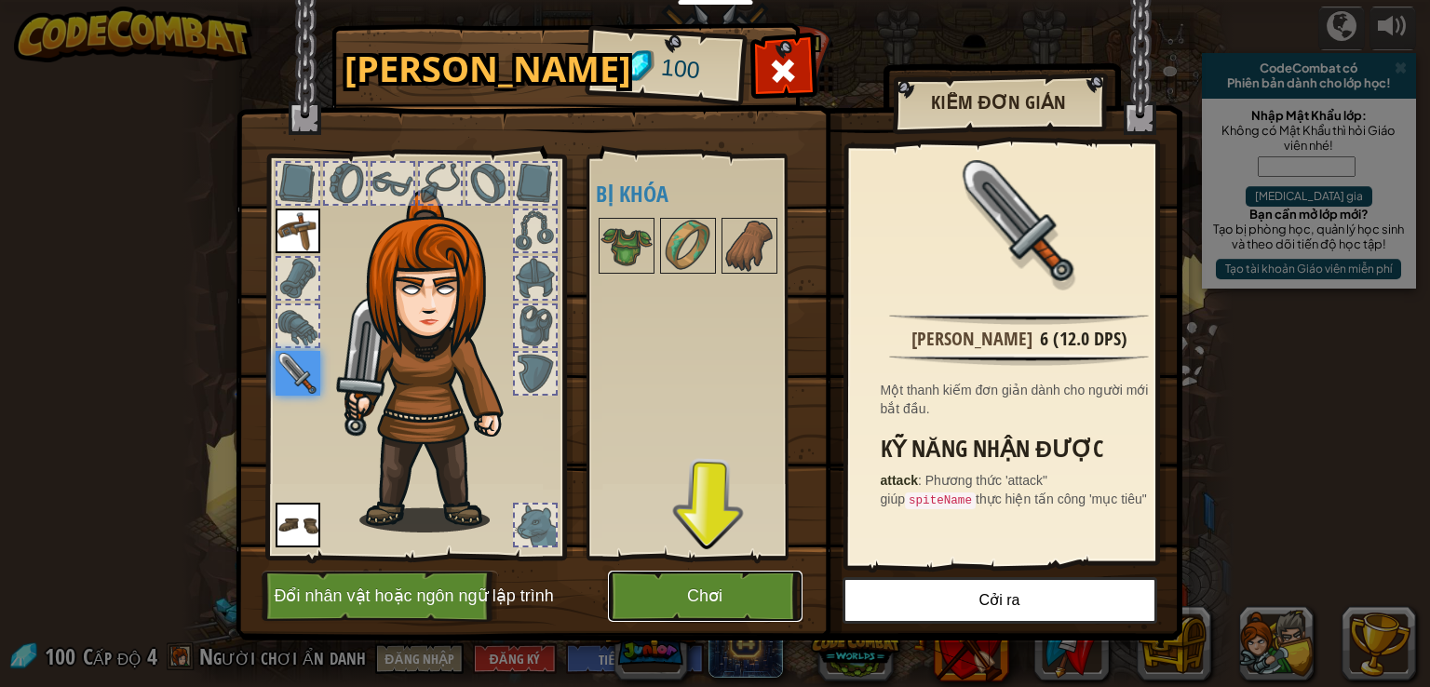
click at [670, 597] on button "Chơi" at bounding box center [705, 596] width 195 height 51
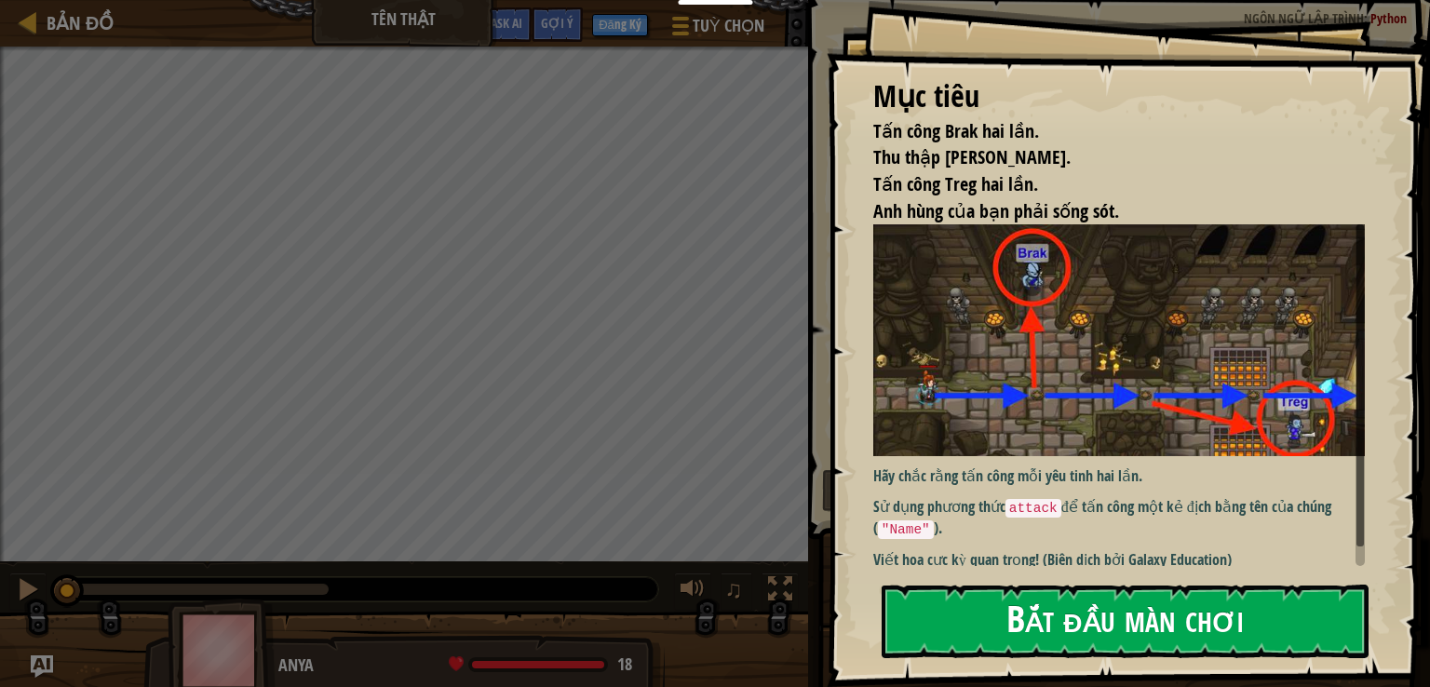
click at [927, 633] on button "Bắt đầu màn chơi" at bounding box center [1125, 622] width 487 height 74
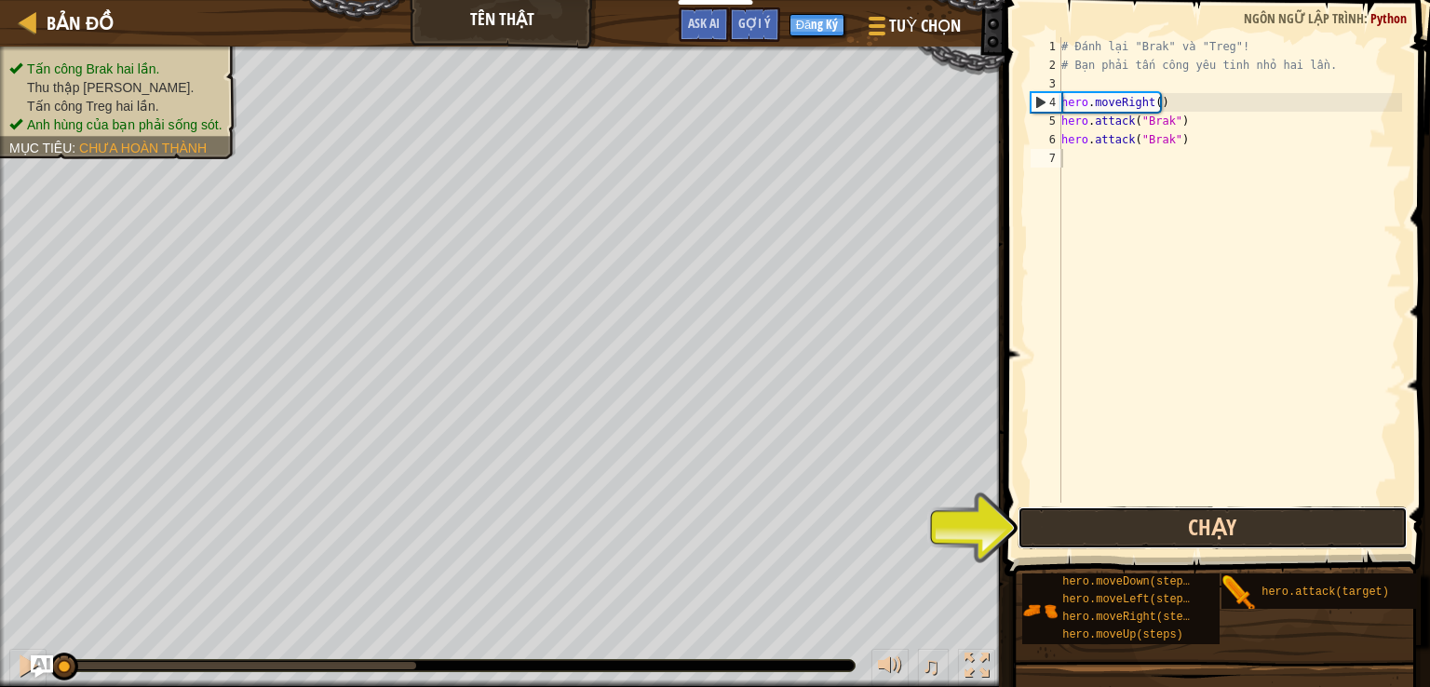
click at [1056, 526] on button "Chạy" at bounding box center [1213, 528] width 391 height 43
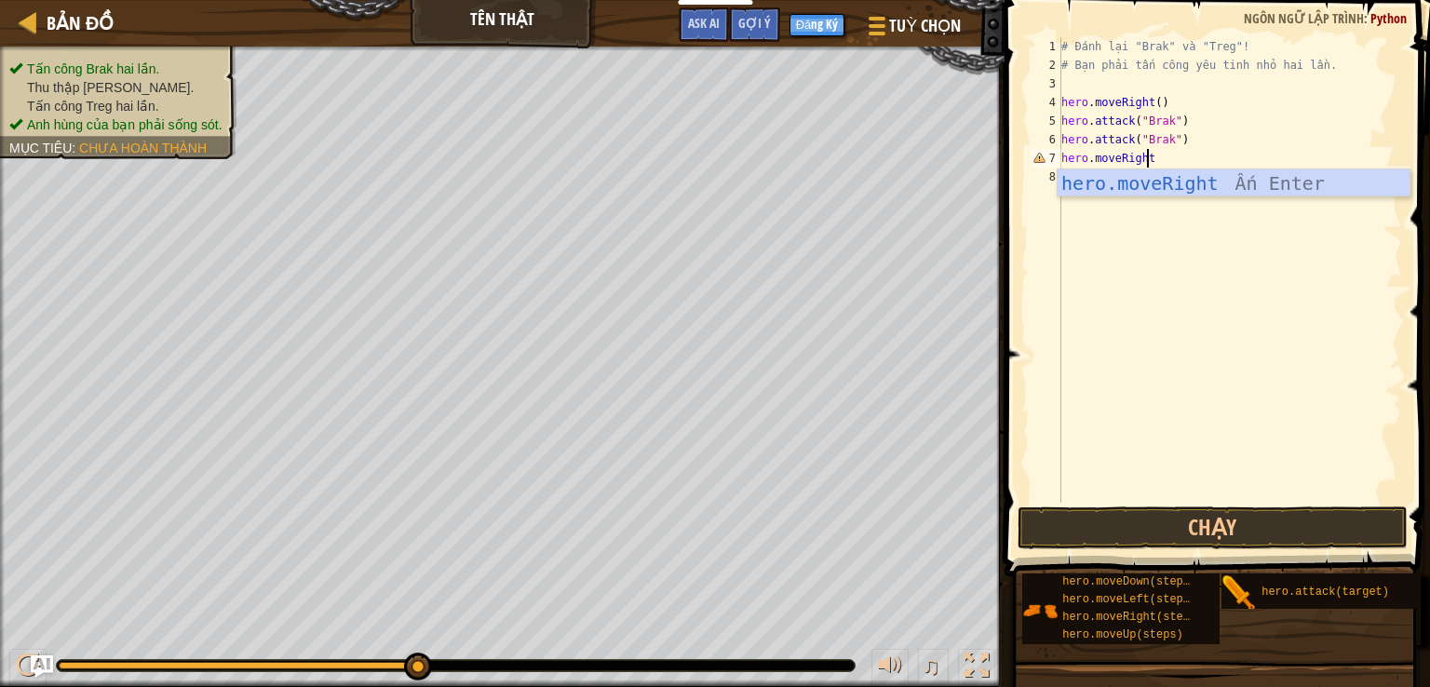
scroll to position [8, 7]
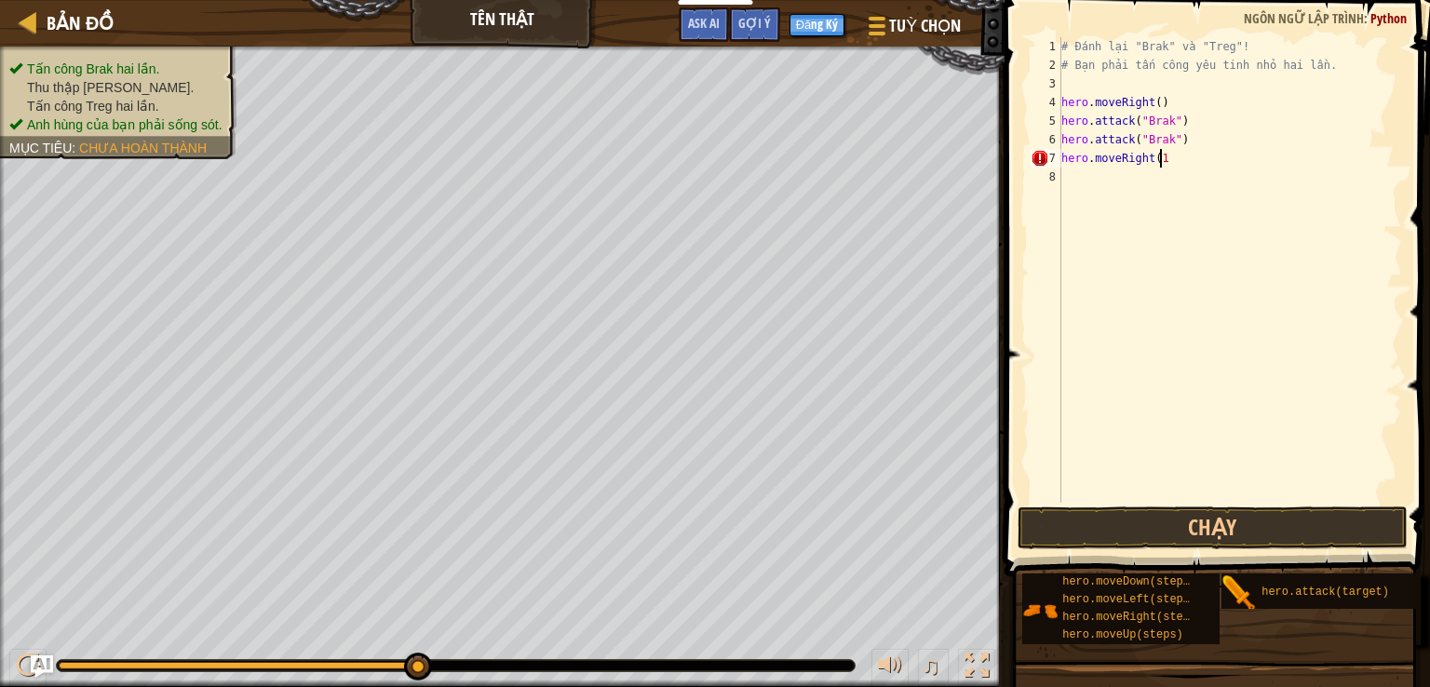
type textarea "hero.moveRight(1)"
type textarea "he"
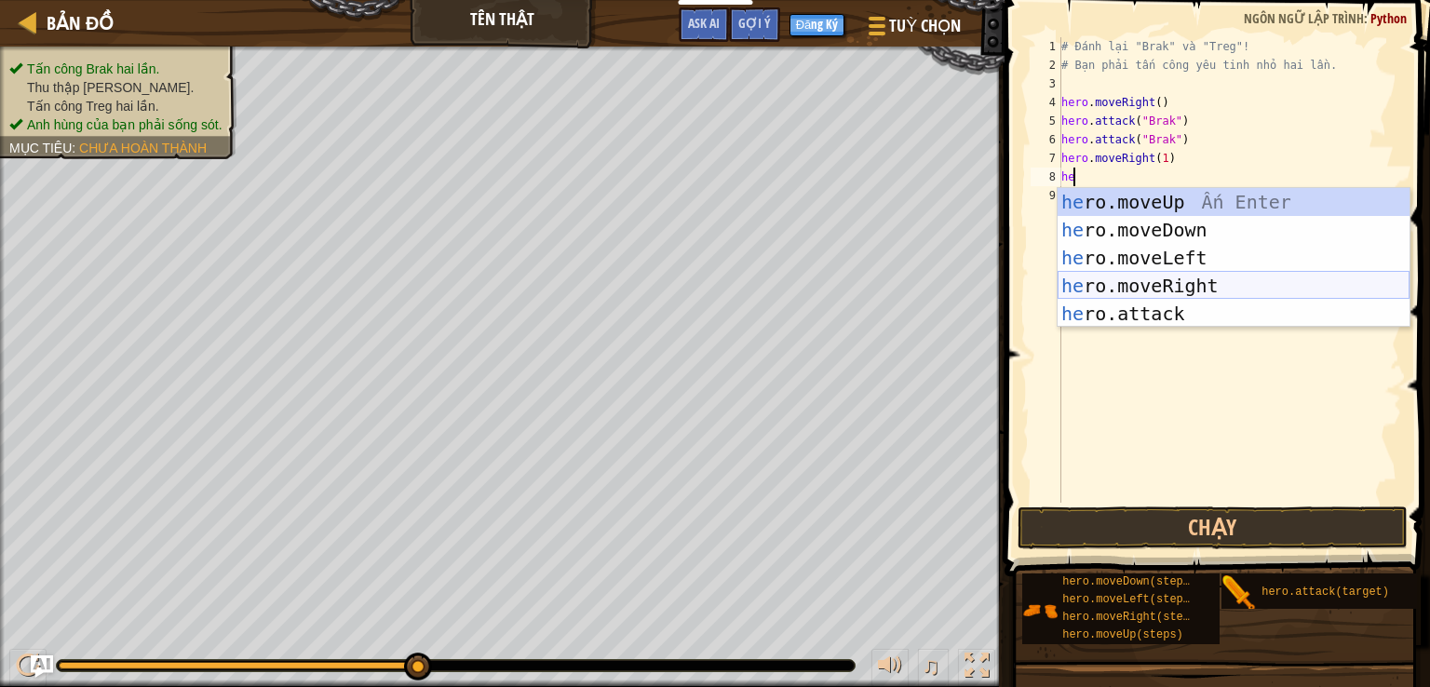
click at [1114, 281] on div "he ro.moveUp Ấn Enter he ro.moveDown Ấn Enter he ro.moveLeft Ấn Enter he ro.mov…" at bounding box center [1234, 286] width 352 height 196
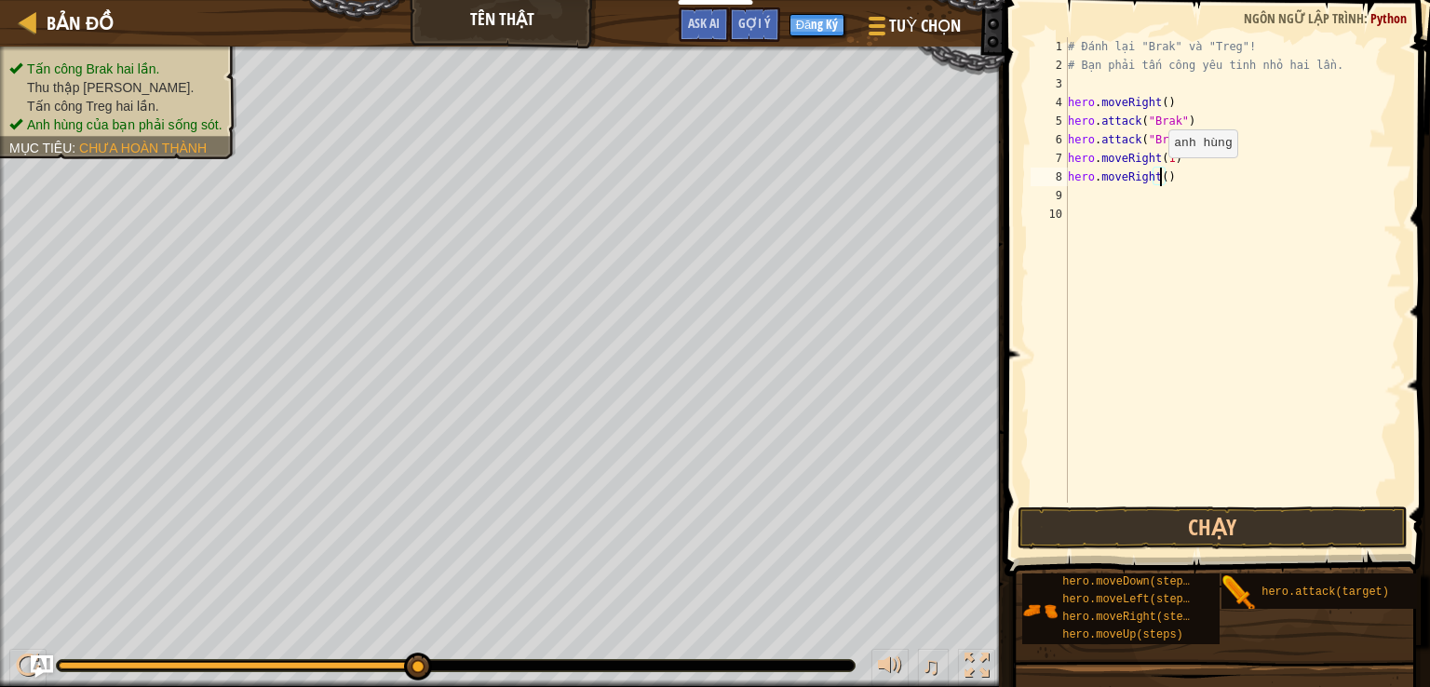
click at [1158, 176] on div "# Đánh lại "Brak" và "Treg"! # Bạn phải tấn công yêu tinh nhỏ hai lần. hero . m…" at bounding box center [1233, 288] width 339 height 503
type textarea "hero.moveRight(1)"
click at [1094, 195] on div "# Đánh lại "Brak" và "Treg"! # Bạn phải tấn công yêu tinh nhỏ hai lần. hero . m…" at bounding box center [1233, 288] width 339 height 503
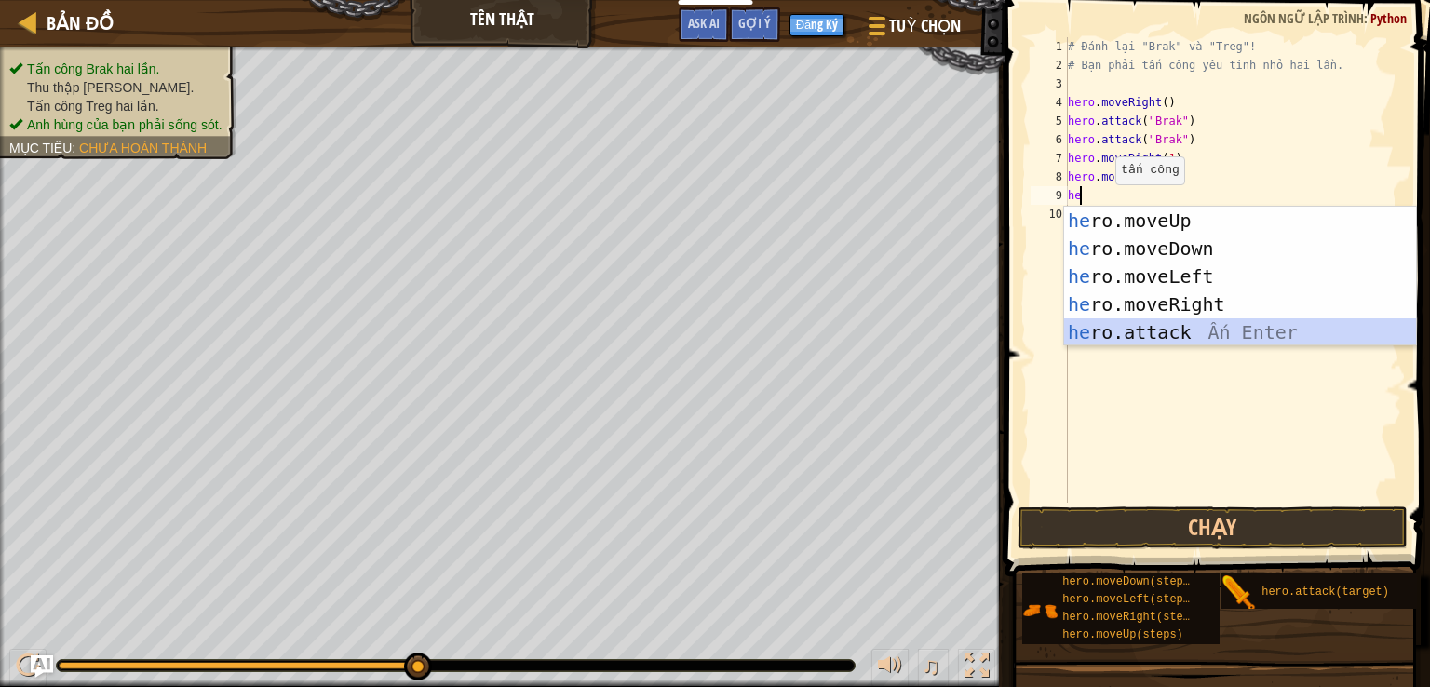
click at [1181, 325] on div "he ro.moveUp Ấn Enter he ro.moveDown Ấn Enter he ro.moveLeft Ấn Enter he ro.mov…" at bounding box center [1240, 305] width 352 height 196
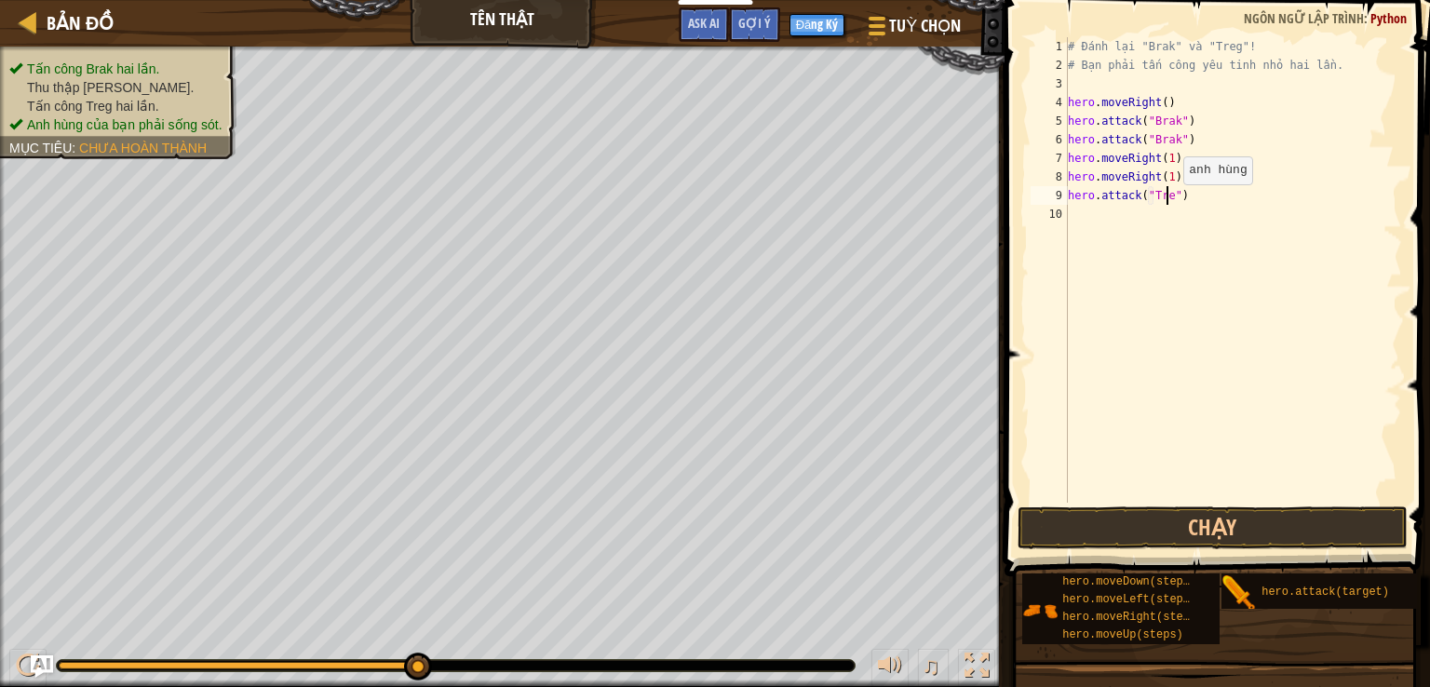
type textarea "hero.attack("Treg")"
click at [1110, 213] on div "# Đánh lại "Brak" và "Treg"! # Bạn phải tấn công yêu tinh nhỏ hai lần. hero . m…" at bounding box center [1233, 288] width 339 height 503
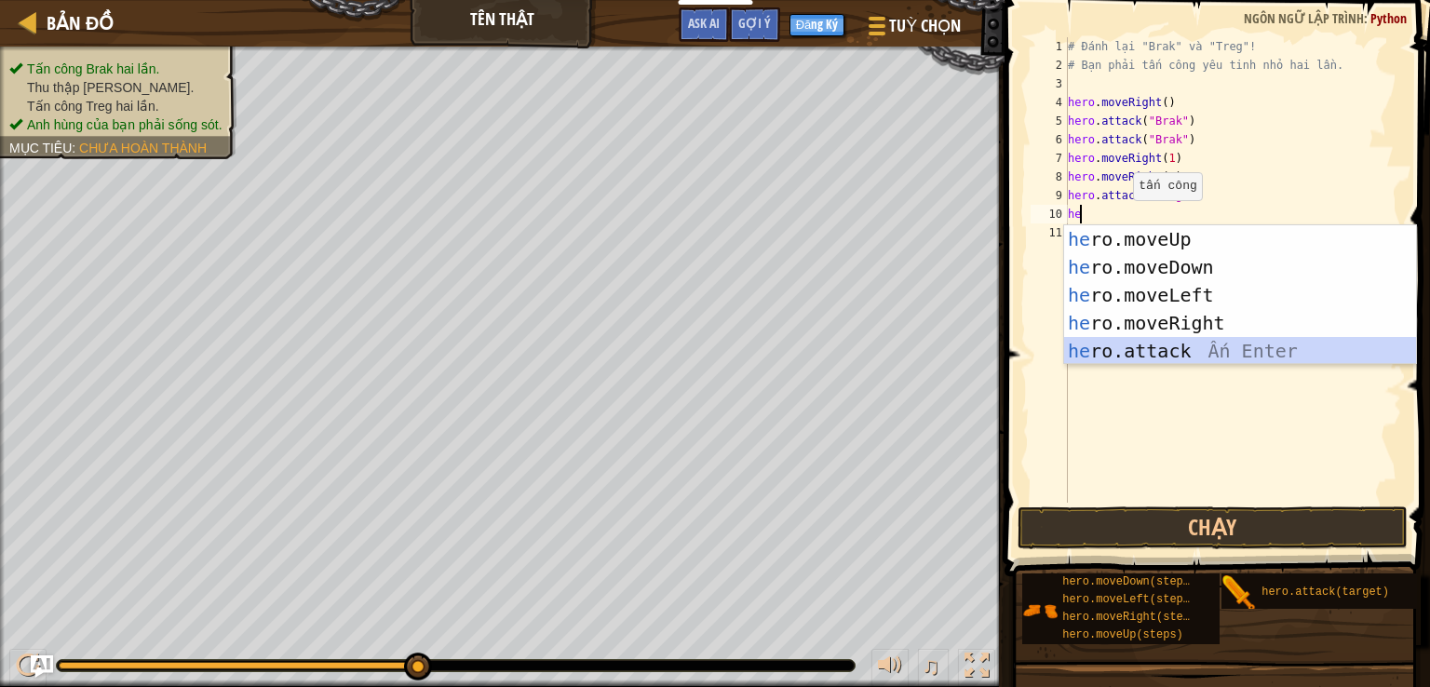
click at [1221, 347] on div "he ro.moveUp Ấn Enter he ro.moveDown Ấn Enter he ro.moveLeft Ấn Enter he ro.mov…" at bounding box center [1240, 323] width 352 height 196
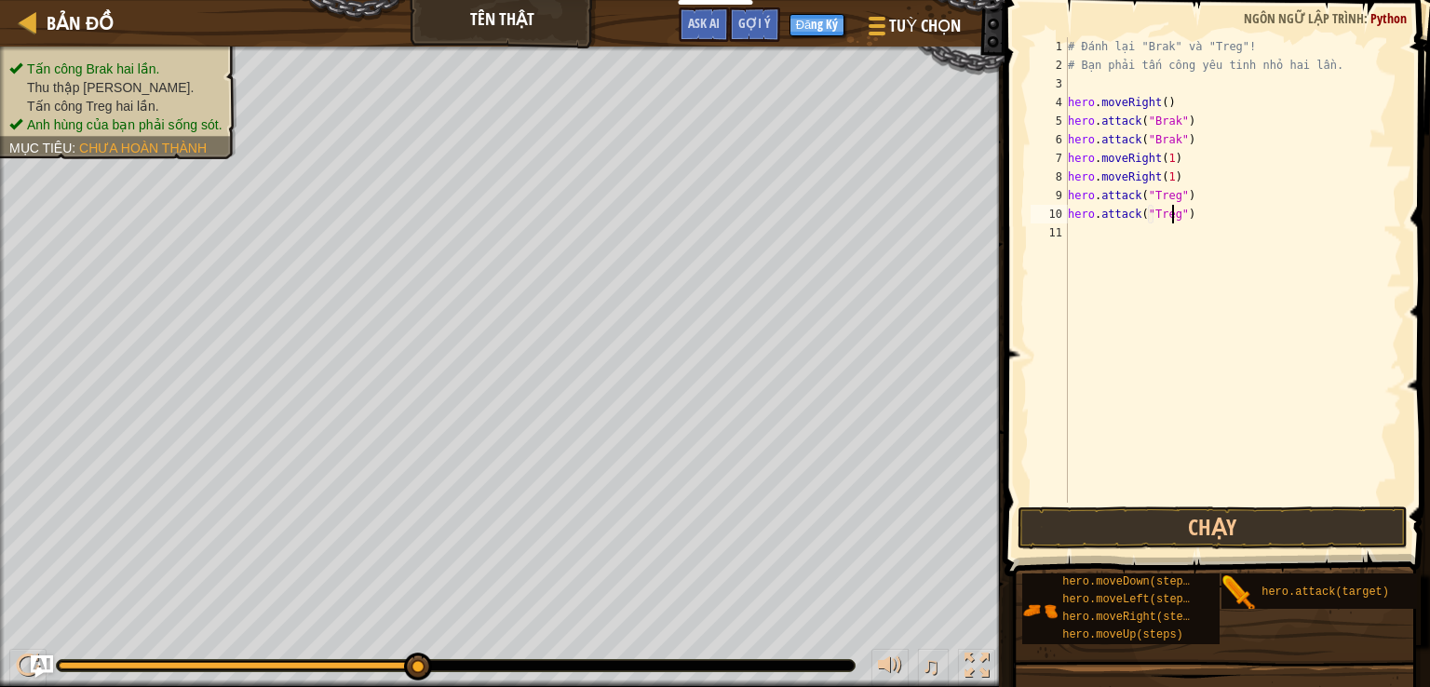
scroll to position [8, 7]
type textarea "hero.attack("Treg")"
click at [1231, 526] on button "Chạy" at bounding box center [1213, 528] width 391 height 43
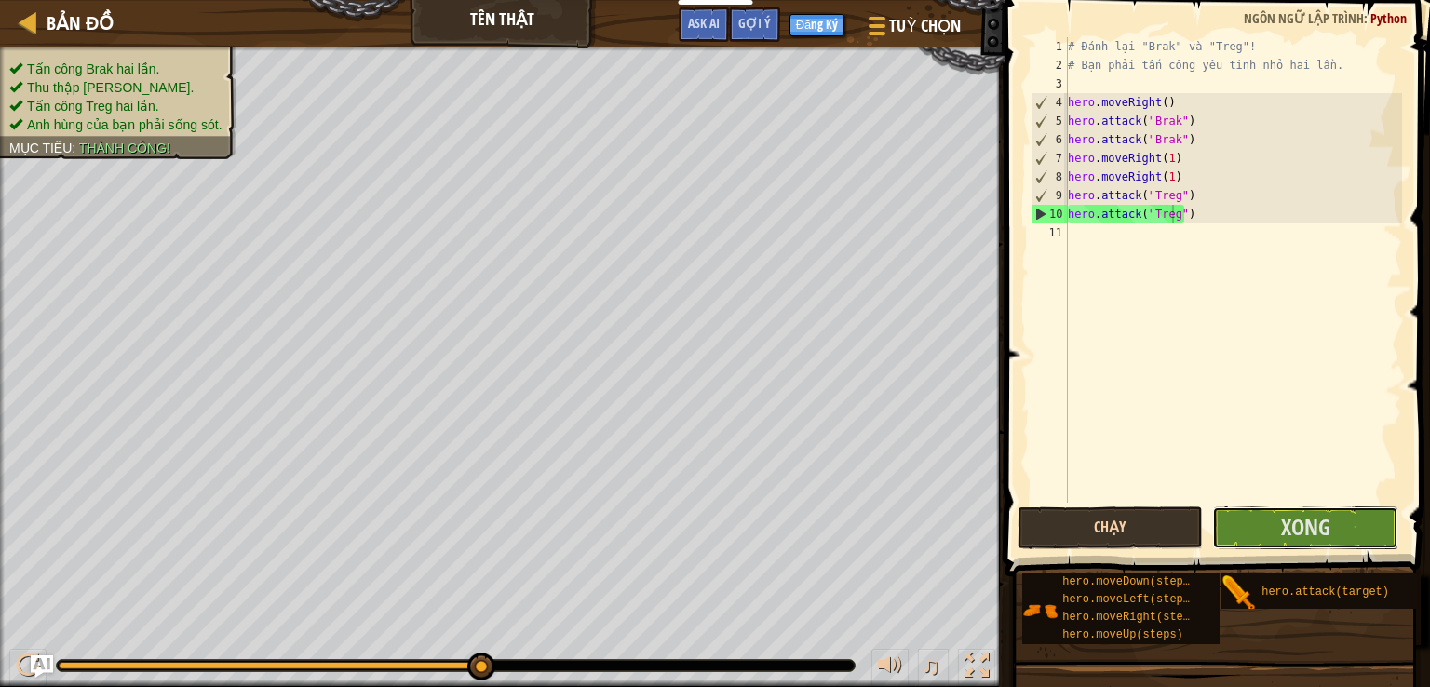
click at [1231, 526] on button "Xong" at bounding box center [1305, 528] width 186 height 43
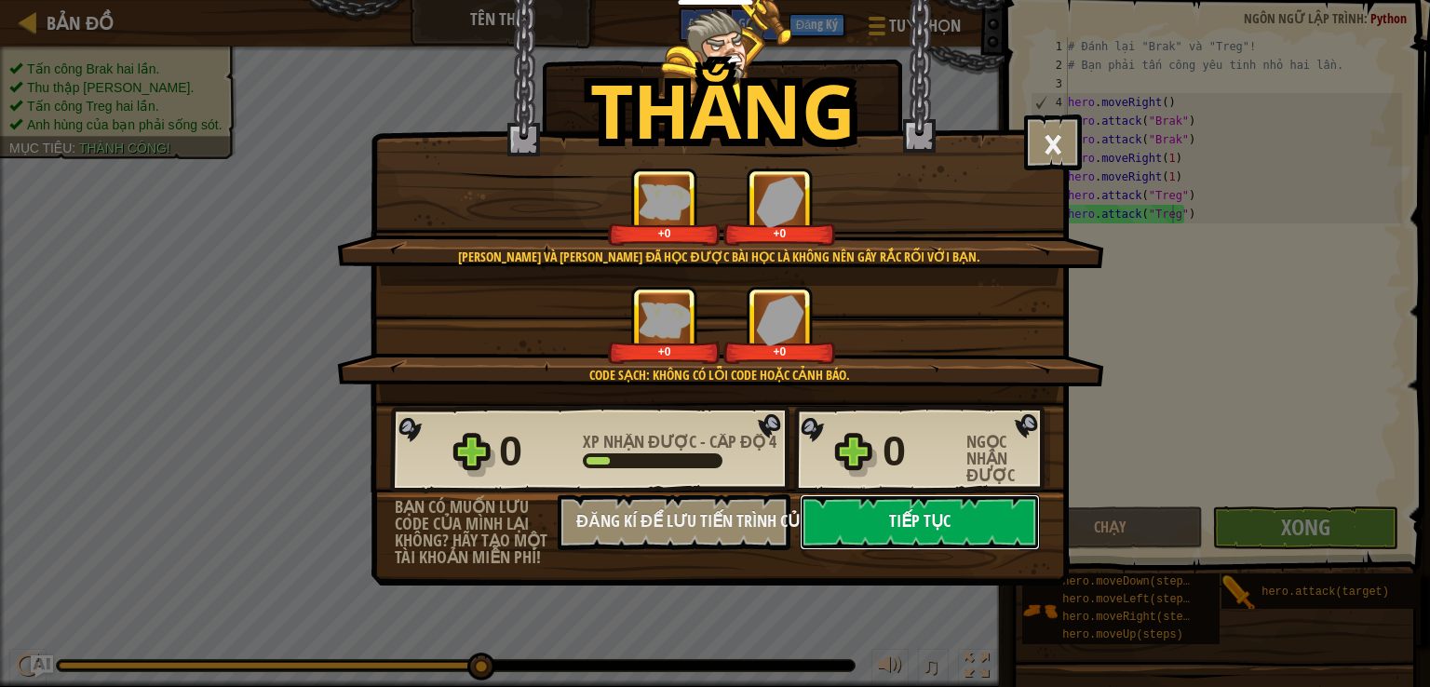
click at [967, 511] on button "Tiếp tục" at bounding box center [920, 522] width 240 height 56
select select "vi"
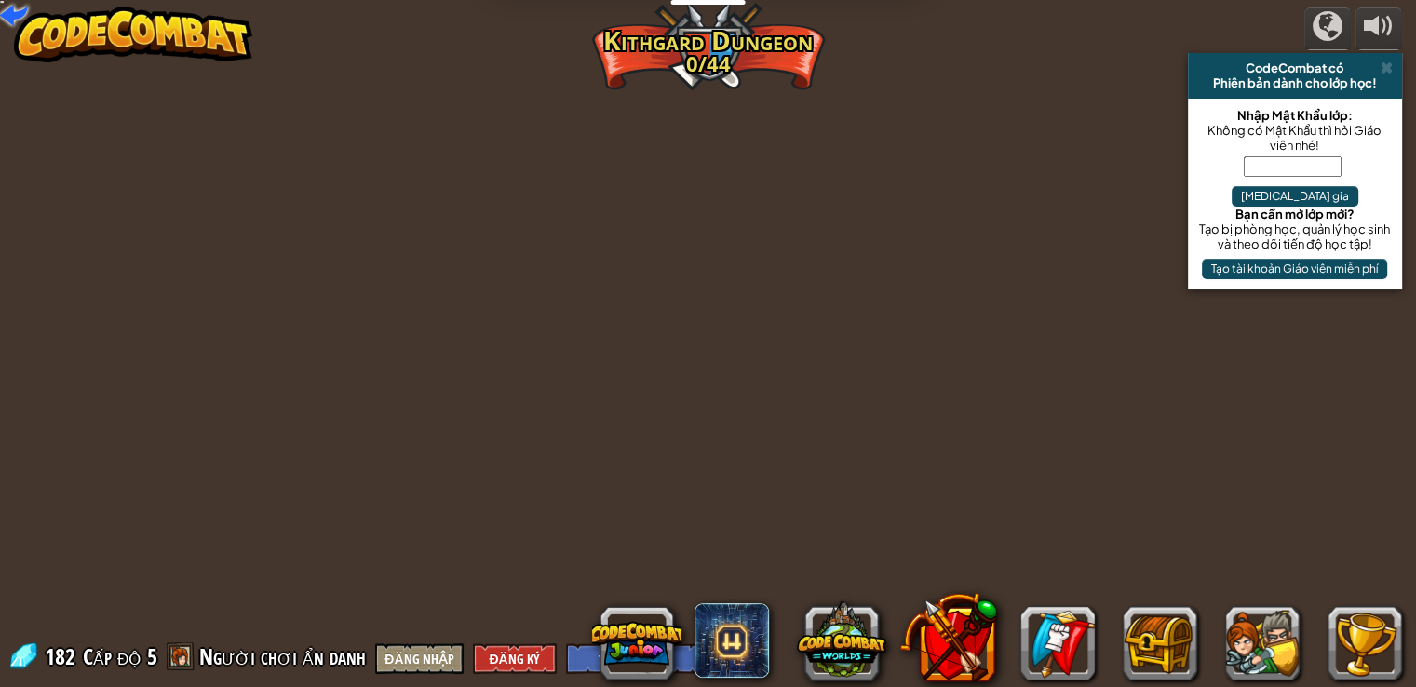
select select "vi"
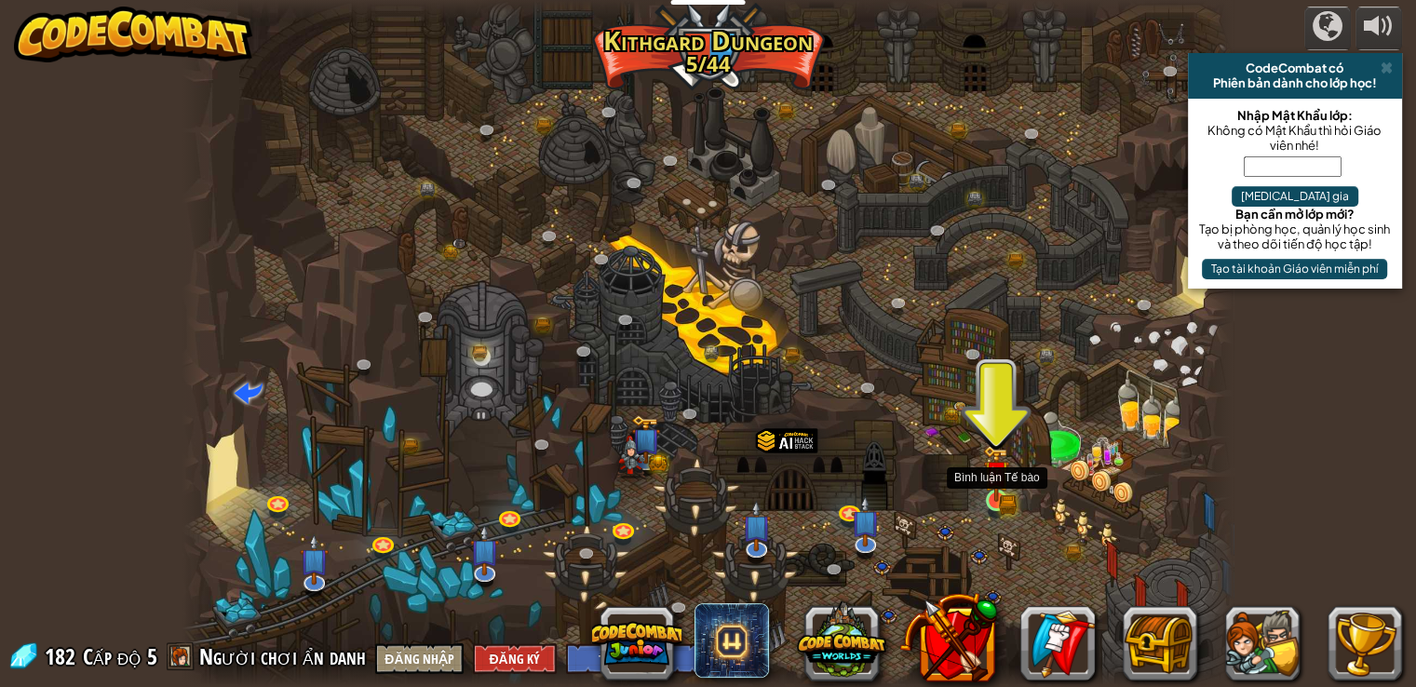
click at [998, 481] on img at bounding box center [997, 475] width 16 height 16
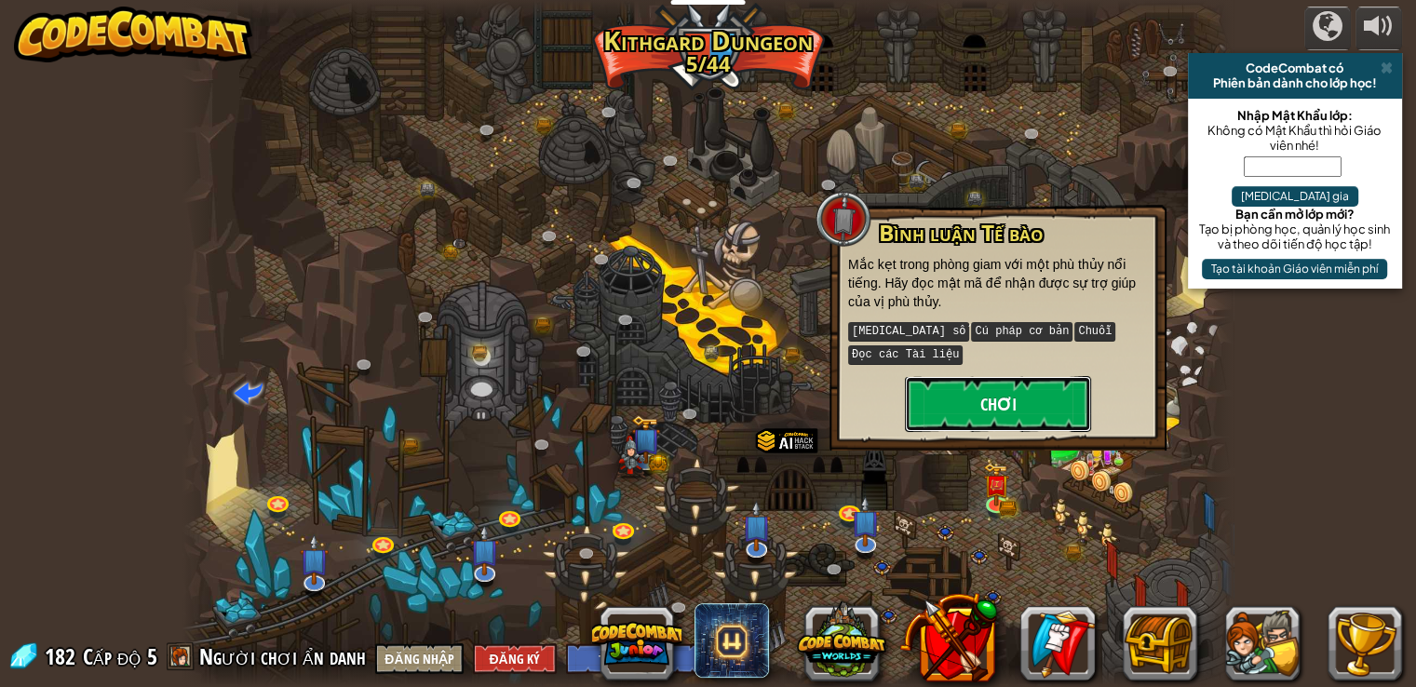
click at [1013, 376] on button "Chơi" at bounding box center [998, 404] width 186 height 56
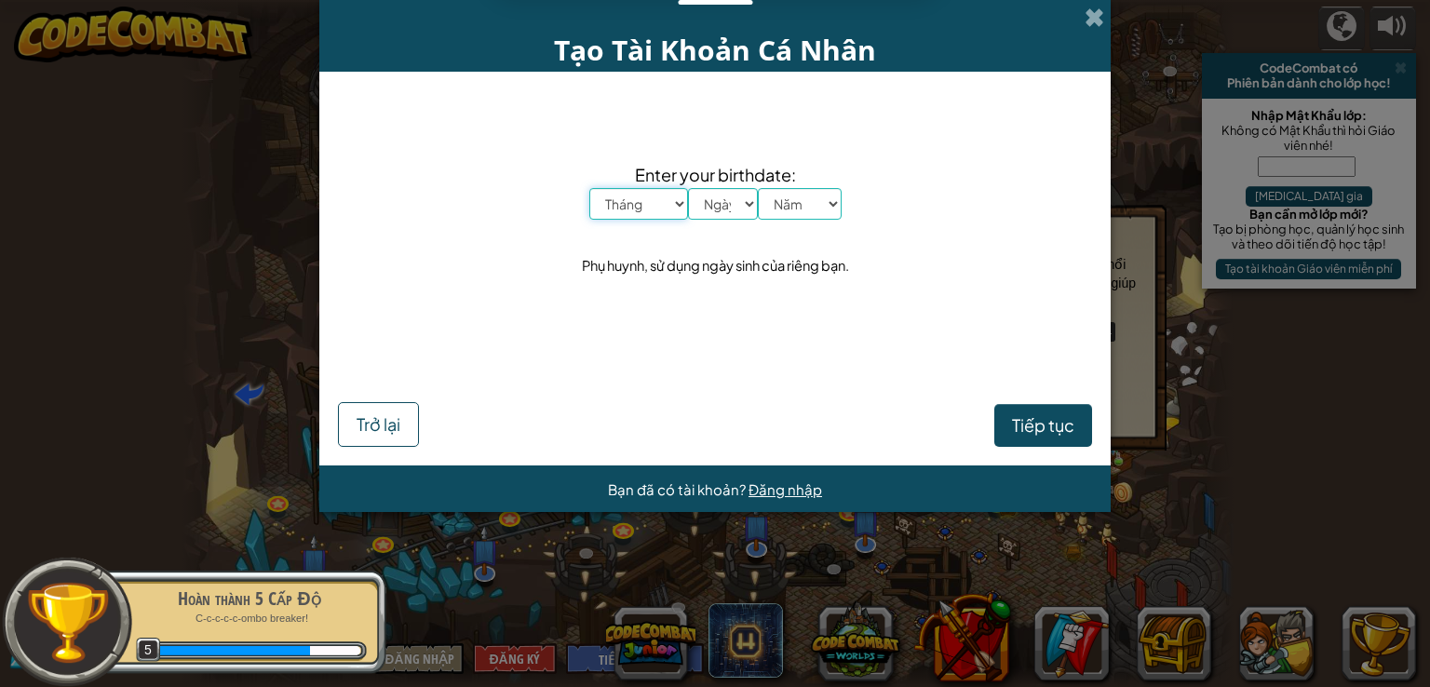
click at [667, 208] on select "Tháng Tháng Một Tháng Hai Tháng Ba Tháng Tư Tháng Năm Tháng Sáu Tháng Bảy Tháng…" at bounding box center [638, 204] width 99 height 32
select select "5"
click at [589, 188] on select "Tháng Tháng Một Tháng Hai Tháng Ba Tháng Tư Tháng Năm Tháng Sáu Tháng Bảy Tháng…" at bounding box center [638, 204] width 99 height 32
click at [749, 207] on select "Ngày 1 2 3 4 5 6 7 8 9 10 11 12 13 14 15 16 17 18 19 20 21 22 23 24 25 26 27 28…" at bounding box center [723, 204] width 70 height 32
select select "5"
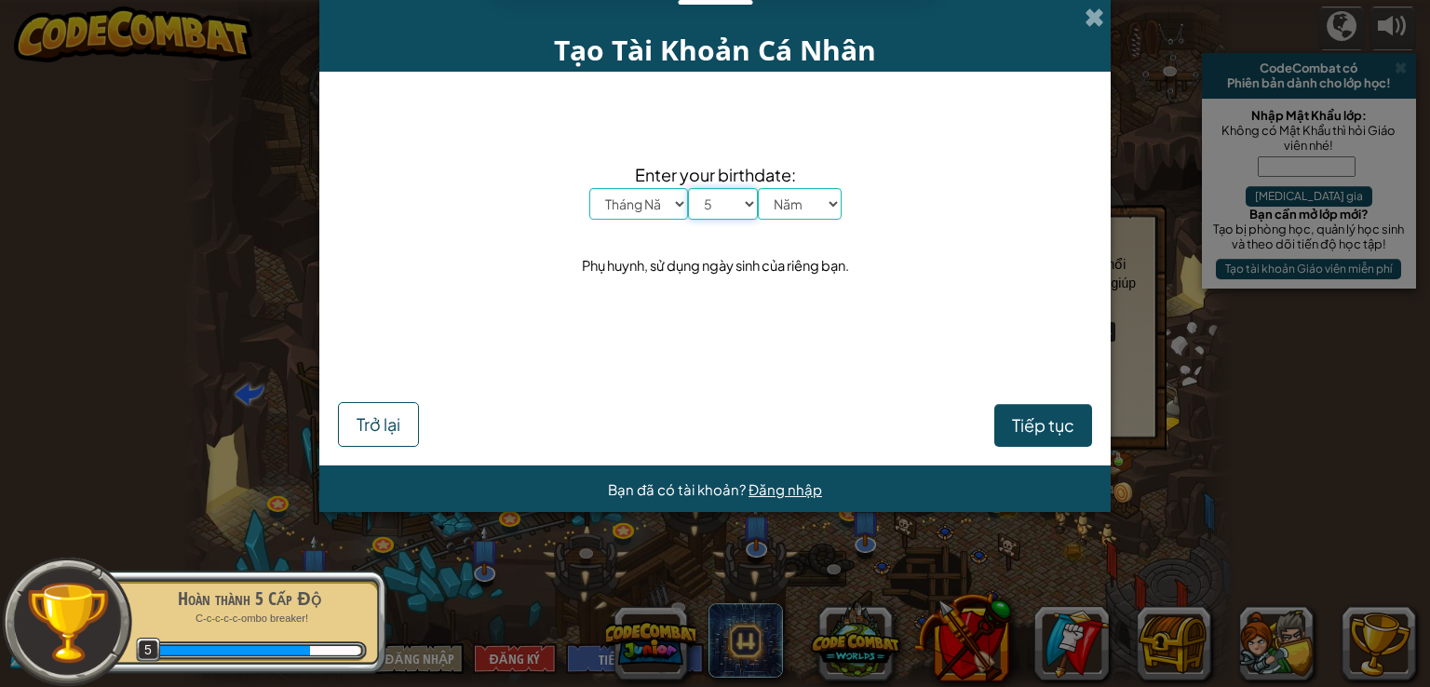
click at [688, 188] on select "Ngày 1 2 3 4 5 6 7 8 9 10 11 12 13 14 15 16 17 18 19 20 21 22 23 24 25 26 27 28…" at bounding box center [723, 204] width 70 height 32
click at [779, 209] on select "[DATE] 2024 2023 2022 2021 2020 2019 2018 2017 2016 2015 2014 2013 2012 2011 20…" at bounding box center [800, 204] width 84 height 32
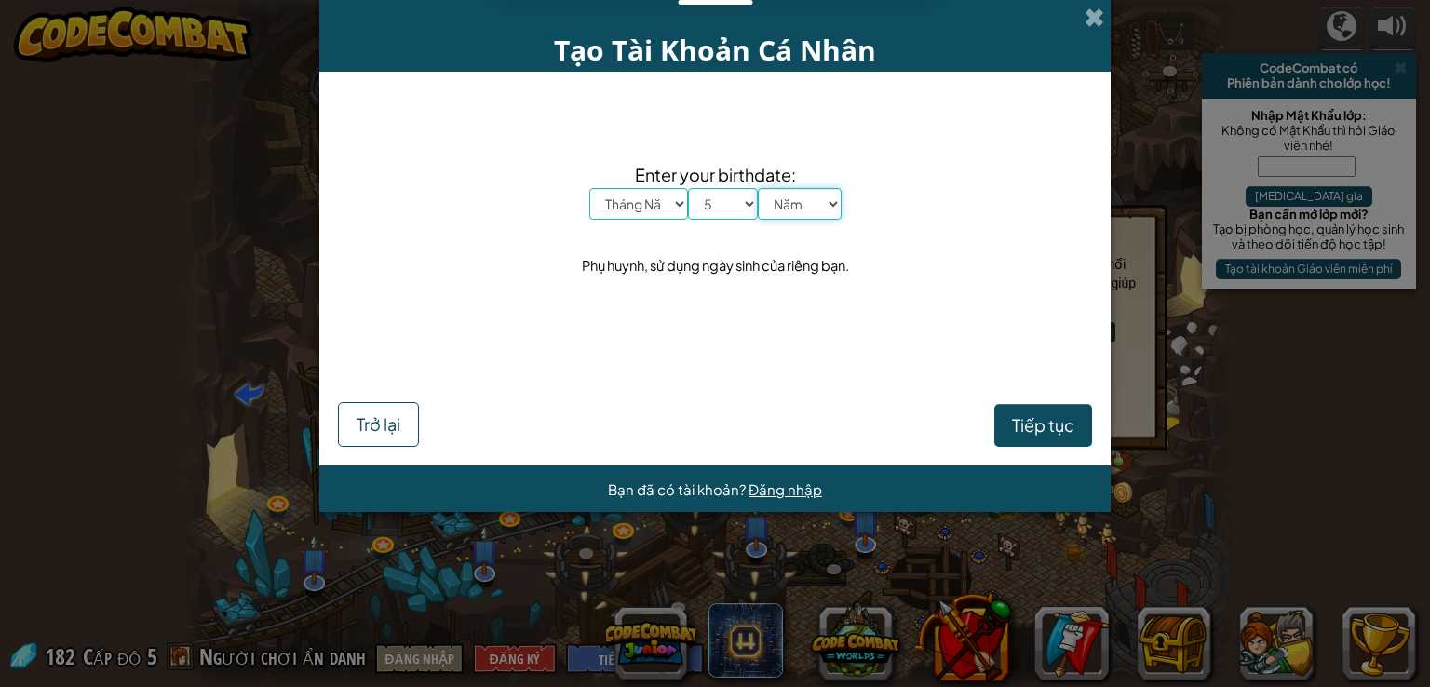
select select "2005"
click at [758, 188] on select "[DATE] 2024 2023 2022 2021 2020 2019 2018 2017 2016 2015 2014 2013 2012 2011 20…" at bounding box center [800, 204] width 84 height 32
click at [1024, 422] on span "Tiếp tục" at bounding box center [1043, 424] width 62 height 21
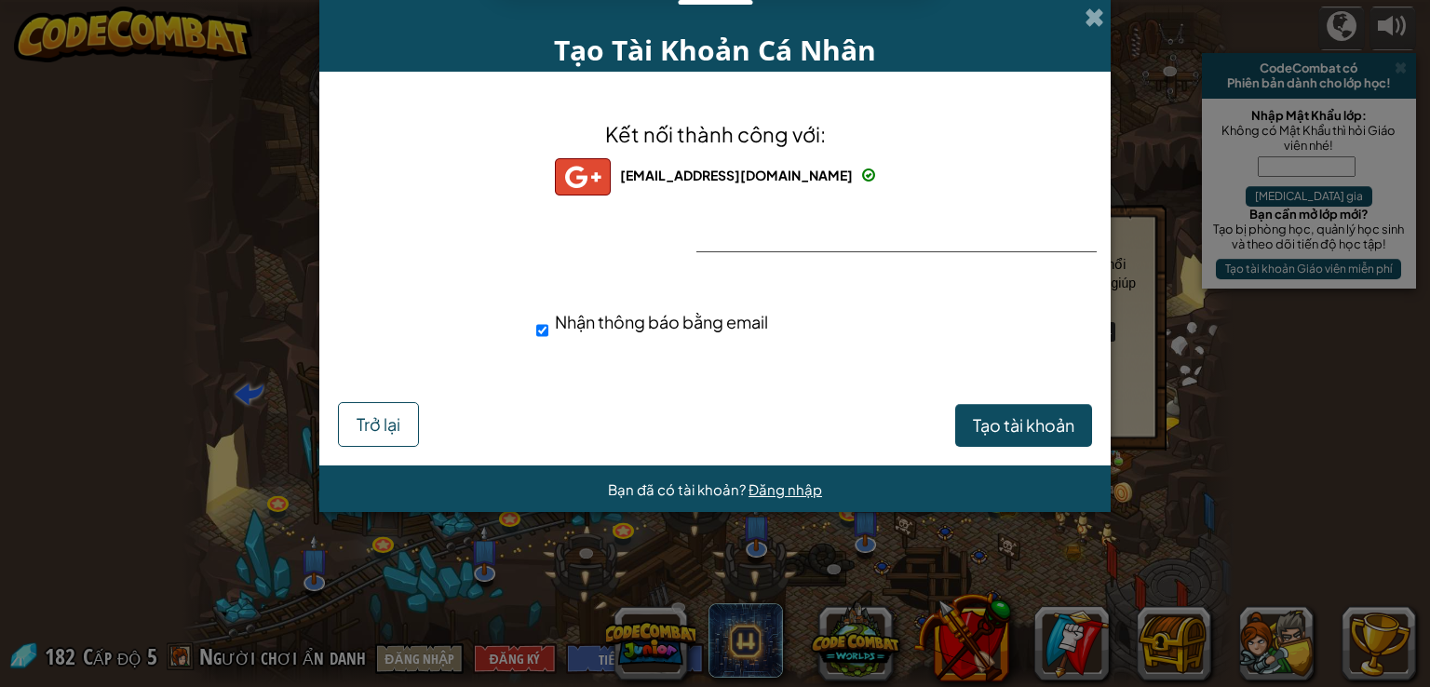
click at [902, 247] on div "Kết nối thành công với: [EMAIL_ADDRESS][DOMAIN_NAME] [DOMAIN_NAME][EMAIL_ADDRES…" at bounding box center [715, 241] width 745 height 302
click at [830, 237] on div "Kết nối thành công với: [EMAIL_ADDRESS][DOMAIN_NAME] [DOMAIN_NAME][EMAIL_ADDRES…" at bounding box center [715, 241] width 745 height 302
click at [760, 248] on div "Kết nối thành công với: [EMAIL_ADDRESS][DOMAIN_NAME] [DOMAIN_NAME][EMAIL_ADDRES…" at bounding box center [715, 241] width 745 height 302
click at [764, 238] on div "Kết nối thành công với: [EMAIL_ADDRESS][DOMAIN_NAME] [DOMAIN_NAME][EMAIL_ADDRES…" at bounding box center [715, 241] width 745 height 302
click at [1009, 425] on span "Tạo tài khoản" at bounding box center [1023, 424] width 101 height 21
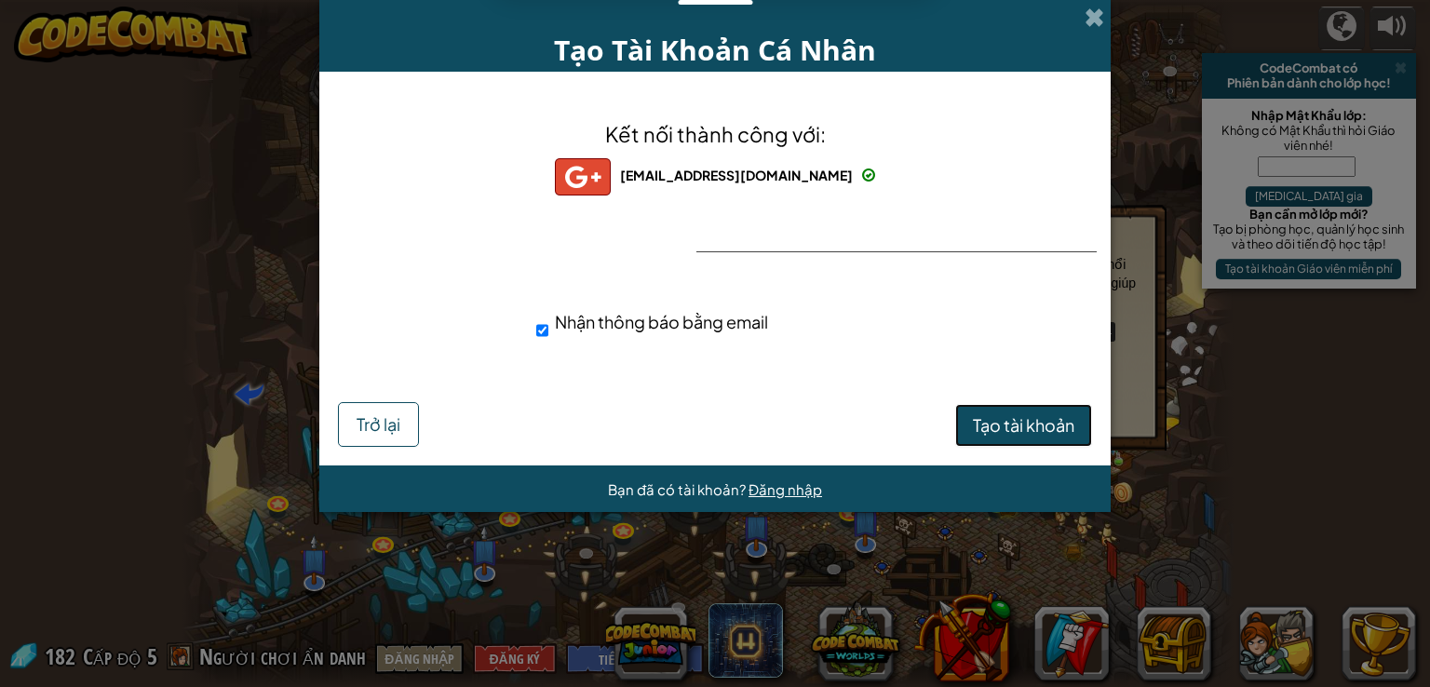
click at [1009, 425] on button "Tạo tài khoản" at bounding box center [1023, 425] width 137 height 43
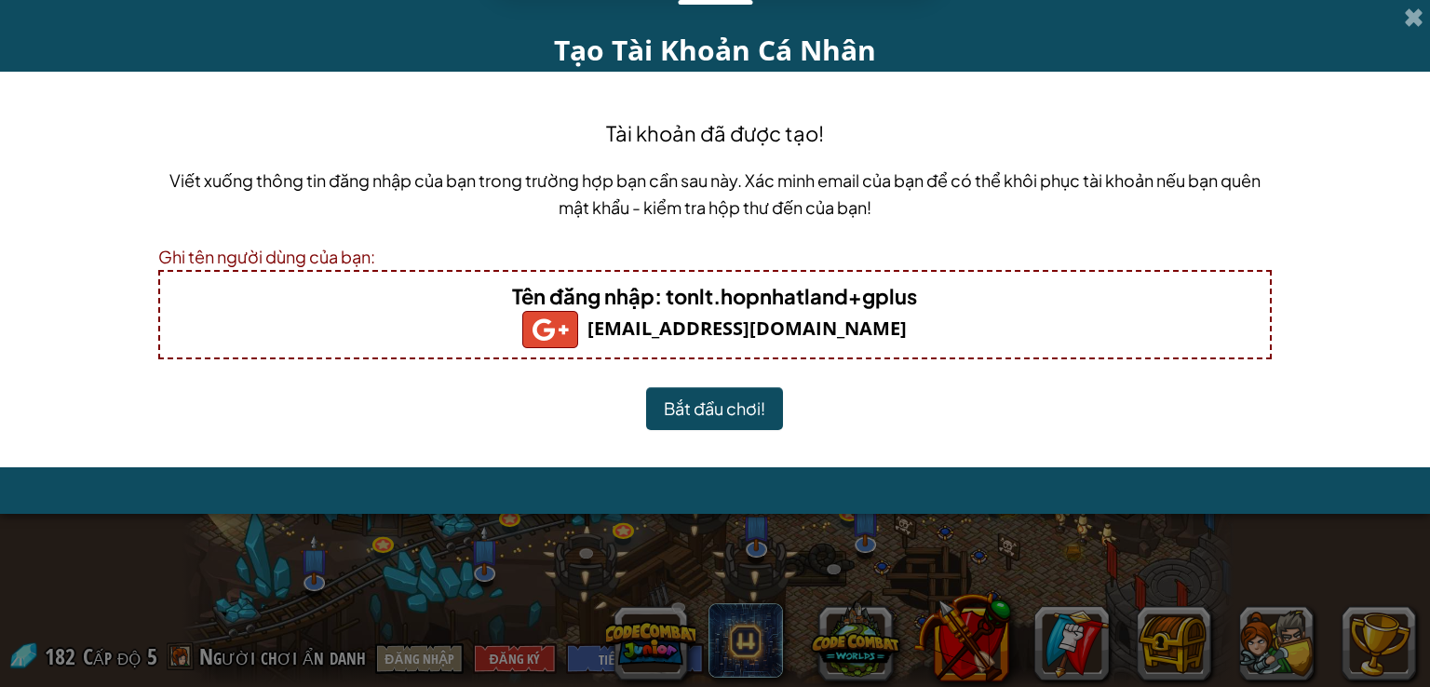
click at [756, 392] on button "Bắt đầu chơi!" at bounding box center [714, 408] width 137 height 43
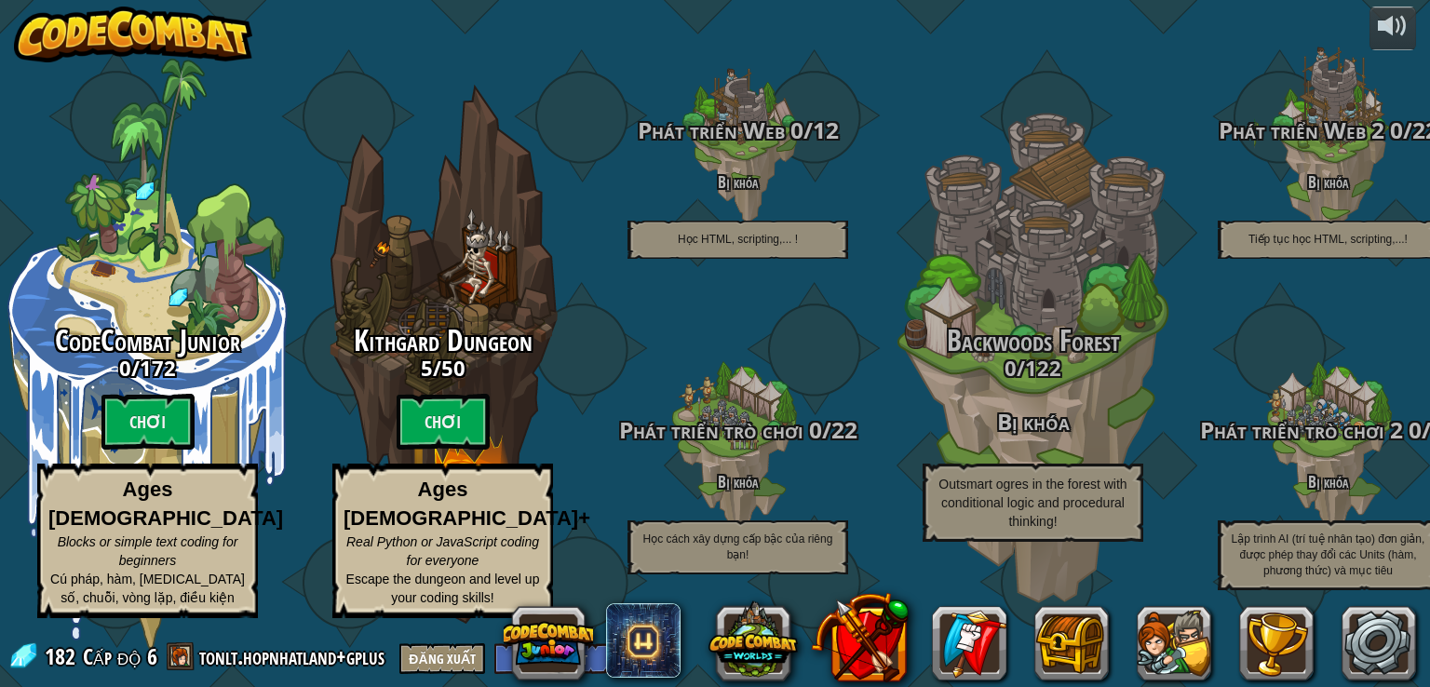
select select "vi"
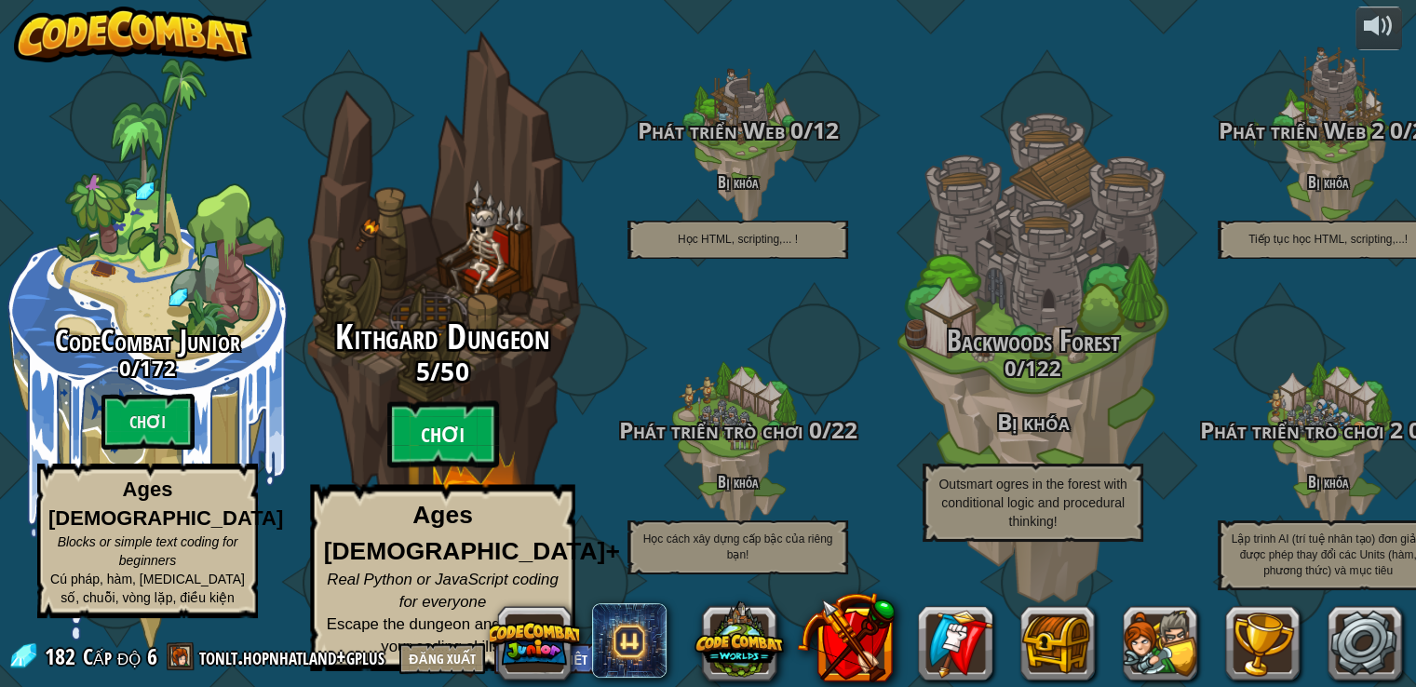
click at [484, 444] on btn "Chơi" at bounding box center [443, 434] width 112 height 67
select select "vi"
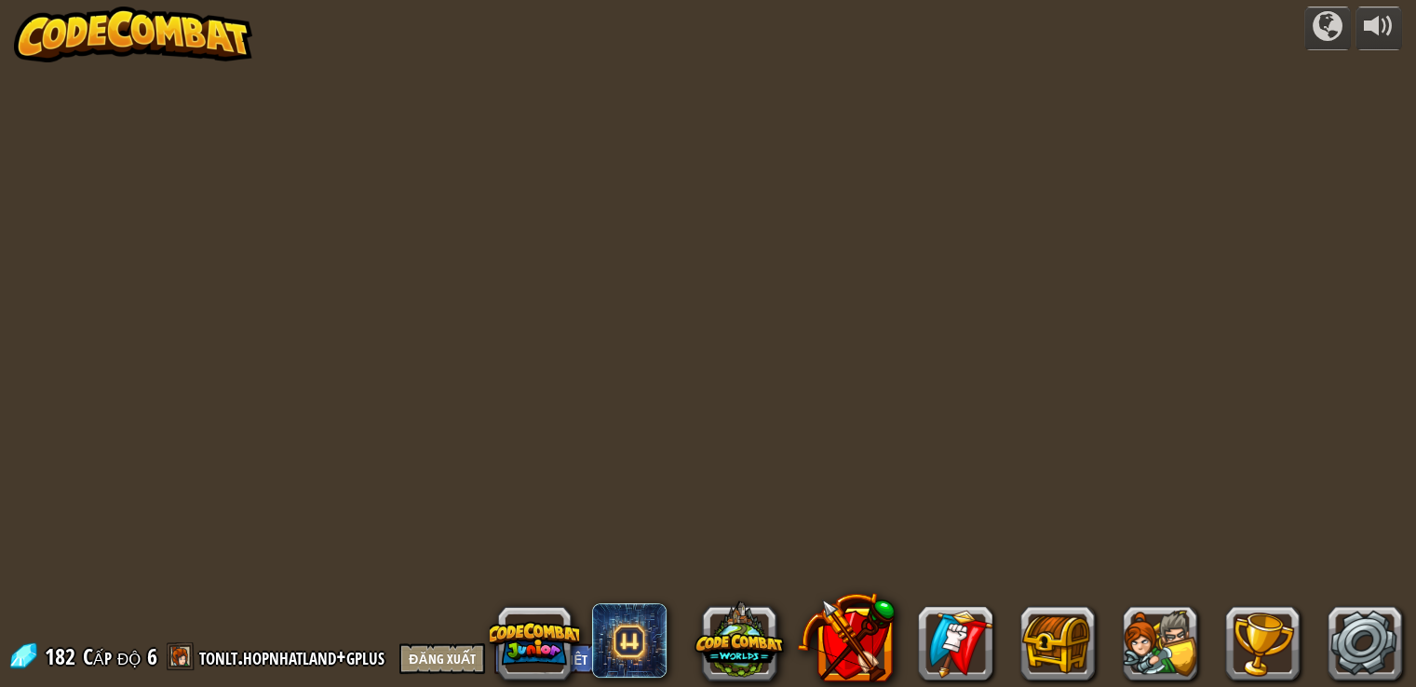
select select "vi"
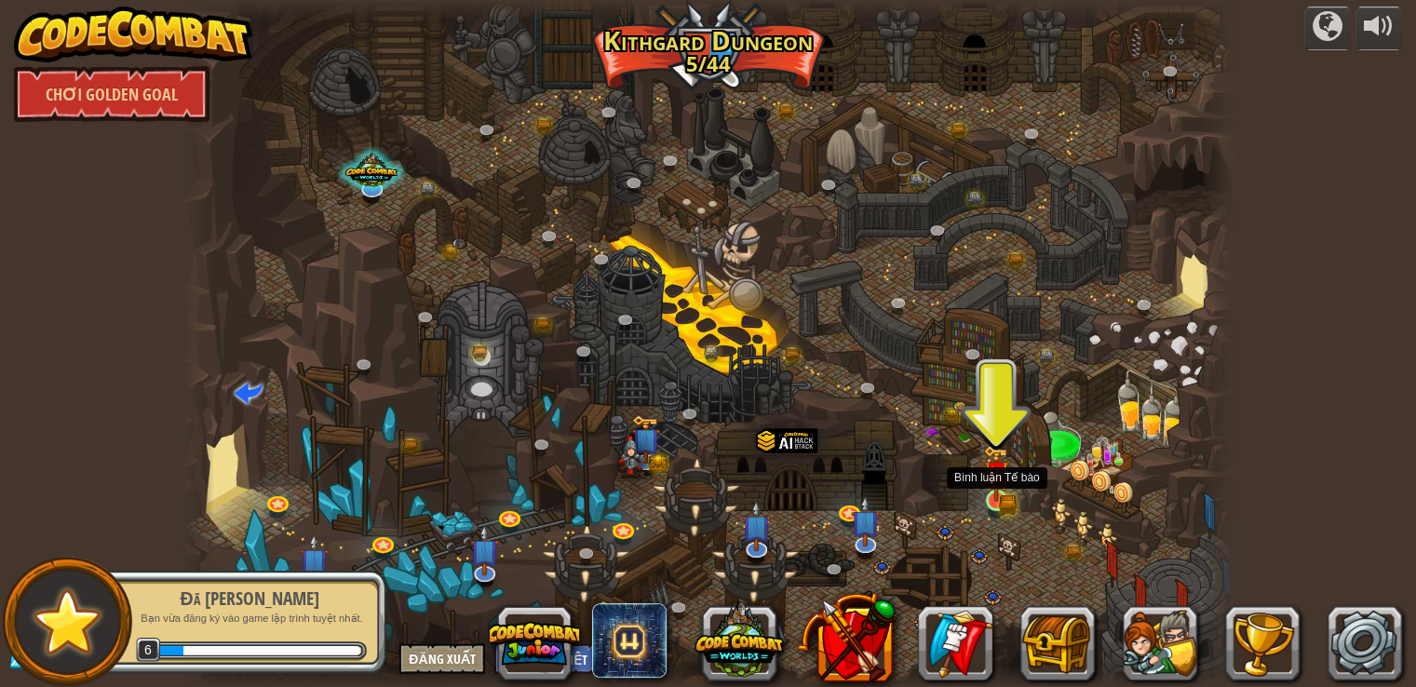
click at [994, 493] on img at bounding box center [996, 474] width 26 height 58
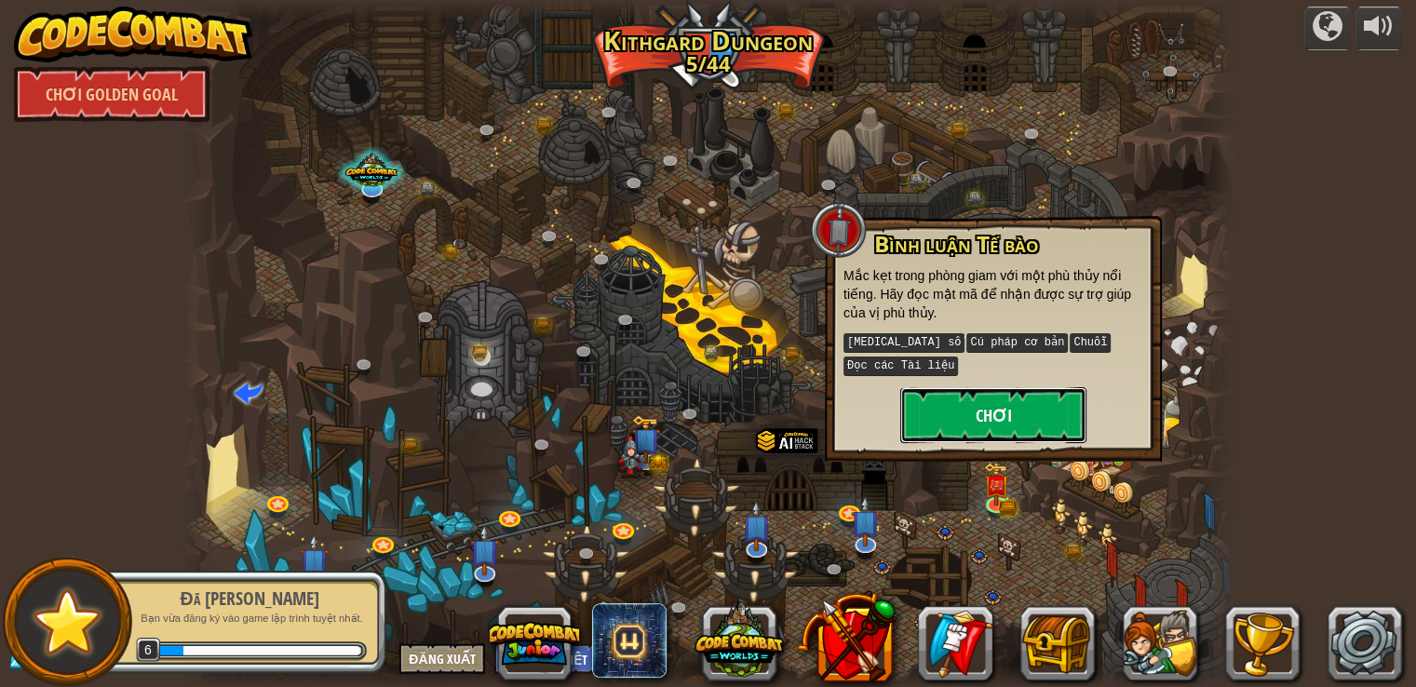
click at [1015, 400] on button "Chơi" at bounding box center [993, 415] width 186 height 56
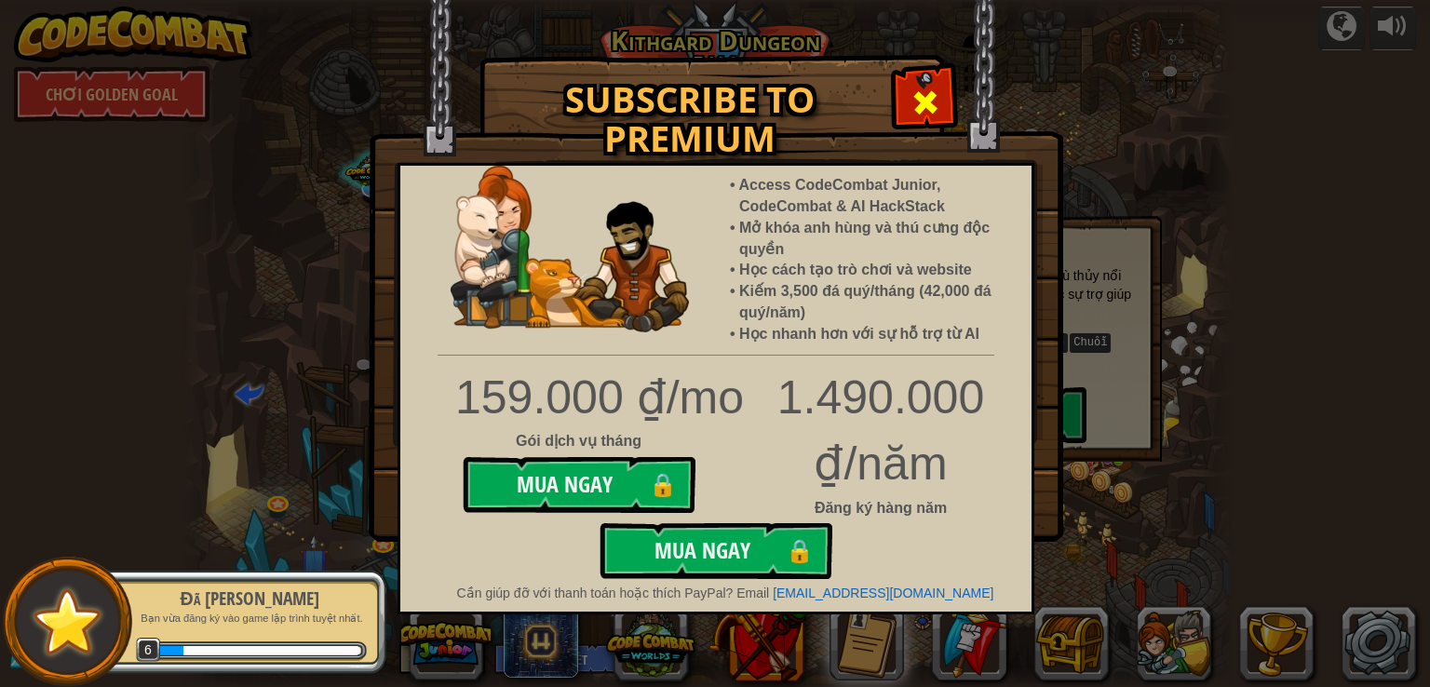
click at [941, 106] on div at bounding box center [925, 100] width 59 height 59
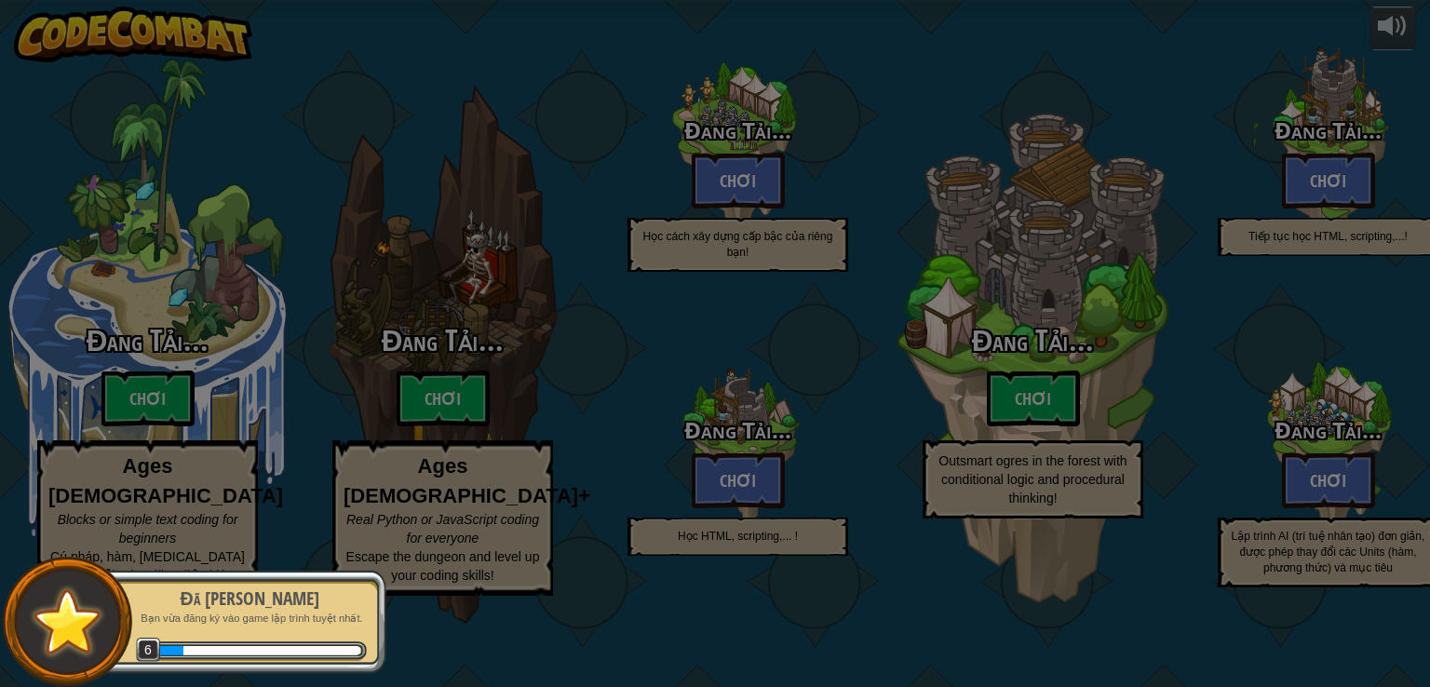
select select "vi"
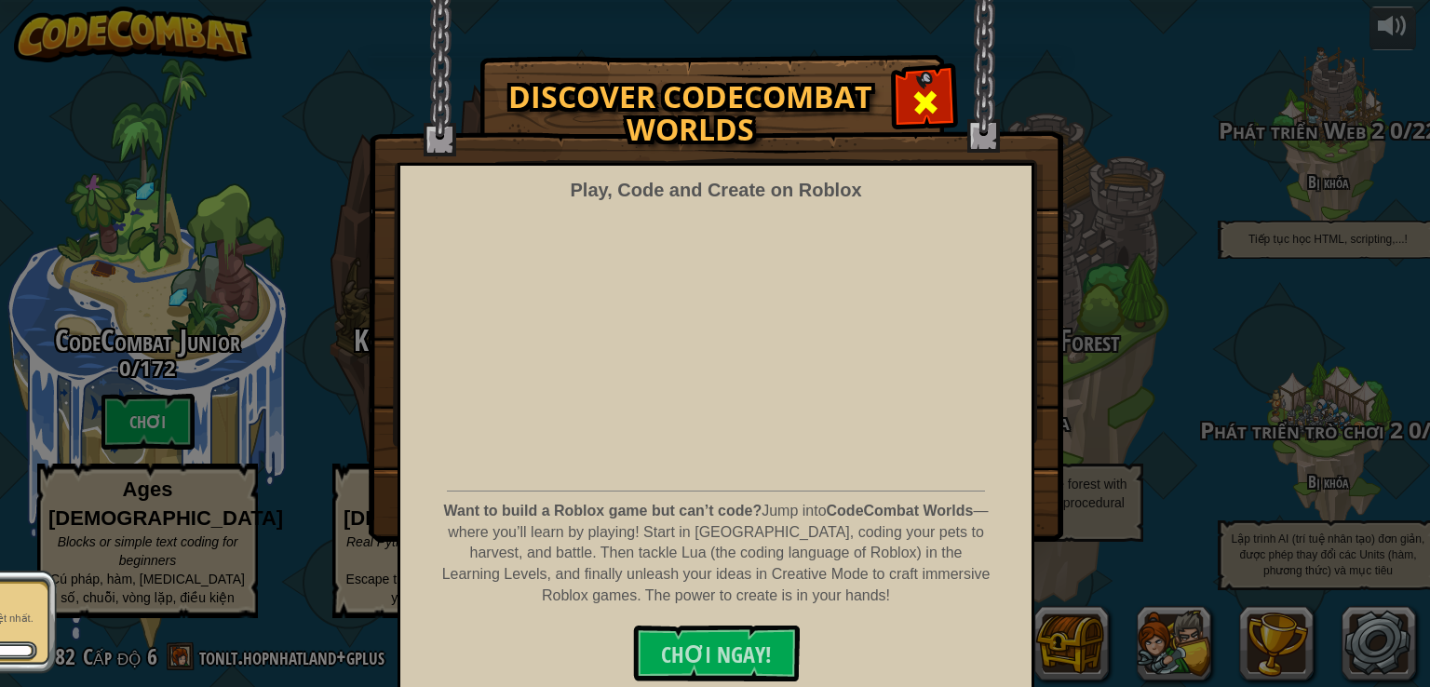
click at [901, 76] on div at bounding box center [925, 100] width 59 height 59
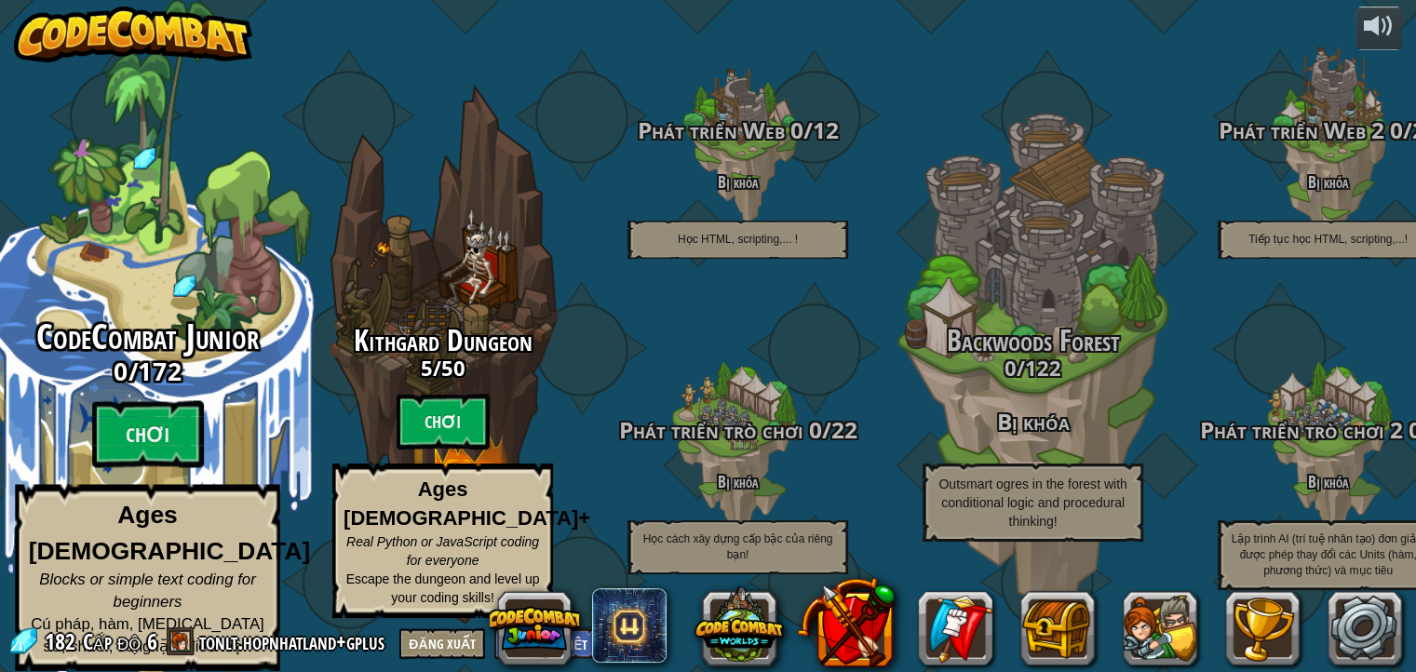
click at [238, 376] on h3 "0 / 172" at bounding box center [147, 371] width 354 height 27
select select "vi"
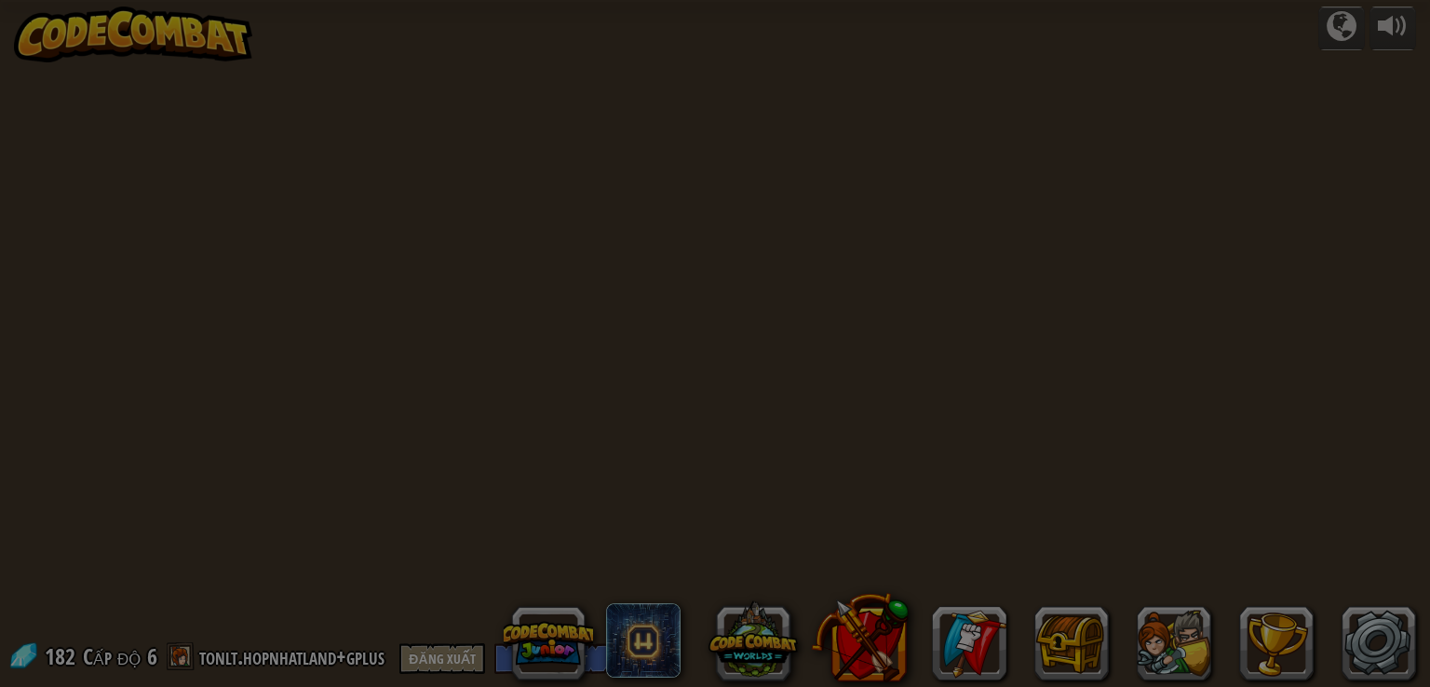
select select "vi"
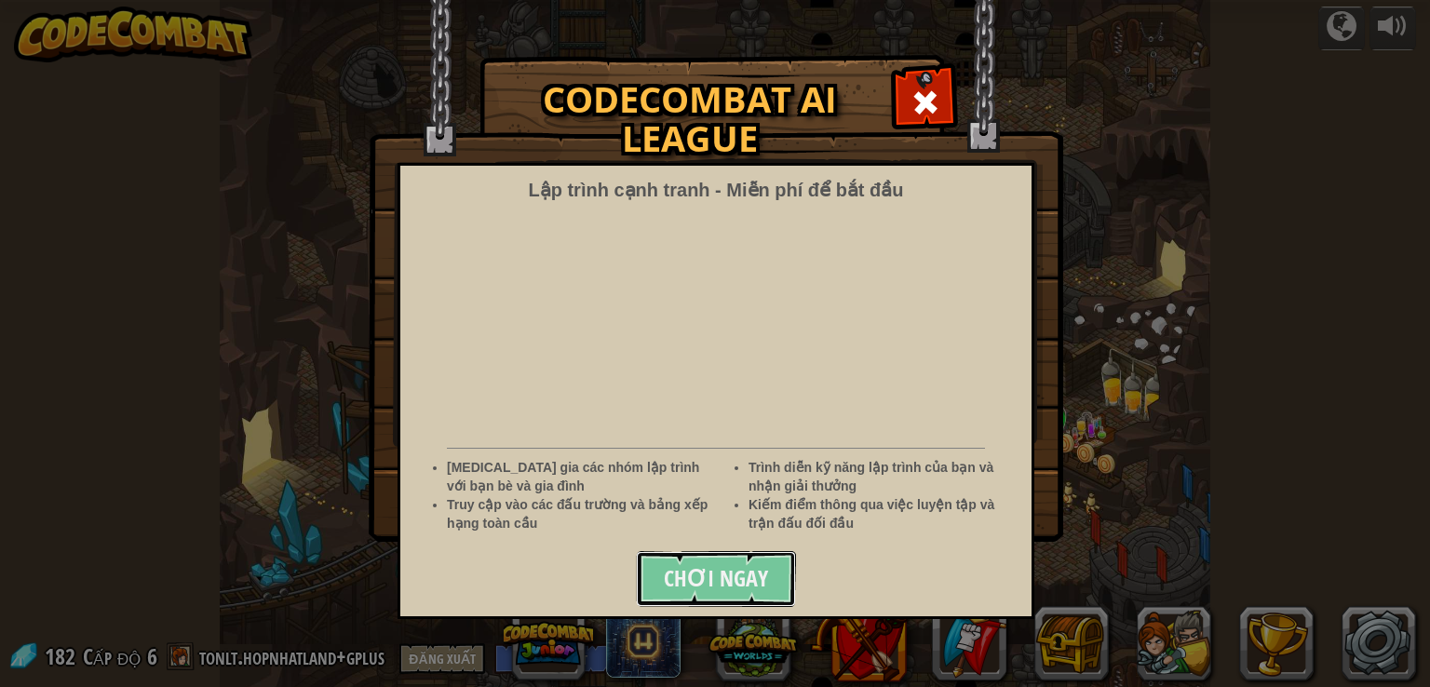
click at [734, 571] on span "Chơi ngay" at bounding box center [716, 578] width 104 height 30
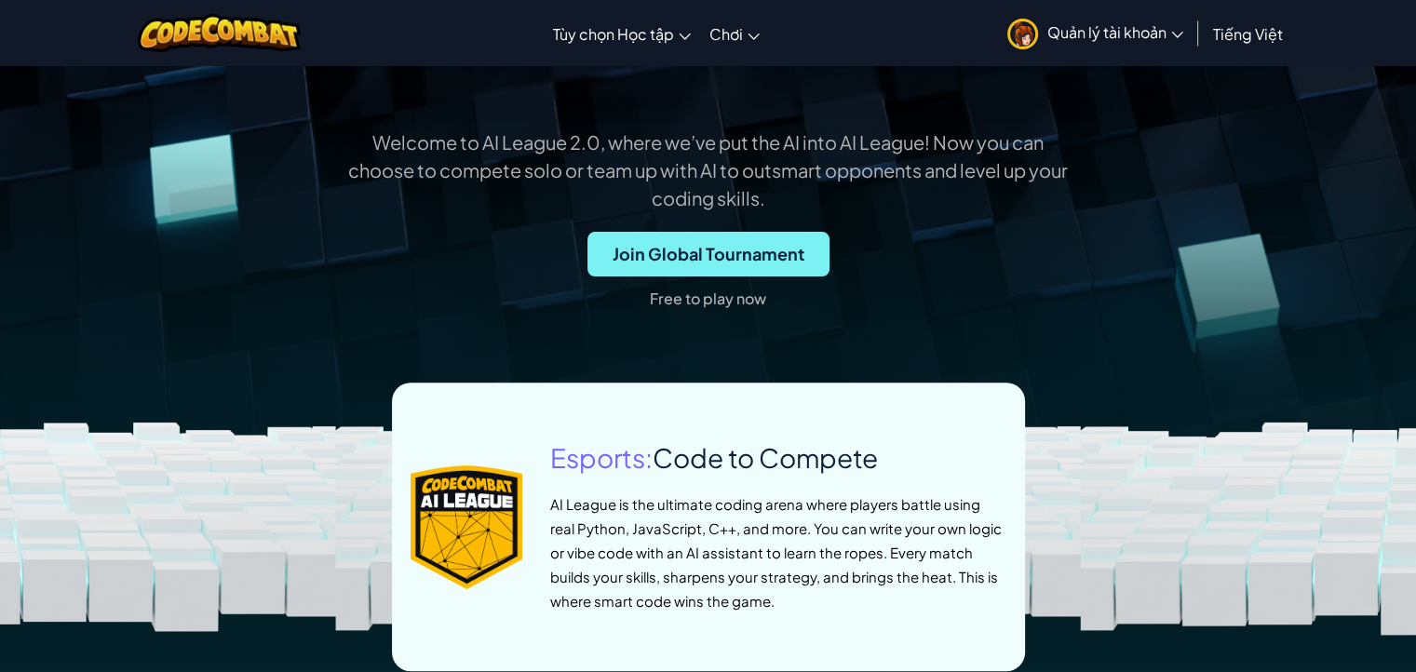
scroll to position [559, 0]
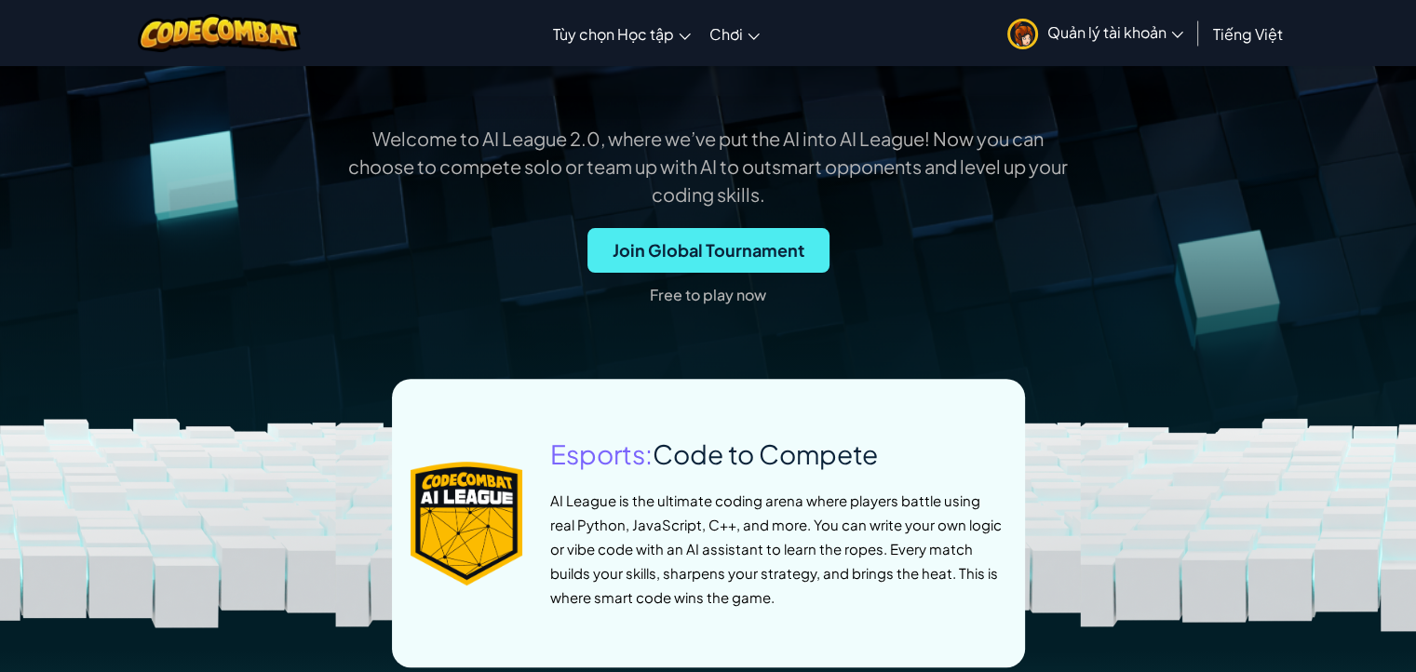
click at [739, 304] on p "Free to play now" at bounding box center [708, 295] width 116 height 30
click at [737, 300] on p "Free to play now" at bounding box center [708, 295] width 116 height 30
click at [705, 291] on p "Free to play now" at bounding box center [708, 295] width 116 height 30
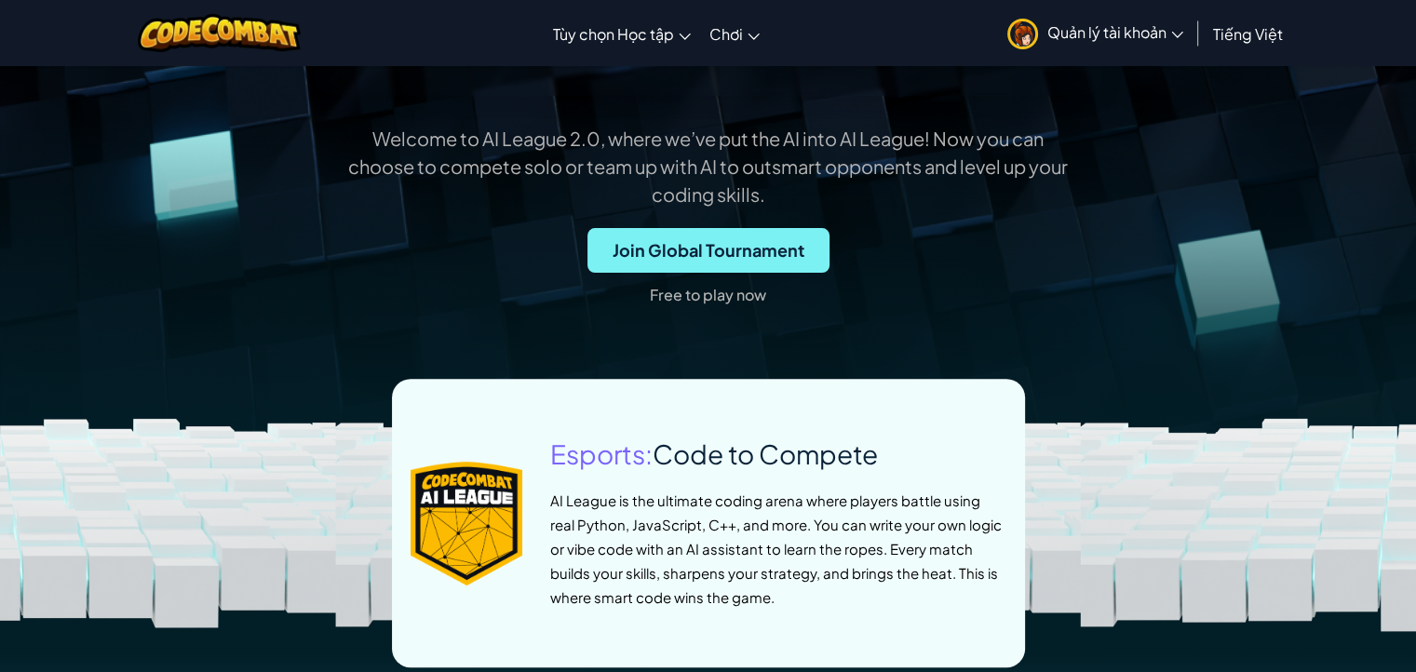
drag, startPoint x: 674, startPoint y: 300, endPoint x: 687, endPoint y: 250, distance: 51.0
click at [674, 299] on p "Free to play now" at bounding box center [708, 295] width 116 height 30
click at [692, 238] on span "Join Global Tournament" at bounding box center [709, 250] width 242 height 45
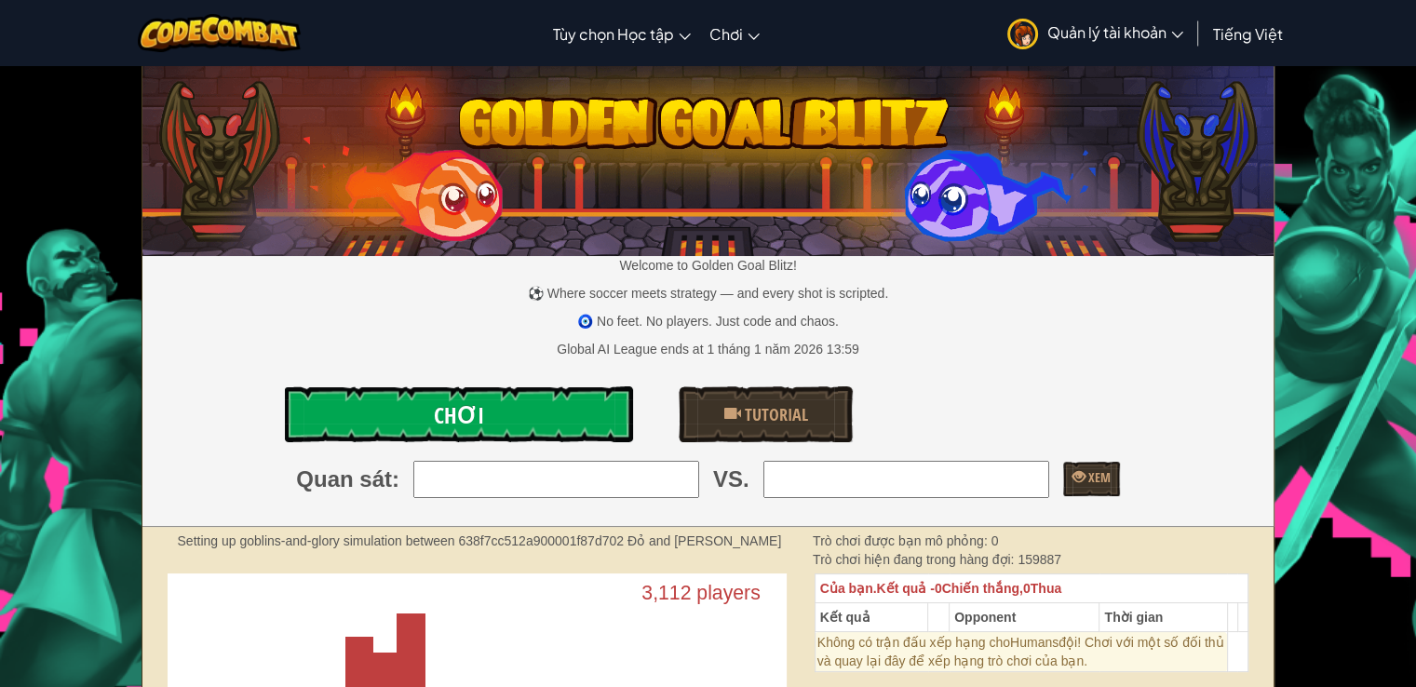
click at [596, 410] on link "Chơi" at bounding box center [458, 414] width 347 height 56
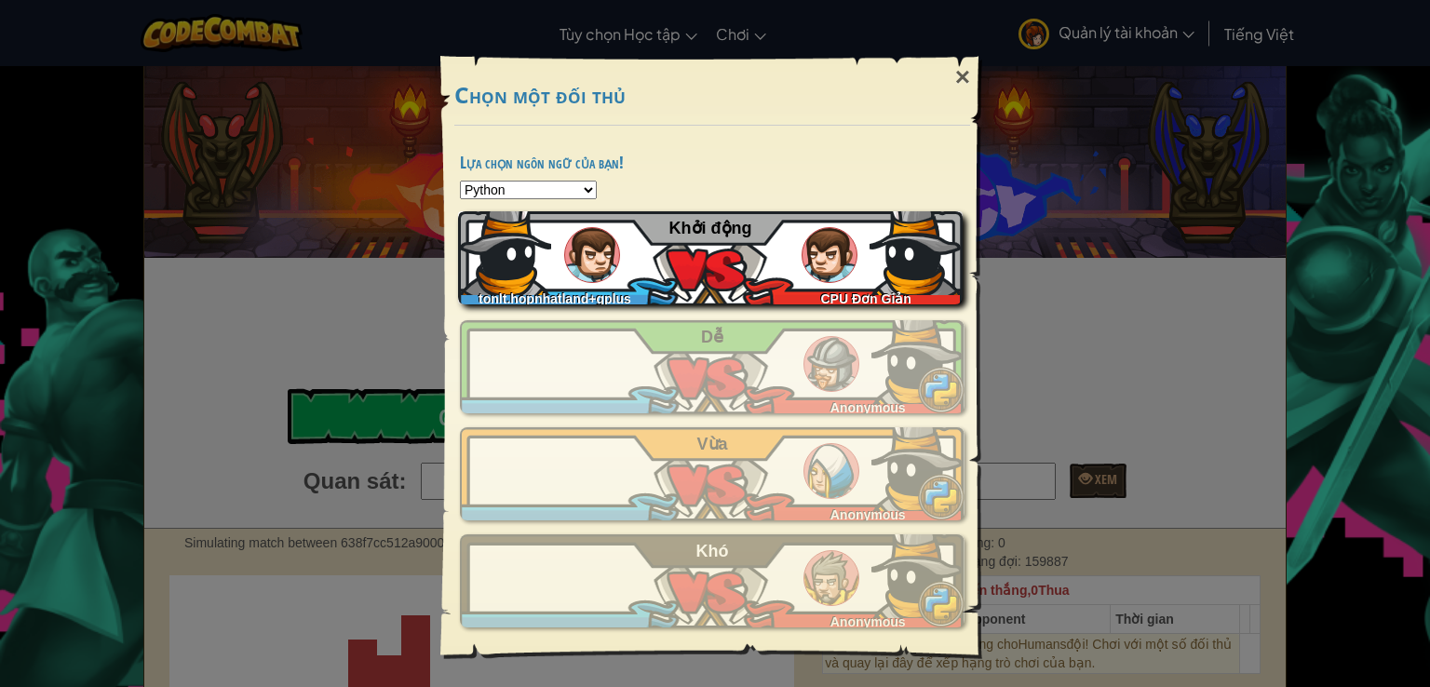
click at [641, 272] on div "tonlt.hopnhatland+gplus CPU Đơn Giản Khởi động" at bounding box center [710, 257] width 505 height 93
